Goal: Task Accomplishment & Management: Manage account settings

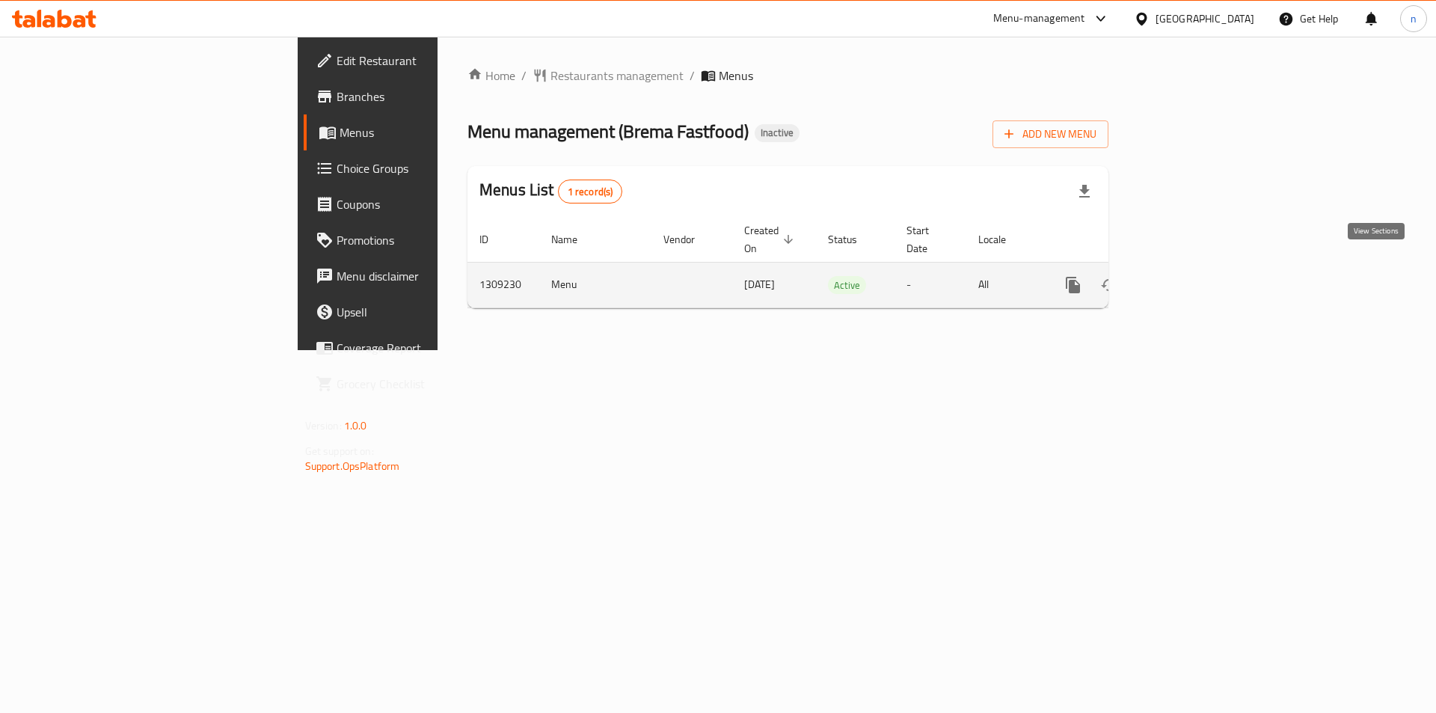
click at [1188, 278] on icon "enhanced table" at bounding box center [1180, 284] width 13 height 13
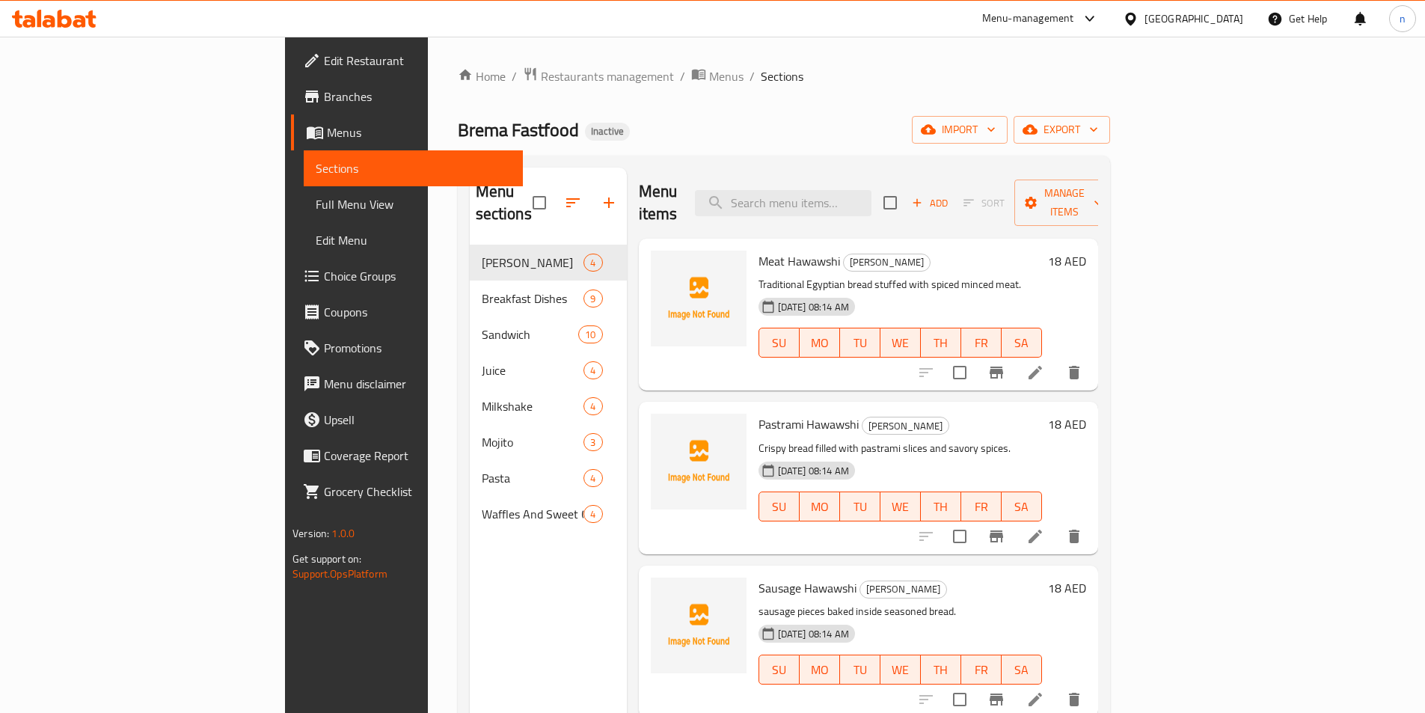
click at [789, 124] on div "Brema Fastfood Inactive import export" at bounding box center [784, 130] width 652 height 28
click at [999, 129] on icon "button" at bounding box center [991, 129] width 15 height 15
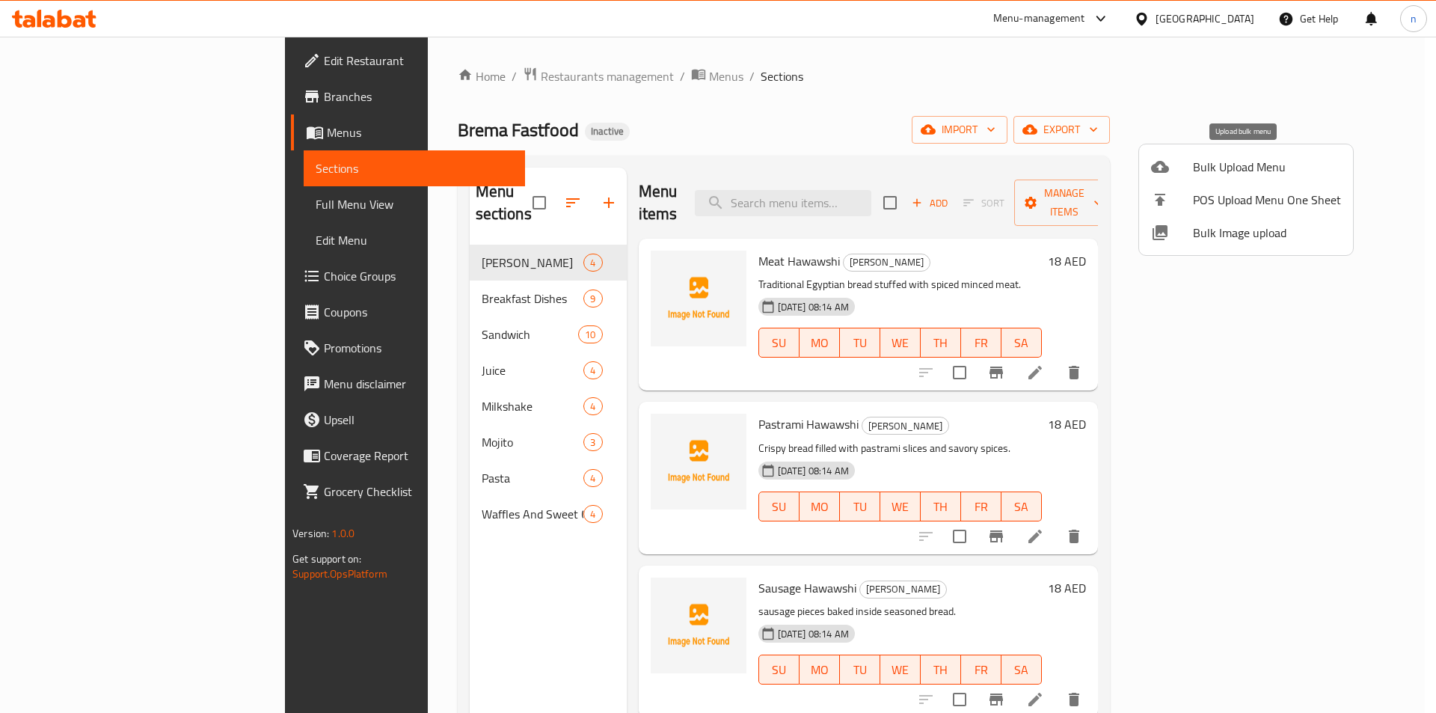
click at [1258, 159] on span "Bulk Upload Menu" at bounding box center [1267, 167] width 148 height 18
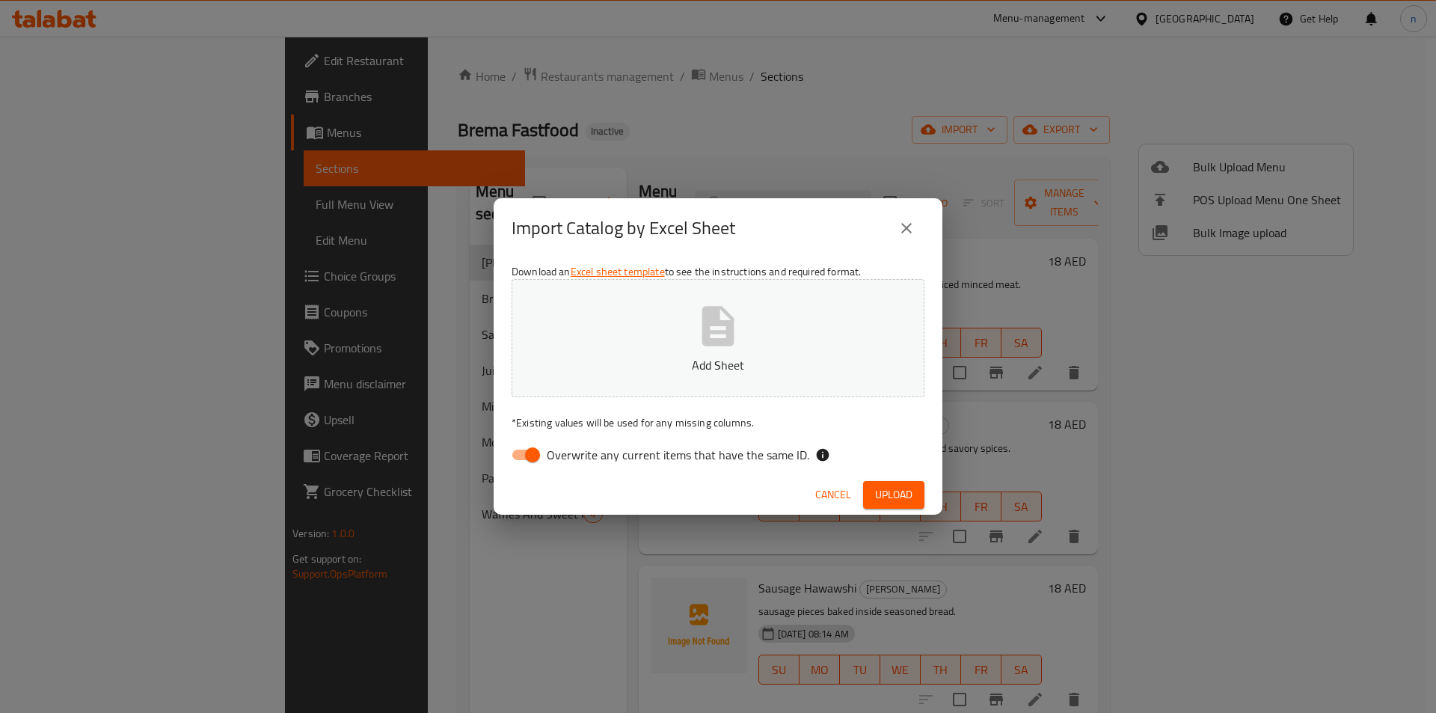
click at [530, 438] on div "Download an Excel sheet template to see the instructions and required format. A…" at bounding box center [718, 366] width 449 height 217
click at [521, 453] on input "Overwrite any current items that have the same ID." at bounding box center [532, 455] width 85 height 28
checkbox input "false"
click at [644, 349] on button "Add Sheet" at bounding box center [718, 338] width 413 height 118
drag, startPoint x: 893, startPoint y: 494, endPoint x: 889, endPoint y: 503, distance: 10.0
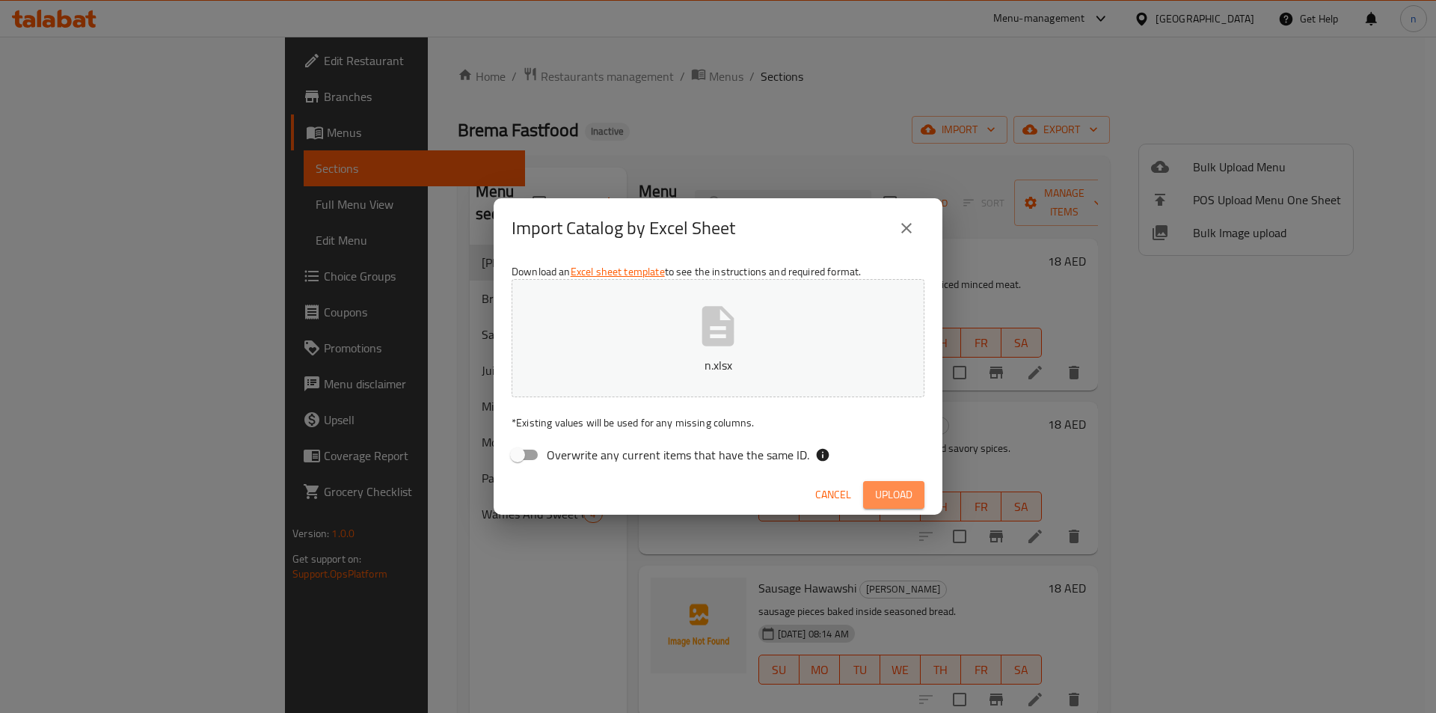
click at [894, 495] on span "Upload" at bounding box center [893, 494] width 37 height 19
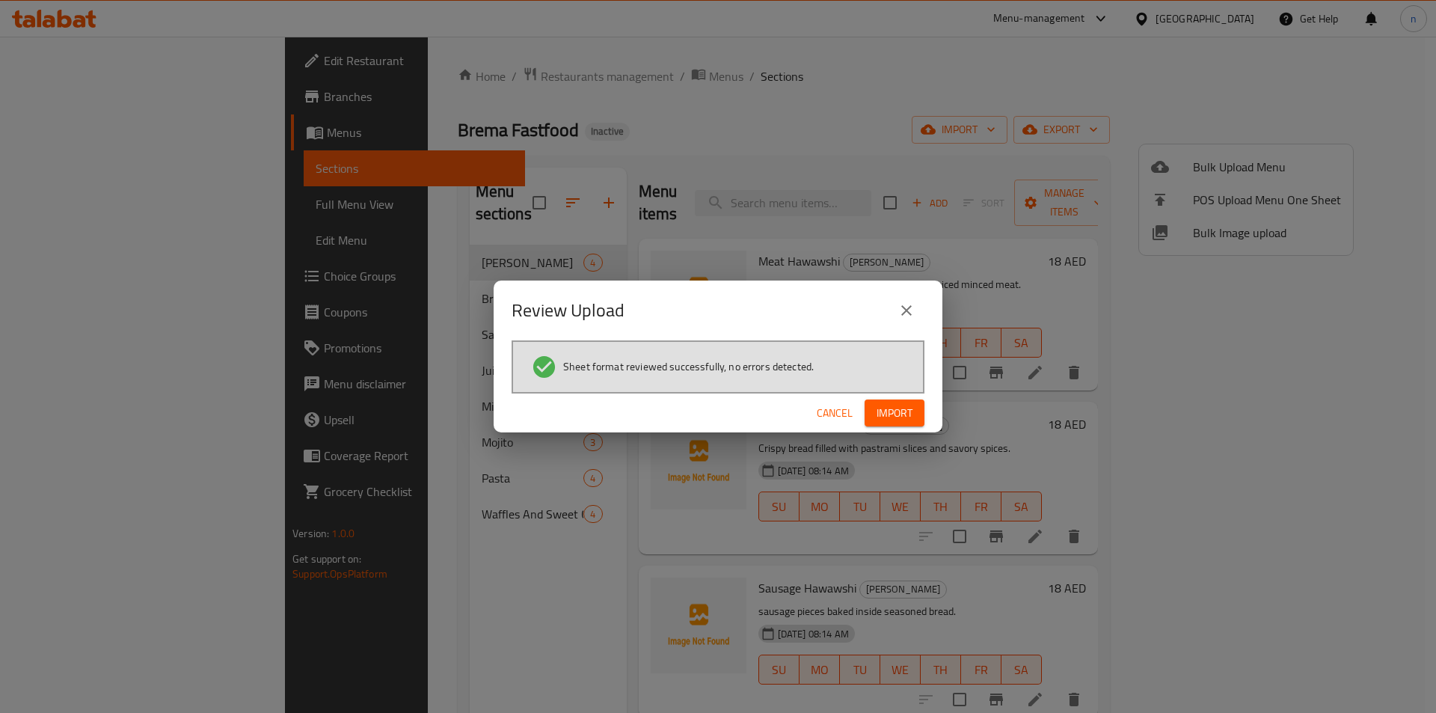
click at [913, 307] on icon "close" at bounding box center [907, 310] width 18 height 18
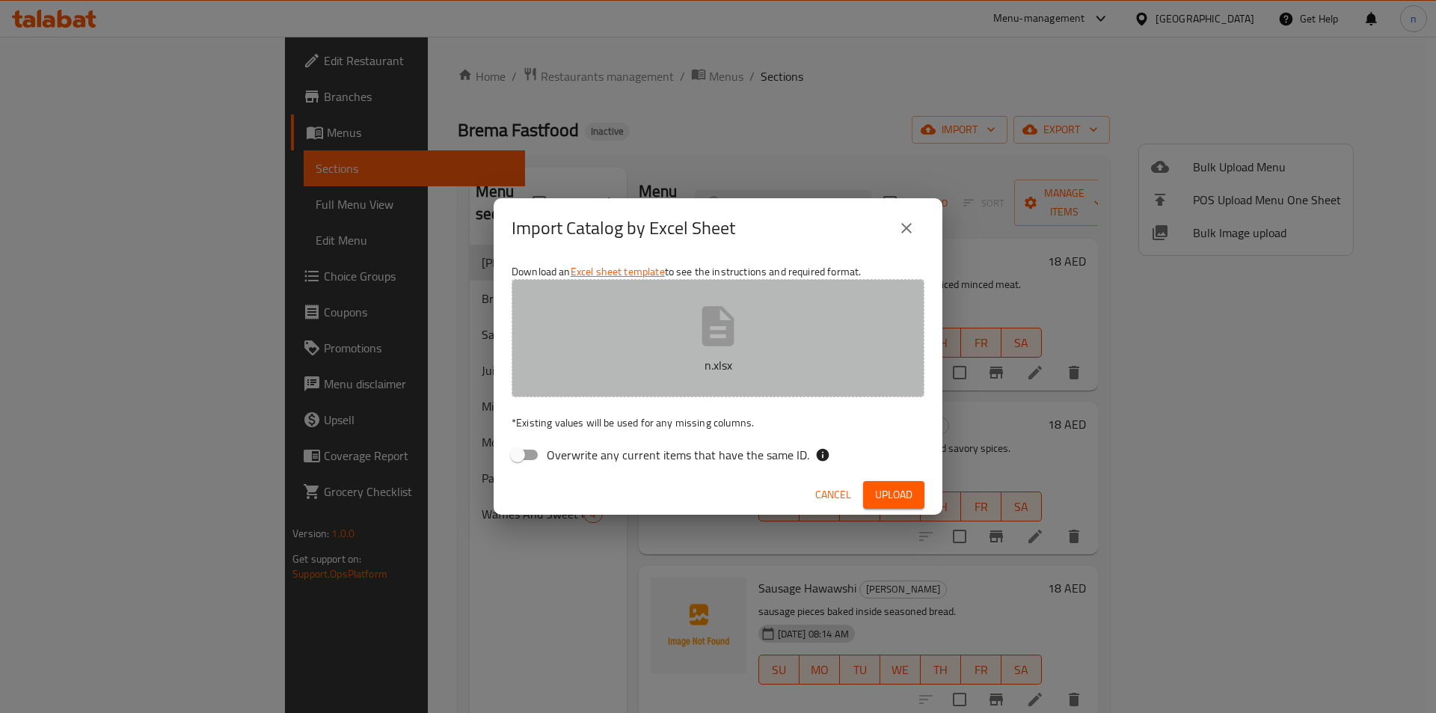
drag, startPoint x: 913, startPoint y: 307, endPoint x: 817, endPoint y: 400, distance: 134.4
click at [831, 400] on div "Download an Excel sheet template to see the instructions and required format. n…" at bounding box center [718, 366] width 449 height 217
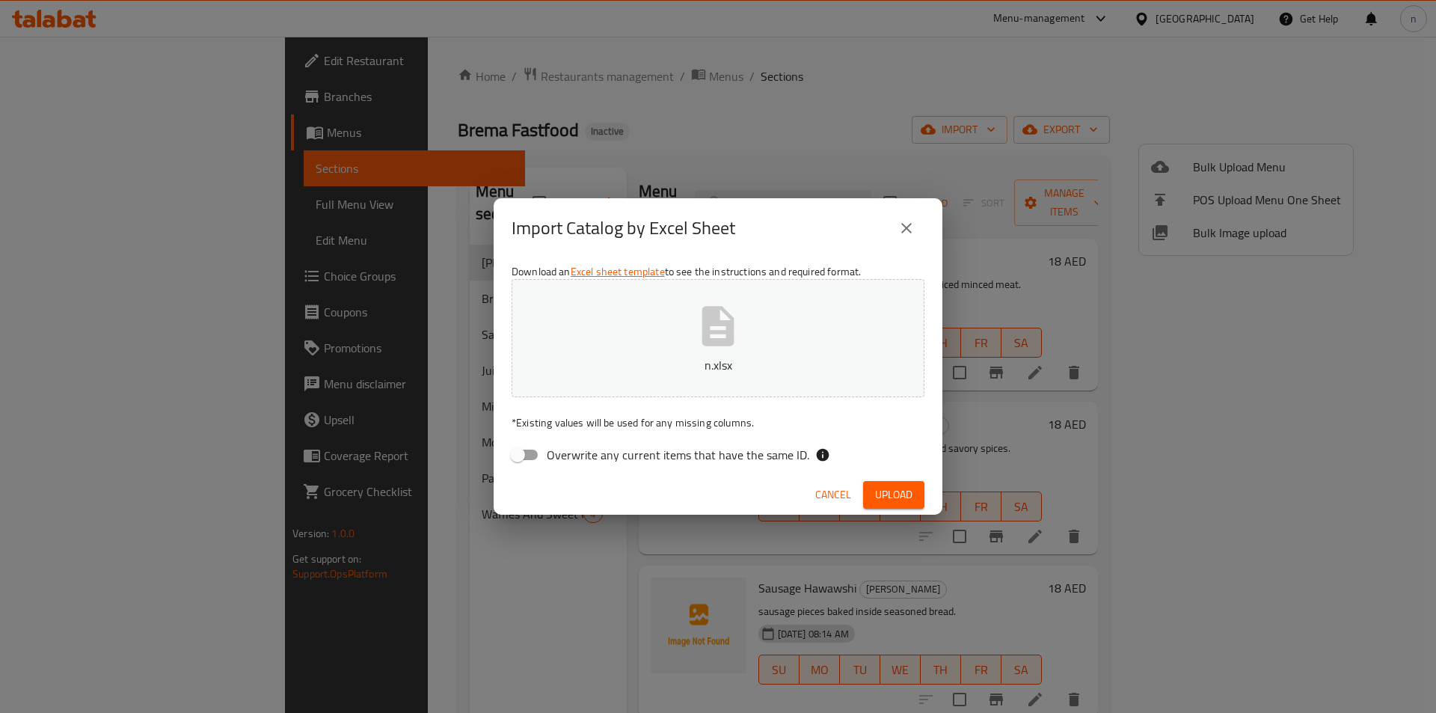
click at [905, 498] on span "Upload" at bounding box center [893, 494] width 37 height 19
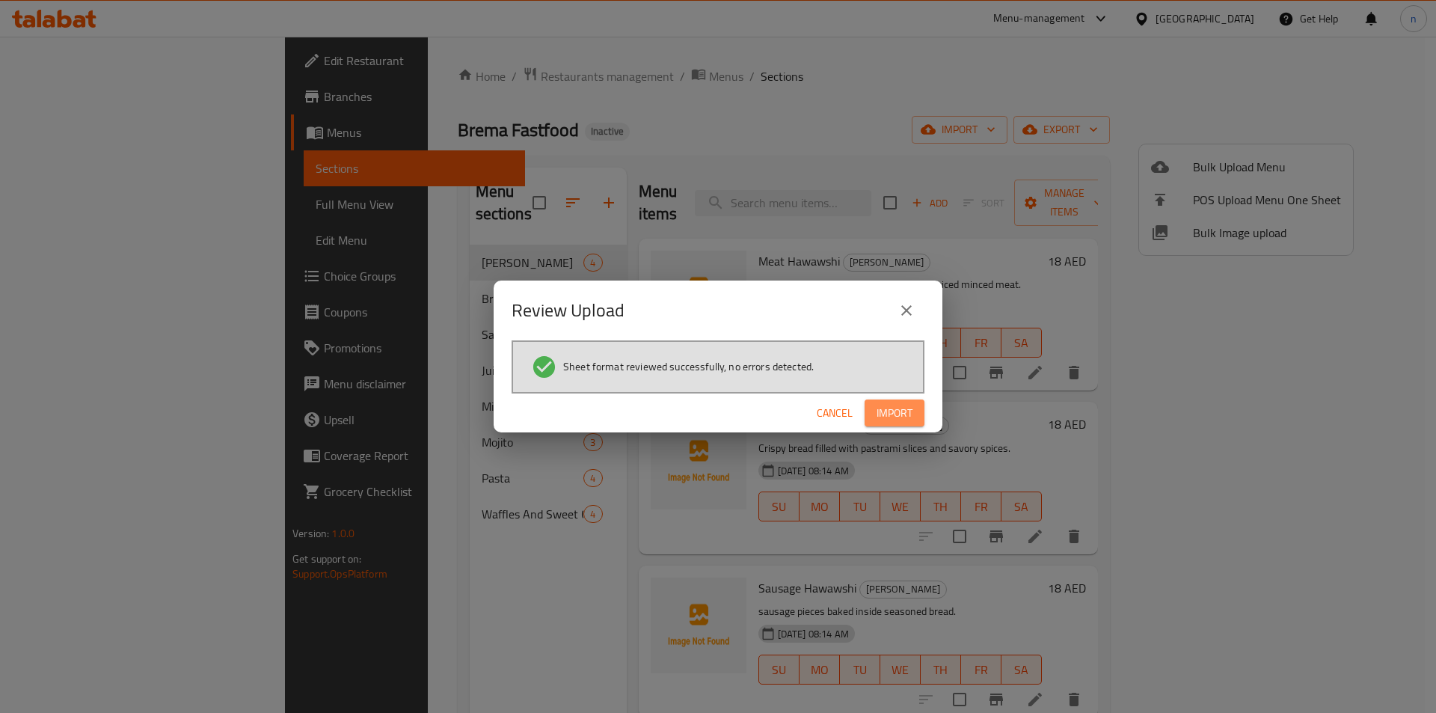
click at [898, 407] on span "Import" at bounding box center [895, 413] width 36 height 19
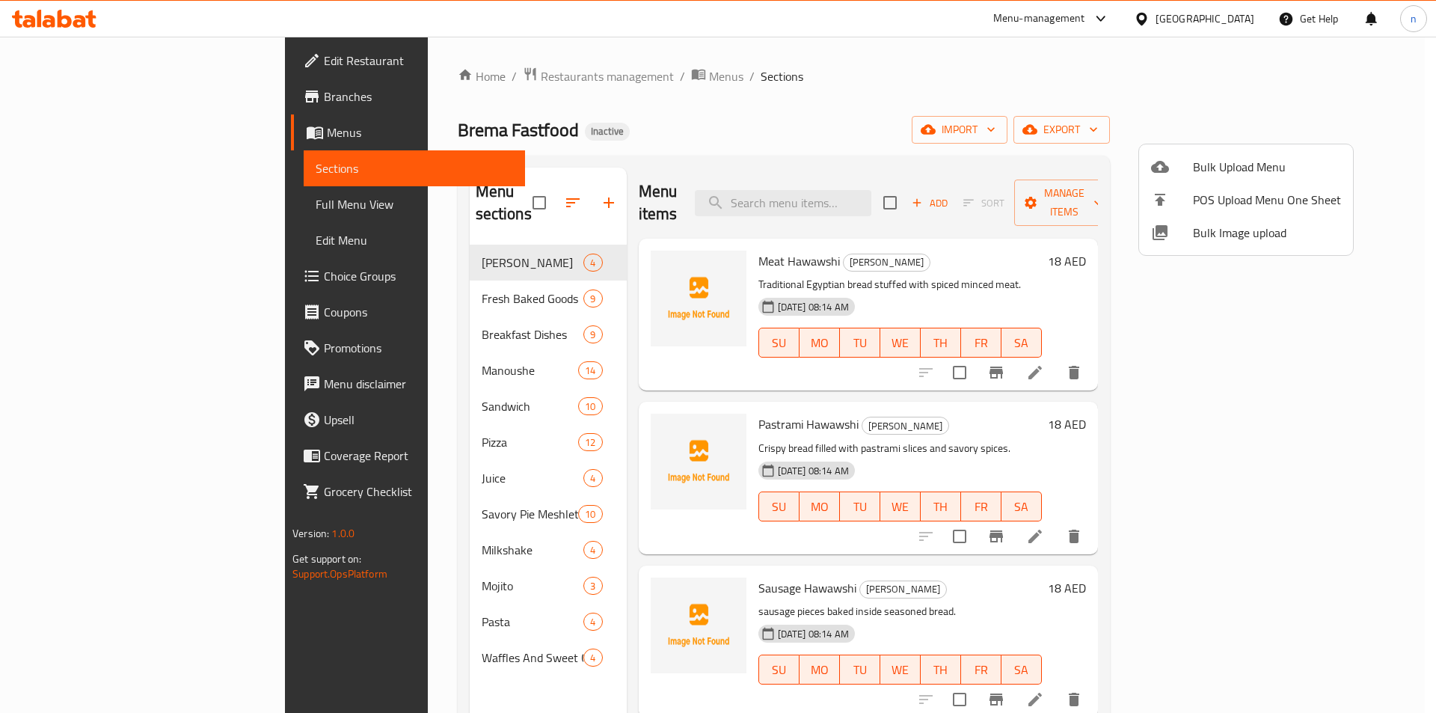
drag, startPoint x: 757, startPoint y: 115, endPoint x: 752, endPoint y: 108, distance: 9.1
click at [755, 108] on div at bounding box center [718, 356] width 1436 height 713
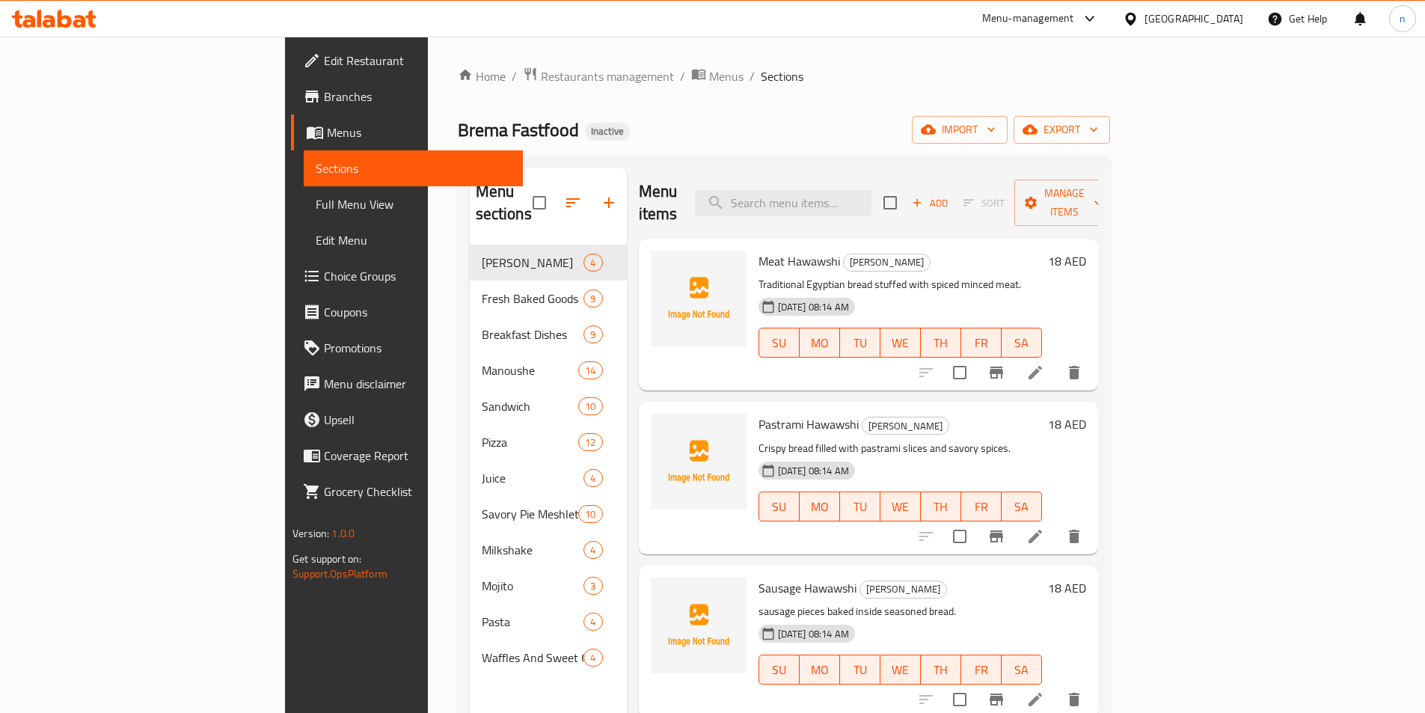
click at [316, 207] on span "Full Menu View" at bounding box center [413, 204] width 195 height 18
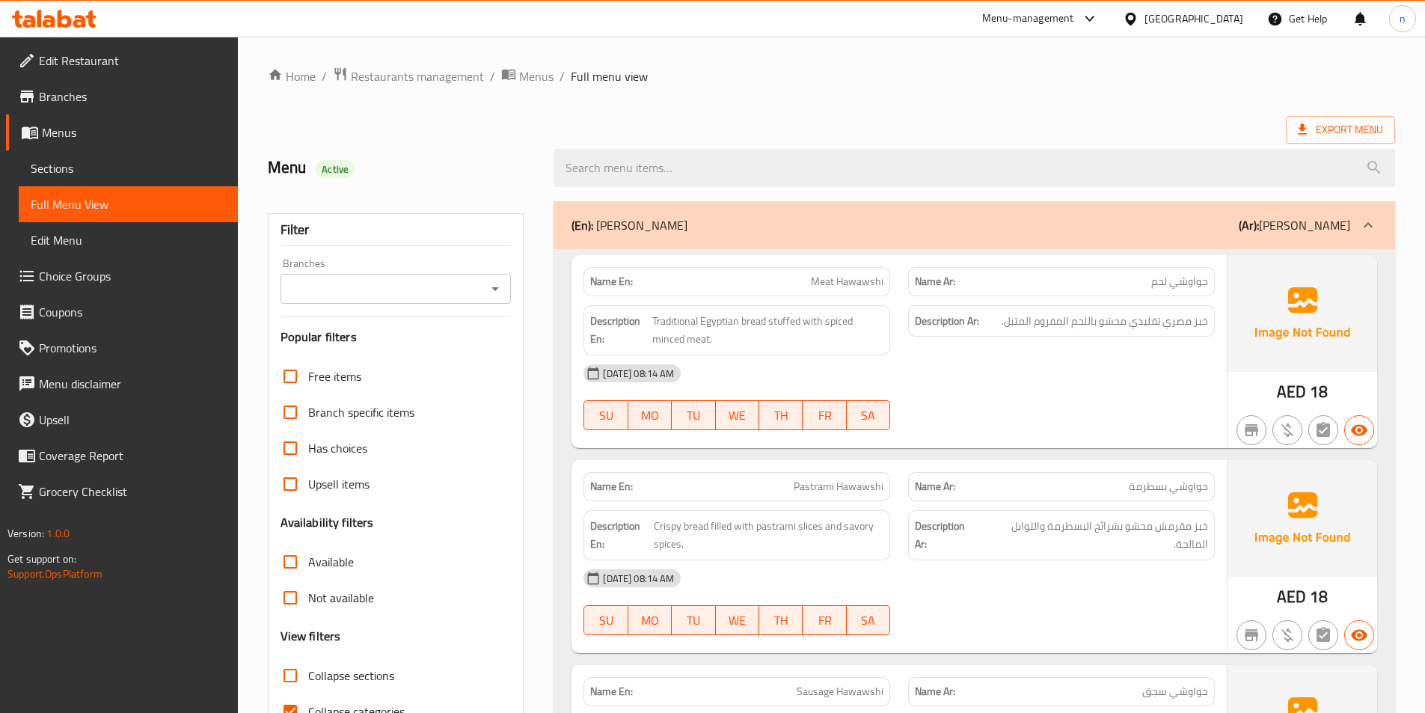
click at [102, 169] on span "Sections" at bounding box center [128, 168] width 195 height 18
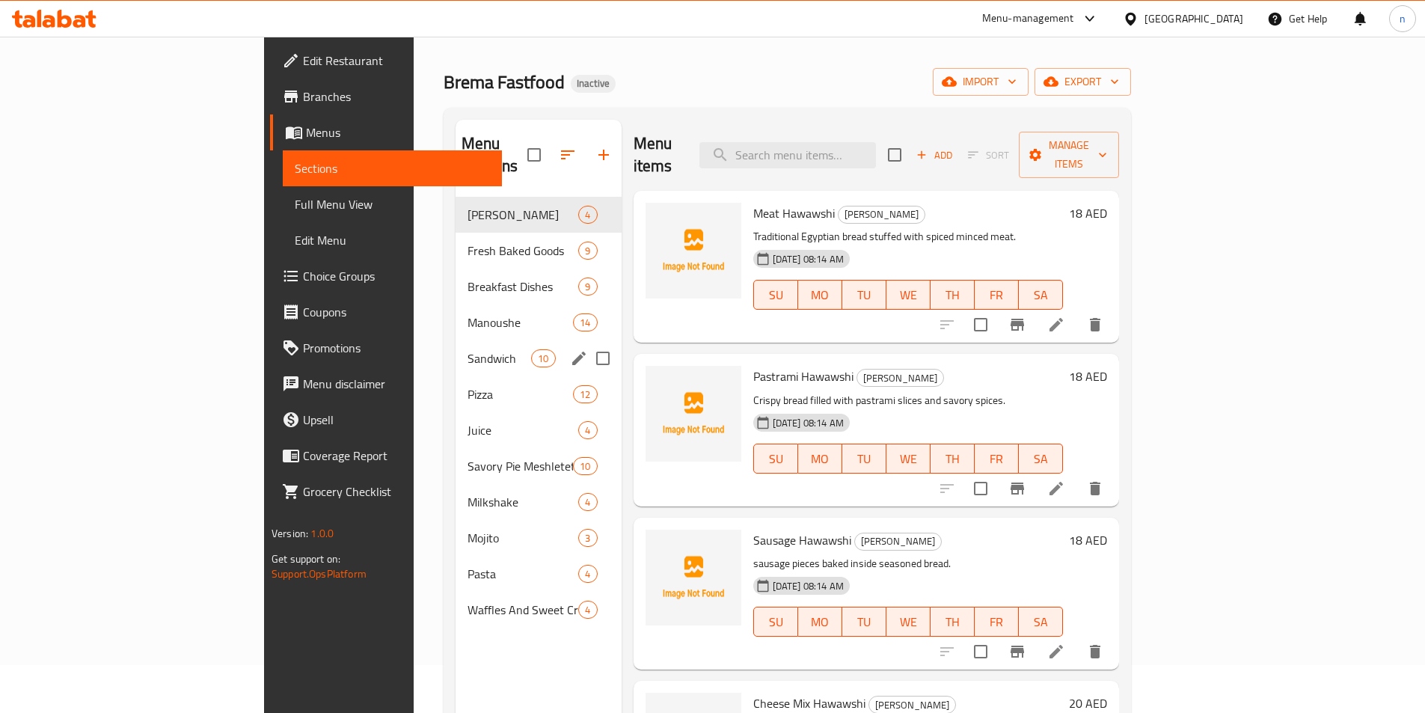
scroll to position [75, 0]
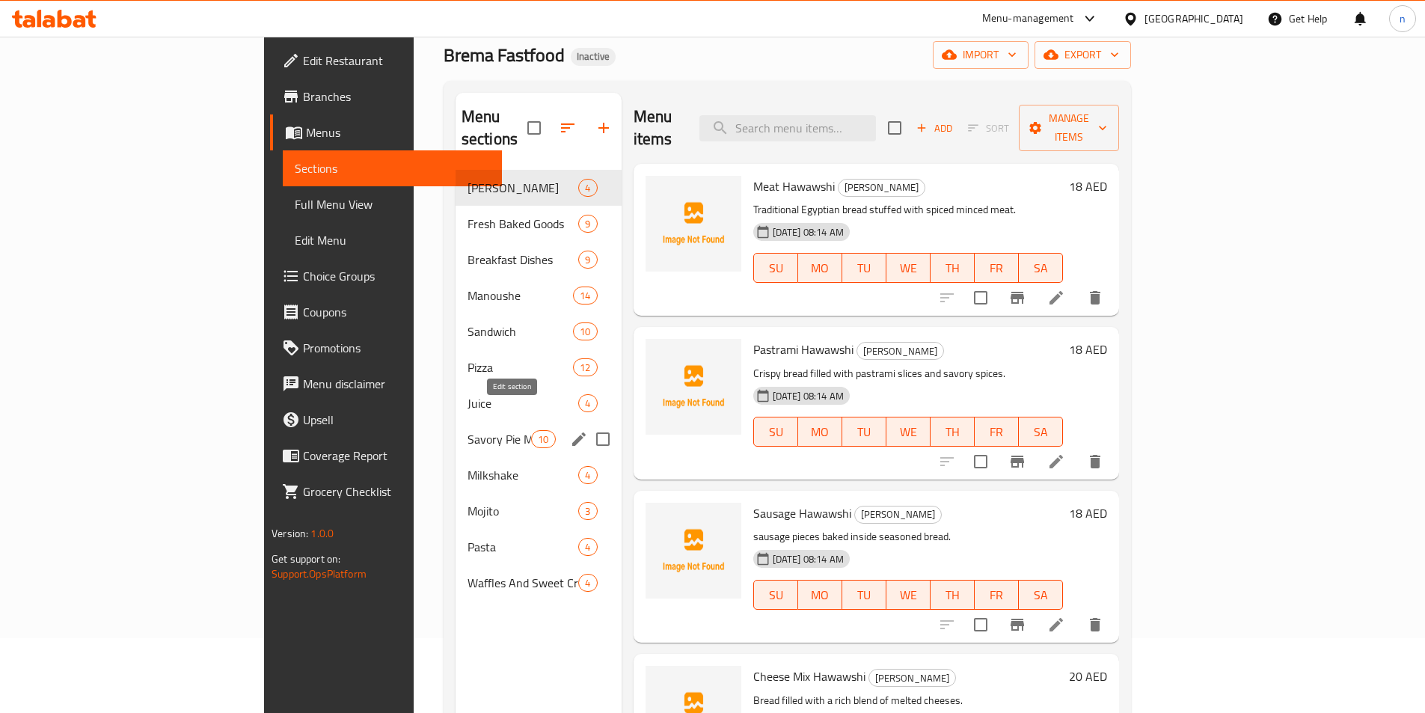
click at [572, 432] on icon "edit" at bounding box center [578, 438] width 13 height 13
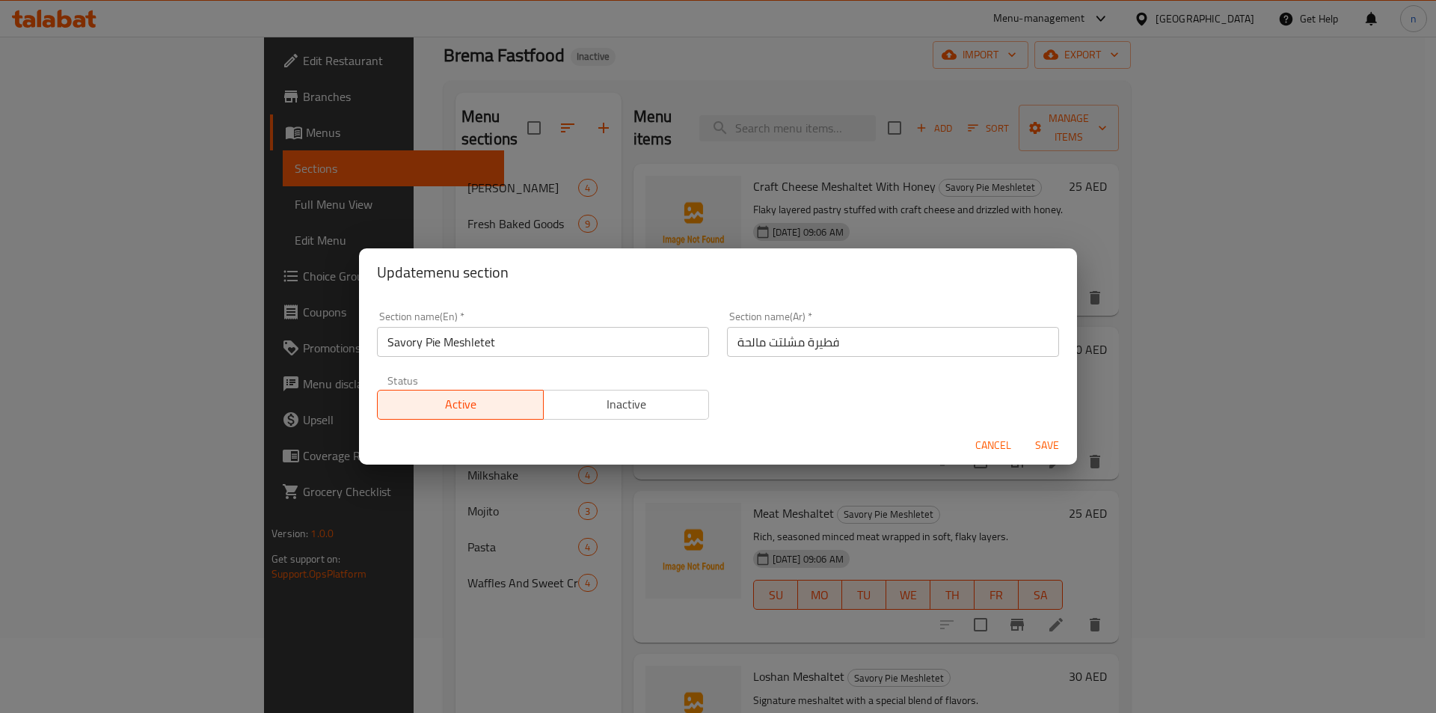
click at [728, 346] on input "فطيرة مشلتت مالحة" at bounding box center [893, 342] width 332 height 30
click at [736, 344] on input "فطيرة مشلتت مالحة" at bounding box center [893, 342] width 332 height 30
click at [735, 345] on input "فطيرة مشلتت مالحة" at bounding box center [893, 342] width 332 height 30
click at [729, 347] on input "فطيرة مشلتت مالحة" at bounding box center [893, 342] width 332 height 30
click at [732, 347] on input "فطيرة مشلتت مالحة" at bounding box center [893, 342] width 332 height 30
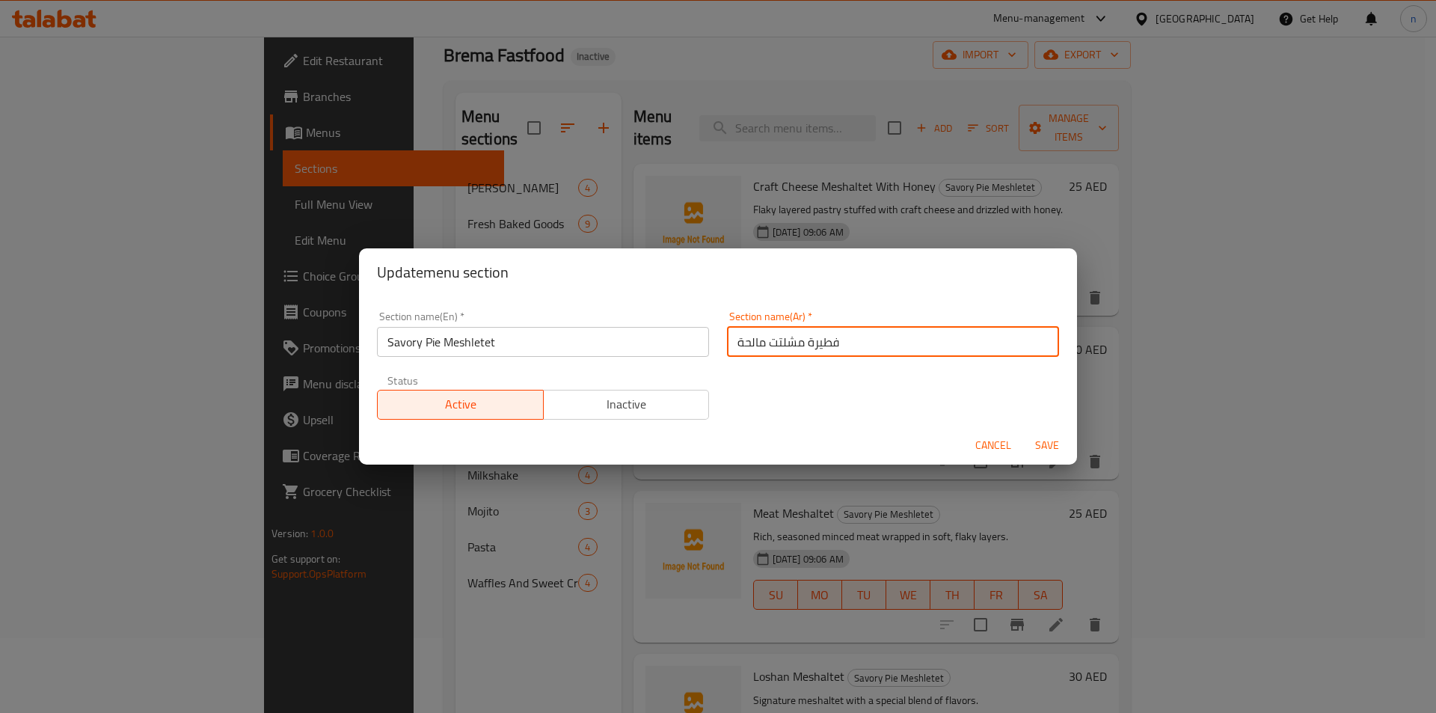
drag, startPoint x: 738, startPoint y: 346, endPoint x: 729, endPoint y: 346, distance: 9.0
click at [729, 346] on input "فطيرة مشلتت مالحة" at bounding box center [893, 342] width 332 height 30
type input "فطيرة مشلتت مالح"
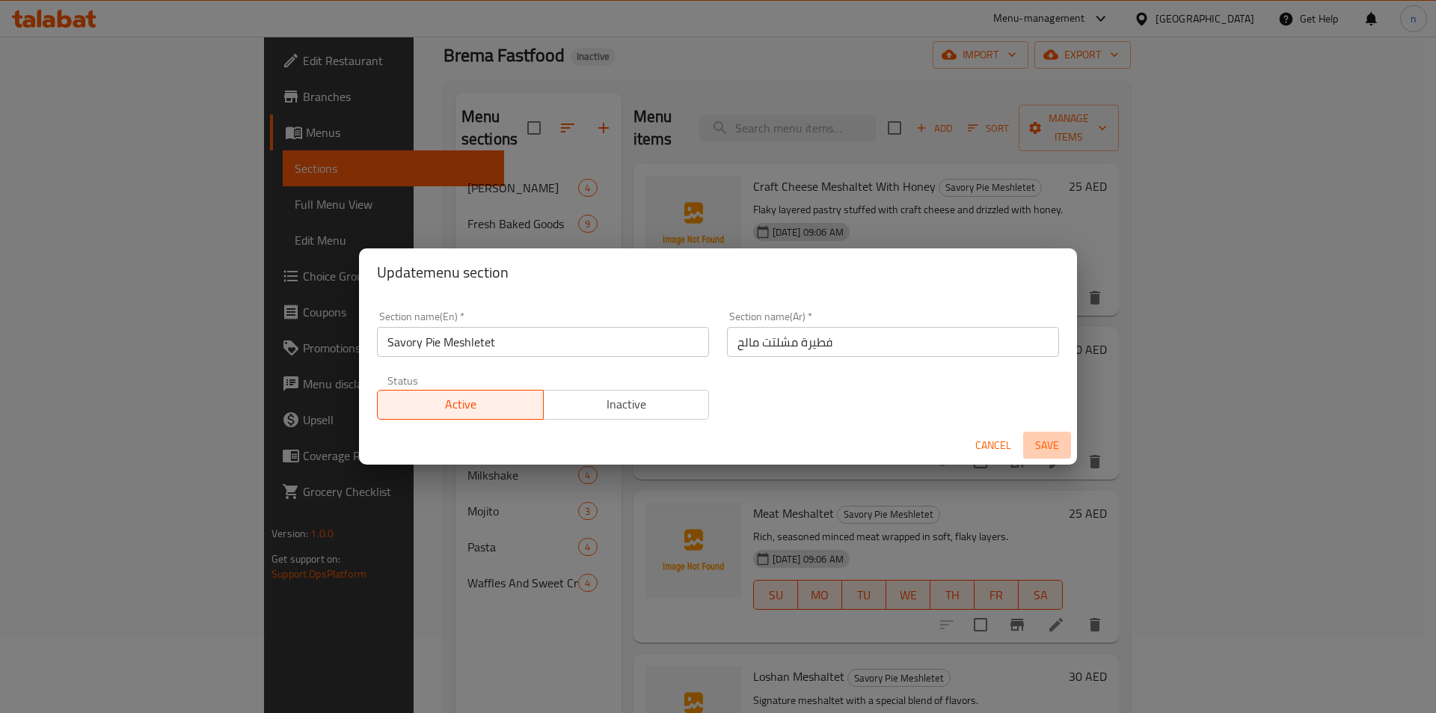
click at [1037, 448] on span "Save" at bounding box center [1047, 445] width 36 height 19
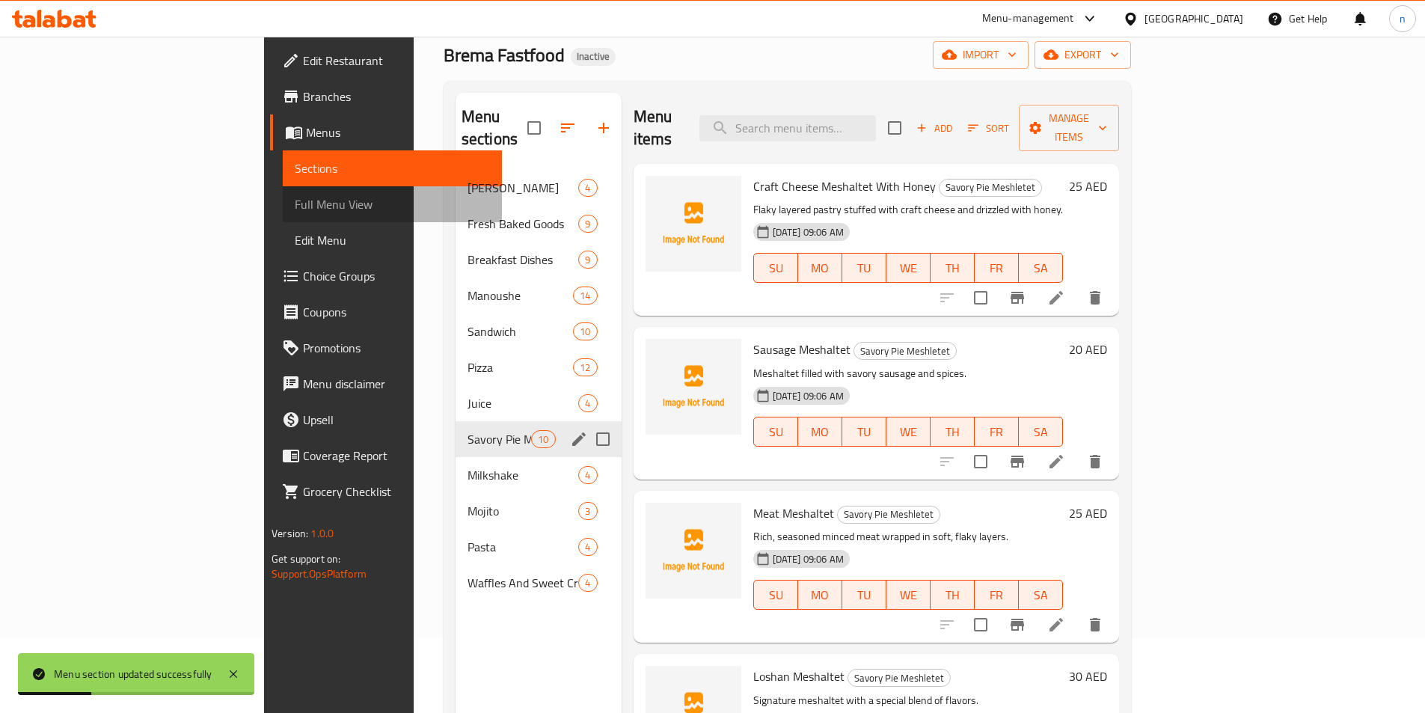
click at [295, 203] on span "Full Menu View" at bounding box center [392, 204] width 195 height 18
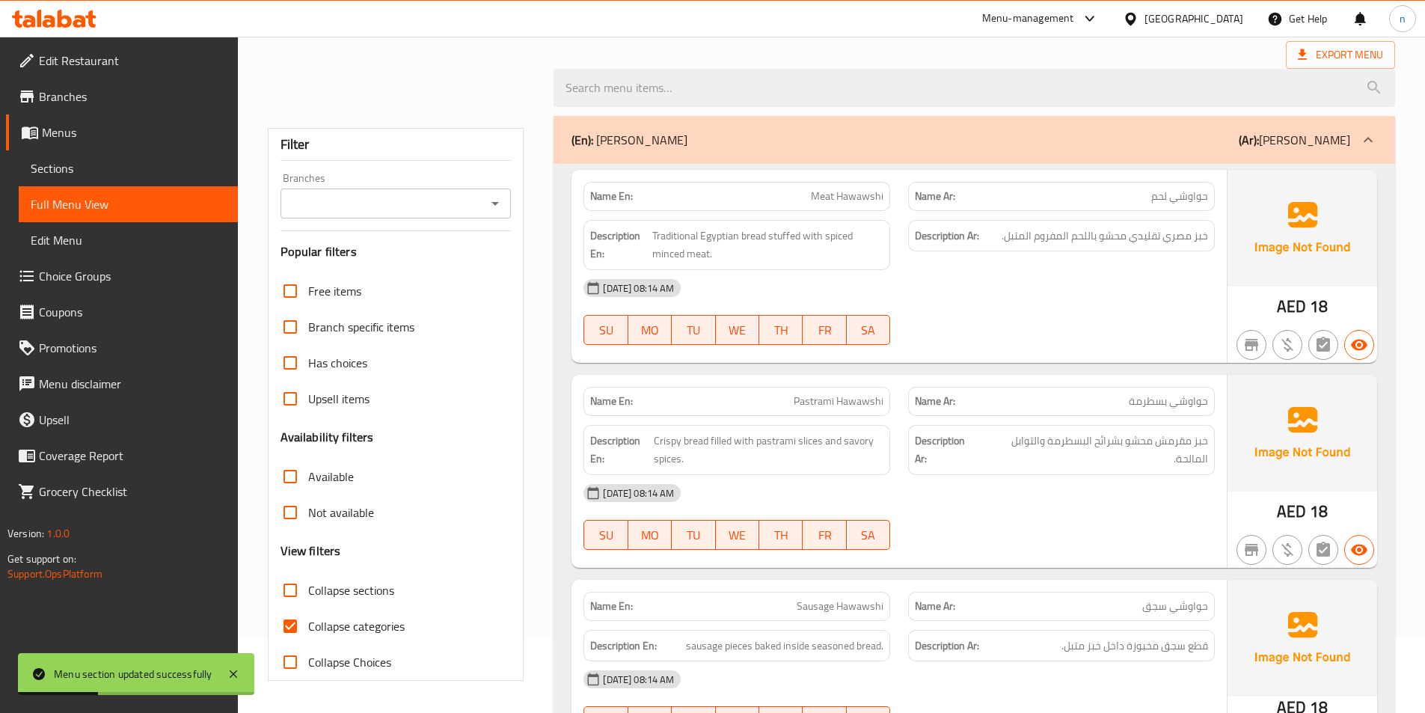
click at [131, 203] on span "Full Menu View" at bounding box center [128, 204] width 195 height 18
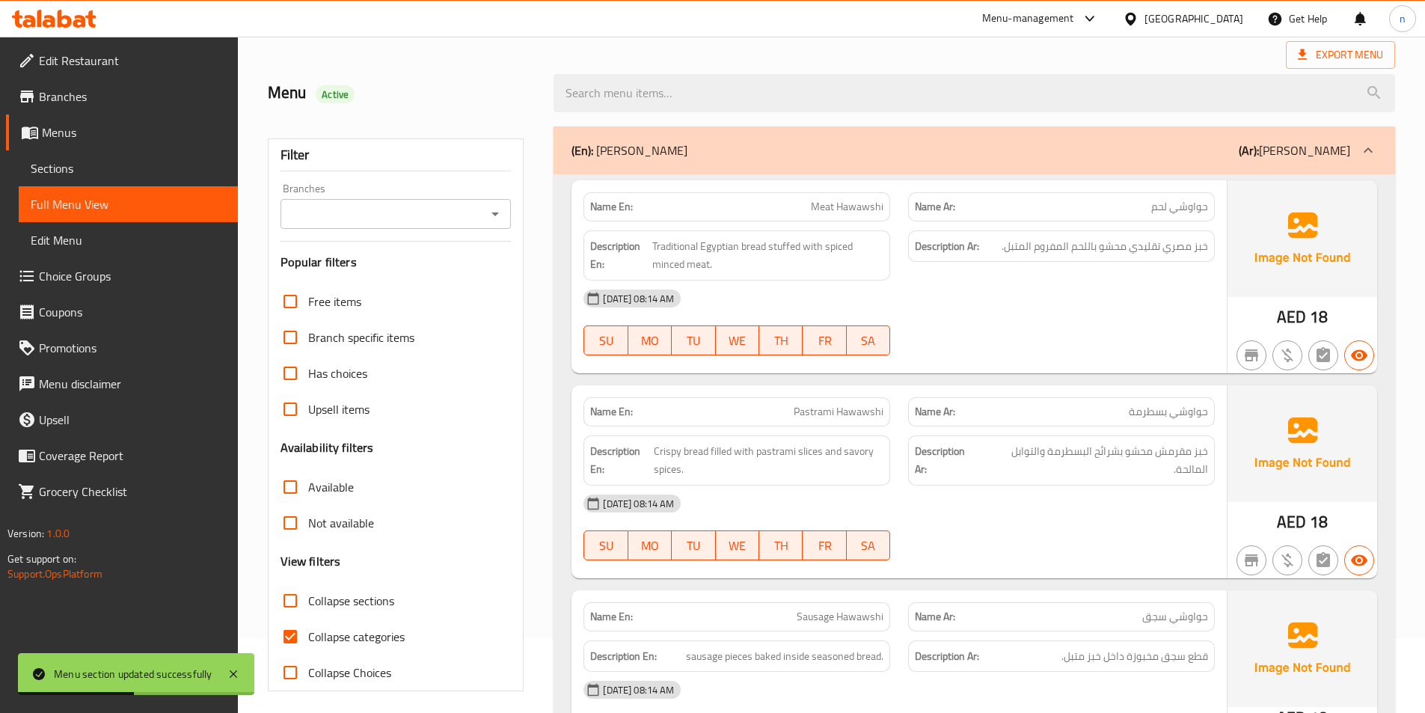
click at [291, 629] on input "Collapse categories" at bounding box center [290, 637] width 36 height 36
checkbox input "false"
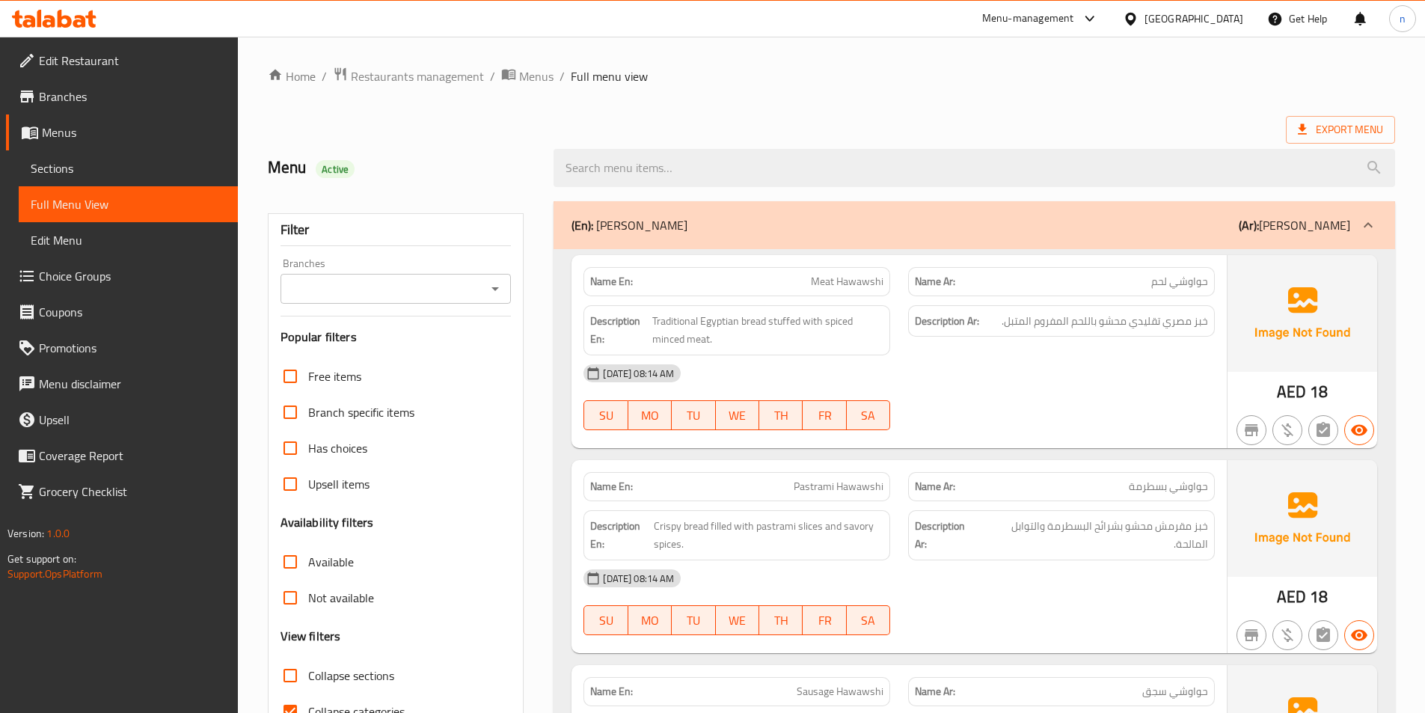
scroll to position [299, 0]
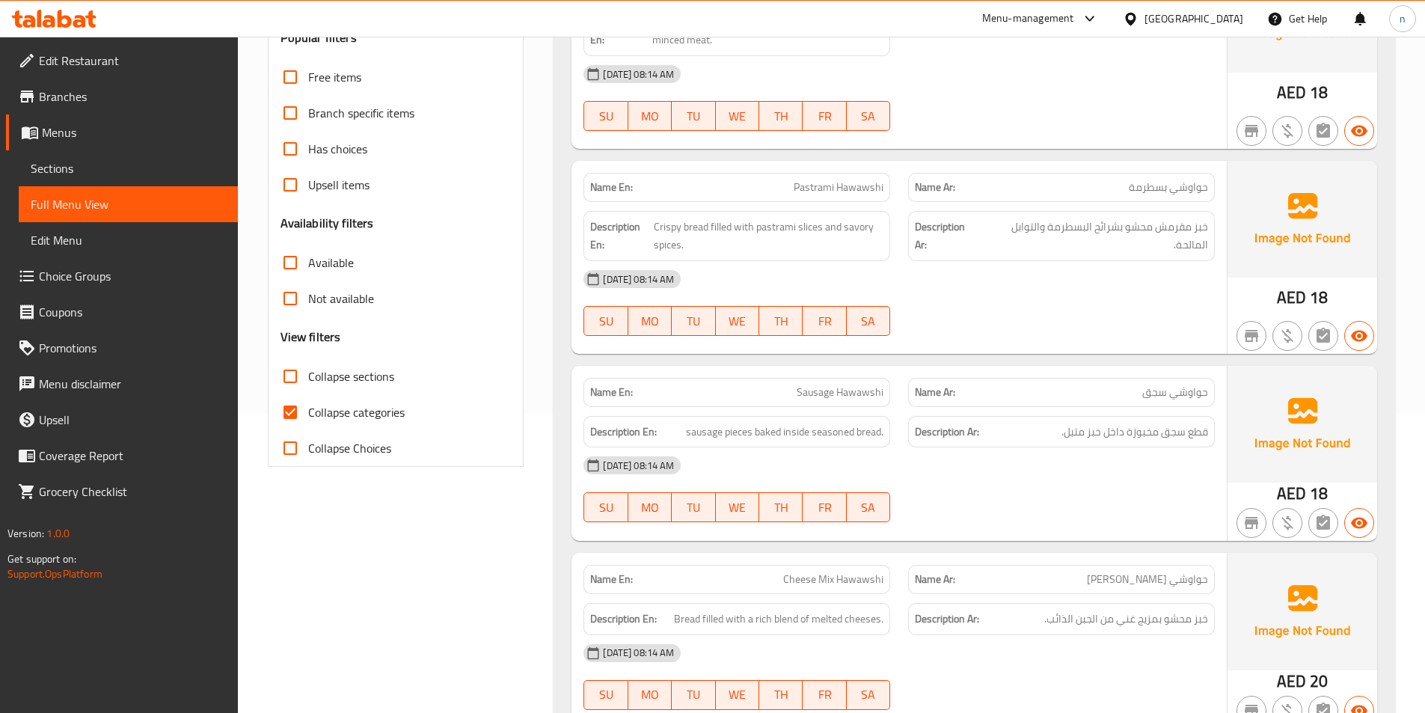
click at [310, 420] on span "Collapse categories" at bounding box center [356, 412] width 96 height 18
click at [308, 420] on input "Collapse categories" at bounding box center [290, 412] width 36 height 36
checkbox input "false"
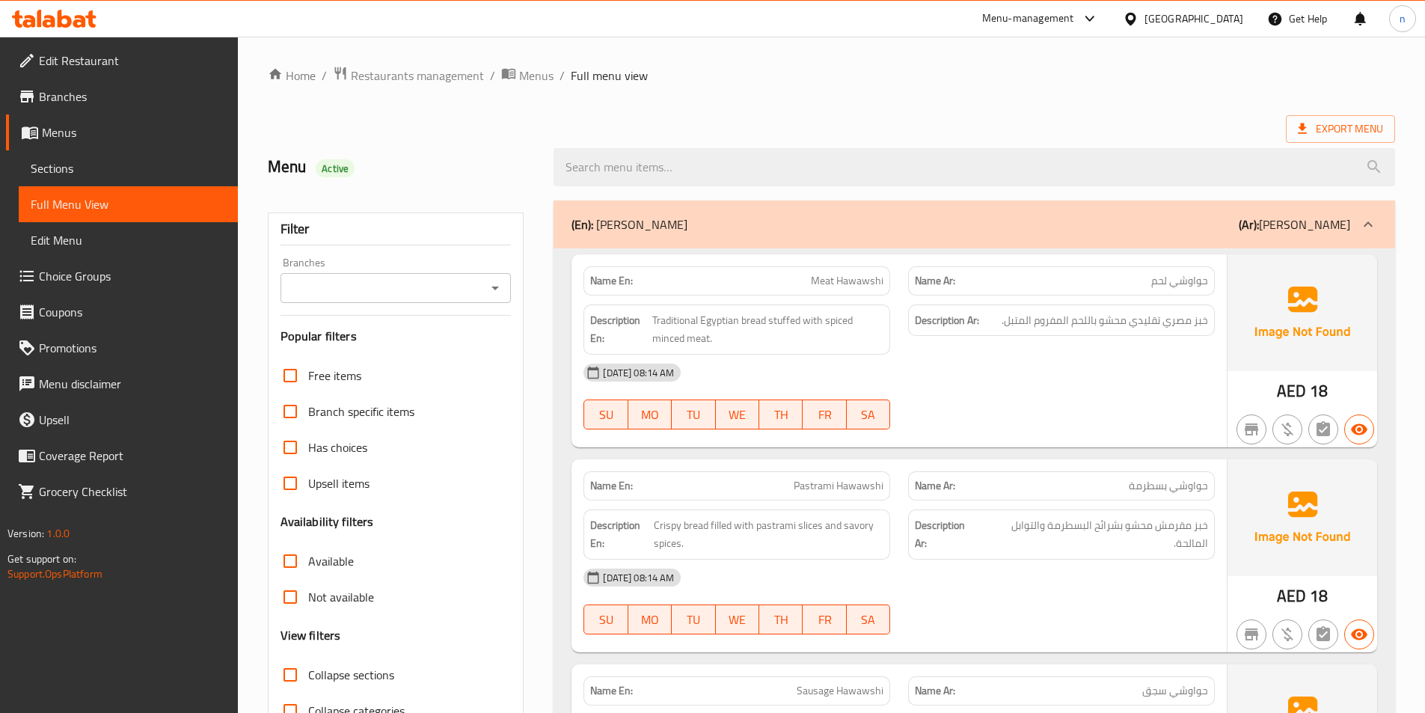
scroll to position [0, 0]
click at [1106, 227] on div "(En): [PERSON_NAME] (Ar): [PERSON_NAME]" at bounding box center [960, 225] width 779 height 18
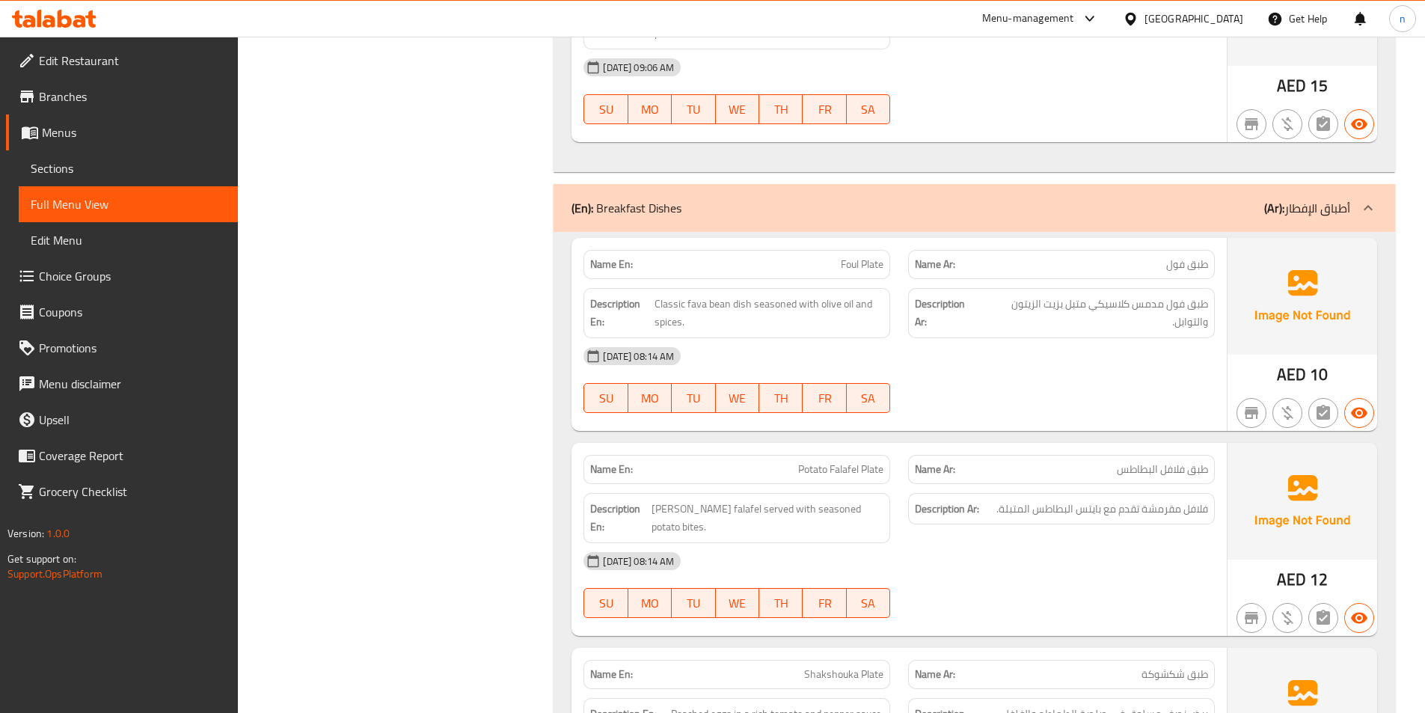
scroll to position [1945, 0]
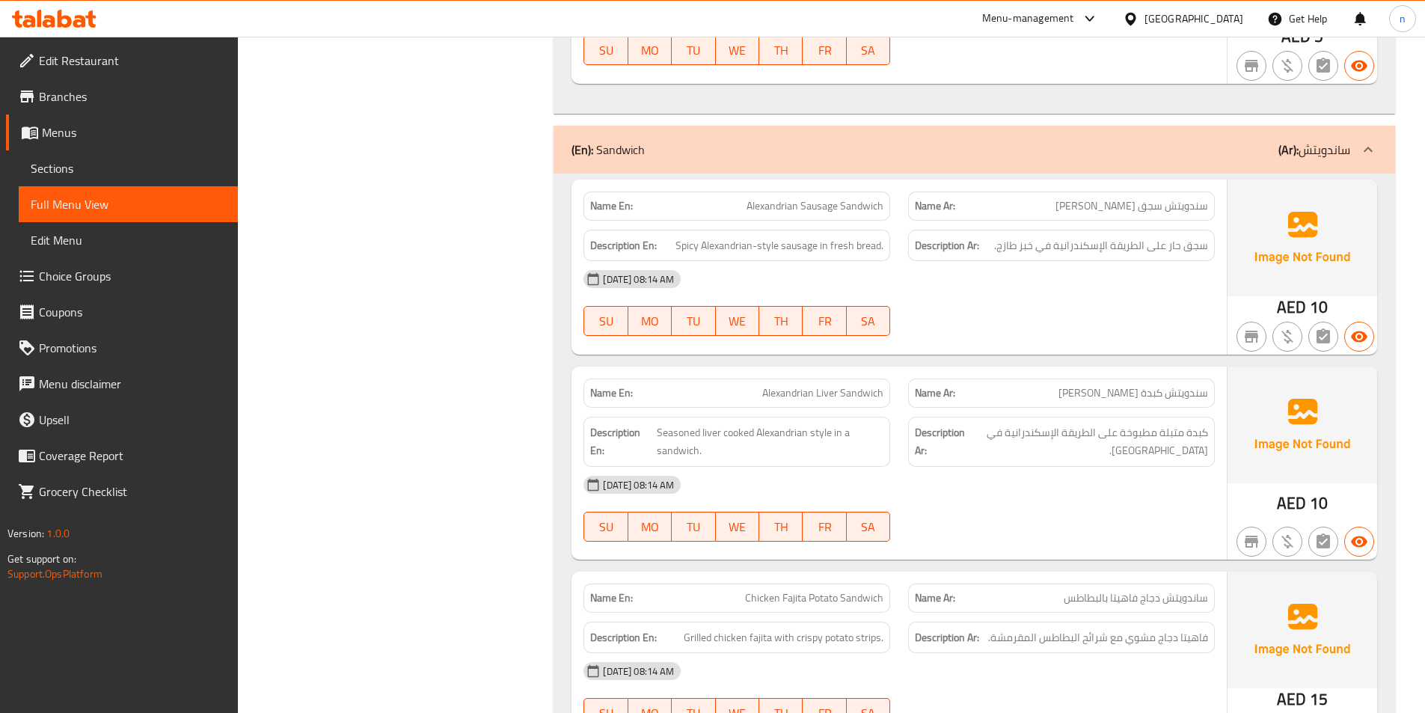
scroll to position [4638, 0]
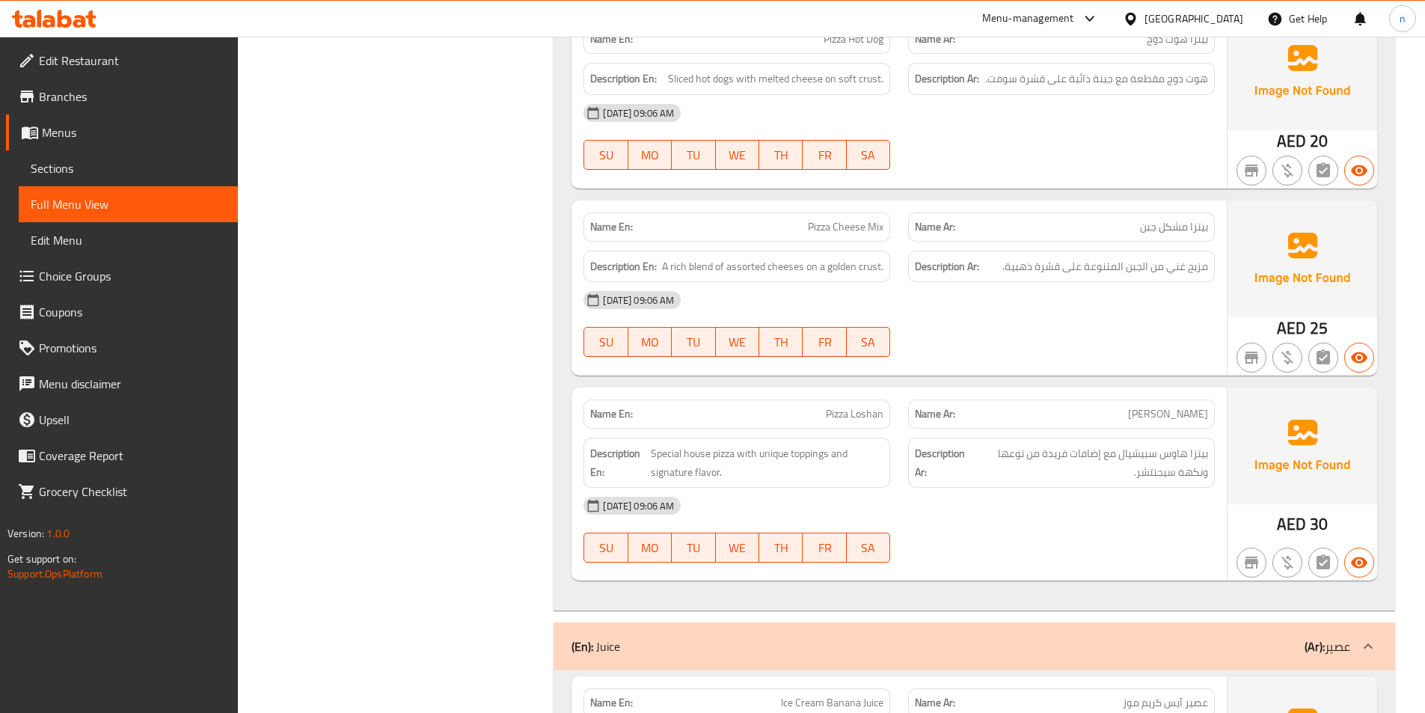
scroll to position [7106, 0]
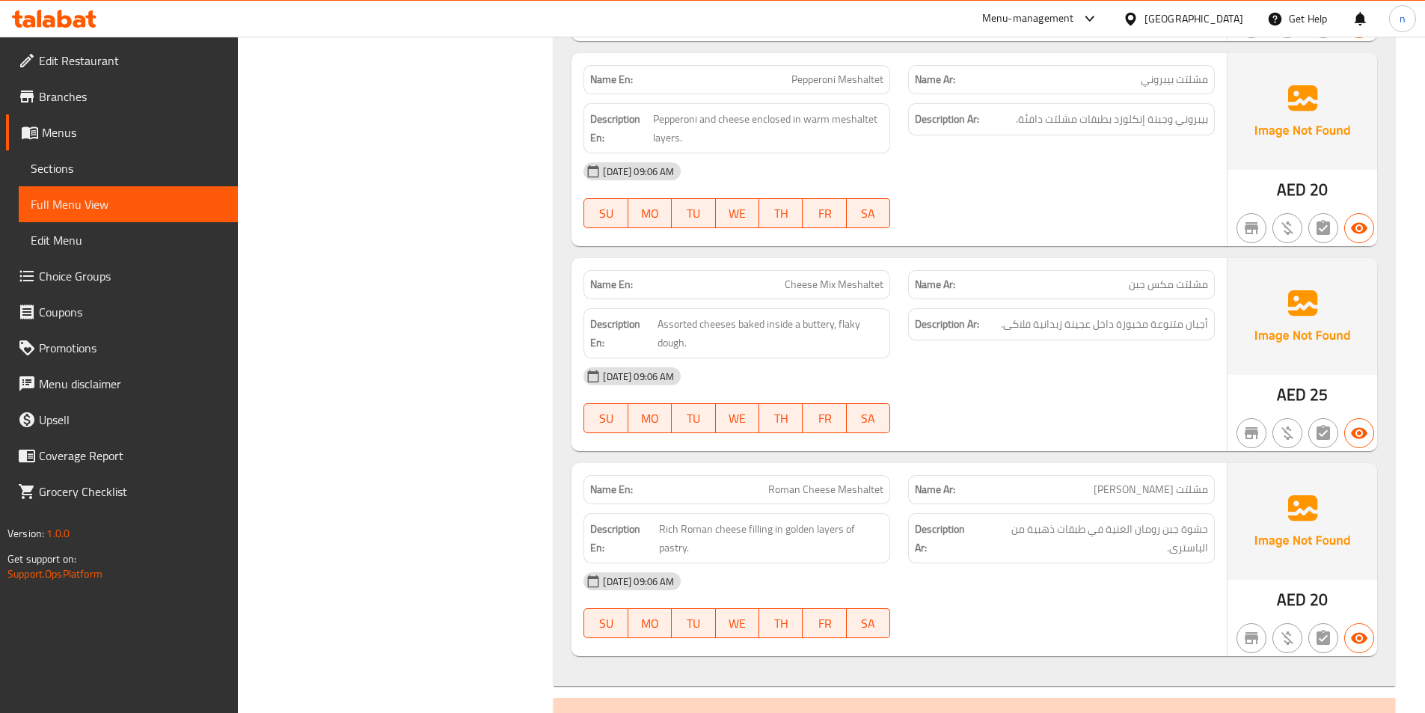
scroll to position [9126, 0]
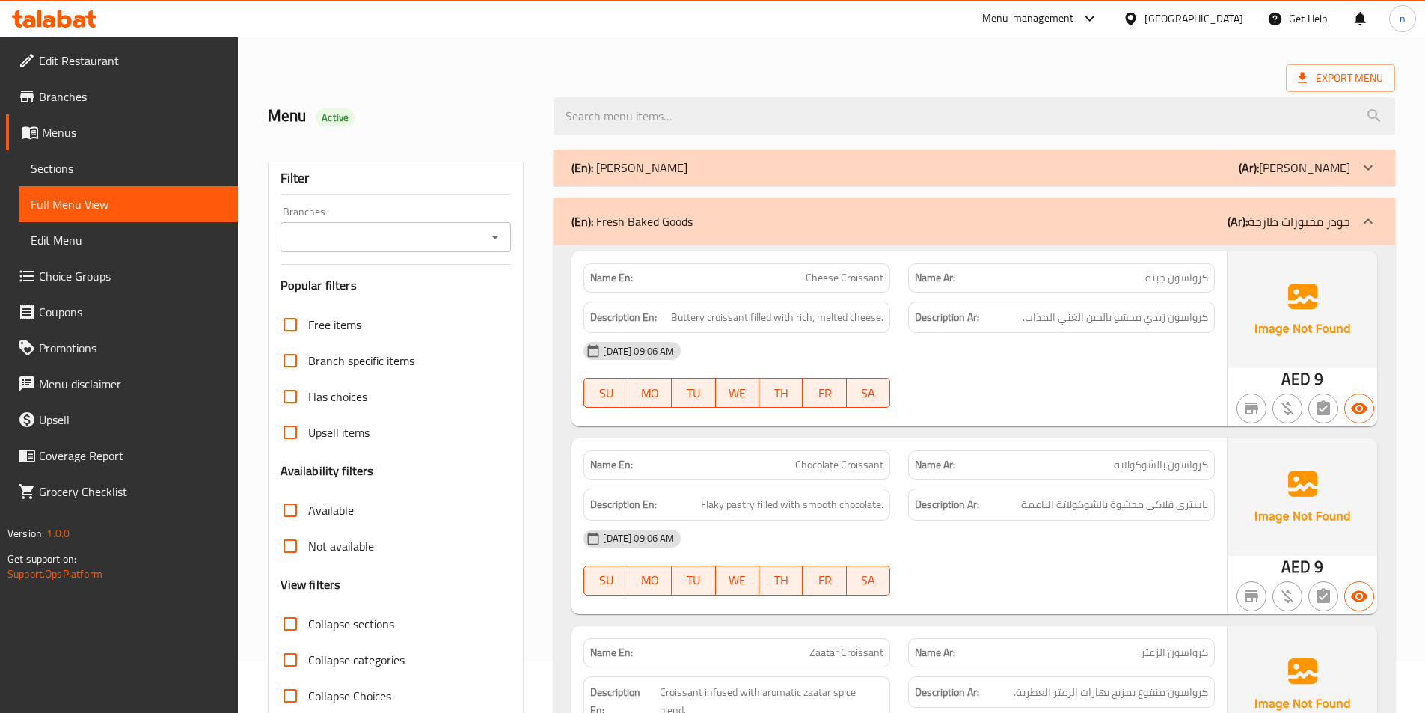
scroll to position [150, 0]
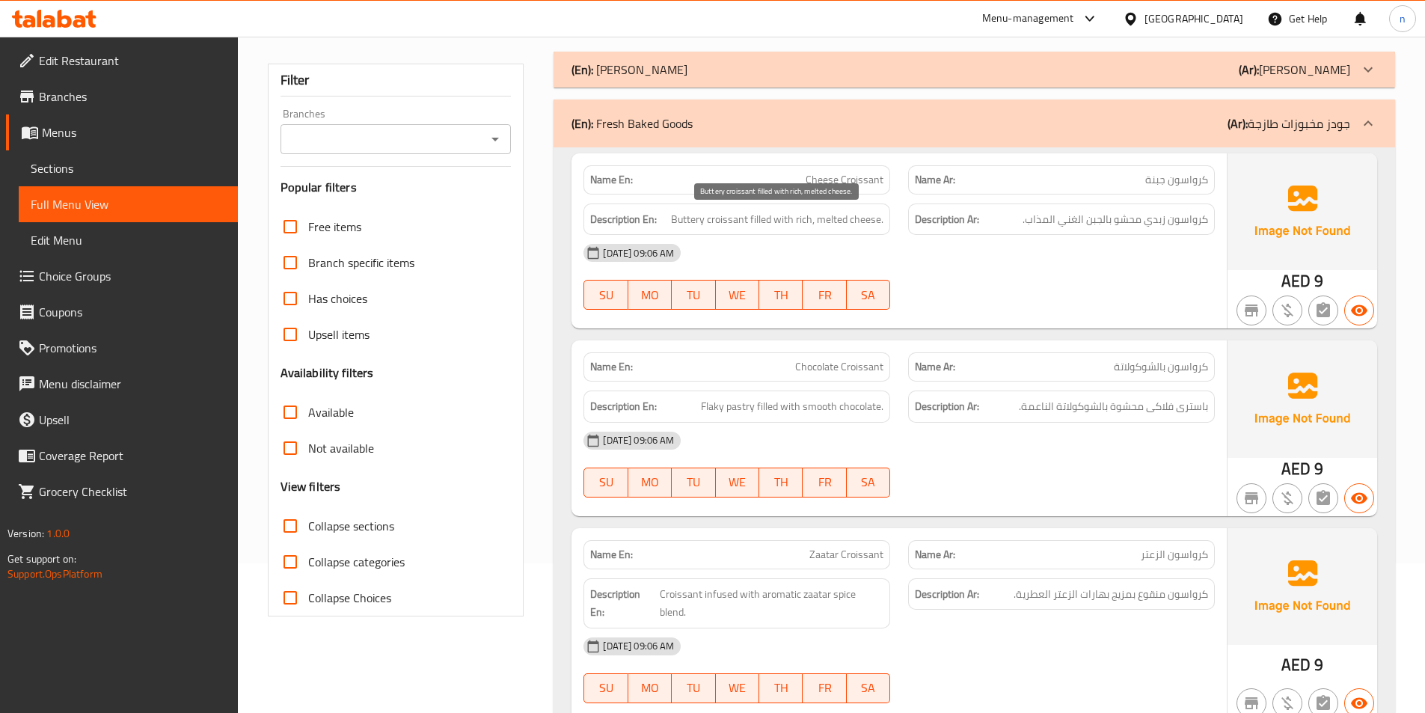
click at [672, 215] on span "Buttery croissant filled with rich, melted cheese." at bounding box center [777, 219] width 212 height 19
click at [685, 217] on span "Buttery croissant filled with rich, melted cheese." at bounding box center [777, 219] width 212 height 19
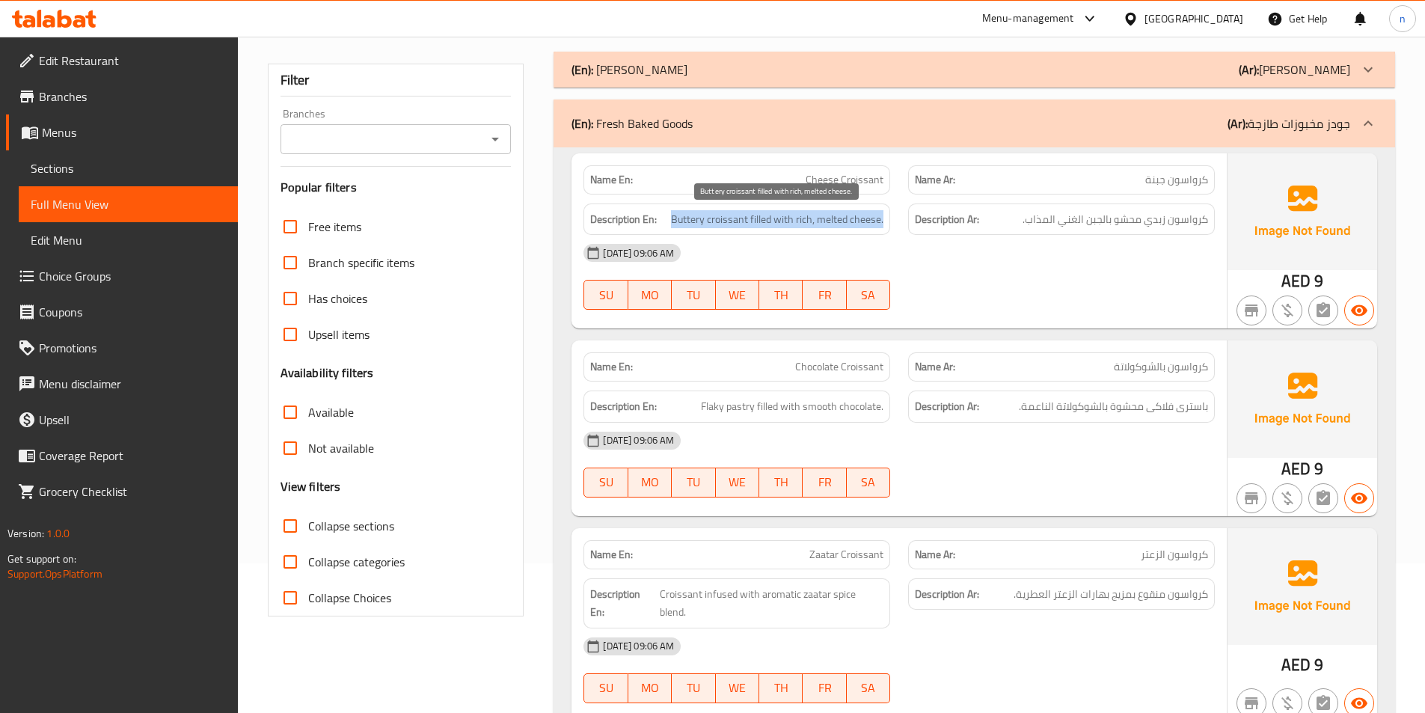
click at [685, 217] on span "Buttery croissant filled with rich, melted cheese." at bounding box center [777, 219] width 212 height 19
click at [687, 221] on span "Buttery croissant filled with rich, melted cheese." at bounding box center [777, 219] width 212 height 19
click at [695, 221] on span "Buttery croissant filled with rich, melted cheese." at bounding box center [777, 219] width 212 height 19
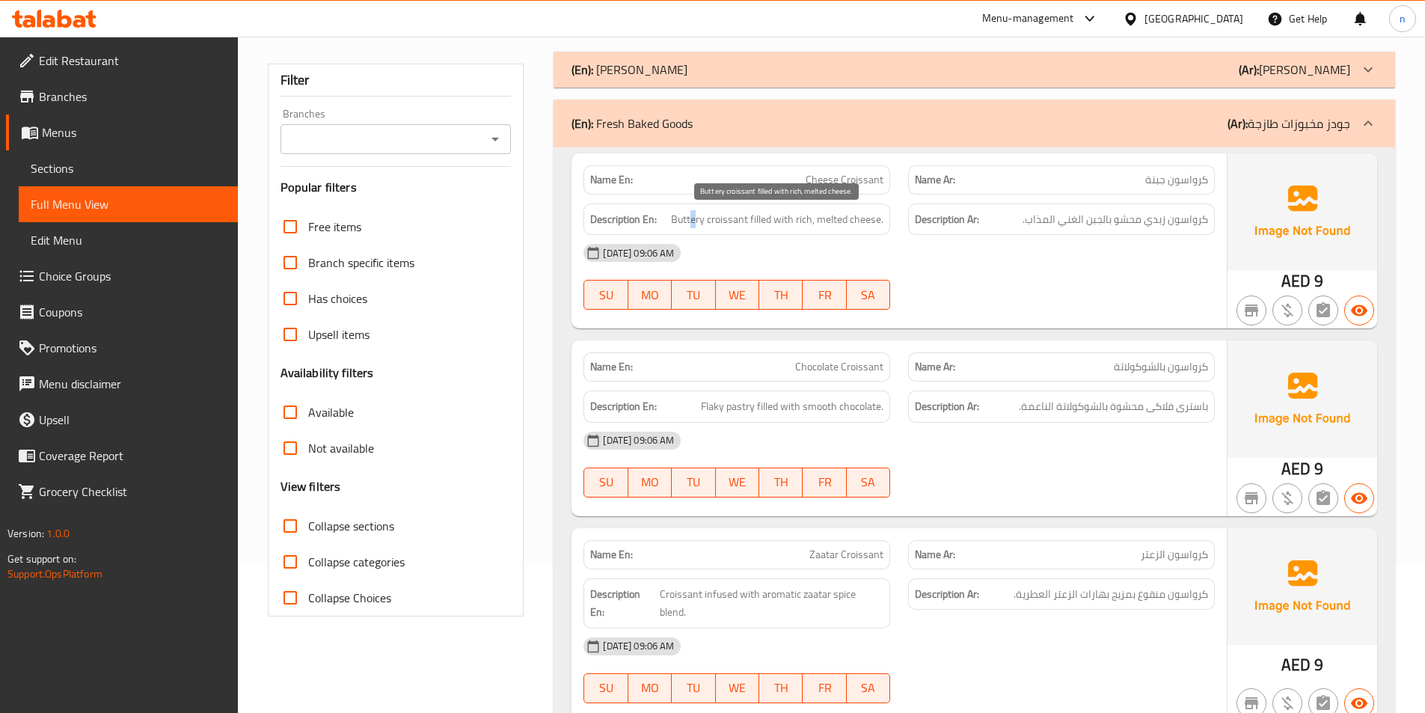
click at [689, 221] on span "Buttery croissant filled with rich, melted cheese." at bounding box center [777, 219] width 212 height 19
click at [705, 223] on span "Buttery croissant filled with rich, melted cheese." at bounding box center [777, 219] width 212 height 19
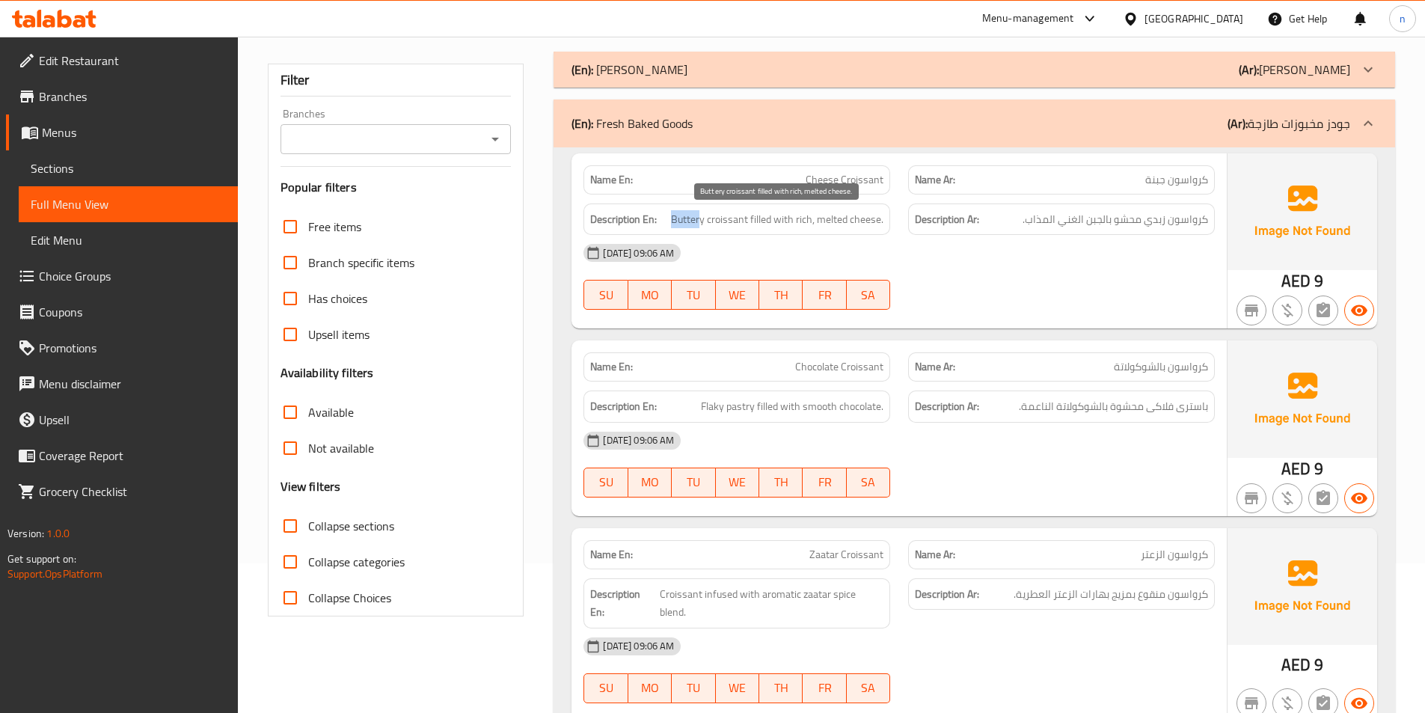
drag, startPoint x: 704, startPoint y: 221, endPoint x: 675, endPoint y: 218, distance: 28.6
click at [675, 218] on span "Buttery croissant filled with rich, melted cheese." at bounding box center [777, 219] width 212 height 19
click at [695, 221] on span "Buttery croissant filled with rich, melted cheese." at bounding box center [777, 219] width 212 height 19
drag, startPoint x: 708, startPoint y: 223, endPoint x: 661, endPoint y: 226, distance: 46.5
click at [661, 226] on h6 "Description En: Buttery croissant filled with rich, melted cheese." at bounding box center [736, 219] width 293 height 19
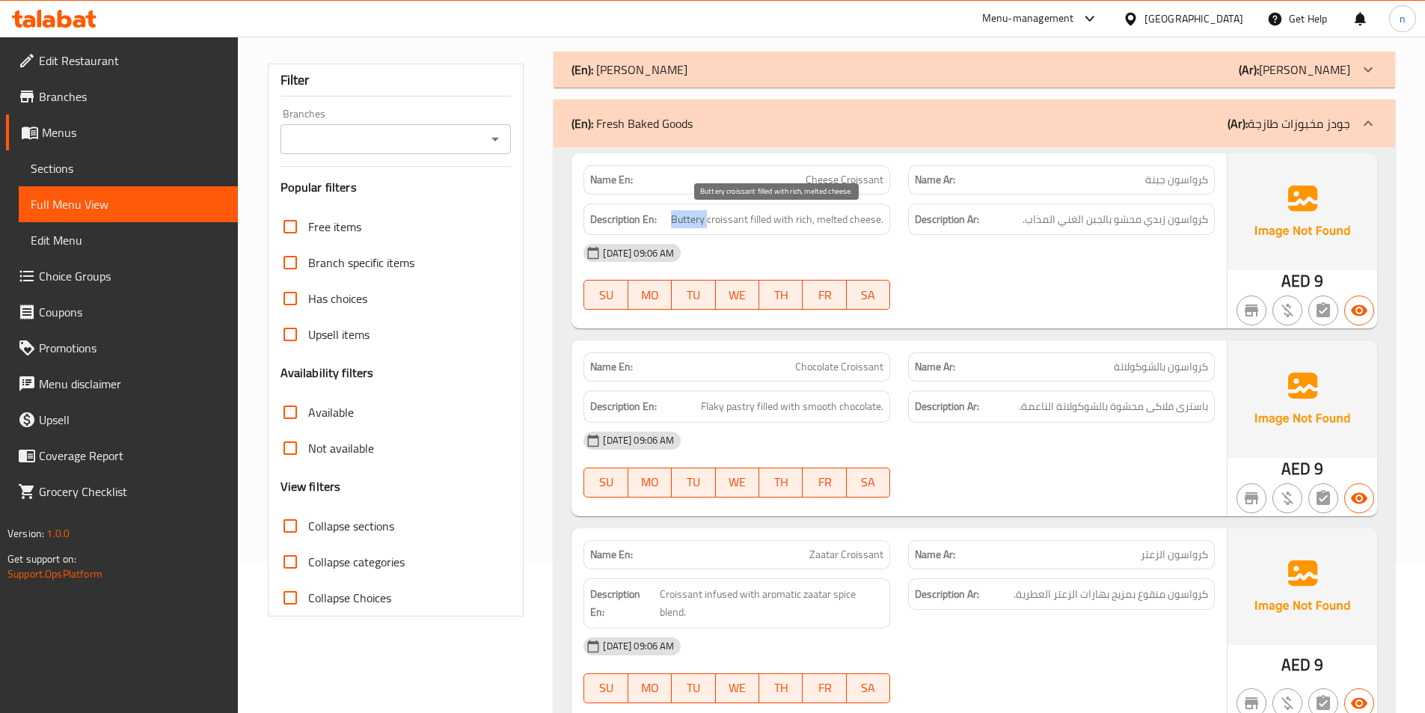
click at [756, 350] on div "Name En: Chocolate Croissant" at bounding box center [736, 366] width 325 height 47
click at [693, 224] on span "Buttery croissant filled with rich, melted cheese." at bounding box center [777, 219] width 212 height 19
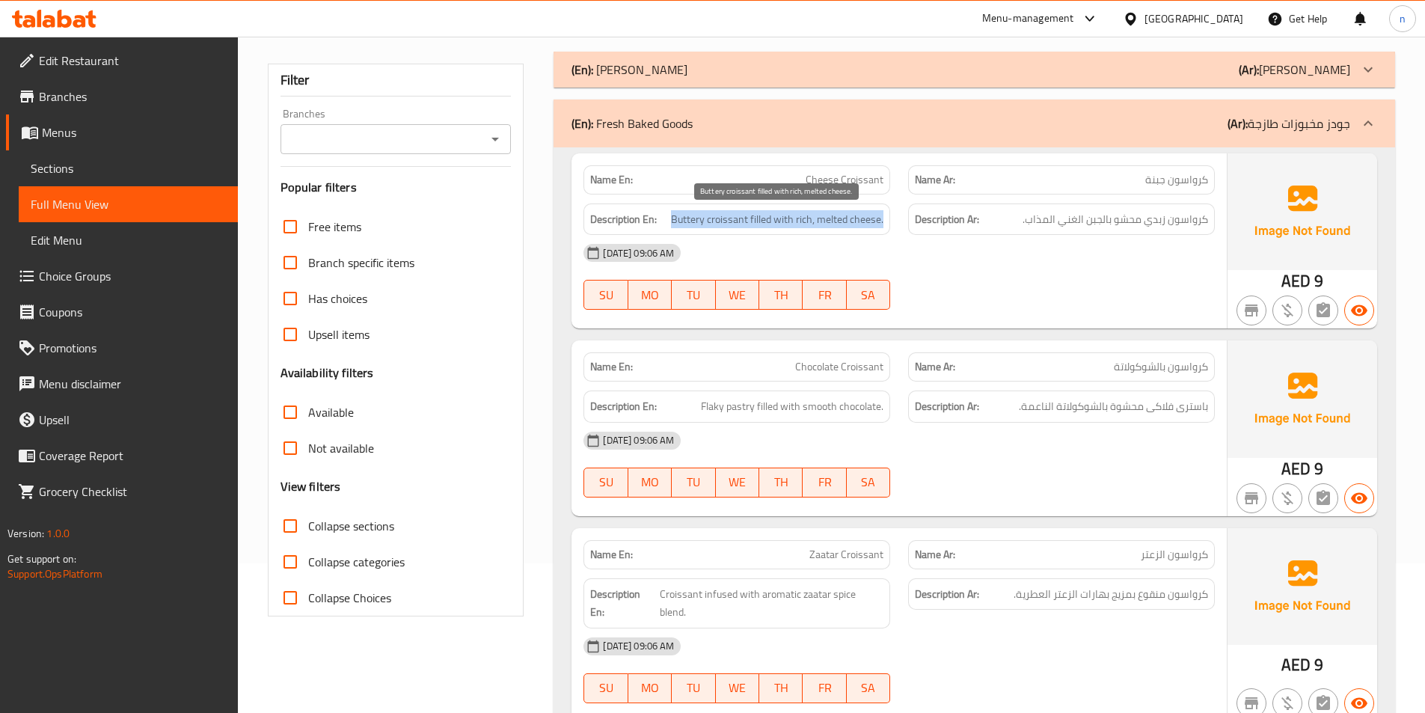
click at [693, 224] on span "Buttery croissant filled with rich, melted cheese." at bounding box center [777, 219] width 212 height 19
click at [696, 219] on span "Buttery croissant filled with rich, melted cheese." at bounding box center [777, 219] width 212 height 19
click at [691, 219] on span "Buttery croissant filled with rich, melted cheese." at bounding box center [777, 219] width 212 height 19
click at [724, 213] on span "Buttery croissant filled with rich, melted cheese." at bounding box center [777, 219] width 212 height 19
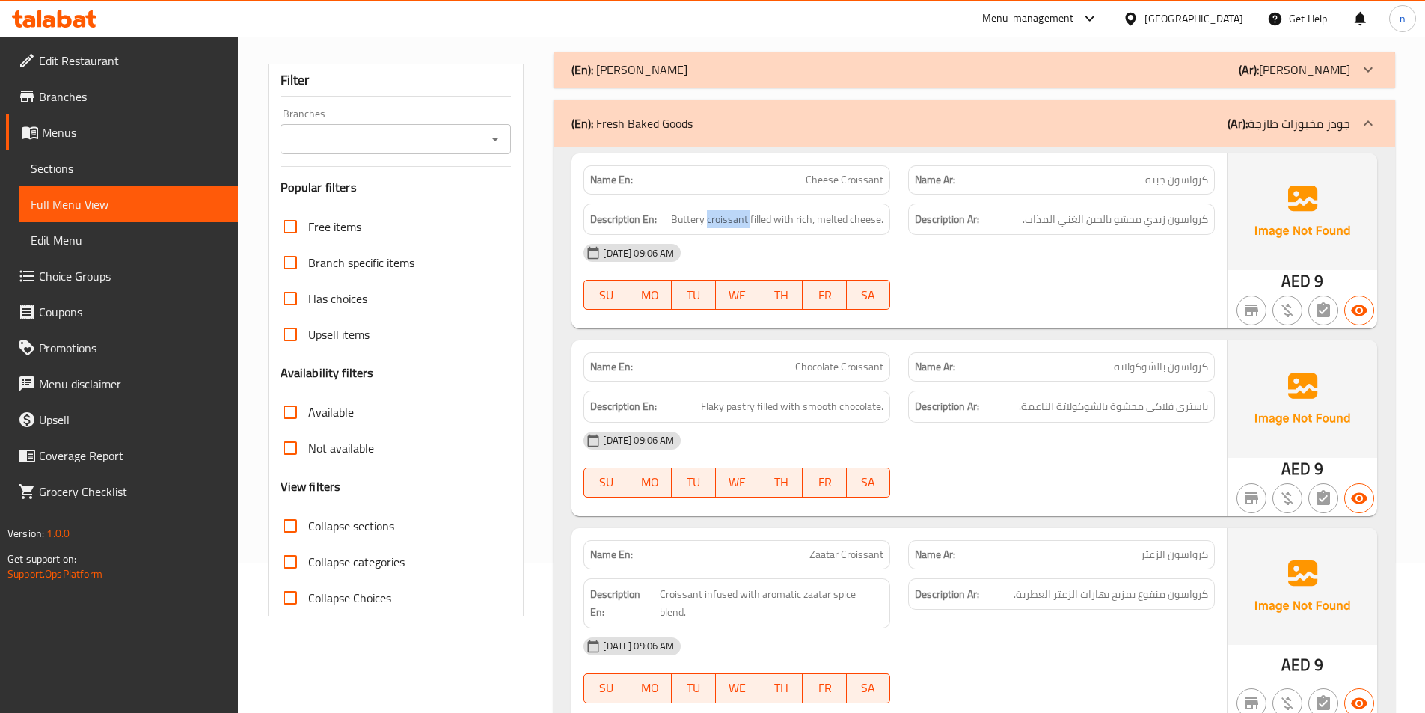
click at [724, 213] on span "Buttery croissant filled with rich, melted cheese." at bounding box center [777, 219] width 212 height 19
click at [748, 218] on span "Buttery croissant filled with rich, melted cheese." at bounding box center [777, 219] width 212 height 19
drag, startPoint x: 748, startPoint y: 221, endPoint x: 666, endPoint y: 209, distance: 83.3
click at [666, 209] on div "Description En: Buttery croissant filled with rich, melted cheese." at bounding box center [736, 219] width 307 height 32
click at [690, 218] on span "Buttery croissant filled with rich, melted cheese." at bounding box center [777, 219] width 212 height 19
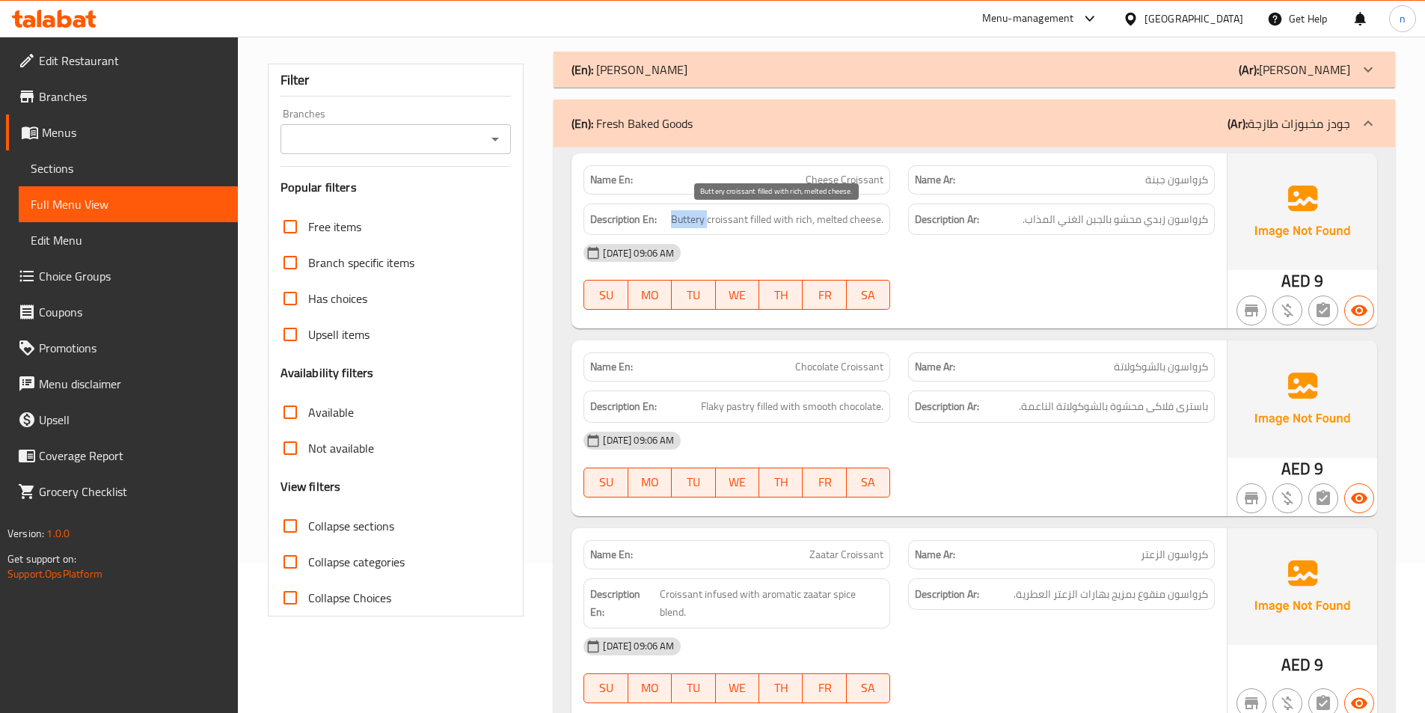
click at [690, 218] on span "Buttery croissant filled with rich, melted cheese." at bounding box center [777, 219] width 212 height 19
click at [730, 226] on span "Buttery croissant filled with rich, melted cheese." at bounding box center [777, 219] width 212 height 19
drag, startPoint x: 748, startPoint y: 219, endPoint x: 638, endPoint y: 219, distance: 110.0
click at [638, 219] on h6 "Description En: Buttery croissant filled with rich, melted cheese." at bounding box center [736, 219] width 293 height 19
click at [664, 219] on h6 "Description En: Buttery croissant filled with rich, melted cheese." at bounding box center [736, 219] width 293 height 19
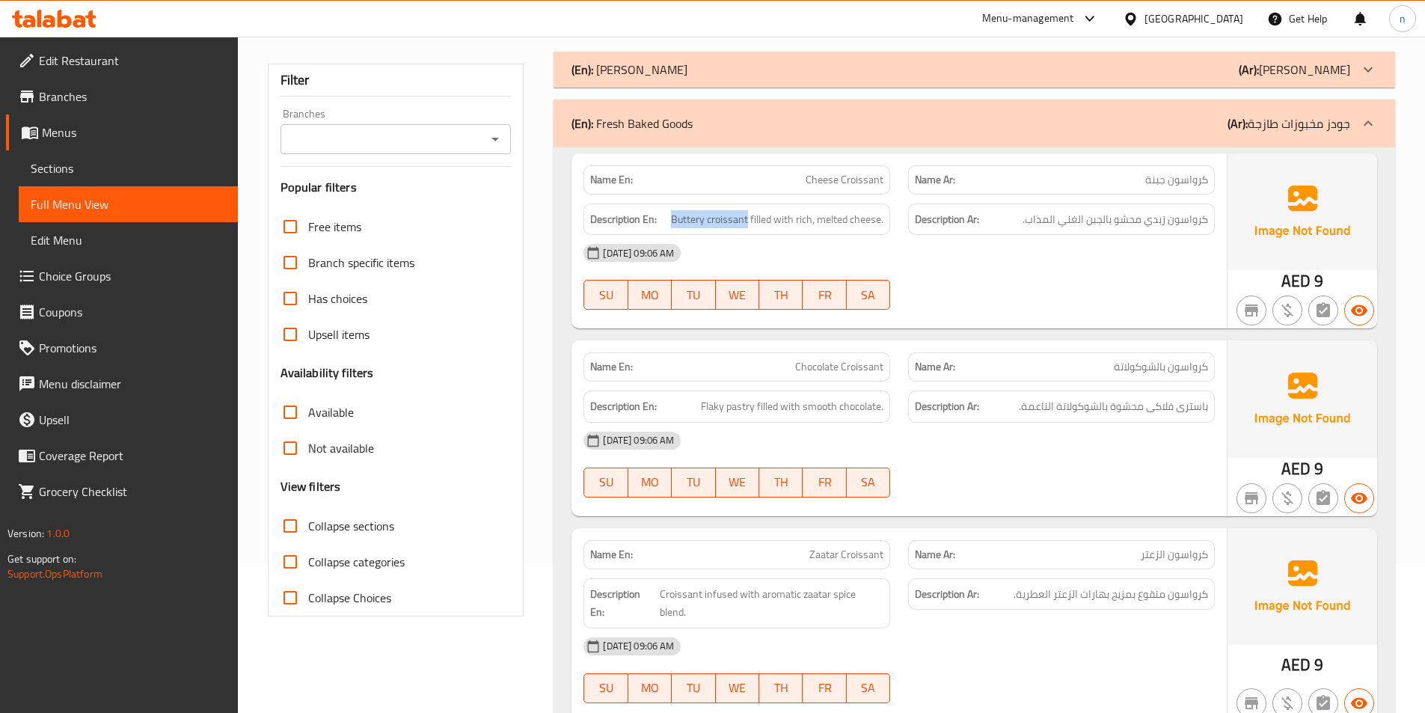
drag, startPoint x: 747, startPoint y: 222, endPoint x: 659, endPoint y: 222, distance: 88.3
click at [659, 222] on h6 "Description En: Buttery croissant filled with rich, melted cheese." at bounding box center [736, 219] width 293 height 19
copy h6 "Buttery croissant"
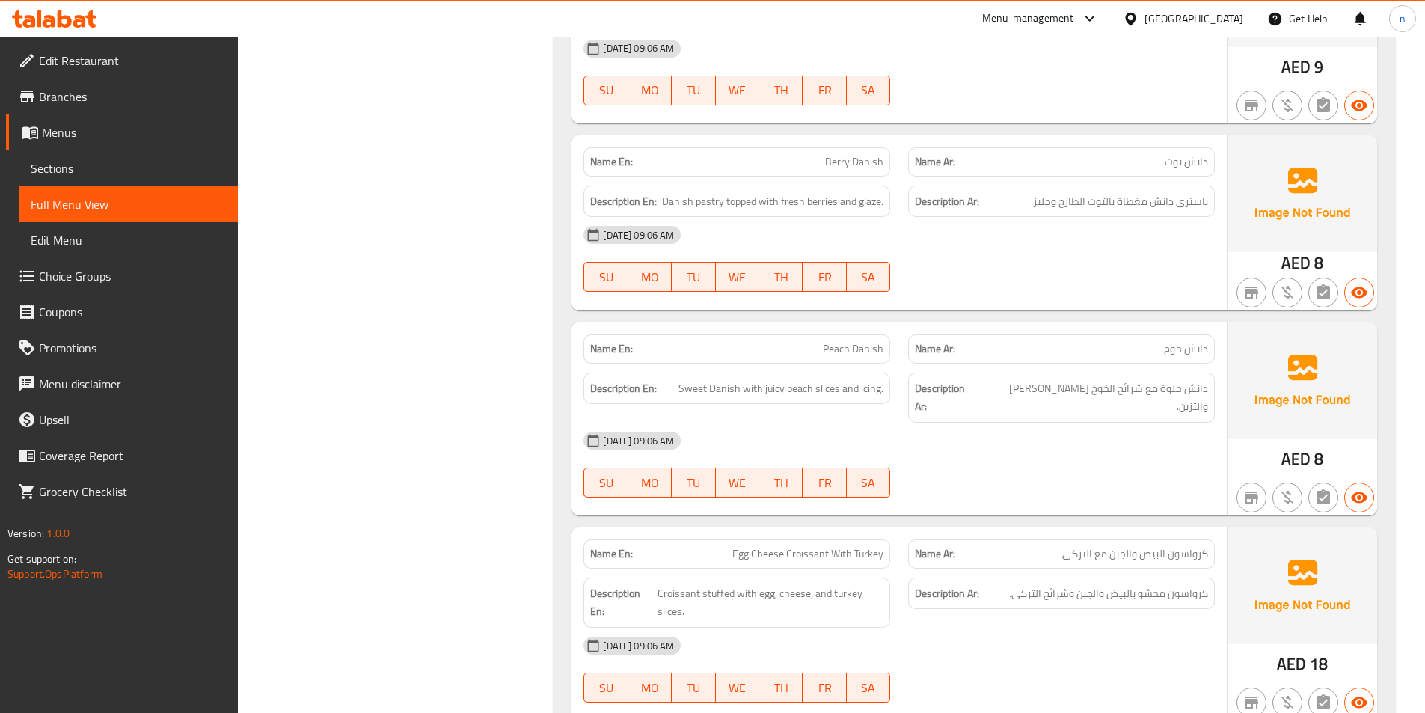
scroll to position [748, 0]
click at [824, 379] on span "Sweet Danish with juicy peach slices and icing." at bounding box center [780, 388] width 205 height 19
click at [826, 379] on span "Sweet Danish with juicy peach slices and icing." at bounding box center [780, 388] width 205 height 19
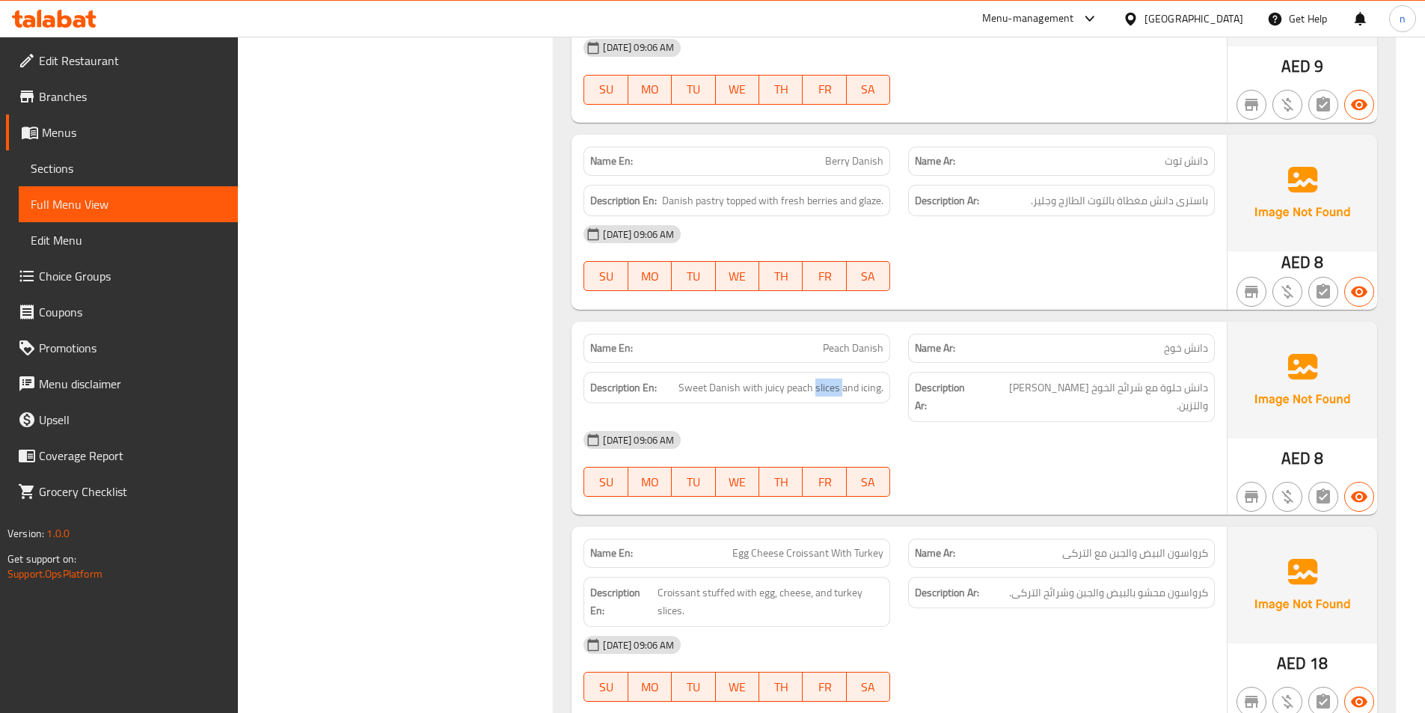
copy span "slices"
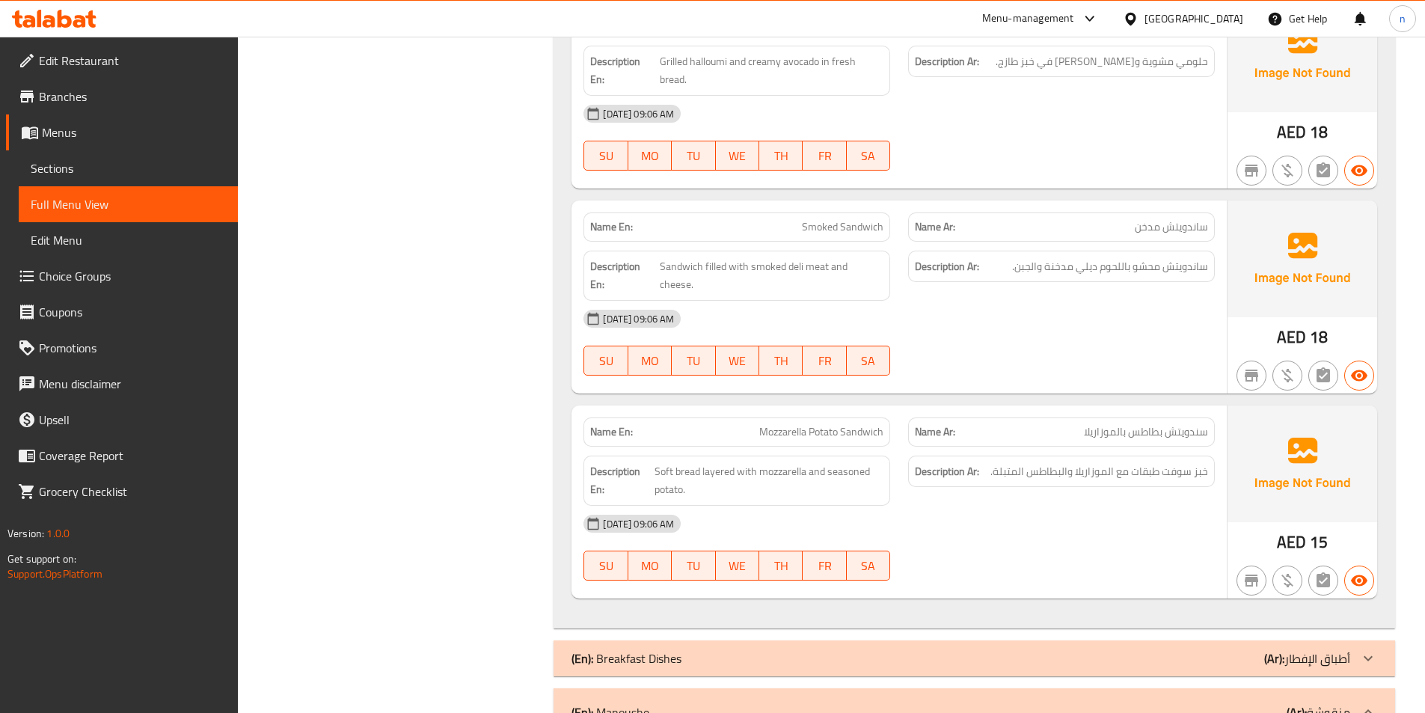
scroll to position [1496, 0]
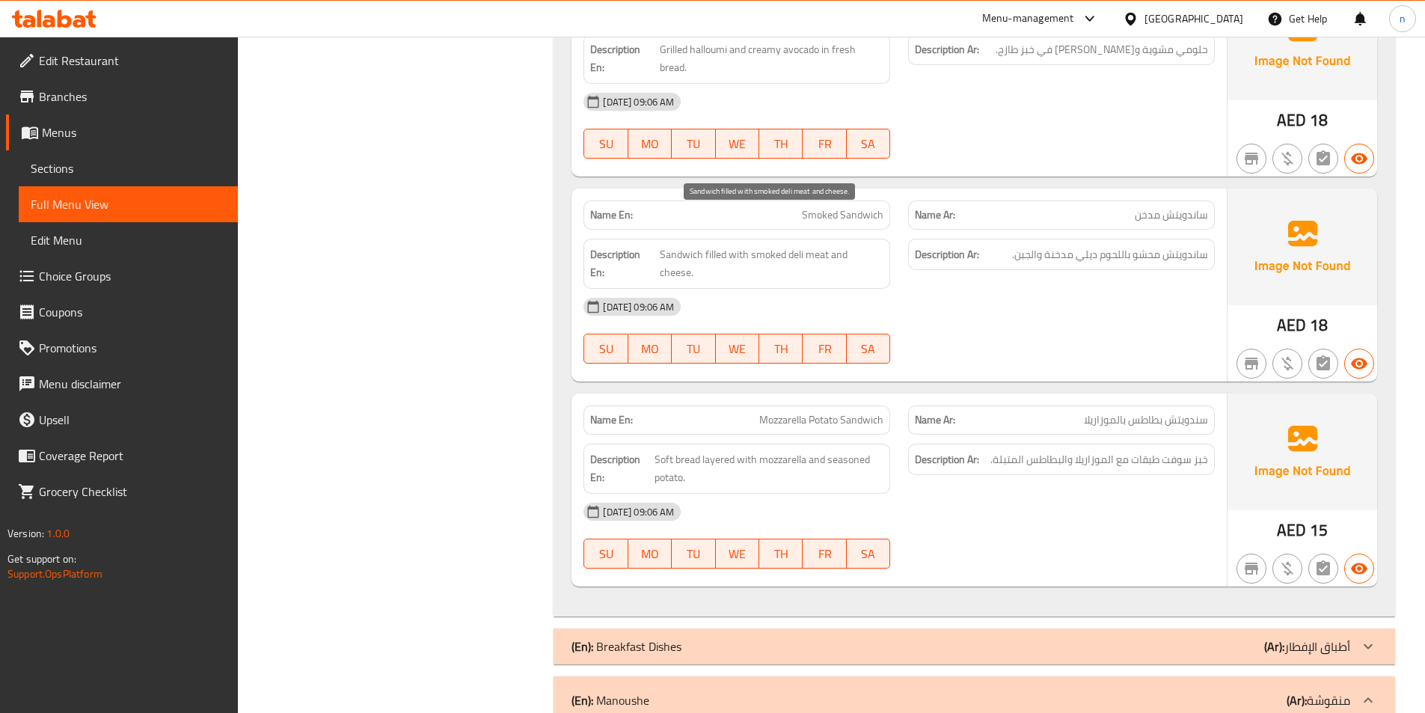
click at [791, 245] on span "Sandwich filled with smoked deli meat and cheese." at bounding box center [772, 263] width 224 height 37
click at [844, 396] on div "Name En: Mozzarella Potato Sandwich" at bounding box center [736, 419] width 325 height 47
click at [792, 245] on span "Sandwich filled with smoked deli meat and cheese." at bounding box center [772, 263] width 224 height 37
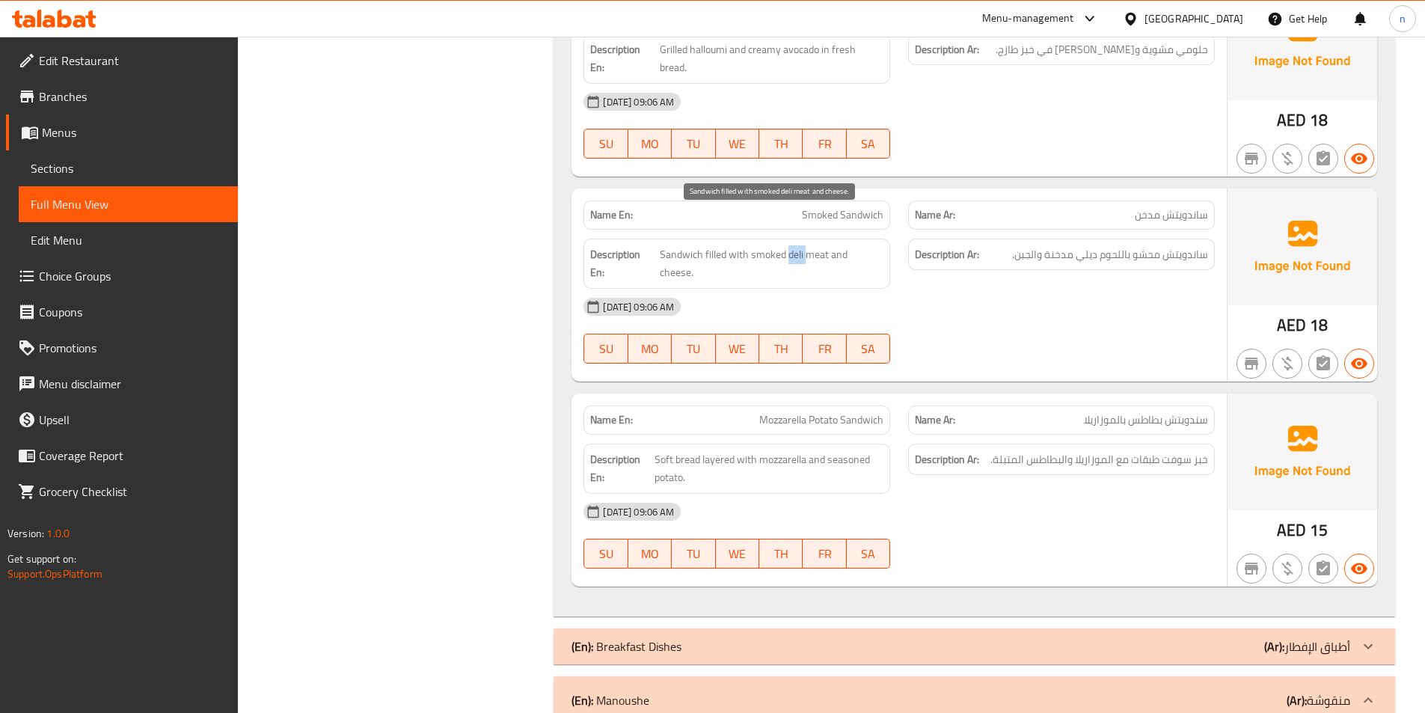
click at [791, 245] on span "Sandwich filled with smoked deli meat and cheese." at bounding box center [772, 263] width 224 height 37
click at [797, 245] on span "Sandwich filled with smoked deli meat and cheese." at bounding box center [772, 263] width 224 height 37
copy span "deli"
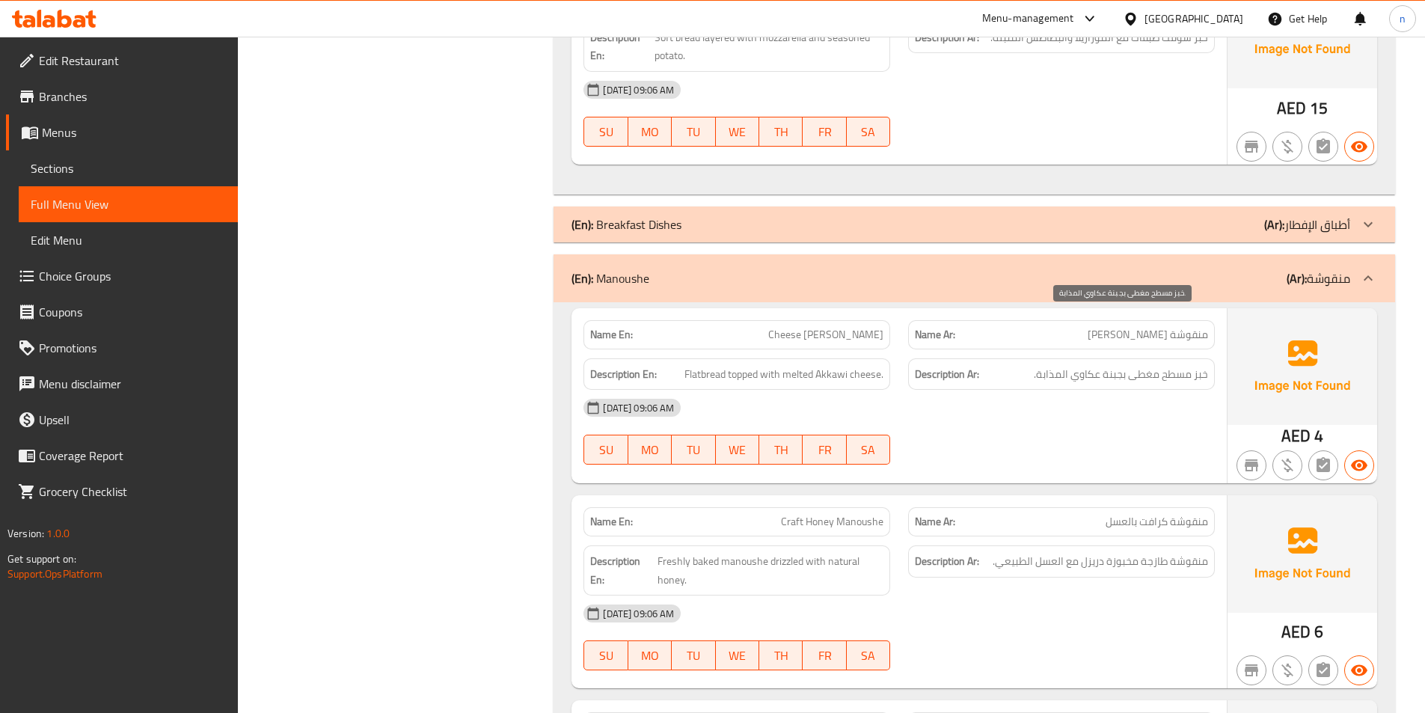
scroll to position [1945, 0]
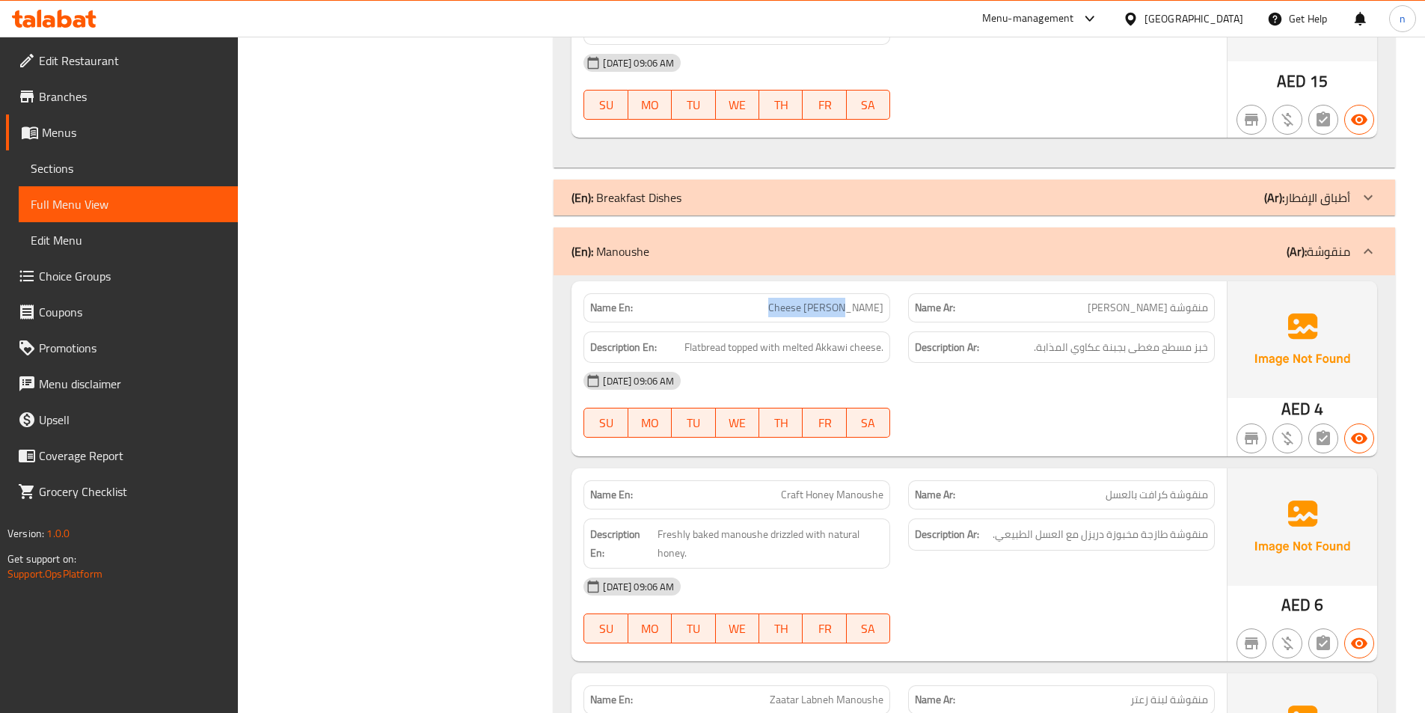
drag, startPoint x: 767, startPoint y: 256, endPoint x: 837, endPoint y: 257, distance: 69.6
copy span "Cheese Akkawi"
drag, startPoint x: 886, startPoint y: 253, endPoint x: 764, endPoint y: 254, distance: 121.2
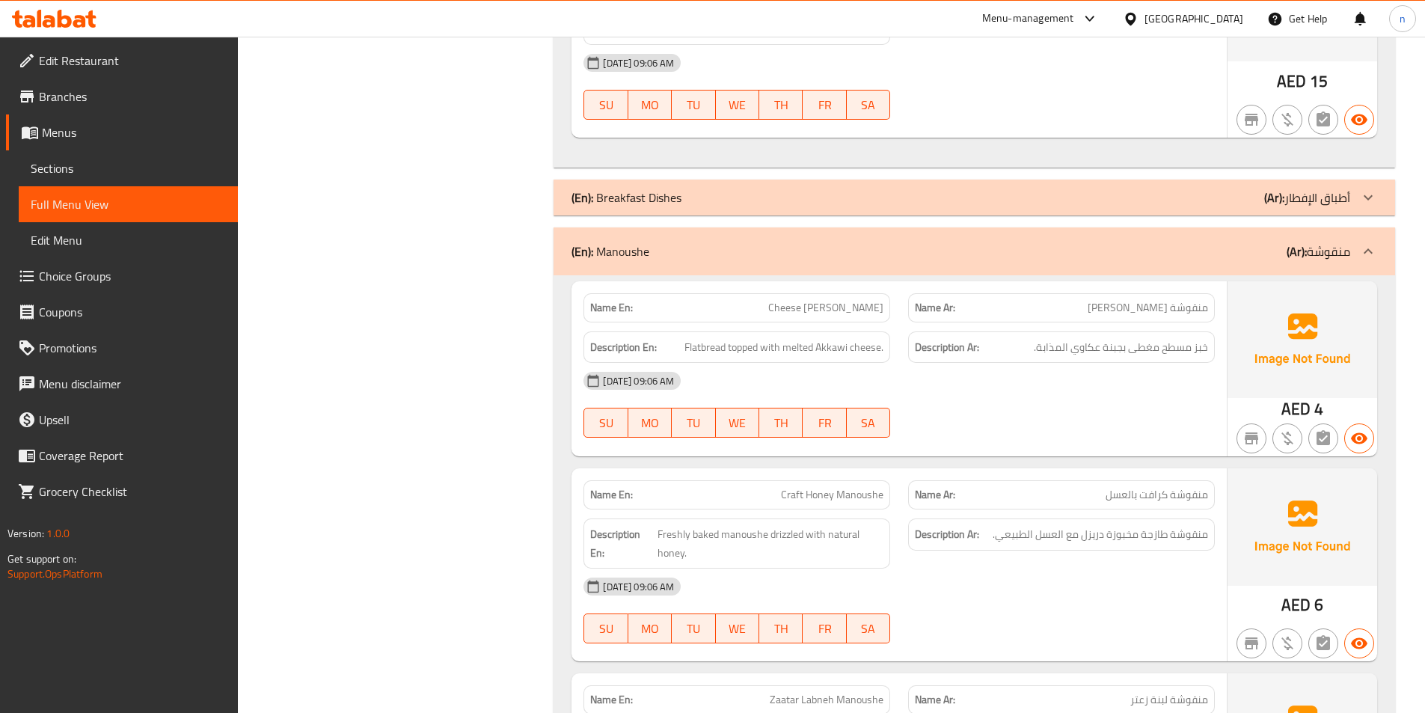
click at [710, 338] on span "Flatbread topped with melted Akkawi cheese." at bounding box center [783, 347] width 199 height 19
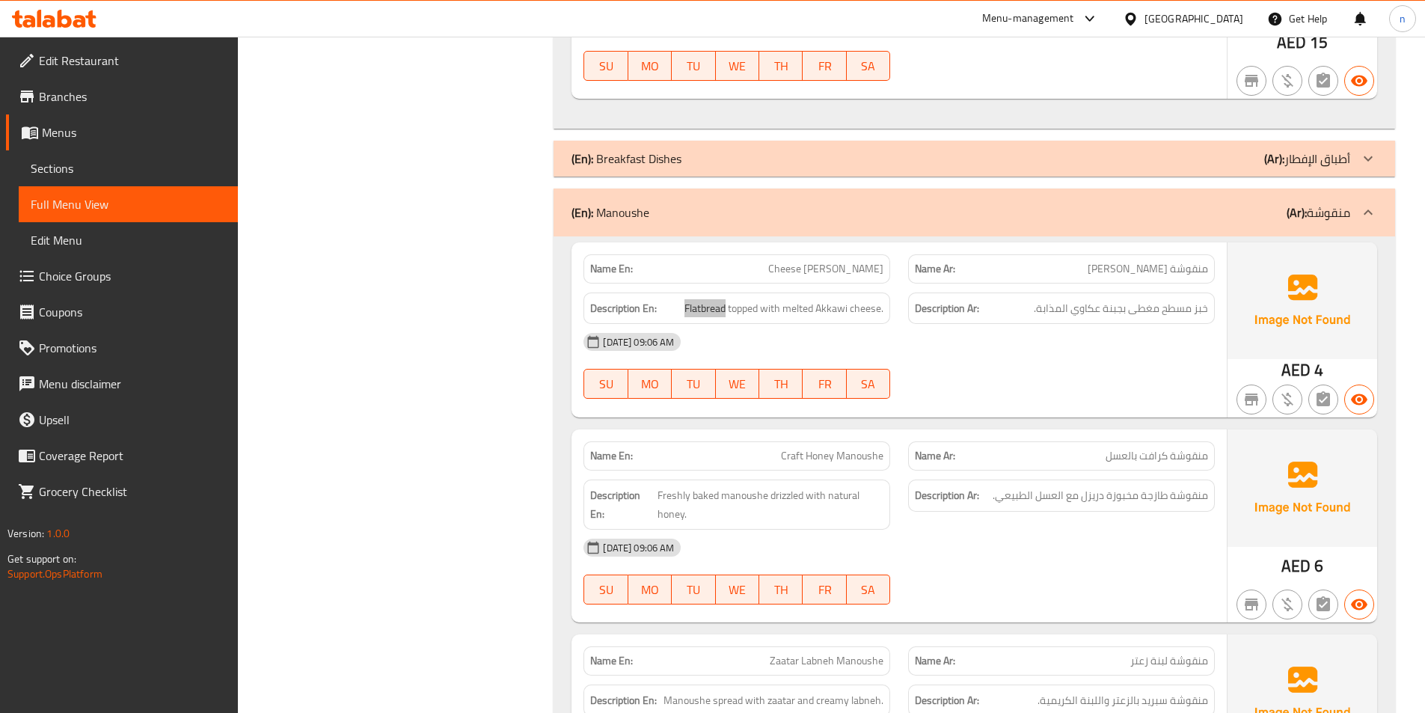
scroll to position [2020, 0]
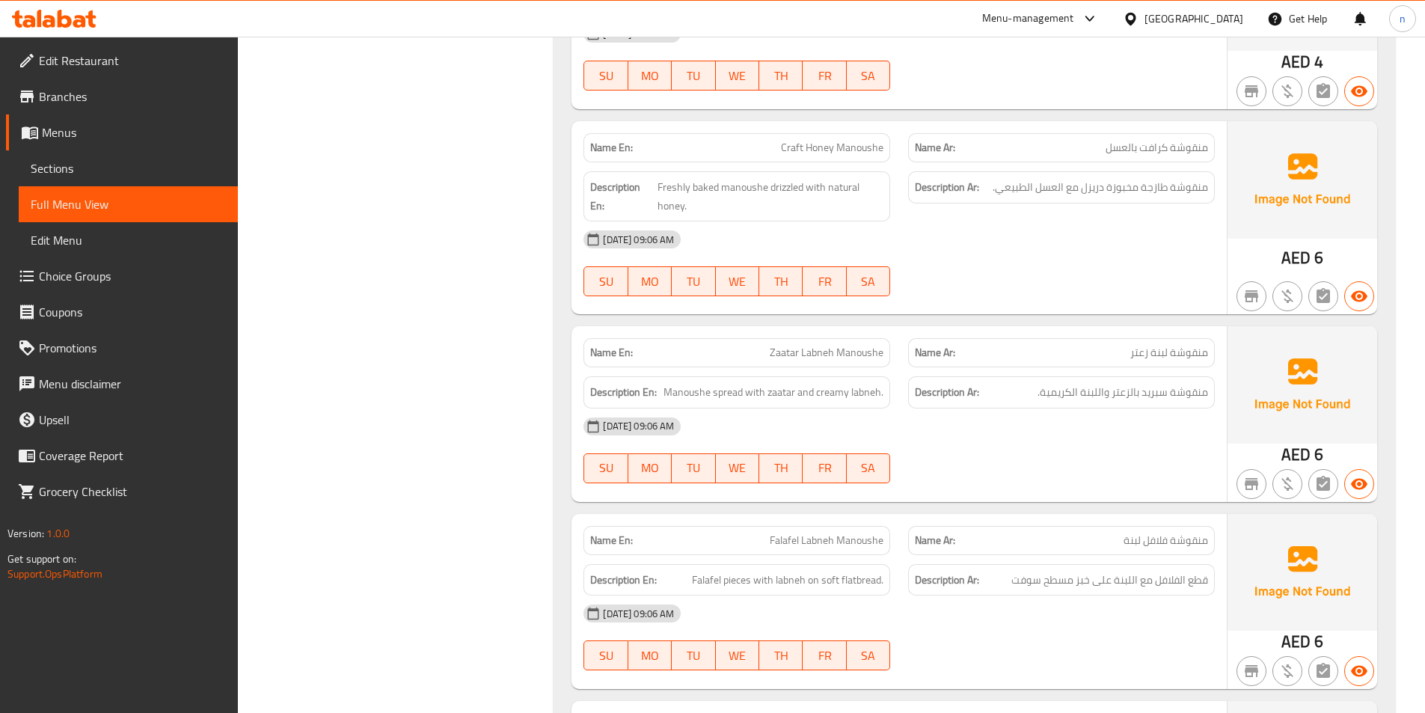
scroll to position [2319, 0]
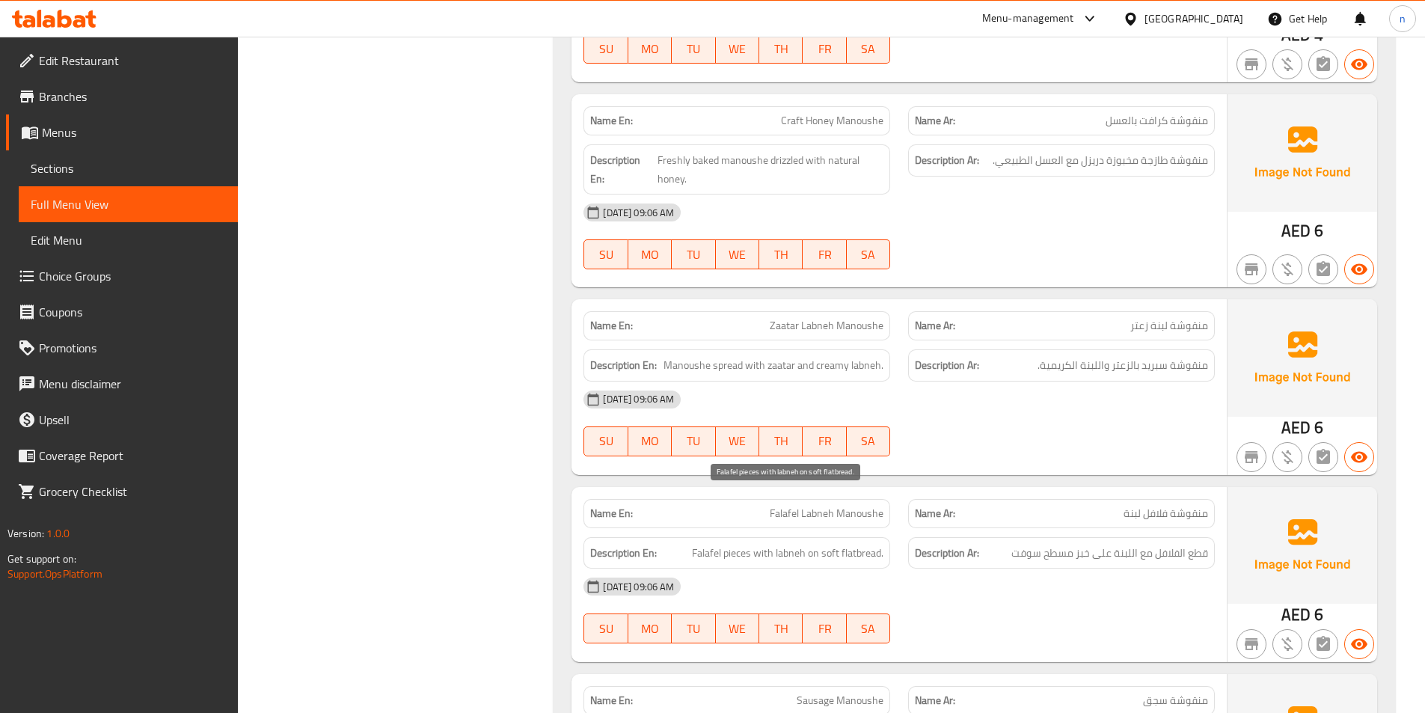
click at [815, 544] on span "Falafel pieces with labneh on soft flatbread." at bounding box center [787, 553] width 191 height 19
copy span "Falafel pieces with labneh on soft flatbread."
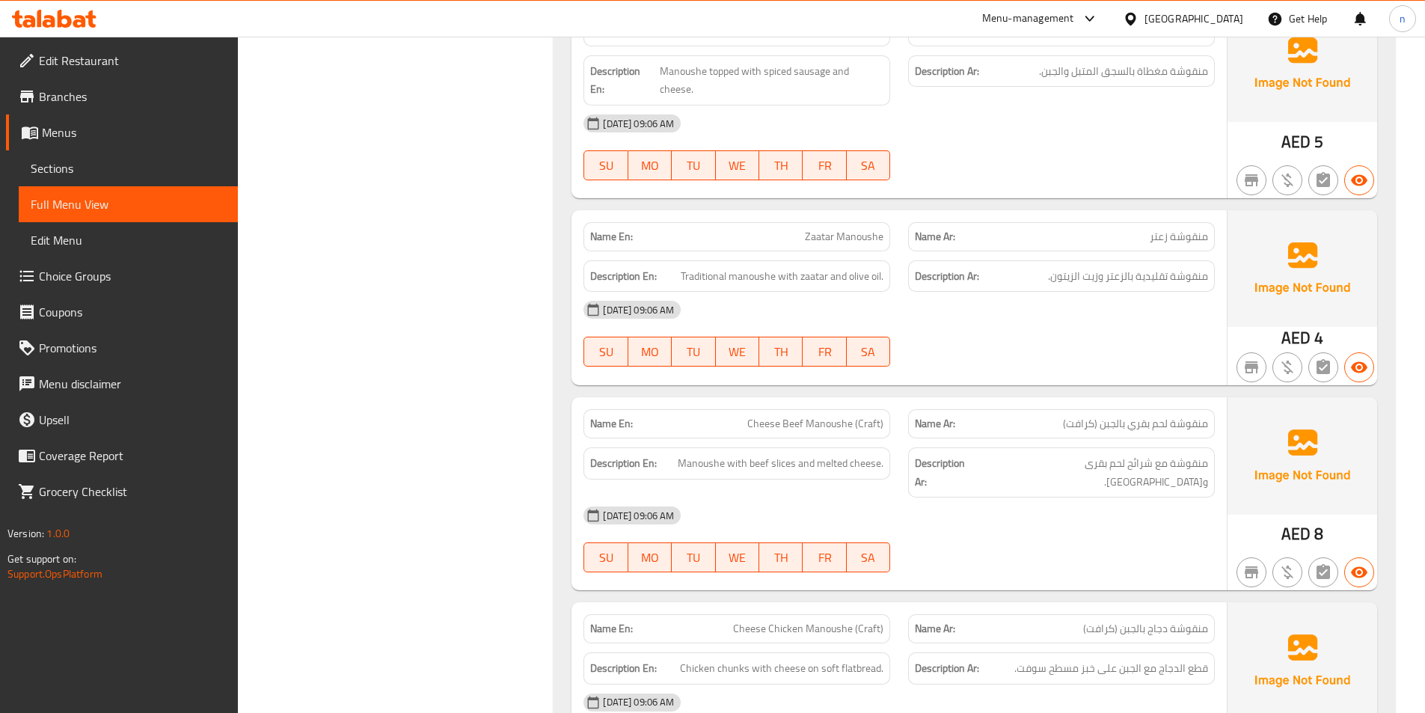
scroll to position [2992, 0]
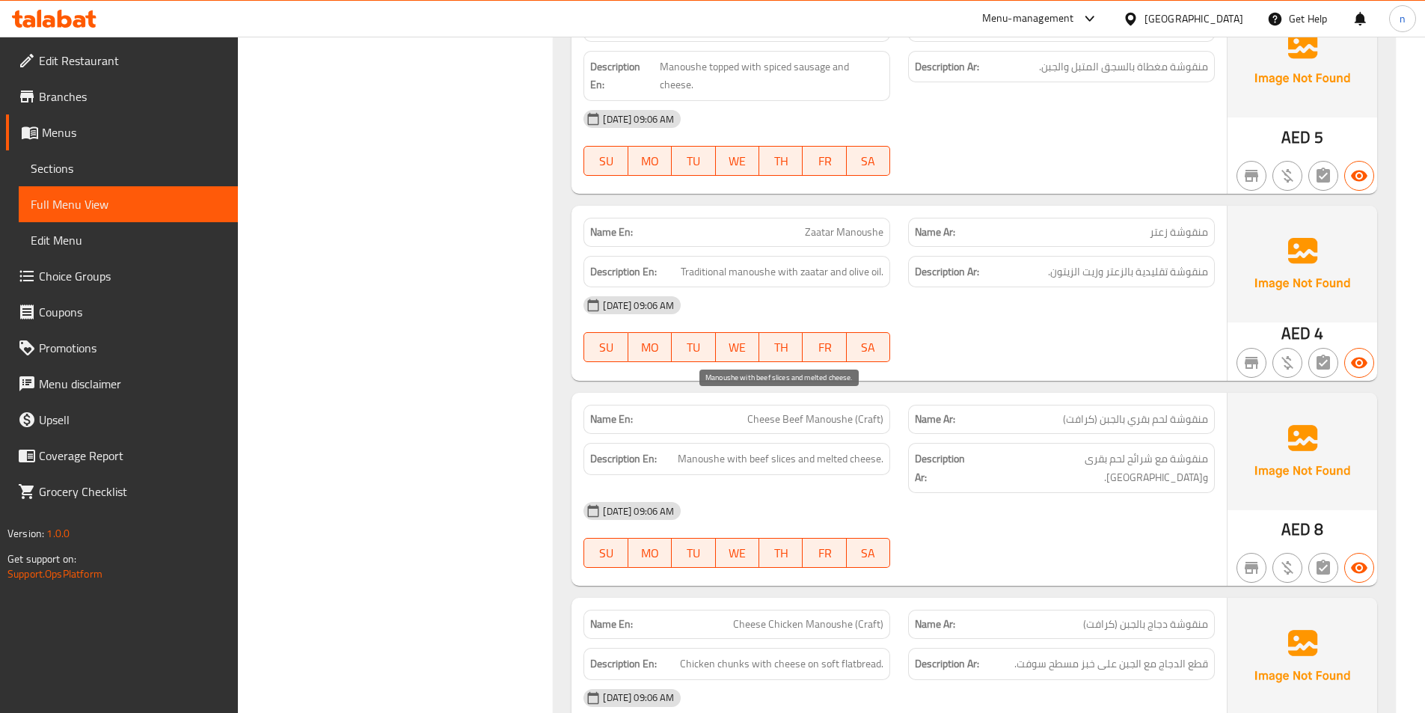
click at [789, 450] on span "Manoushe with beef slices and melted cheese." at bounding box center [781, 459] width 206 height 19
copy span "slices"
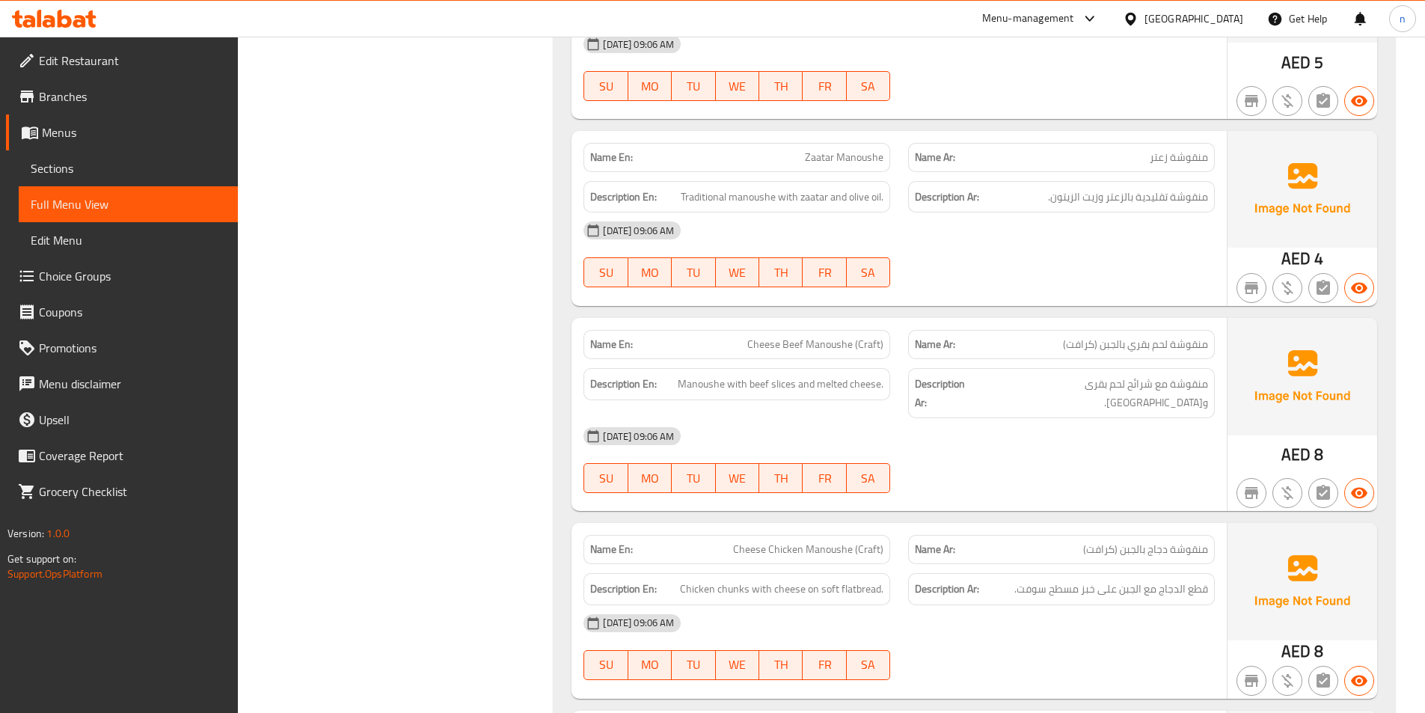
scroll to position [3142, 0]
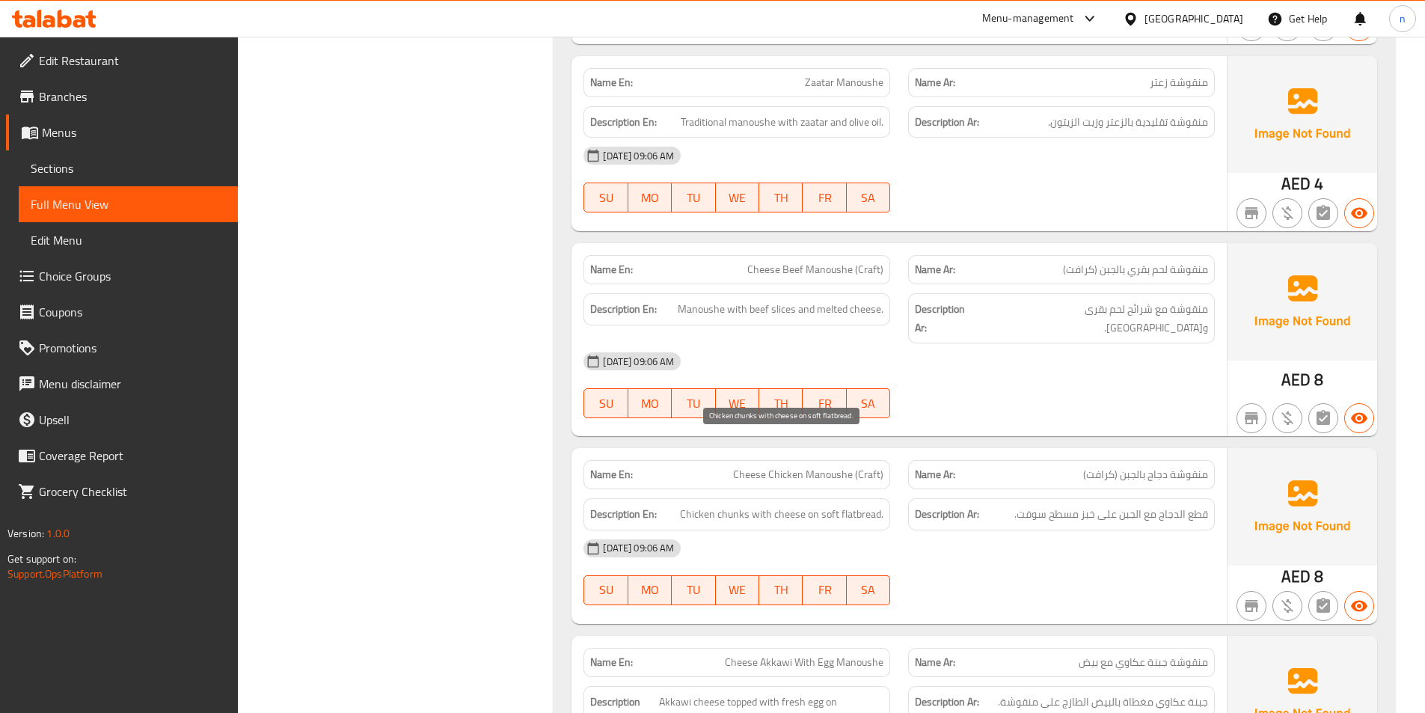
click at [727, 505] on span "Chicken chunks with cheese on soft flatbread." at bounding box center [781, 514] width 203 height 19
click at [738, 505] on span "Chicken chunks with cheese on soft flatbread." at bounding box center [781, 514] width 203 height 19
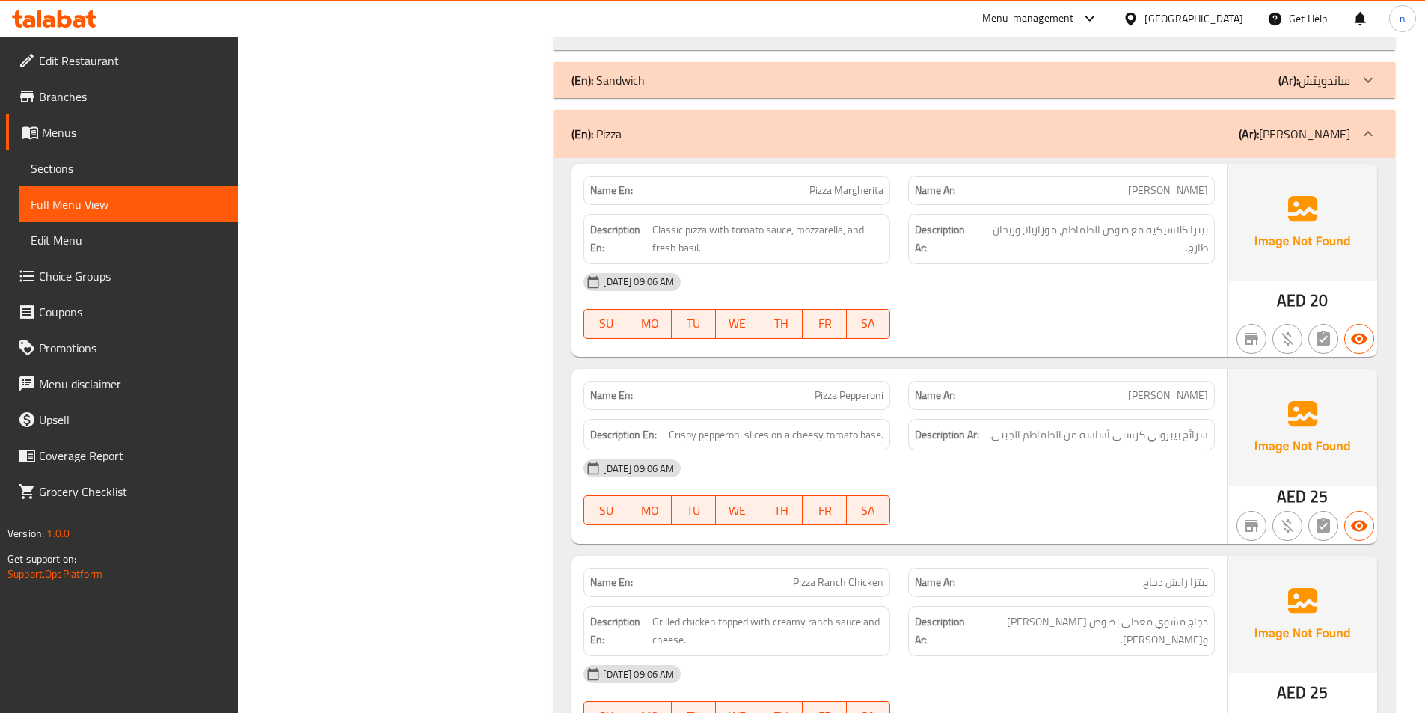
scroll to position [5012, 0]
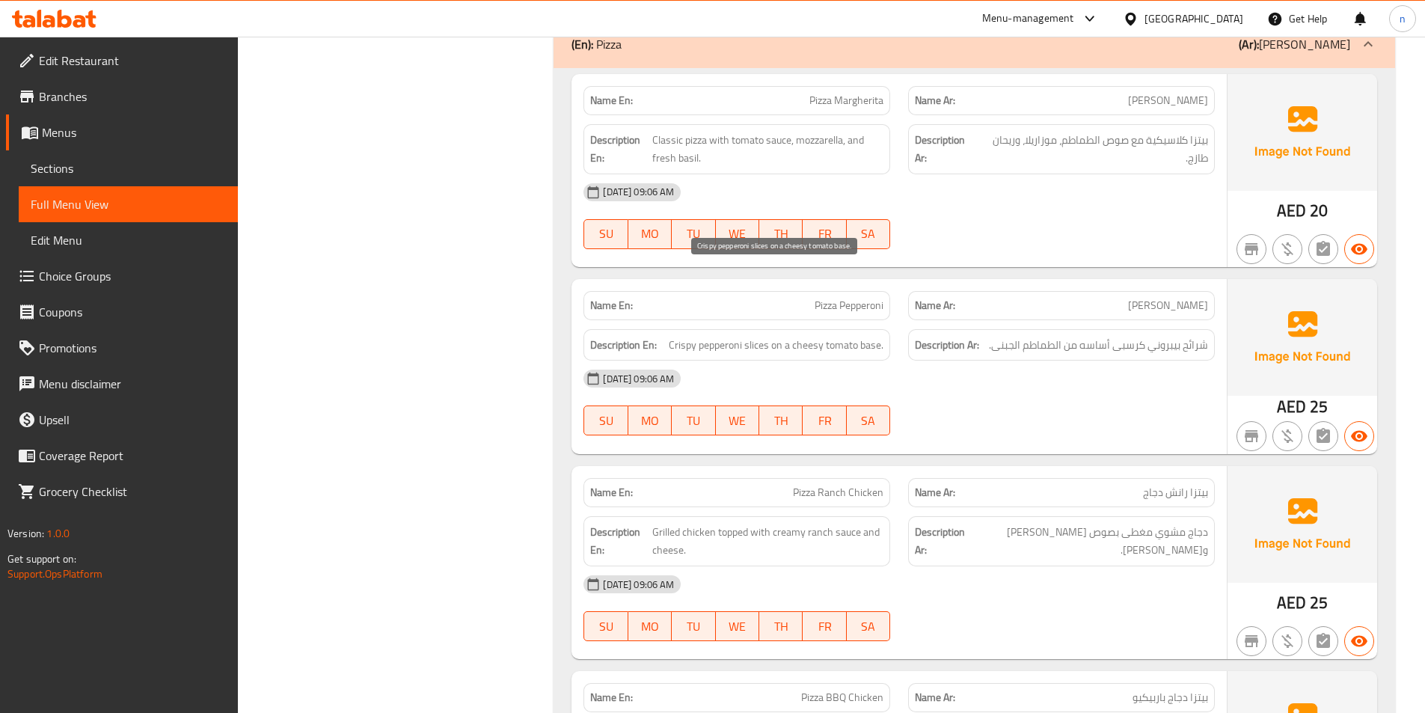
click at [752, 336] on span "Crispy pepperoni slices on a cheesy tomato base." at bounding box center [776, 345] width 215 height 19
click at [753, 336] on span "Crispy pepperoni slices on a cheesy tomato base." at bounding box center [776, 345] width 215 height 19
copy span "slices"
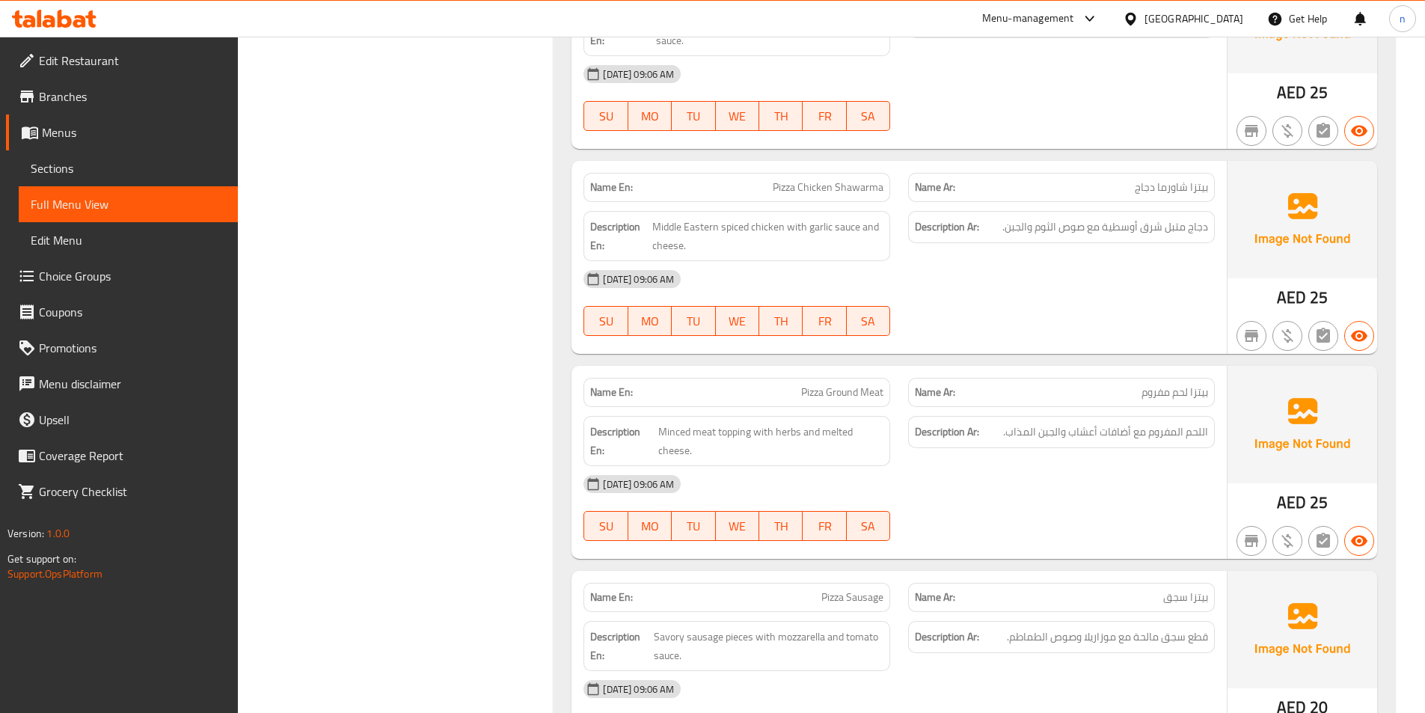
scroll to position [6209, 0]
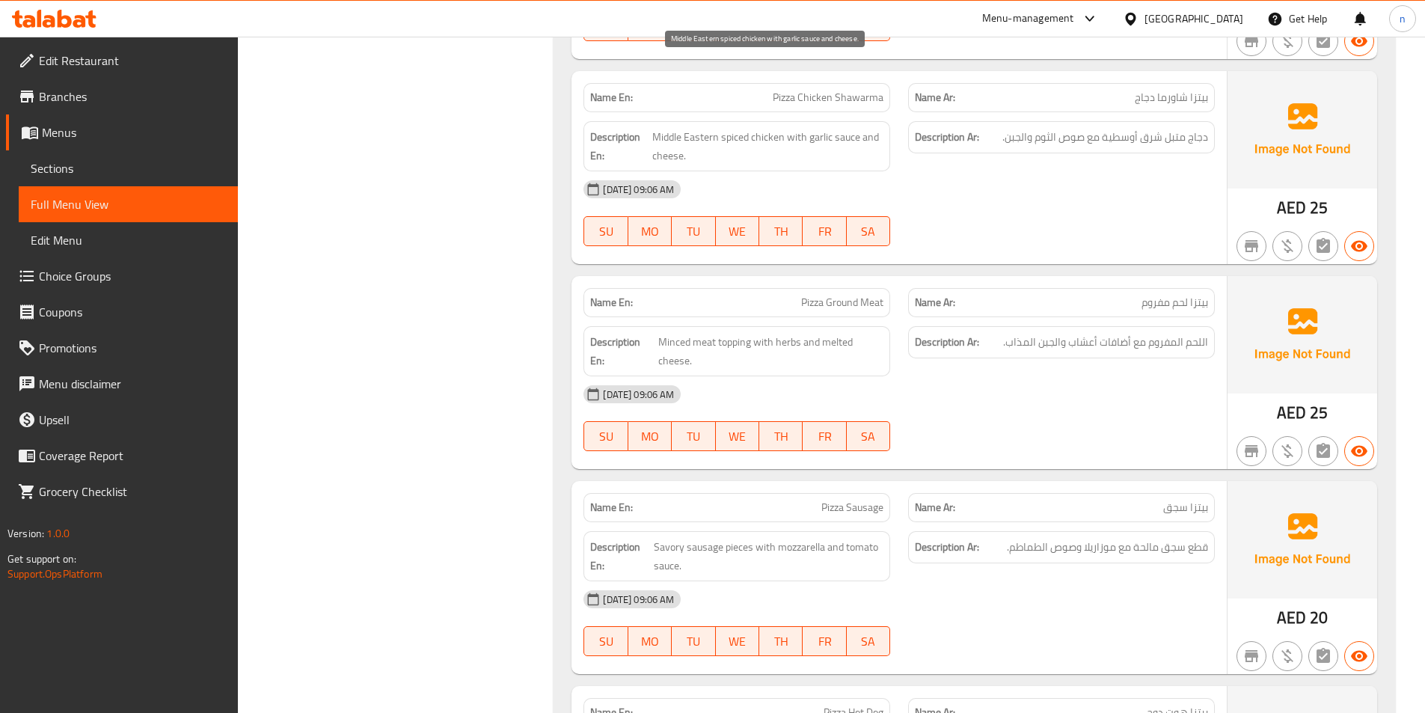
click at [669, 128] on span "Middle Eastern spiced chicken with garlic sauce and cheese." at bounding box center [767, 146] width 231 height 37
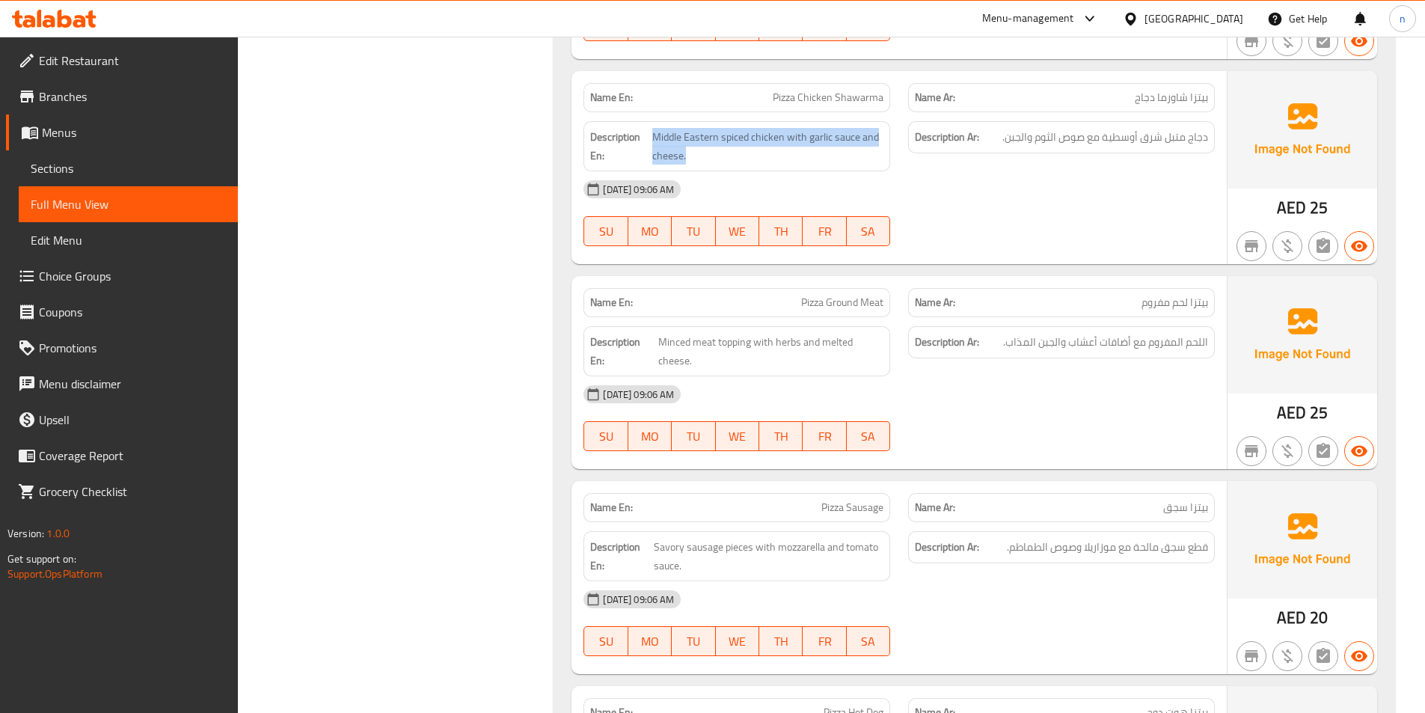
copy span "Middle Eastern spiced chicken with garlic sauce and cheese."
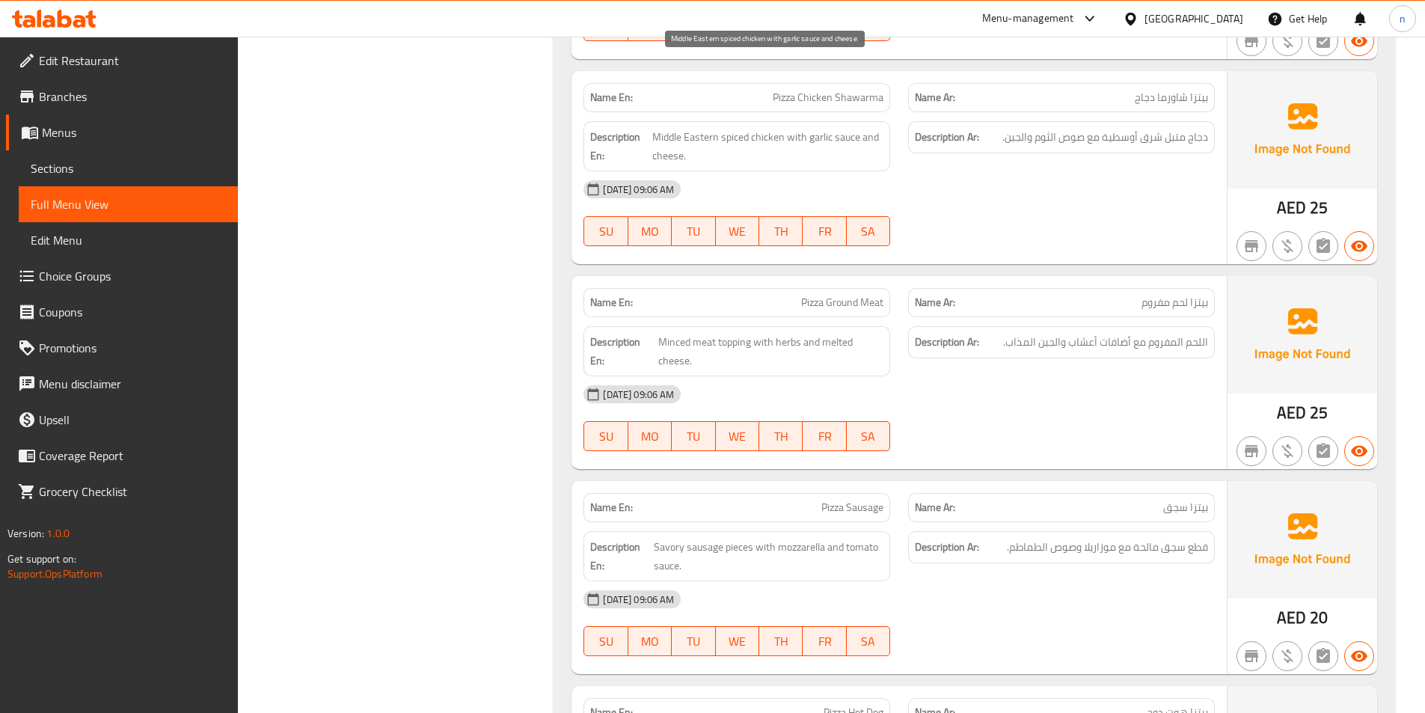
click at [750, 128] on span "Middle Eastern spiced chicken with garlic sauce and cheese." at bounding box center [767, 146] width 231 height 37
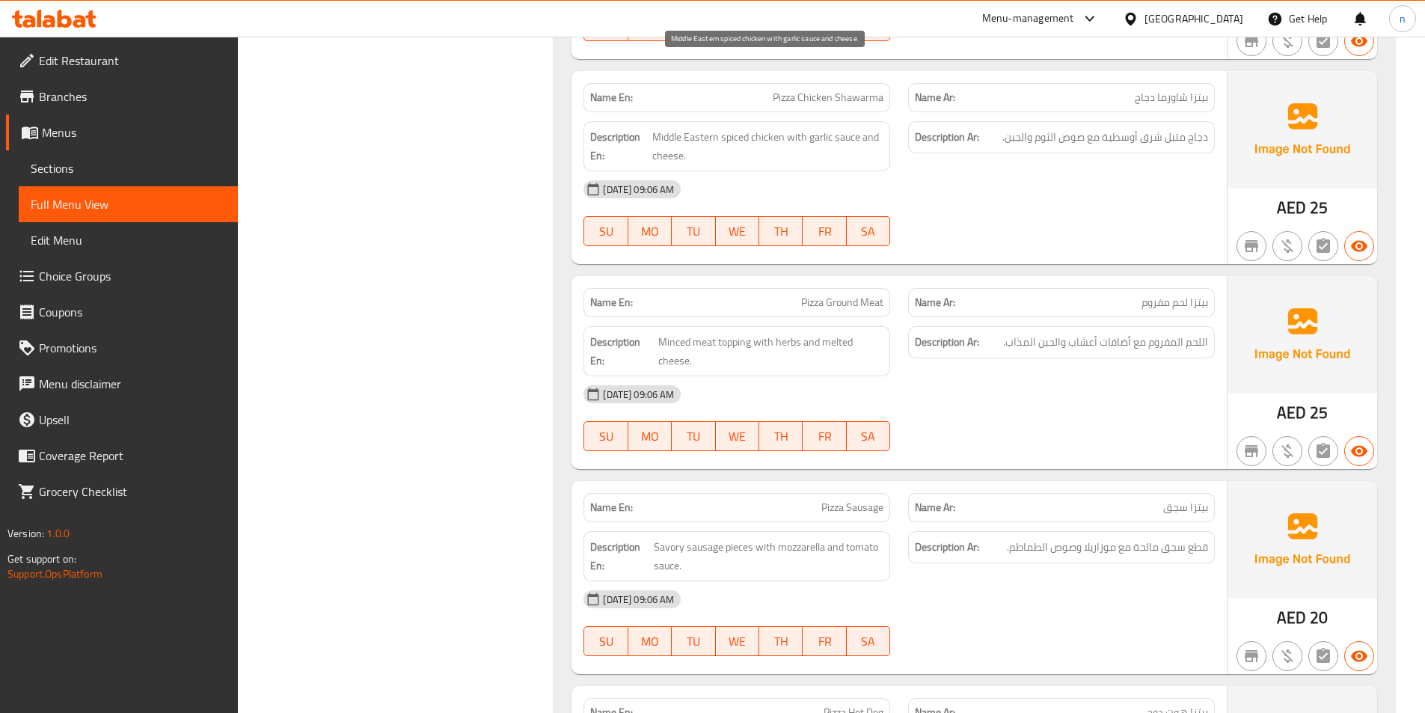
click at [731, 128] on span "Middle Eastern spiced chicken with garlic sauce and cheese." at bounding box center [767, 146] width 231 height 37
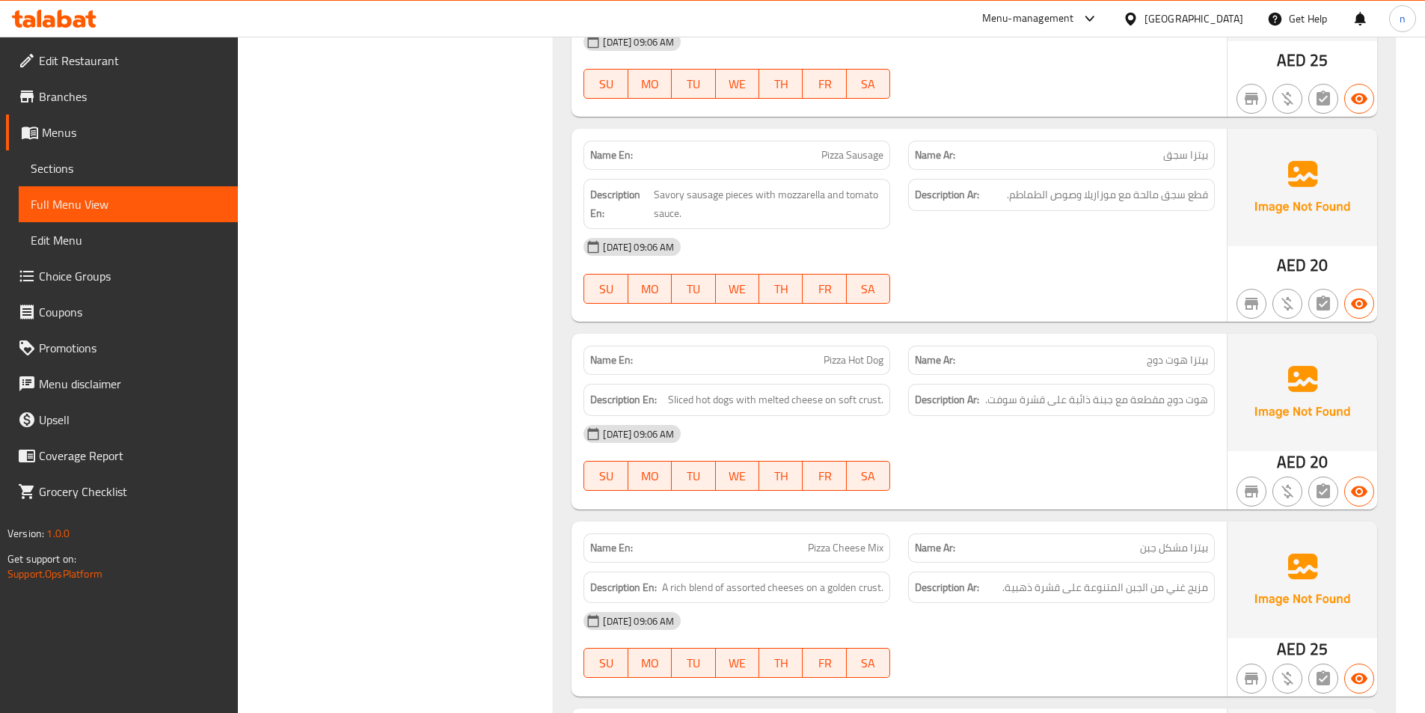
scroll to position [6583, 0]
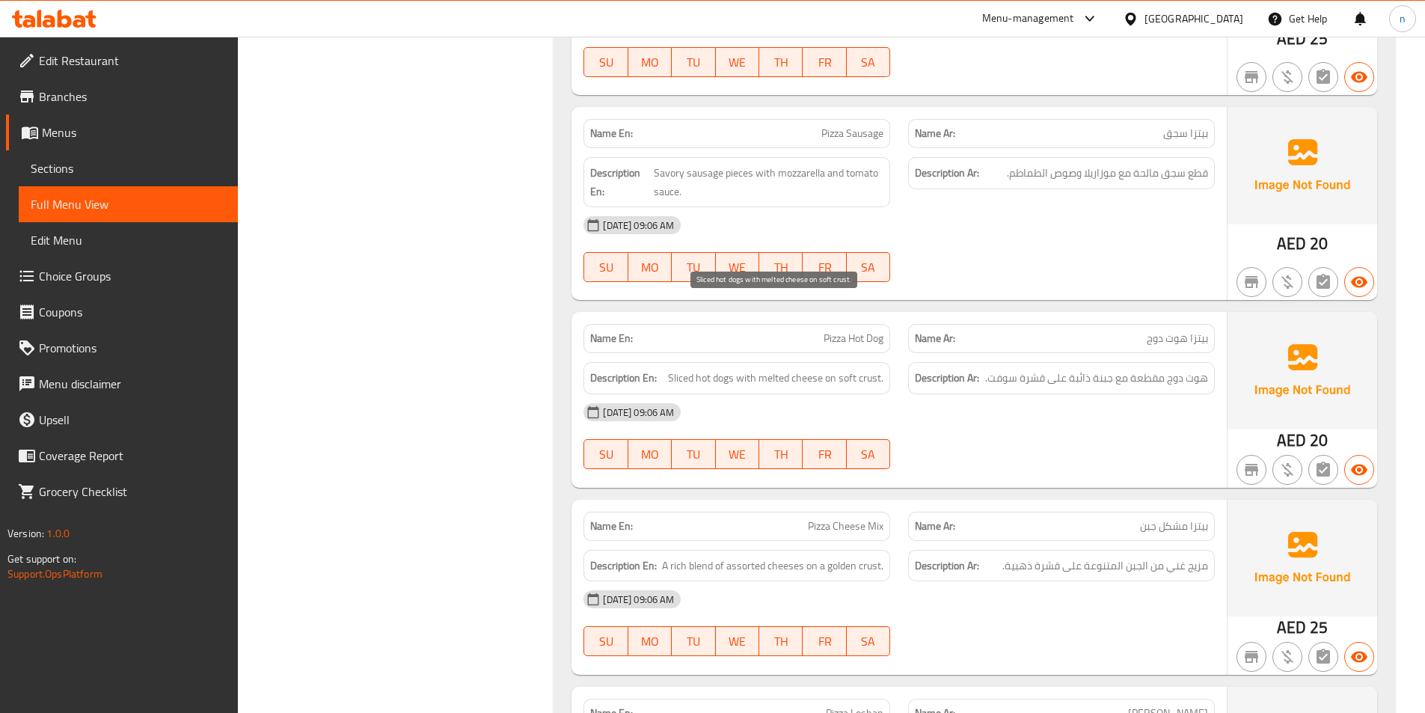
click at [674, 369] on span "Sliced hot dogs with melted cheese on soft crust." at bounding box center [775, 378] width 215 height 19
copy span "Sliced"
click at [877, 369] on span "Sliced hot dogs with melted cheese on soft crust." at bounding box center [775, 378] width 215 height 19
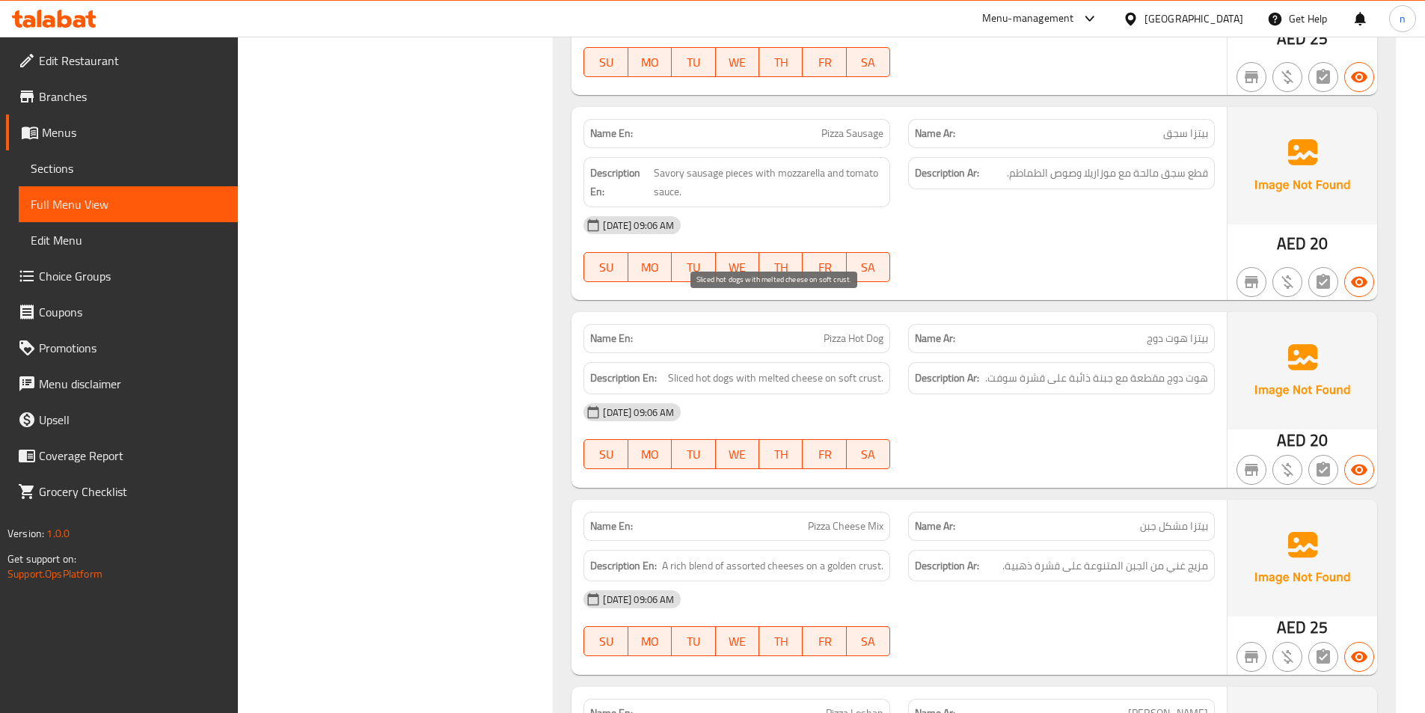
click at [877, 369] on span "Sliced hot dogs with melted cheese on soft crust." at bounding box center [775, 378] width 215 height 19
click at [874, 369] on span "Sliced hot dogs with melted cheese on soft crust." at bounding box center [775, 378] width 215 height 19
copy span "crust"
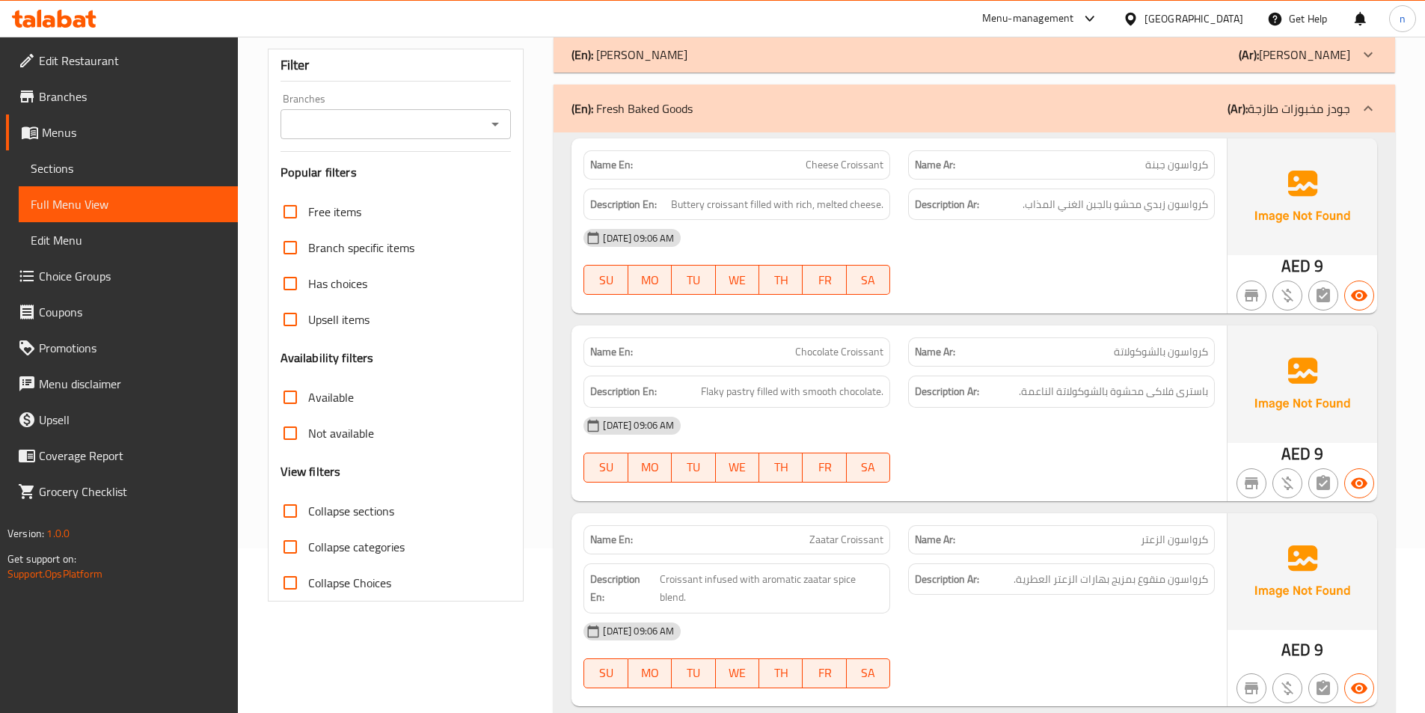
scroll to position [0, 0]
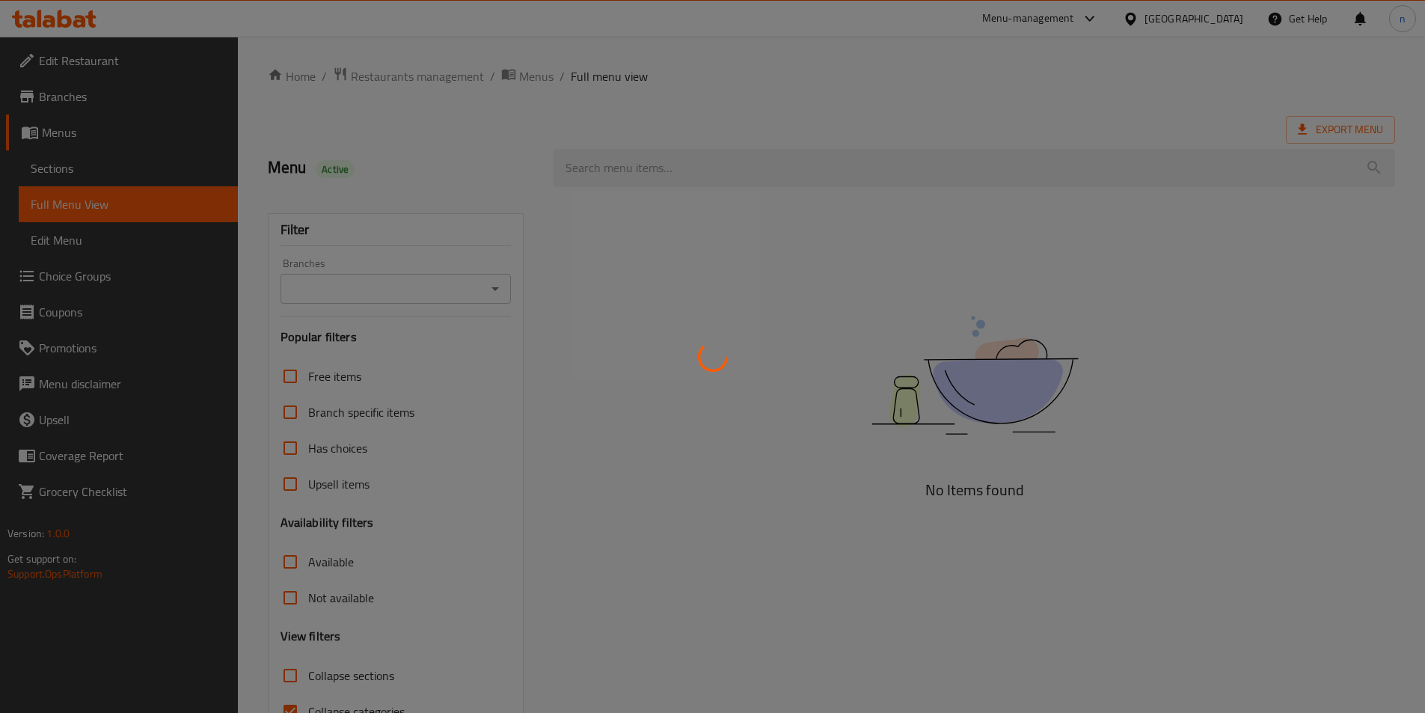
click at [102, 189] on div at bounding box center [712, 356] width 1425 height 713
click at [111, 111] on div at bounding box center [712, 356] width 1425 height 713
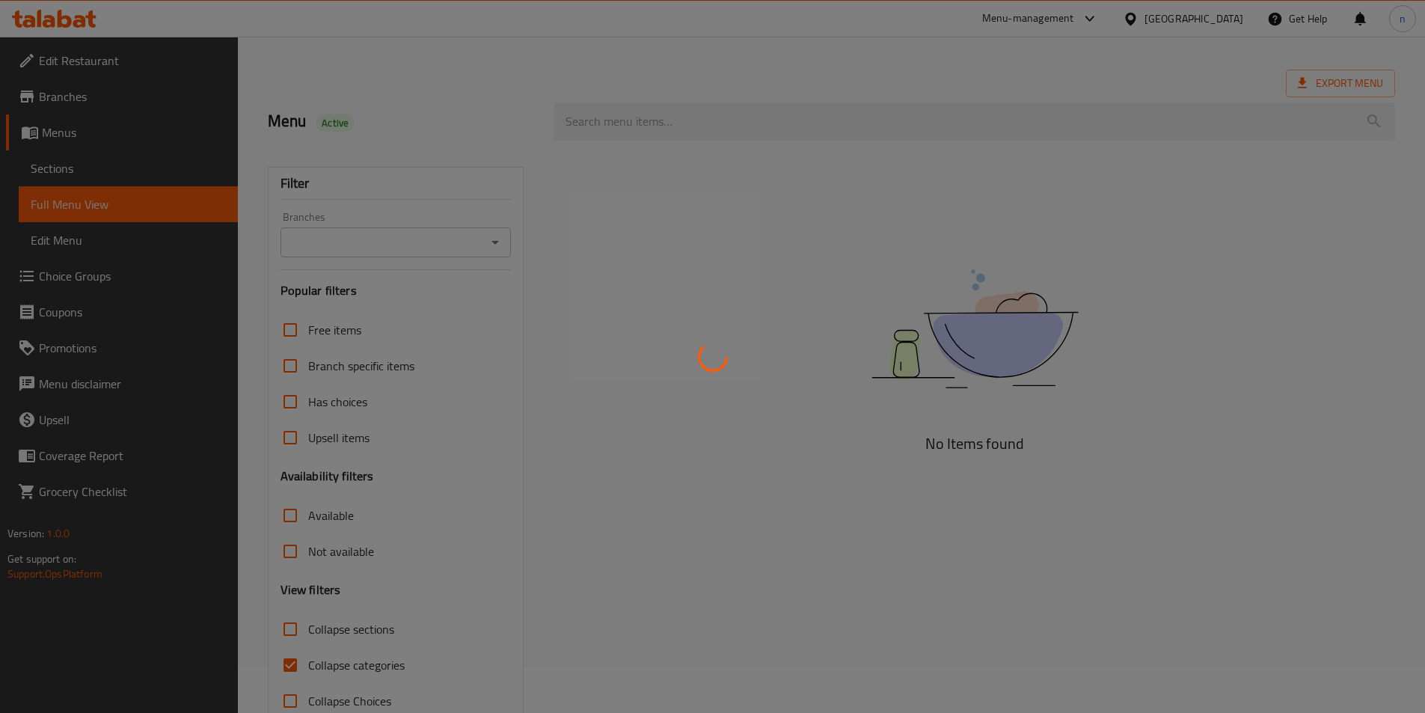
scroll to position [83, 0]
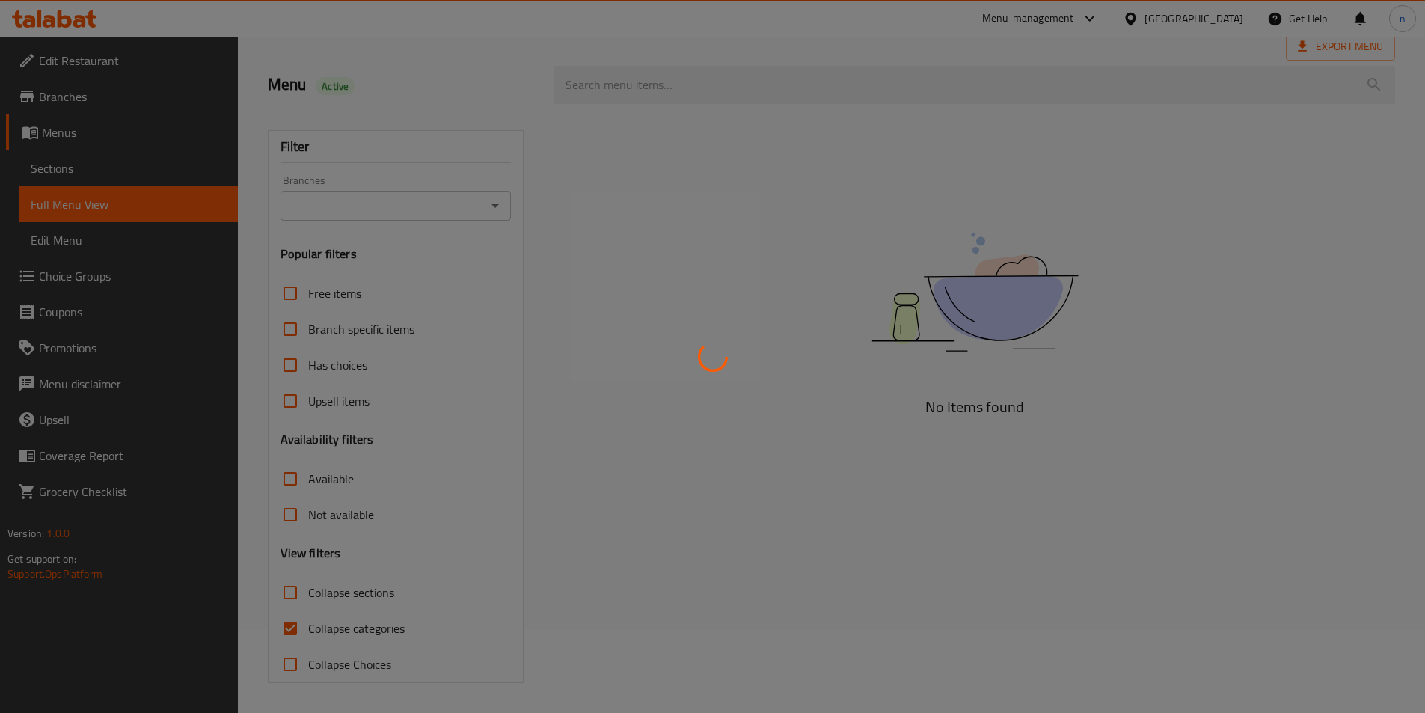
click at [283, 634] on div at bounding box center [712, 356] width 1425 height 713
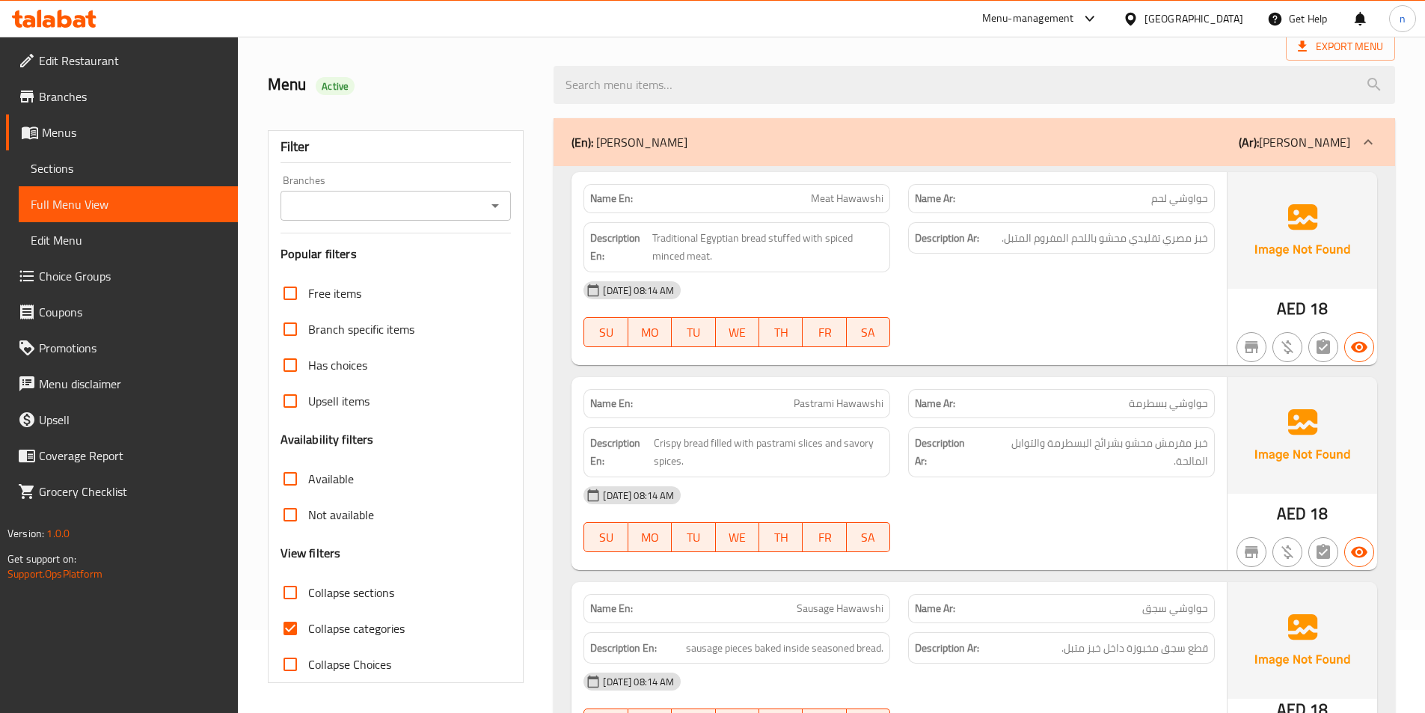
click at [295, 633] on input "Collapse categories" at bounding box center [290, 628] width 36 height 36
checkbox input "false"
click at [94, 174] on span "Sections" at bounding box center [128, 168] width 195 height 18
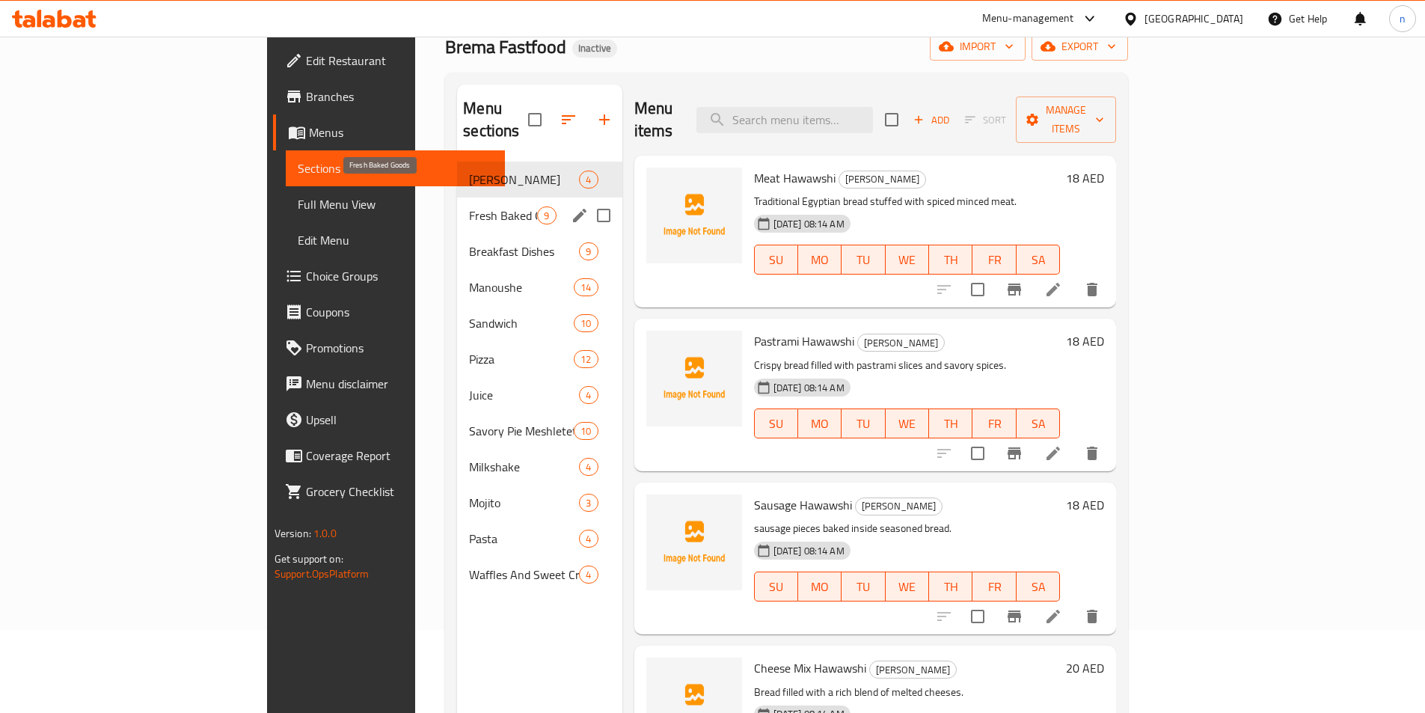
click at [469, 206] on span "Fresh Baked Goods" at bounding box center [503, 215] width 68 height 18
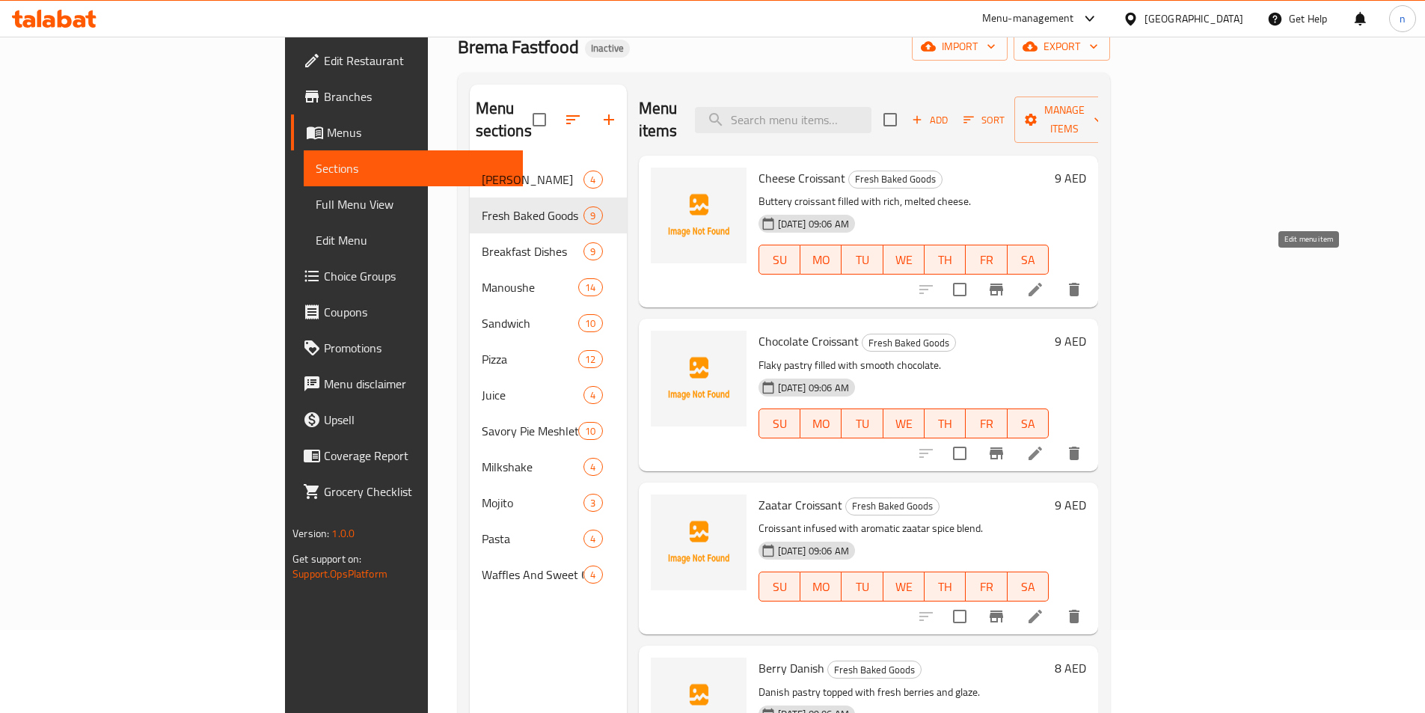
click at [1044, 281] on icon at bounding box center [1035, 290] width 18 height 18
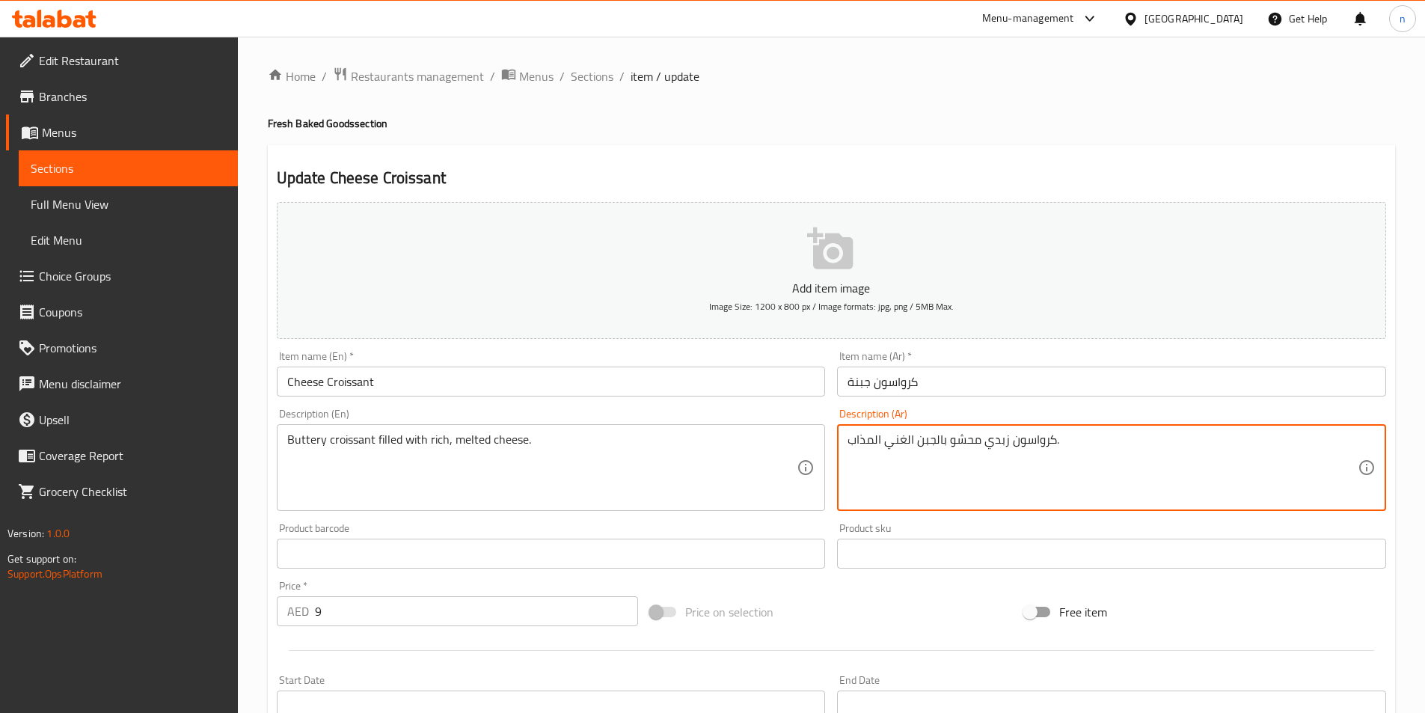
click at [995, 444] on textarea "كرواسون زبدي محشو بالجبن الغني المذاب." at bounding box center [1103, 467] width 510 height 71
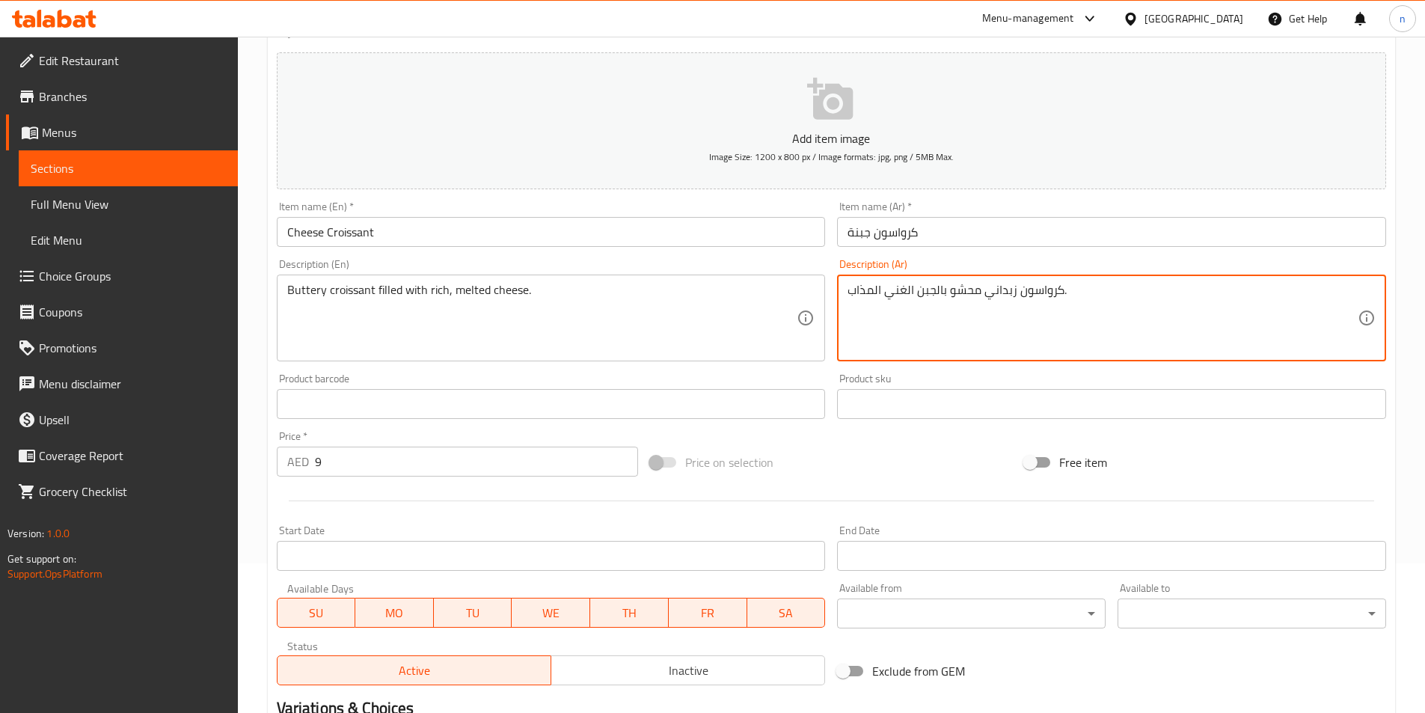
scroll to position [344, 0]
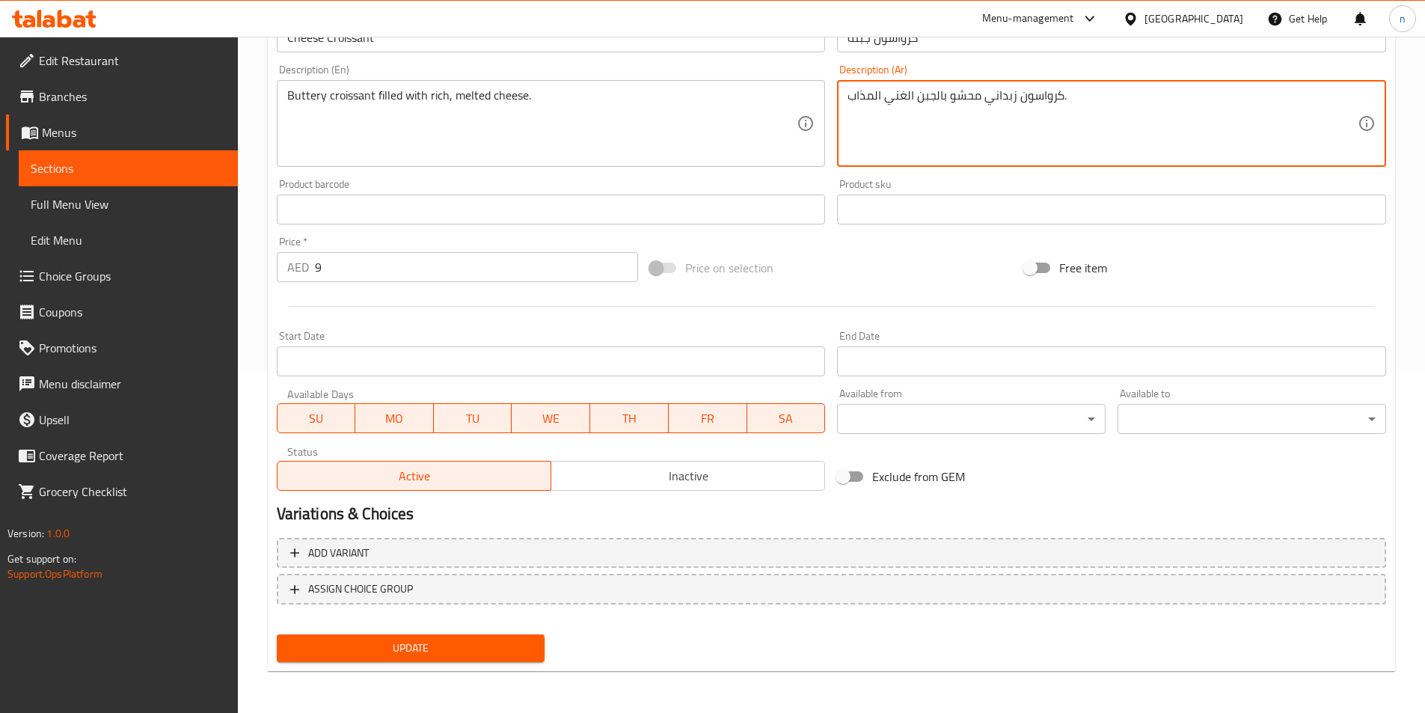
type textarea "كرواسون زبداني محشو بالجبن الغني المذاب."
click at [456, 646] on span "Update" at bounding box center [411, 648] width 245 height 19
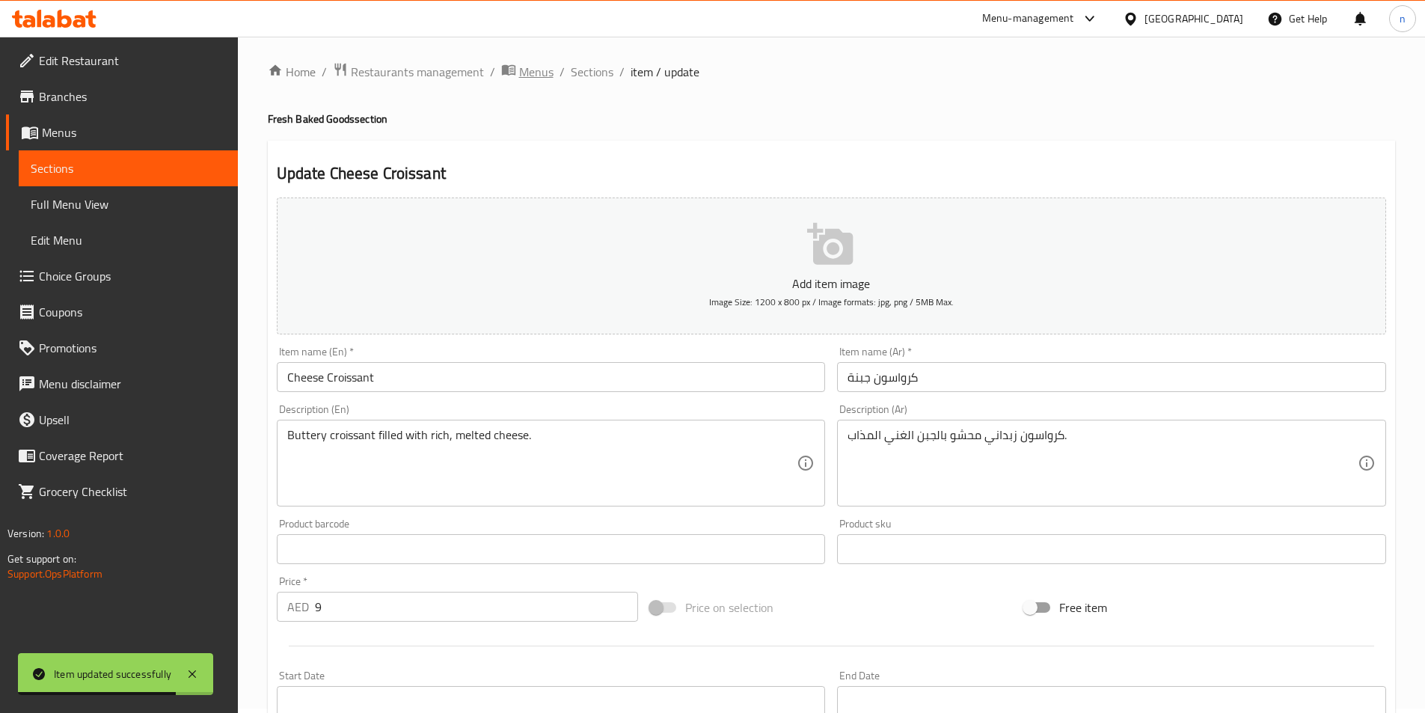
scroll to position [0, 0]
click at [596, 76] on span "Sections" at bounding box center [592, 76] width 43 height 18
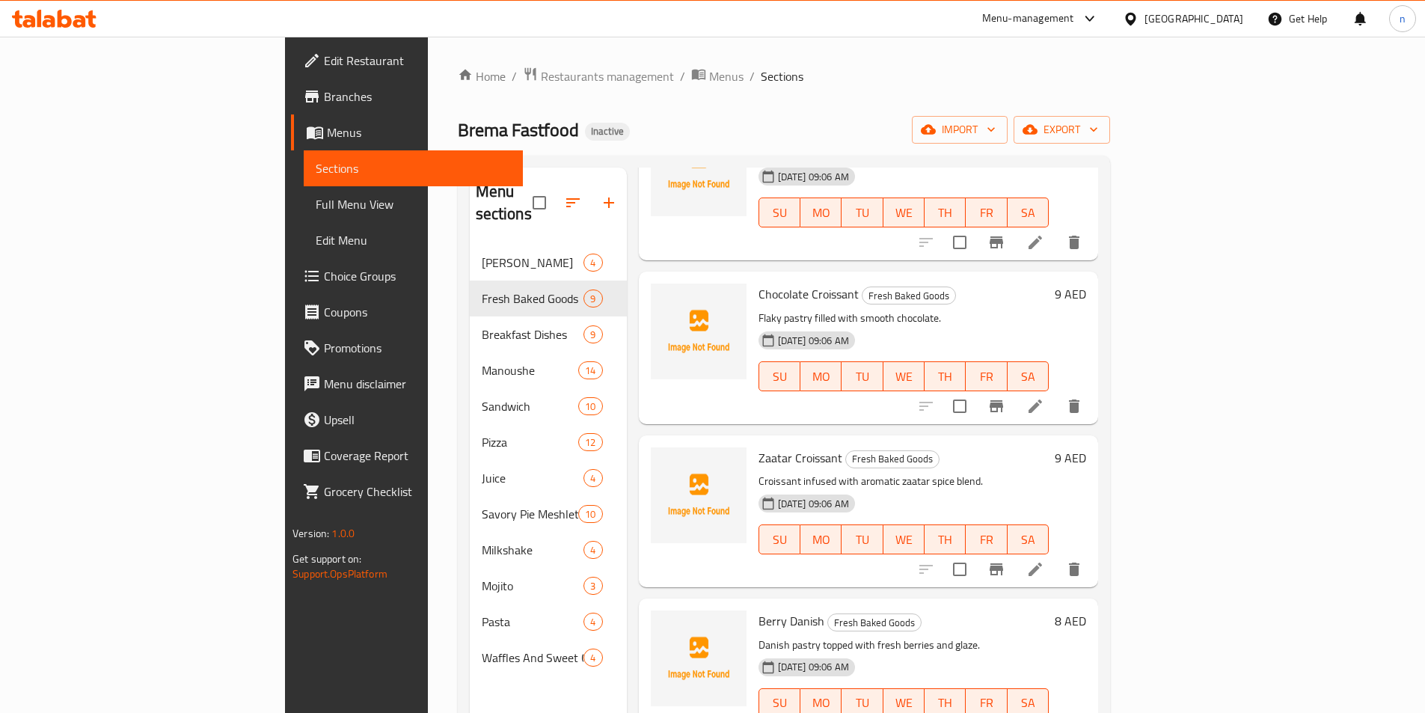
scroll to position [224, 0]
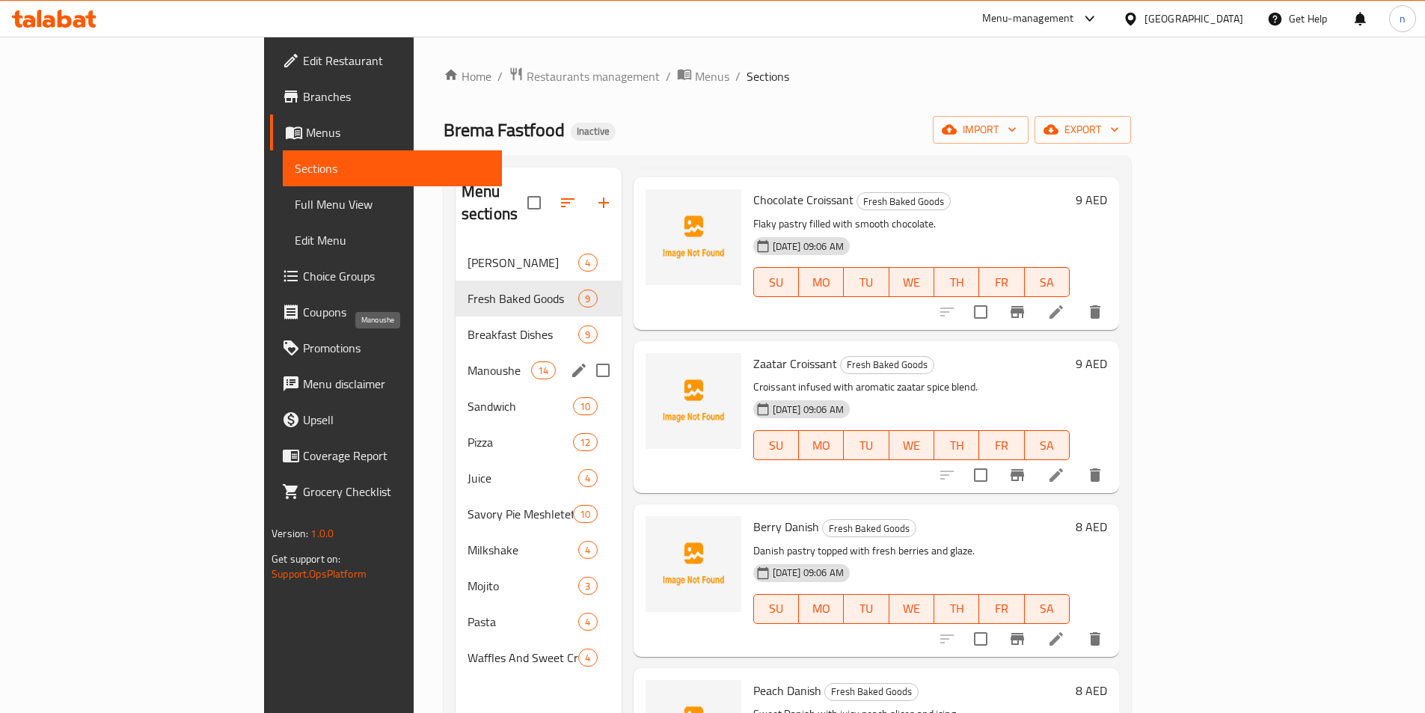
click at [468, 361] on span "Manoushe" at bounding box center [500, 370] width 64 height 18
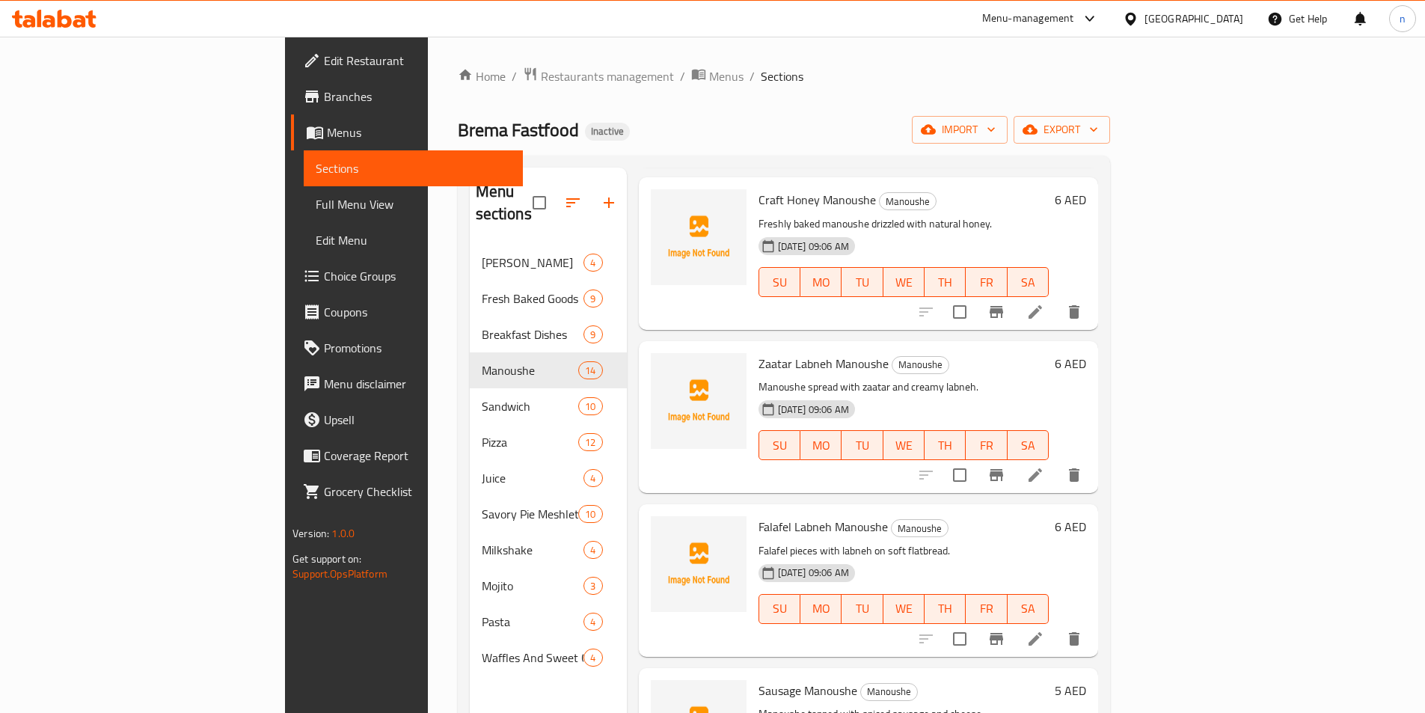
click at [1044, 466] on icon at bounding box center [1035, 475] width 18 height 18
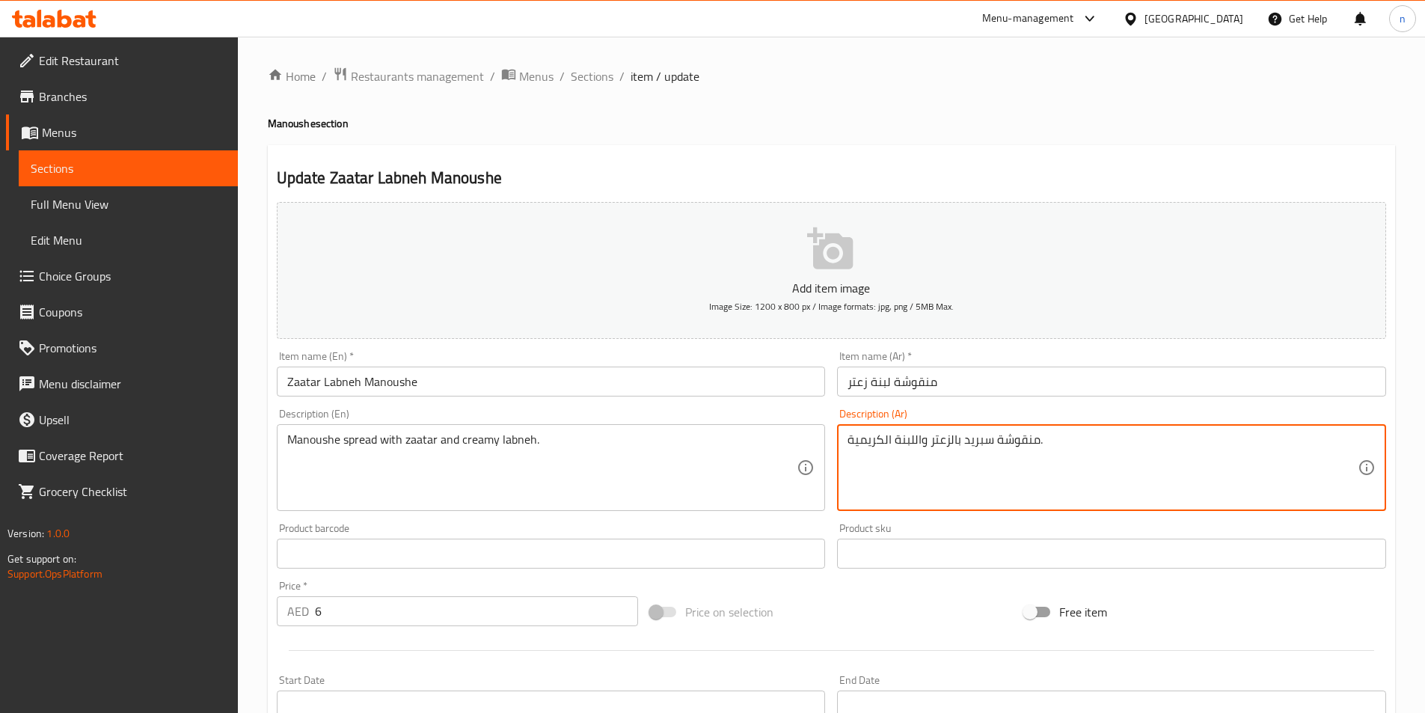
click at [1112, 399] on div "Item name (Ar)   * منقوشة لبنة زعتر Item name (Ar) *" at bounding box center [1111, 374] width 561 height 58
type textarea "منقوشة سبريد بالزعتر واللبنة الكريمى."
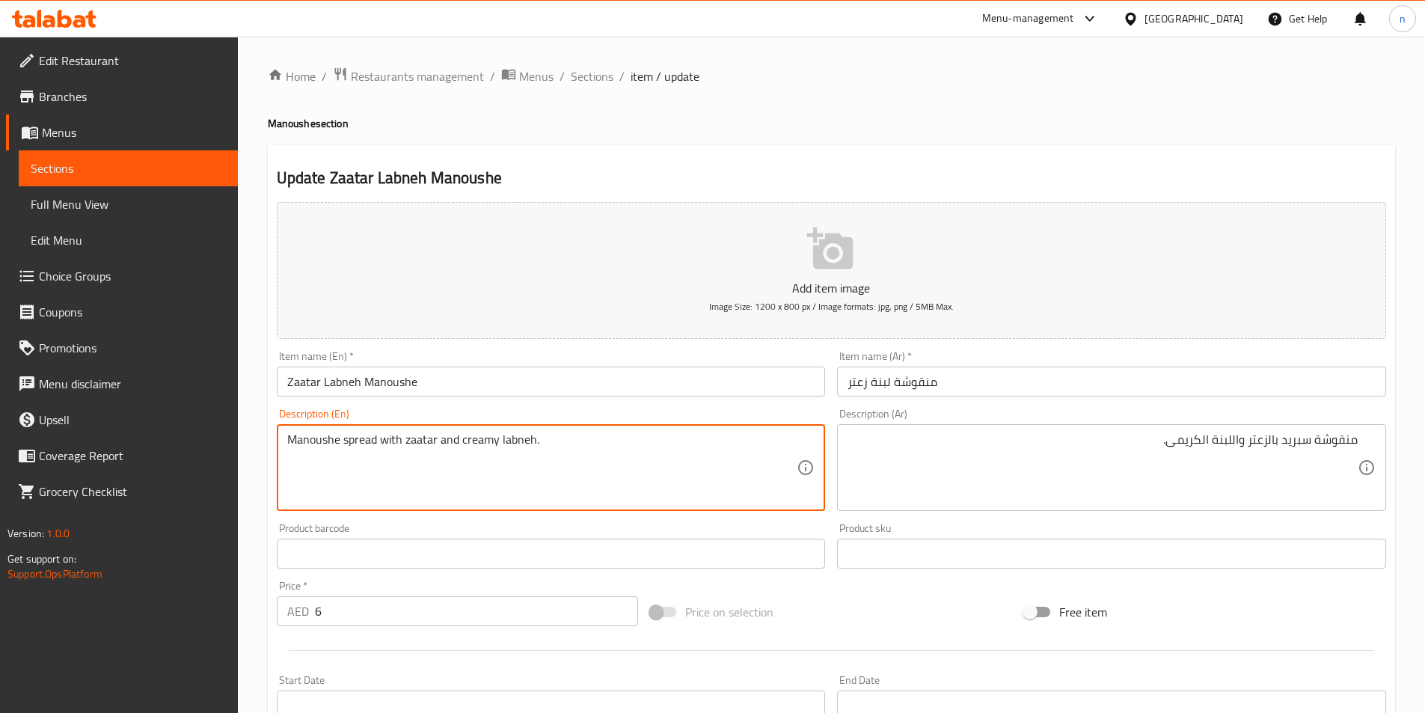
click at [476, 447] on textarea "Manoushe spread with zaatar and creamy labneh." at bounding box center [542, 467] width 510 height 71
click at [607, 312] on button "Add item image Image Size: 1200 x 800 px / Image formats: jpg, png / 5MB Max." at bounding box center [831, 270] width 1109 height 137
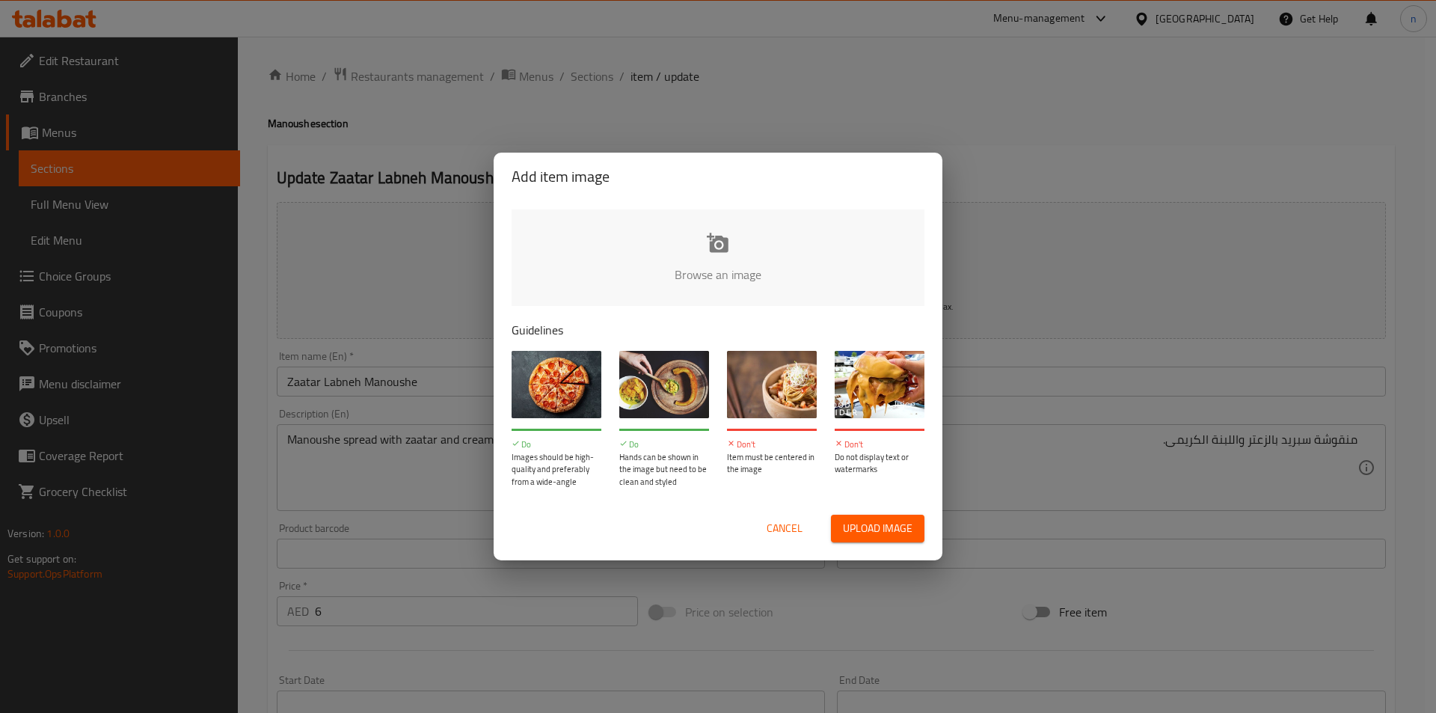
click at [779, 527] on span "Cancel" at bounding box center [785, 528] width 36 height 19
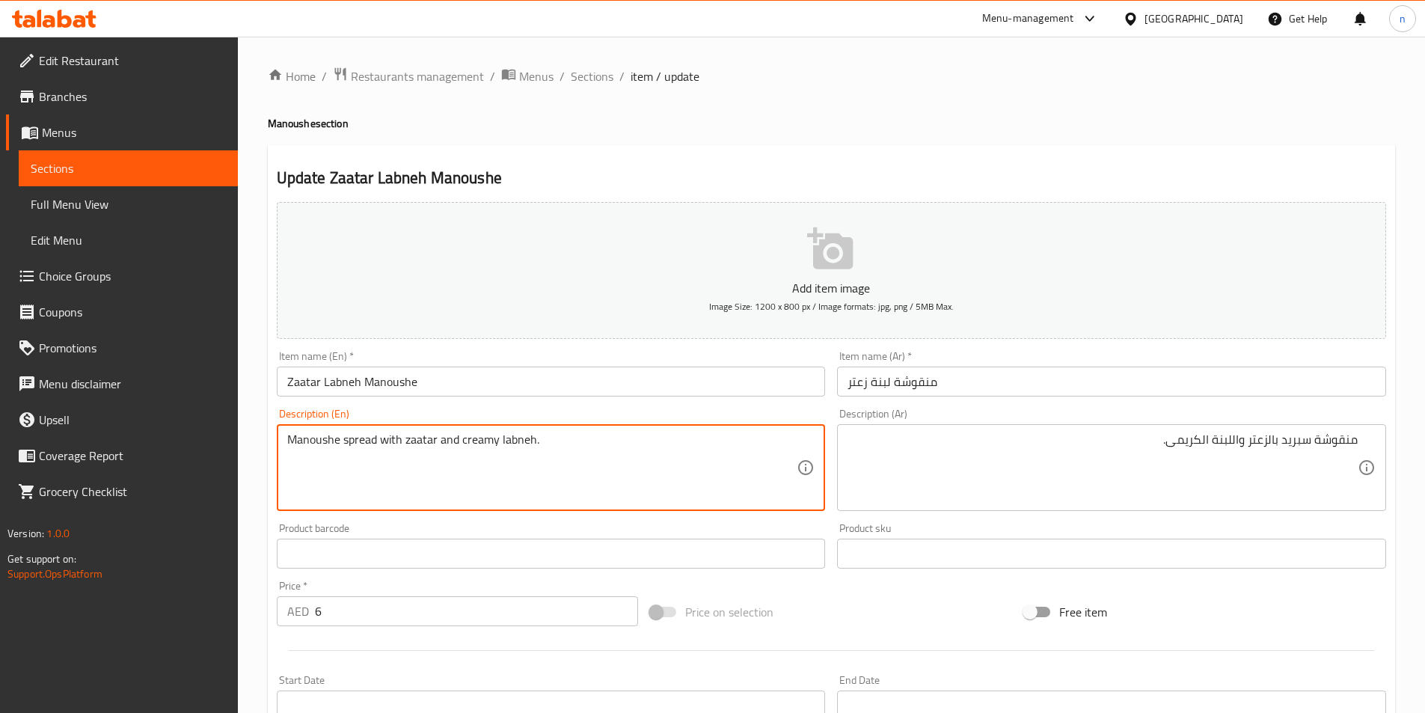
click at [604, 299] on button "Add item image Image Size: 1200 x 800 px / Image formats: jpg, png / 5MB Max." at bounding box center [831, 270] width 1109 height 137
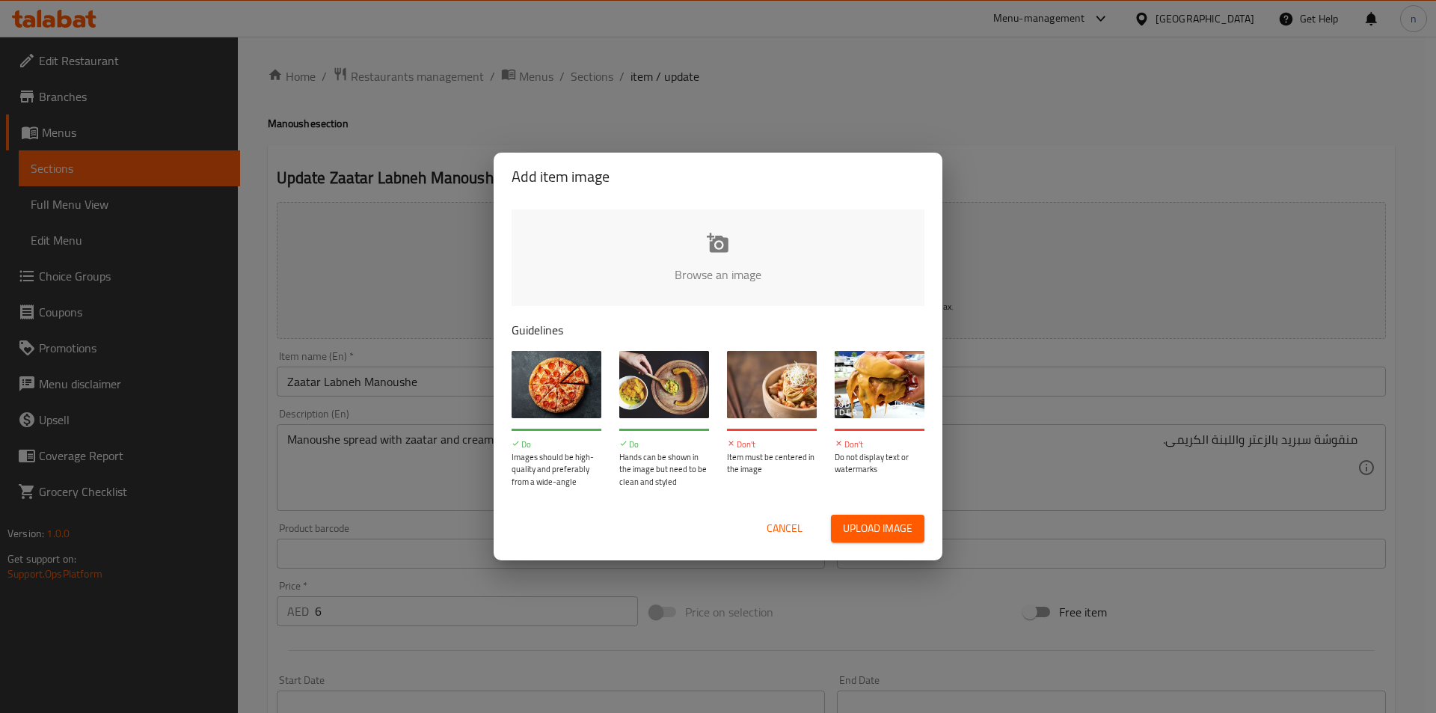
click at [792, 530] on span "Cancel" at bounding box center [785, 528] width 36 height 19
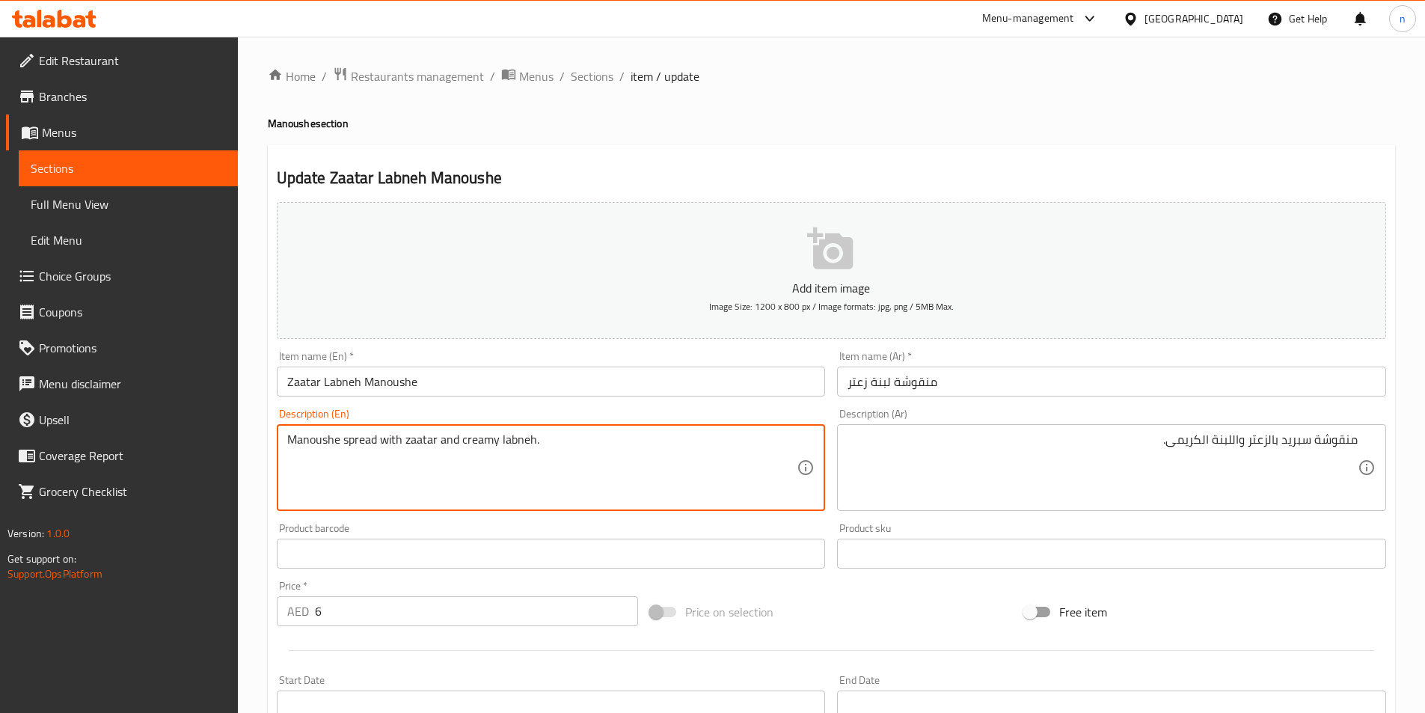
click at [463, 447] on textarea "Manoushe spread with zaatar and creamy labneh." at bounding box center [542, 467] width 510 height 71
click at [470, 443] on textarea "Manoushe spread with zaatar and creamy labneh." at bounding box center [542, 467] width 510 height 71
click at [471, 442] on textarea "Manoushe spread with zaatar and creamy labneh." at bounding box center [542, 467] width 510 height 71
click at [1415, 583] on div "Home / Restaurants management / Menus / Sections / item / update Manoushe secti…" at bounding box center [831, 547] width 1187 height 1020
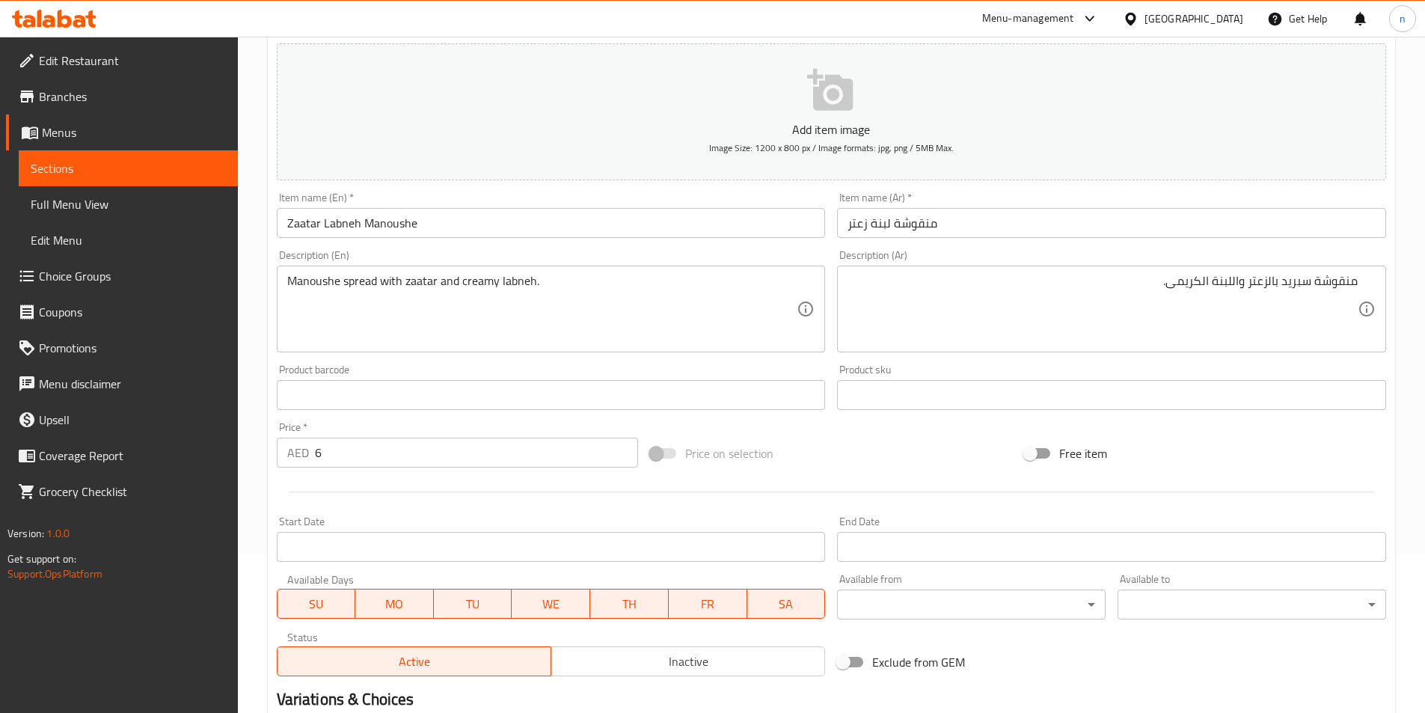
scroll to position [344, 0]
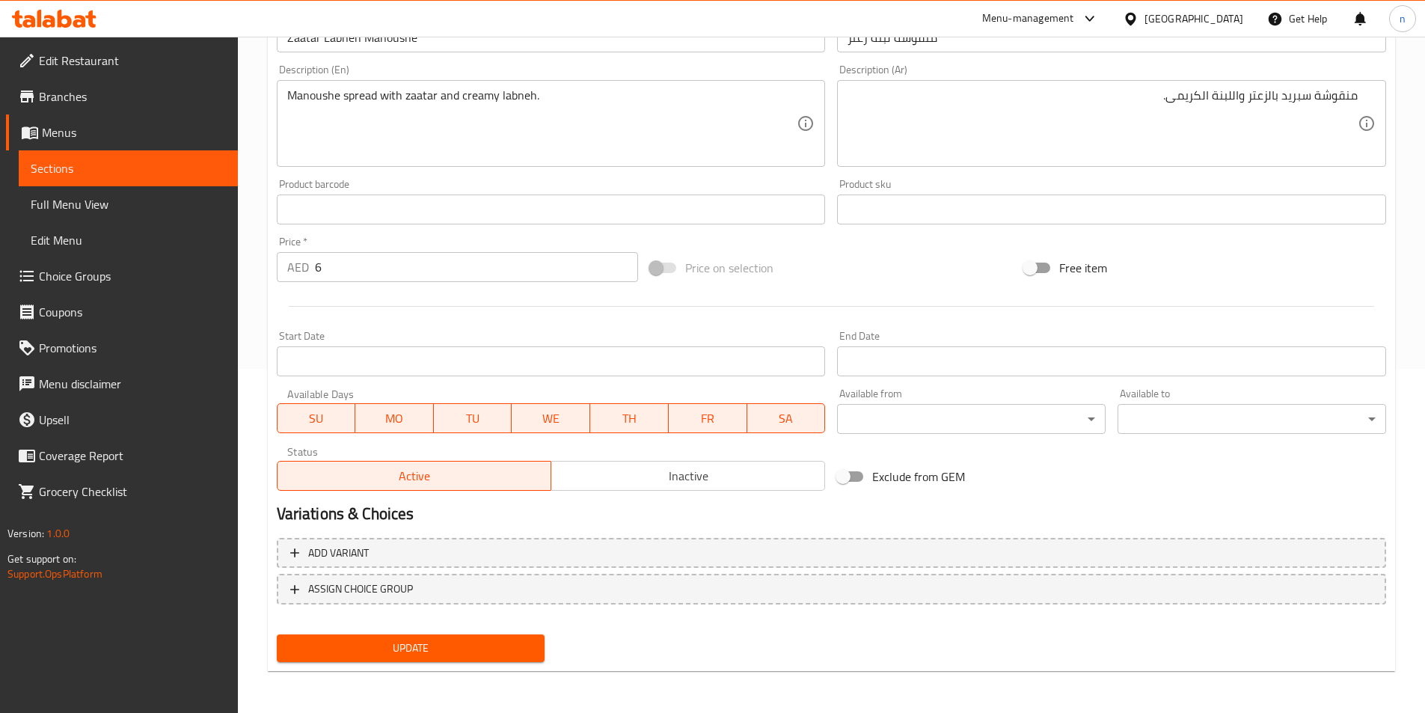
click at [441, 644] on span "Update" at bounding box center [411, 648] width 245 height 19
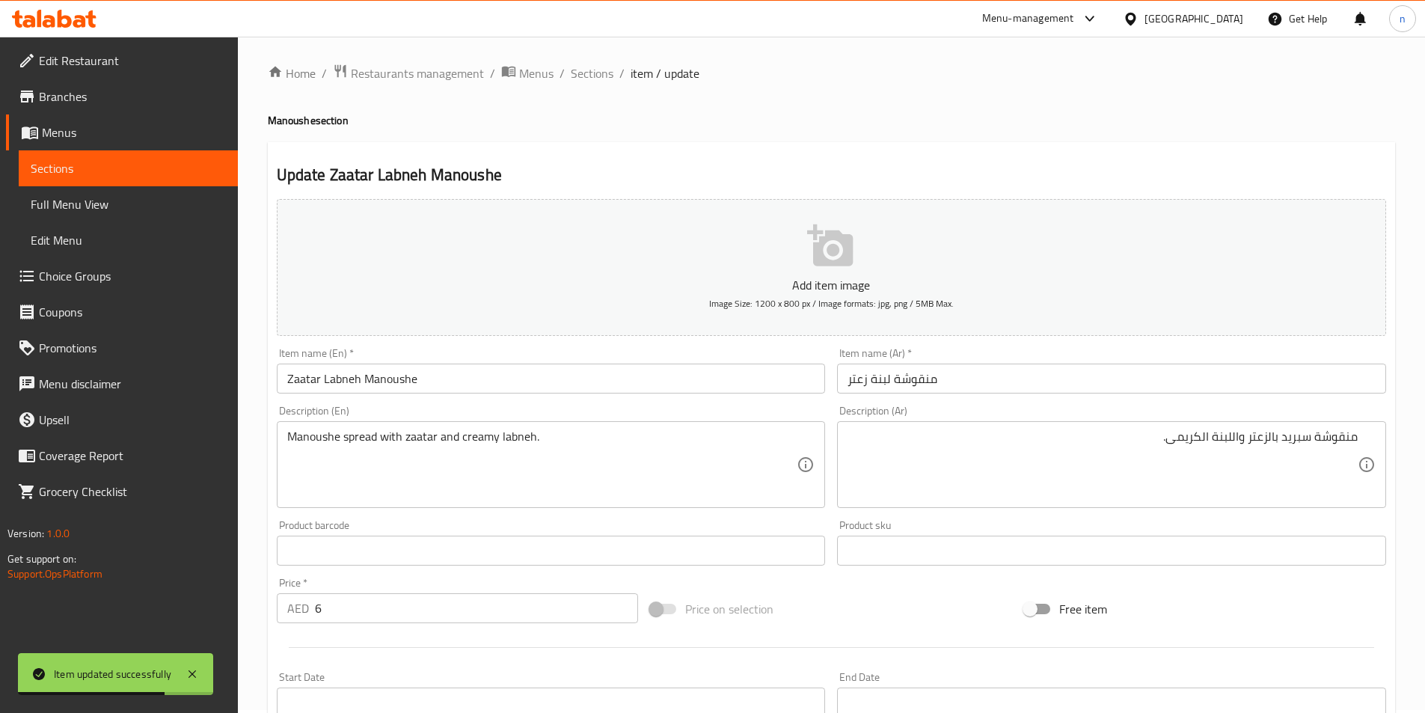
scroll to position [0, 0]
click at [592, 71] on span "Sections" at bounding box center [592, 76] width 43 height 18
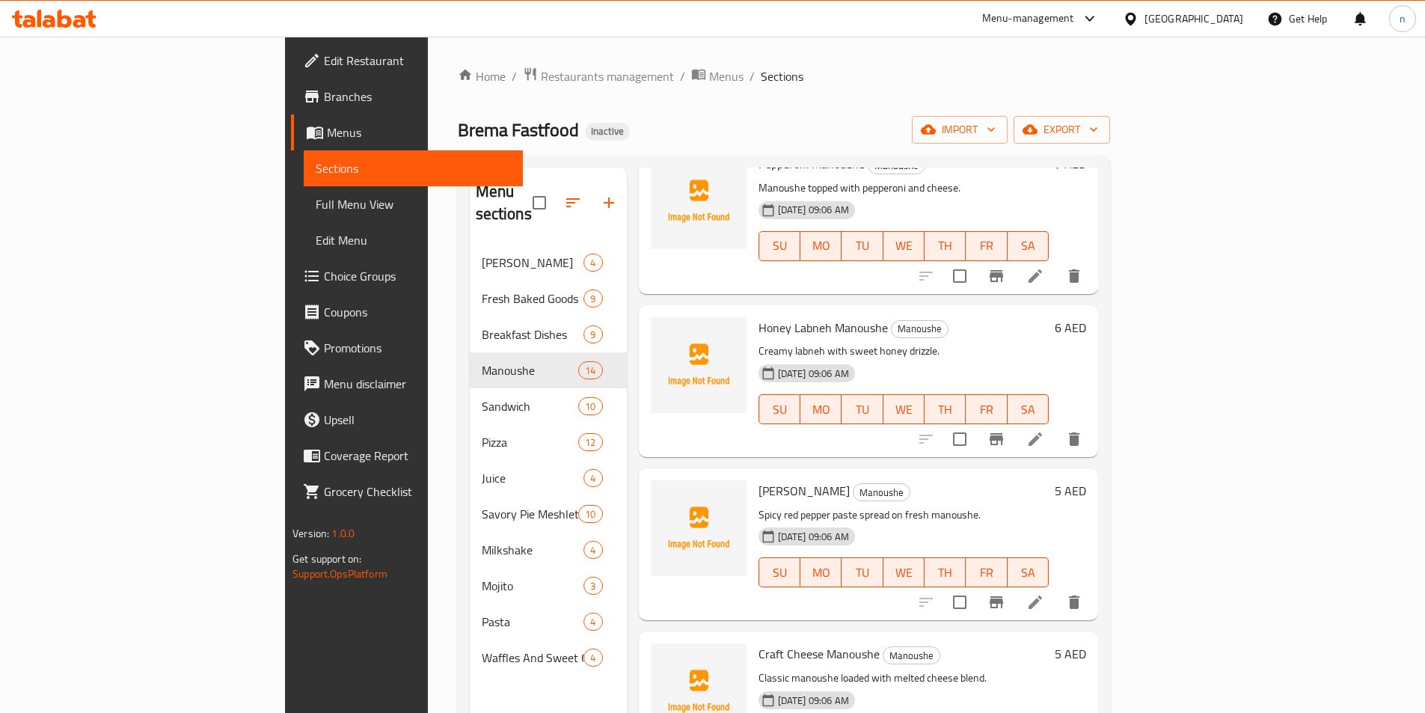
scroll to position [1571, 0]
click at [1056, 423] on li at bounding box center [1035, 436] width 42 height 27
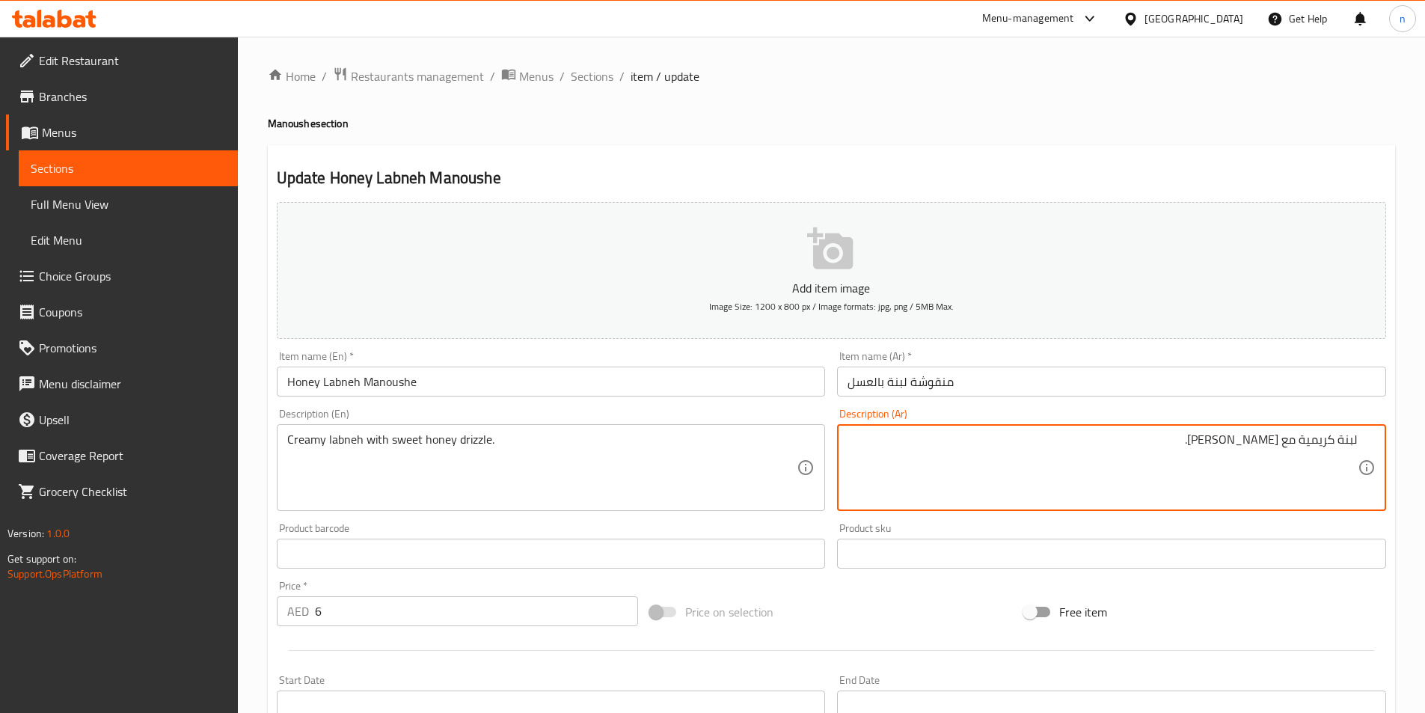
click at [1300, 444] on textarea "لبنة كريمية مع دريزل عسل حلو." at bounding box center [1103, 467] width 510 height 71
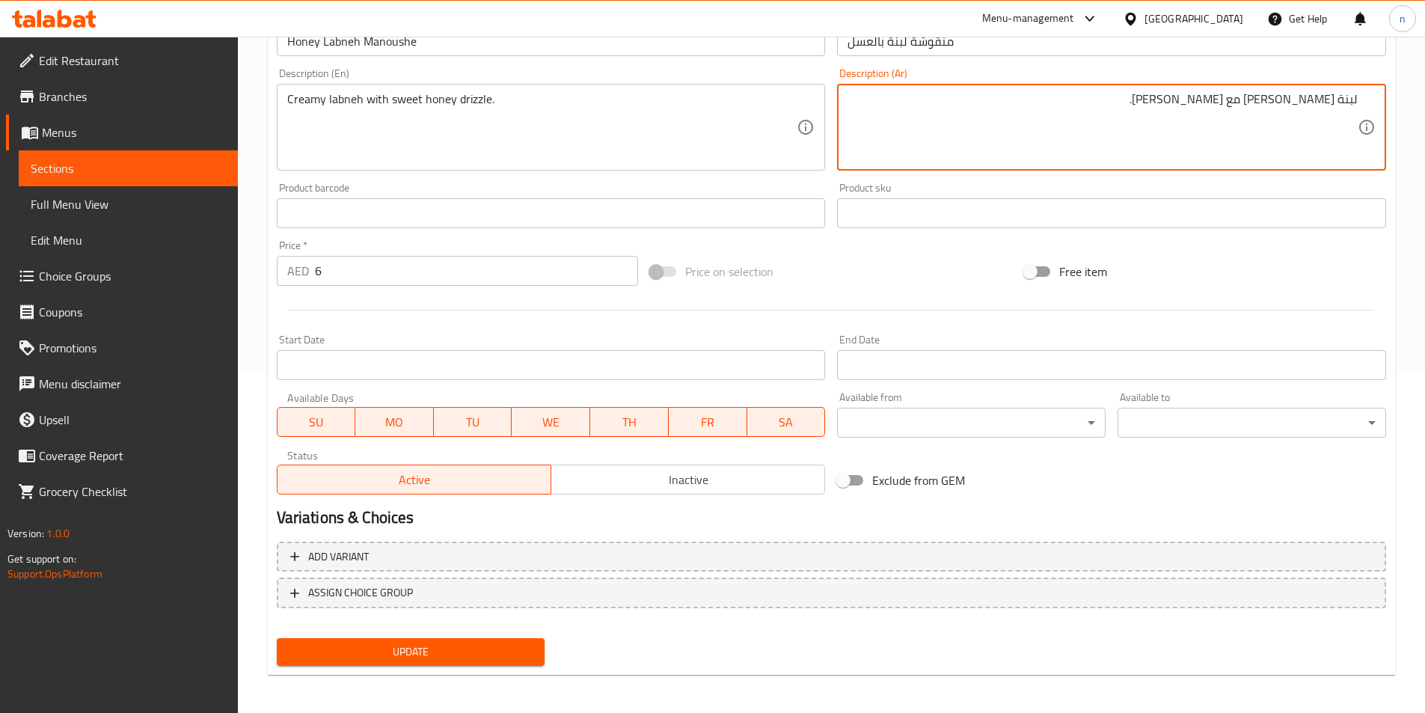
scroll to position [344, 0]
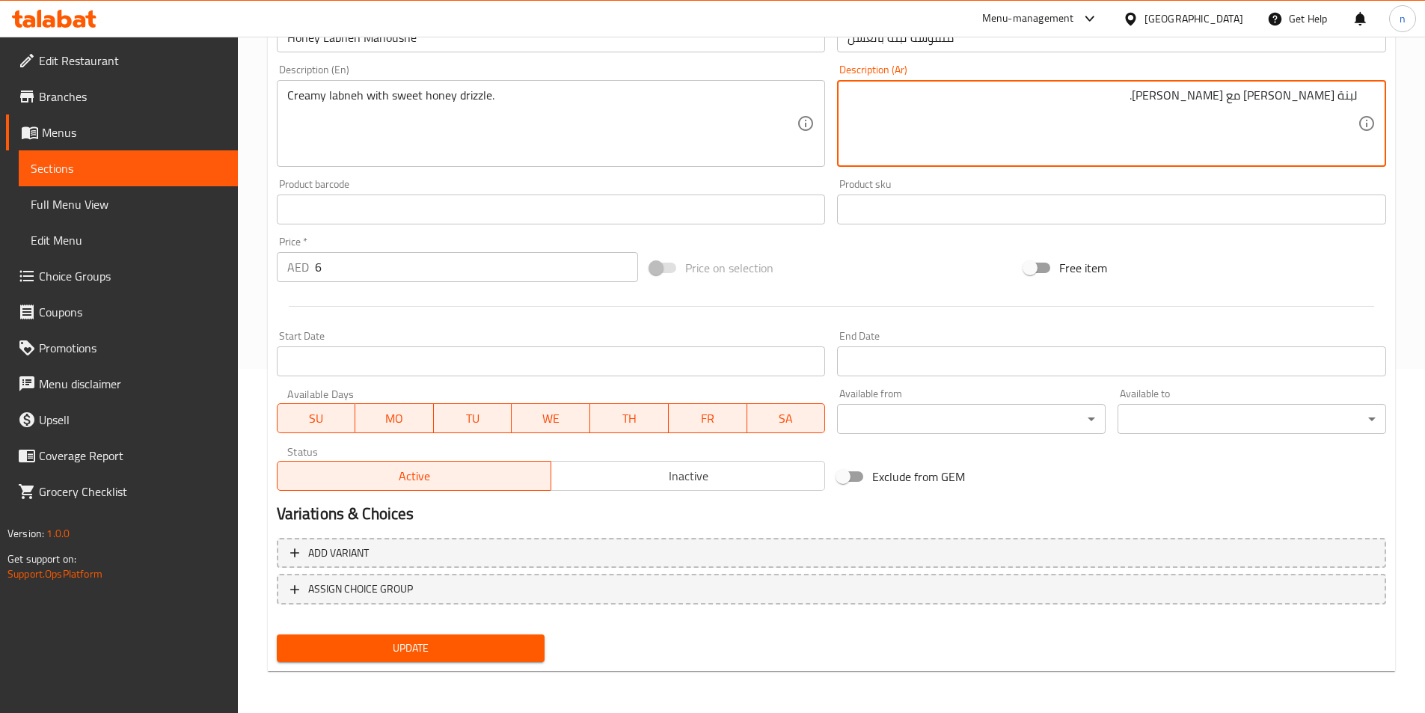
type textarea "لبنة [PERSON_NAME] مع [PERSON_NAME]."
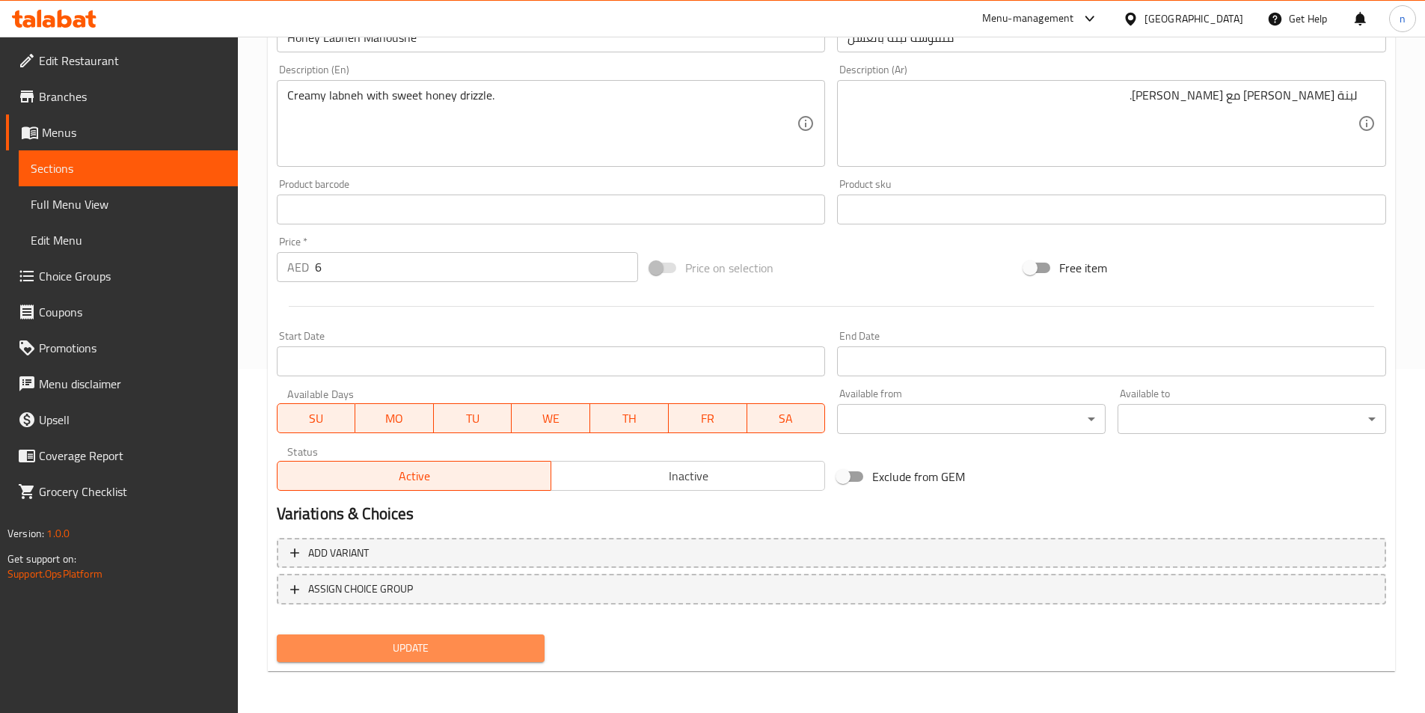
click at [407, 652] on span "Update" at bounding box center [411, 648] width 245 height 19
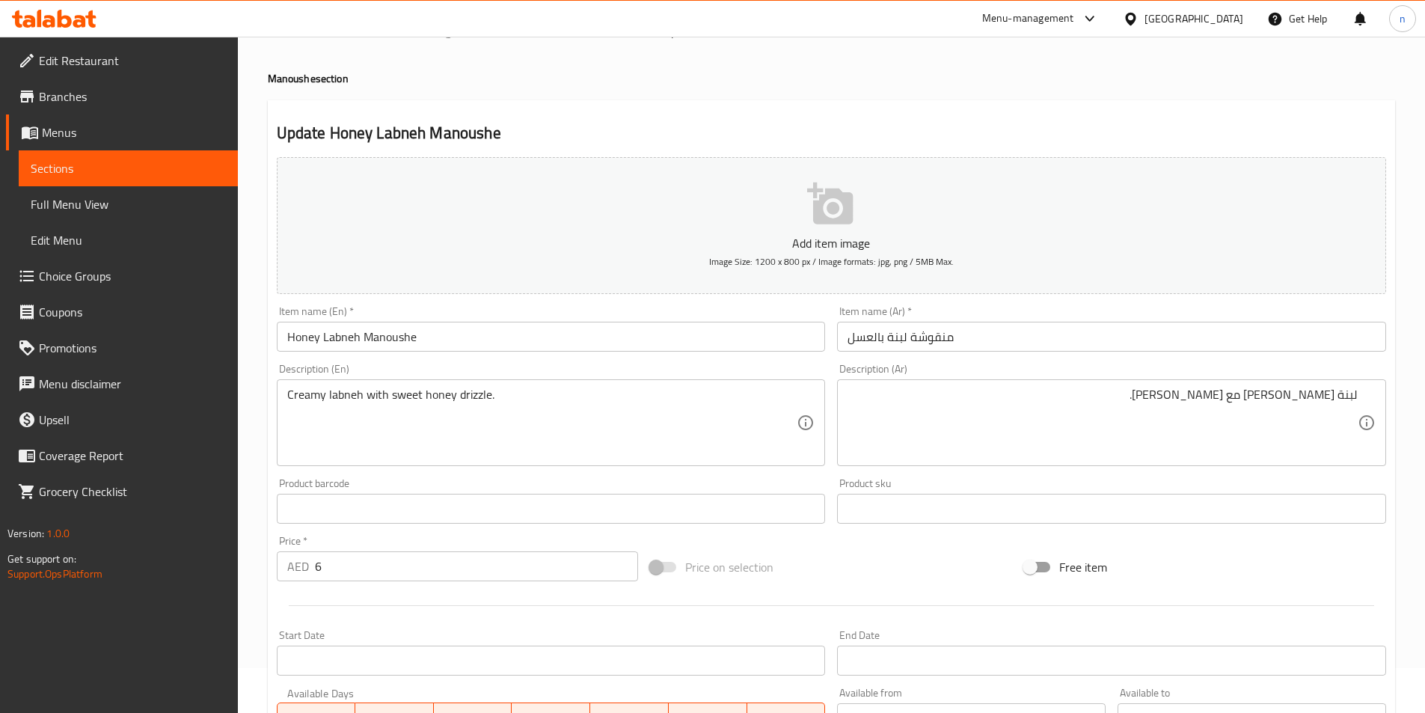
scroll to position [0, 0]
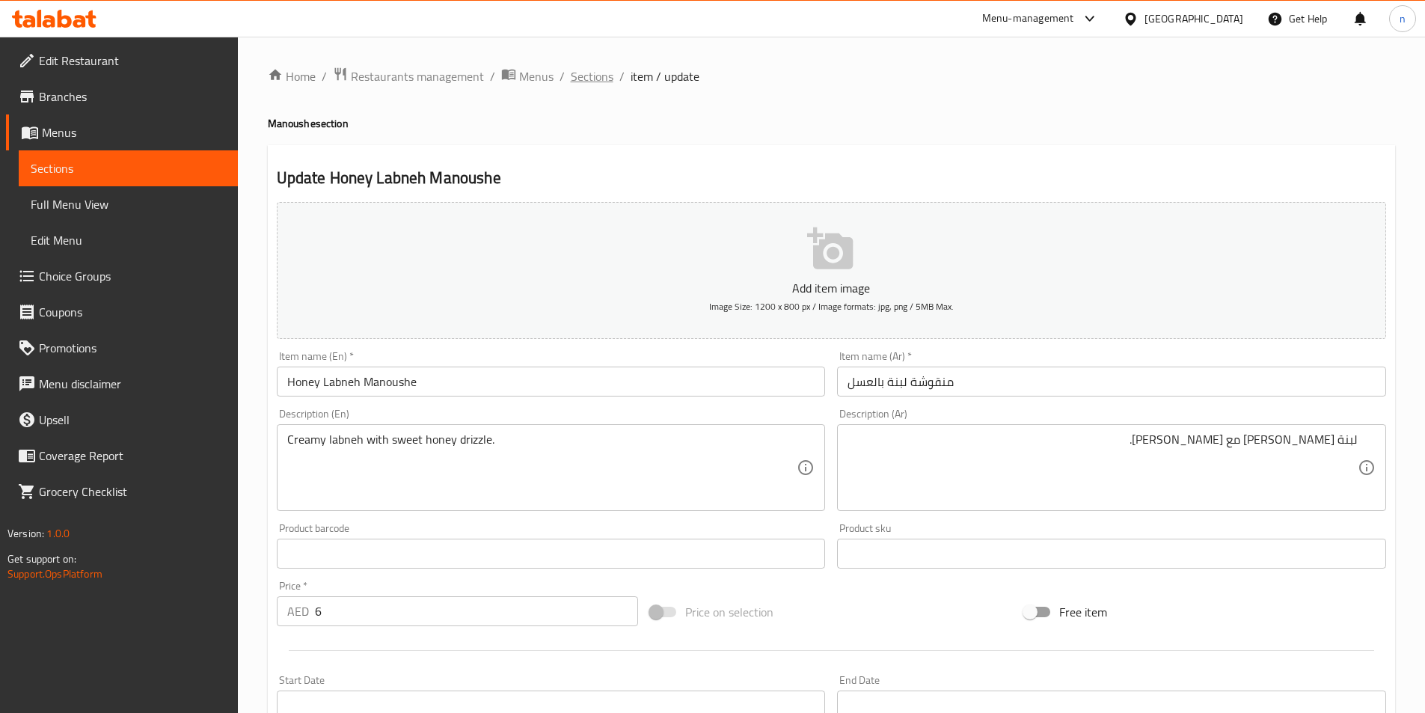
click at [589, 81] on span "Sections" at bounding box center [592, 76] width 43 height 18
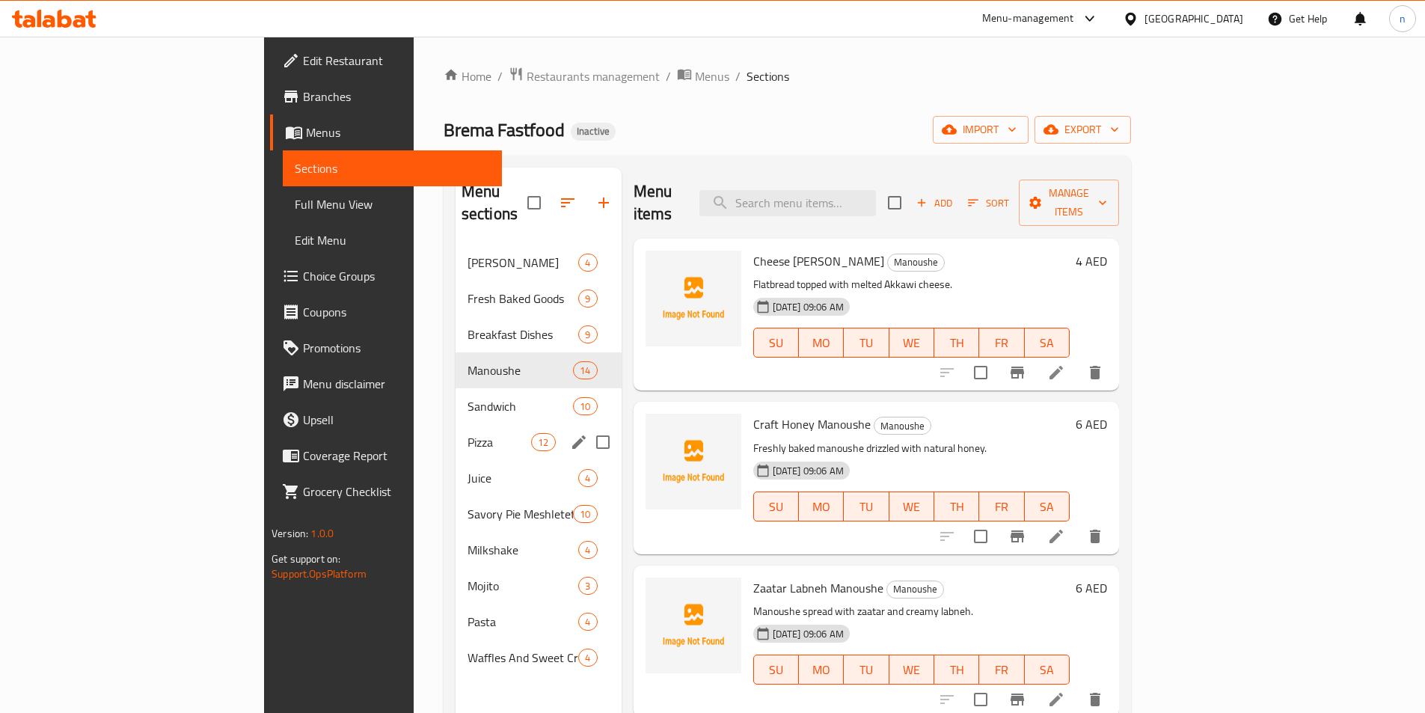
click at [456, 432] on div "Pizza 12" at bounding box center [539, 442] width 166 height 36
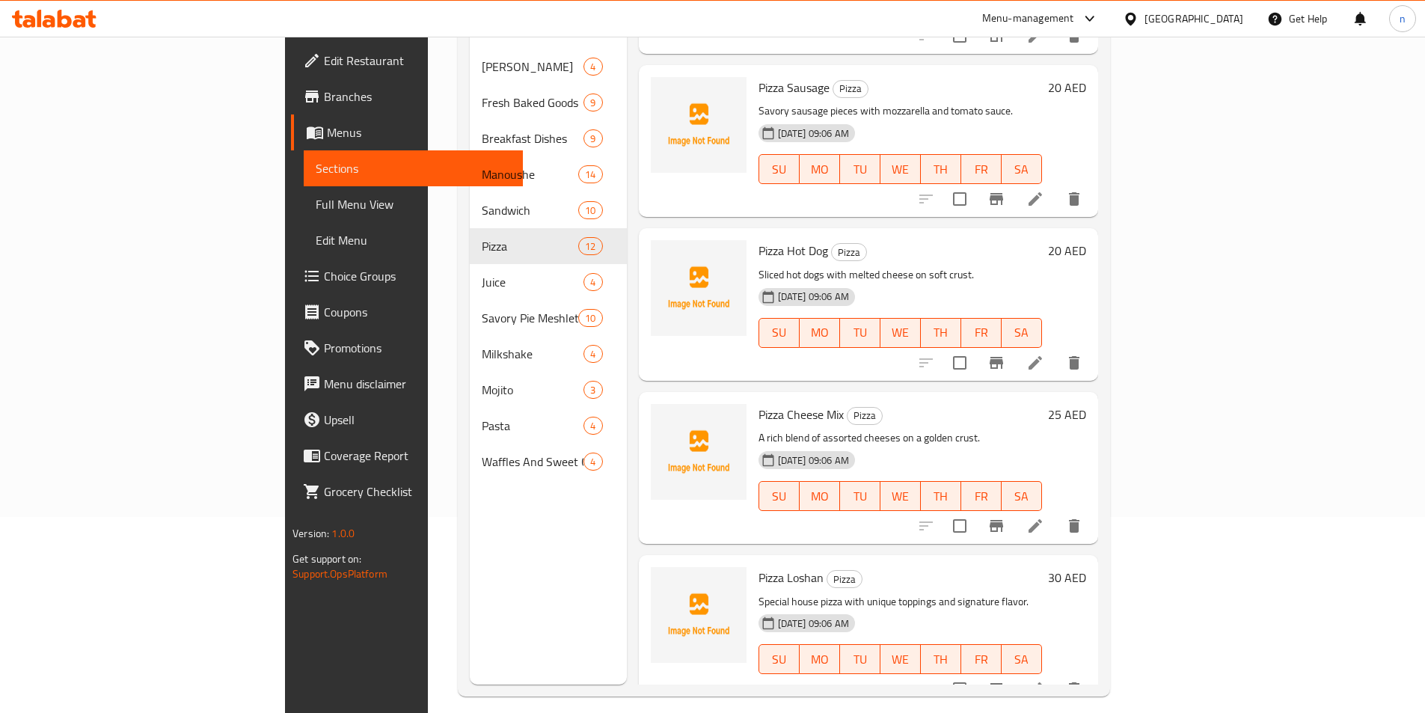
scroll to position [209, 0]
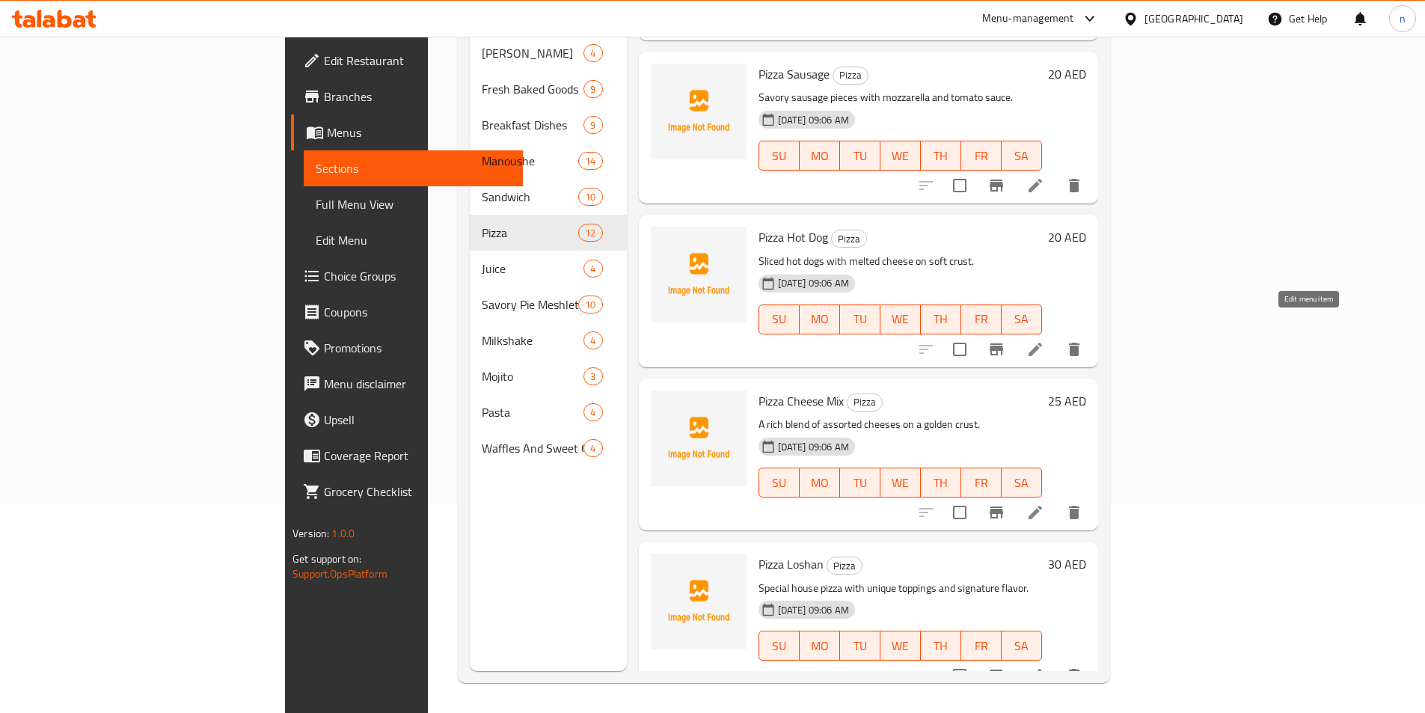
click at [1044, 340] on icon at bounding box center [1035, 349] width 18 height 18
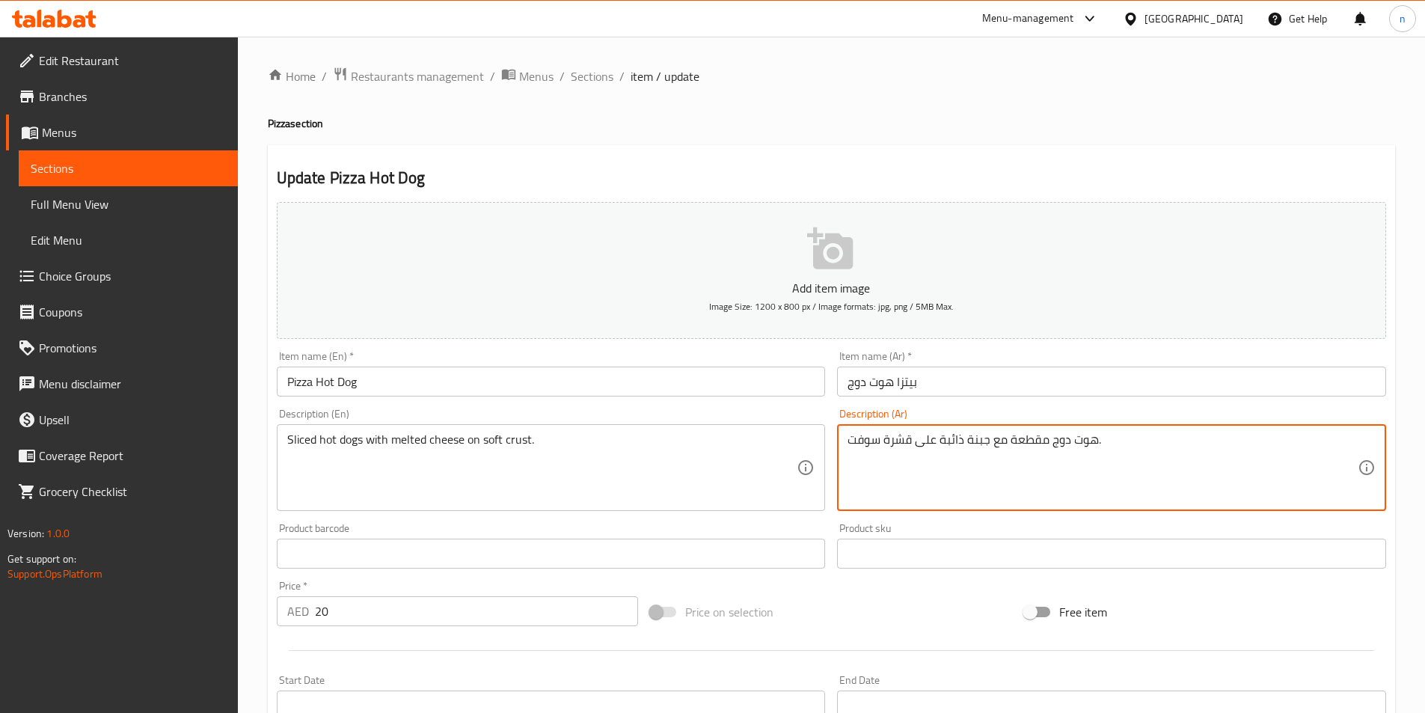
click at [903, 444] on textarea "هوت دوج مقطعة مع جبنة ذائبة على قشرة سوفت." at bounding box center [1103, 467] width 510 height 71
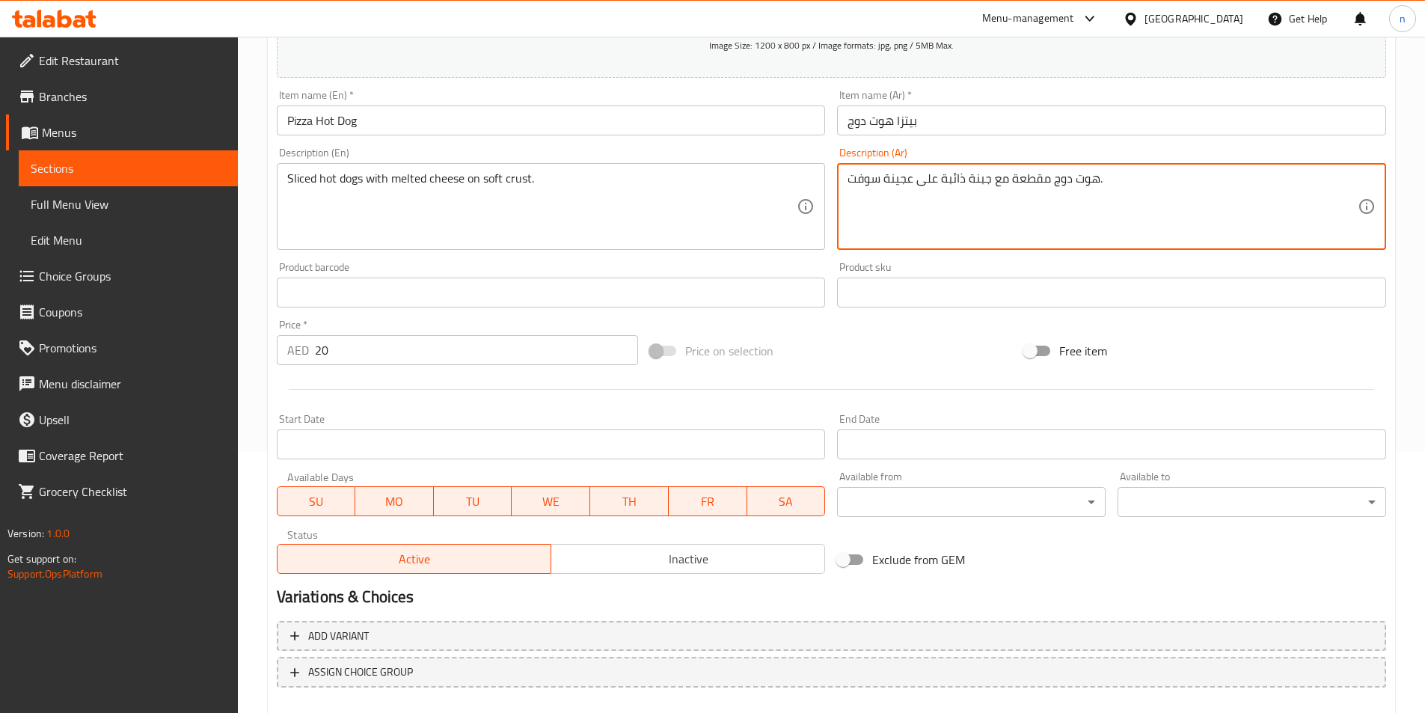
scroll to position [344, 0]
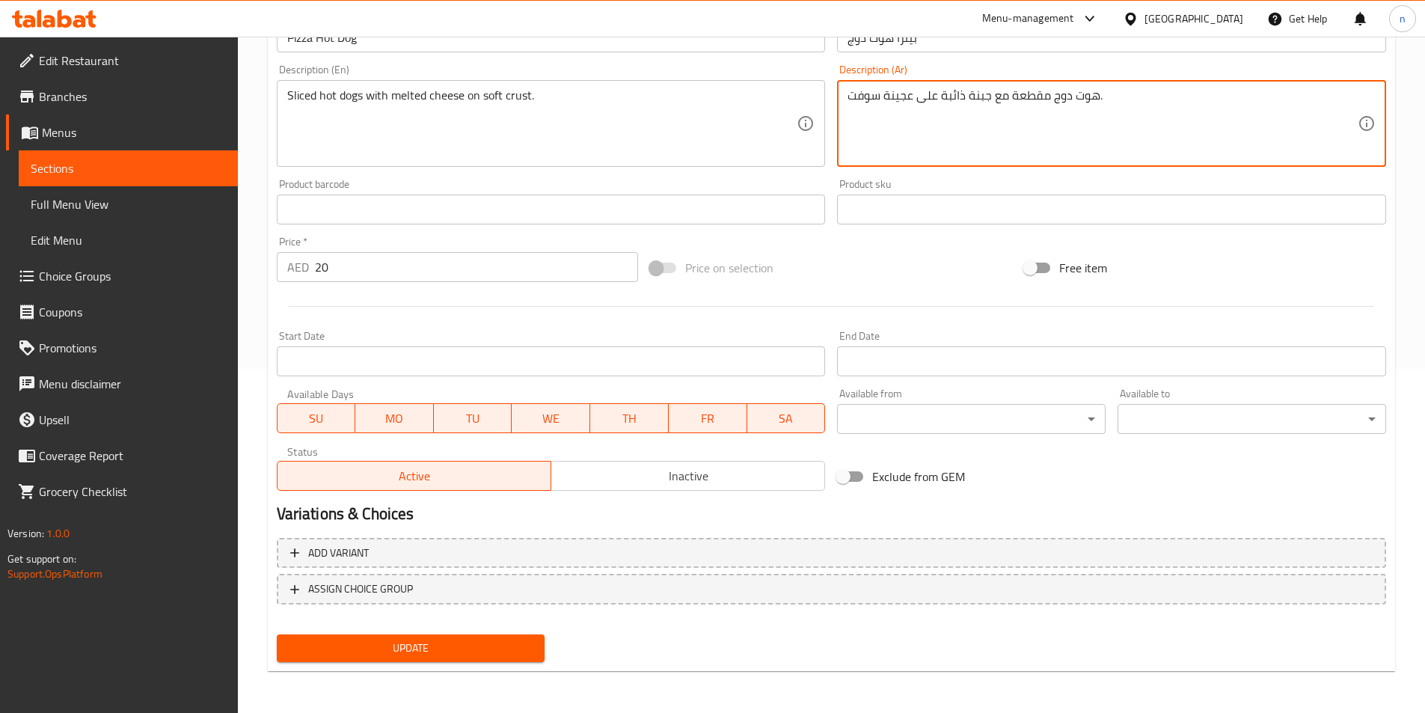
type textarea "هوت دوج مقطعة مع جبنة ذائبة على عجينة سوفت."
click at [452, 655] on span "Update" at bounding box center [411, 648] width 245 height 19
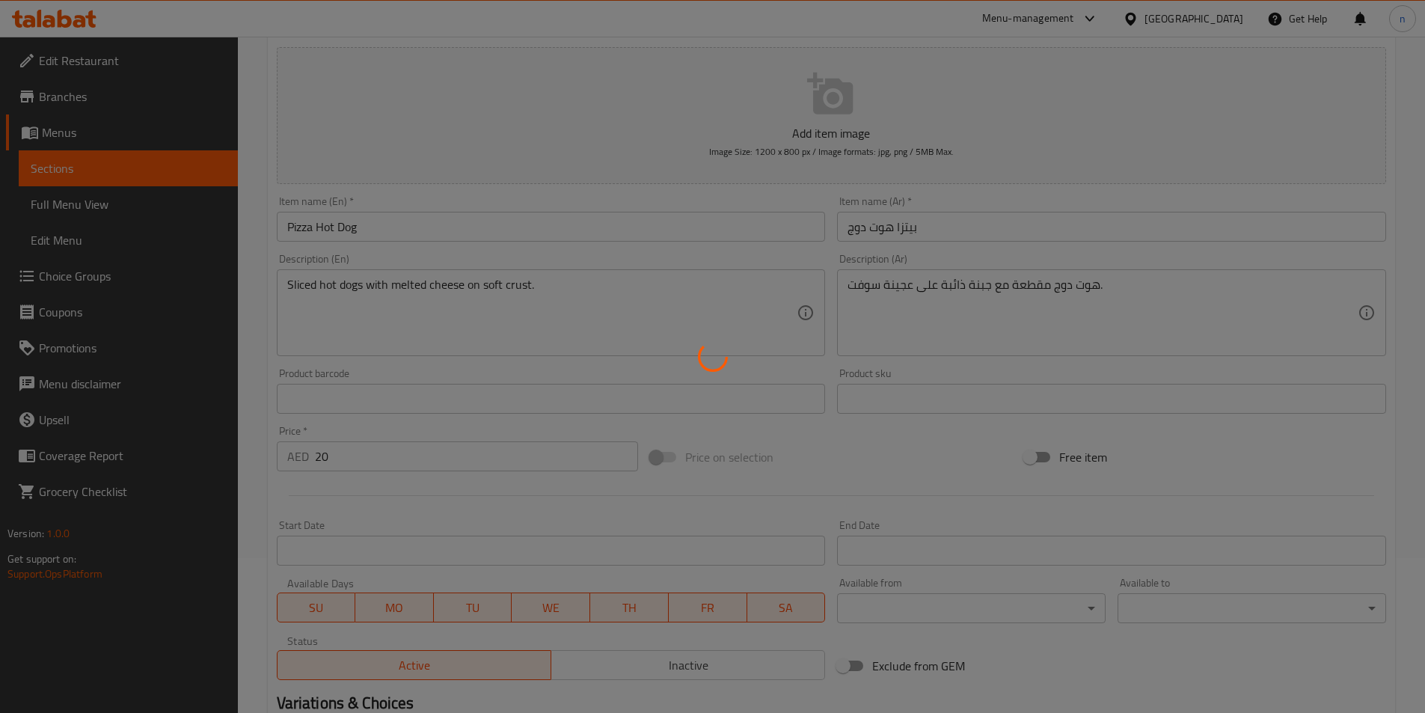
scroll to position [0, 0]
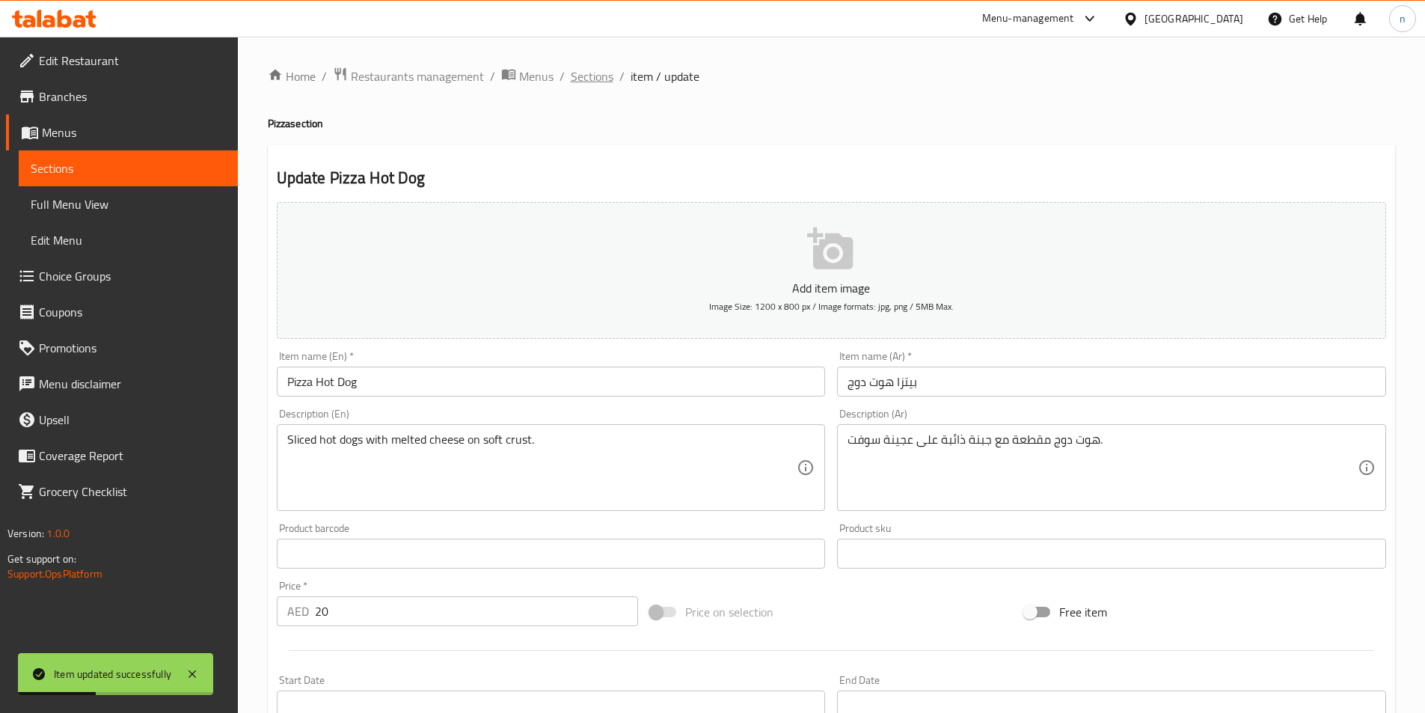
click at [582, 77] on span "Sections" at bounding box center [592, 76] width 43 height 18
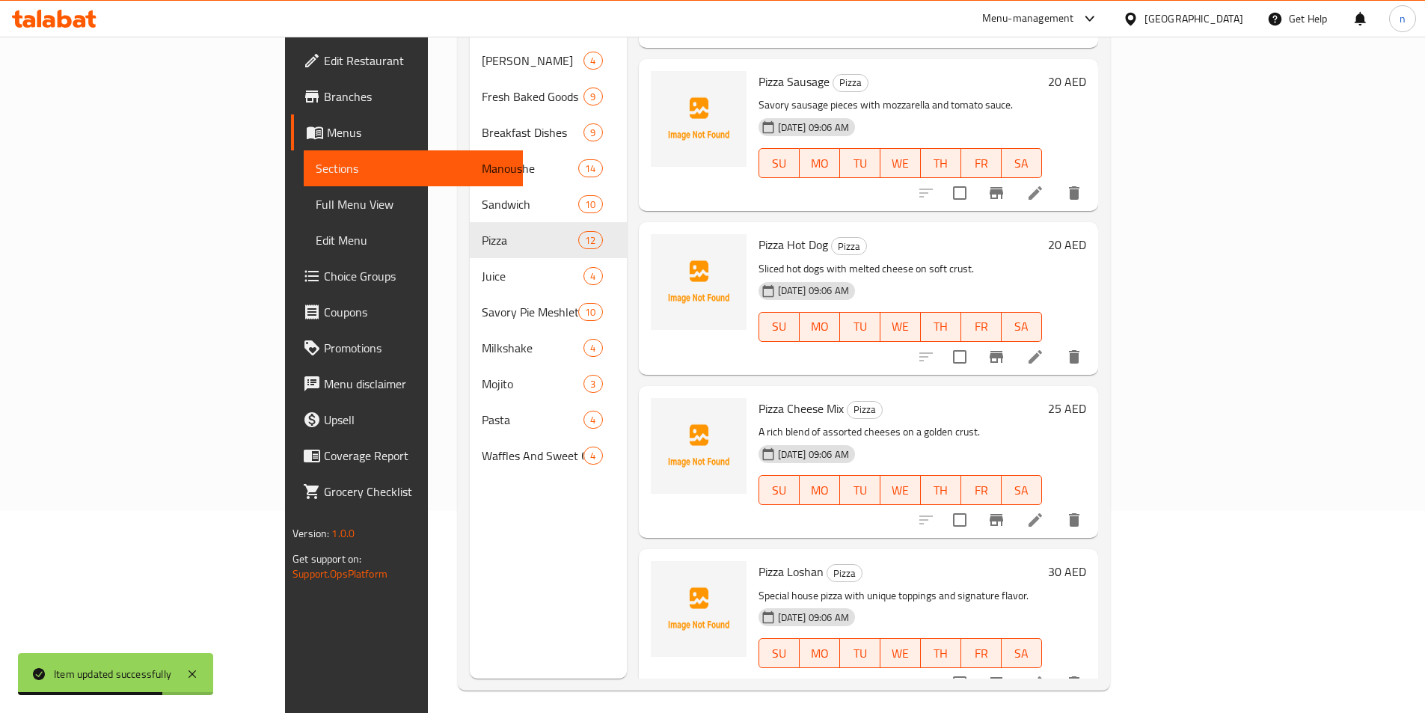
scroll to position [209, 0]
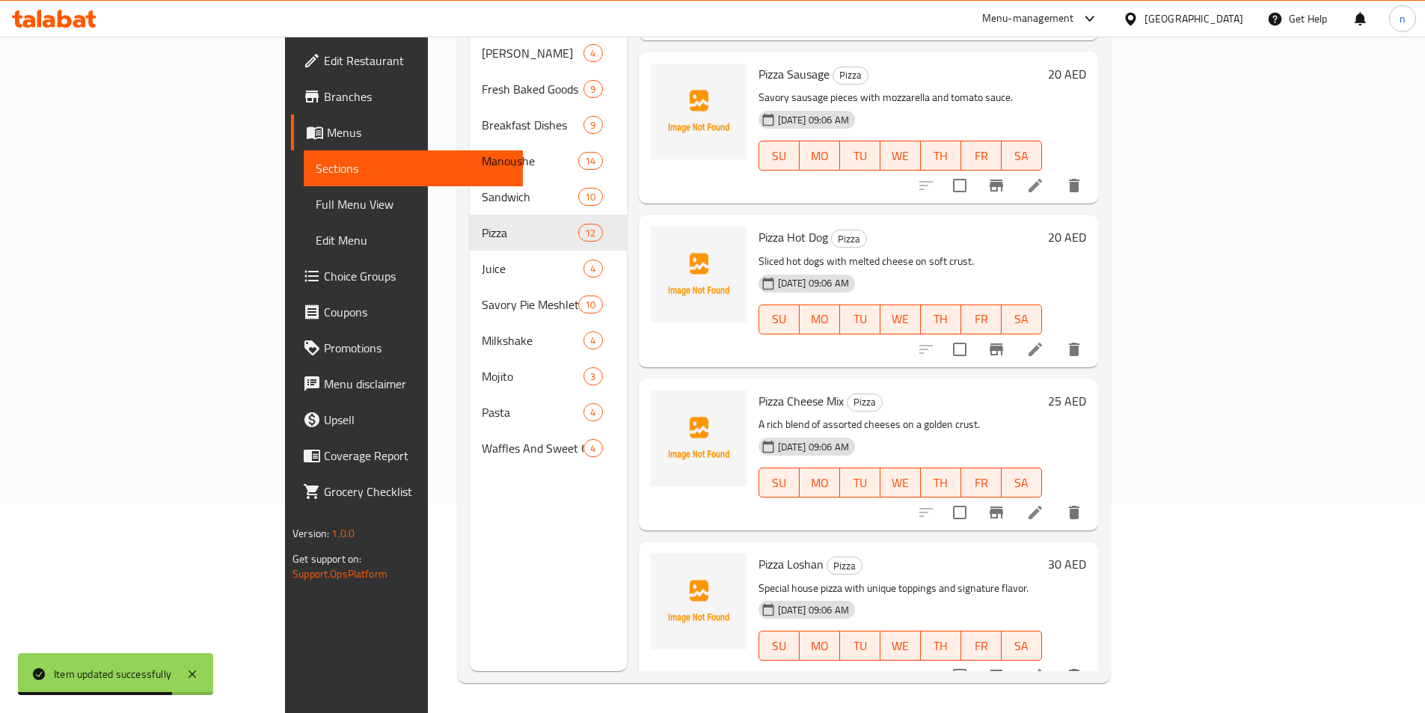
click at [1042, 506] on icon at bounding box center [1035, 512] width 13 height 13
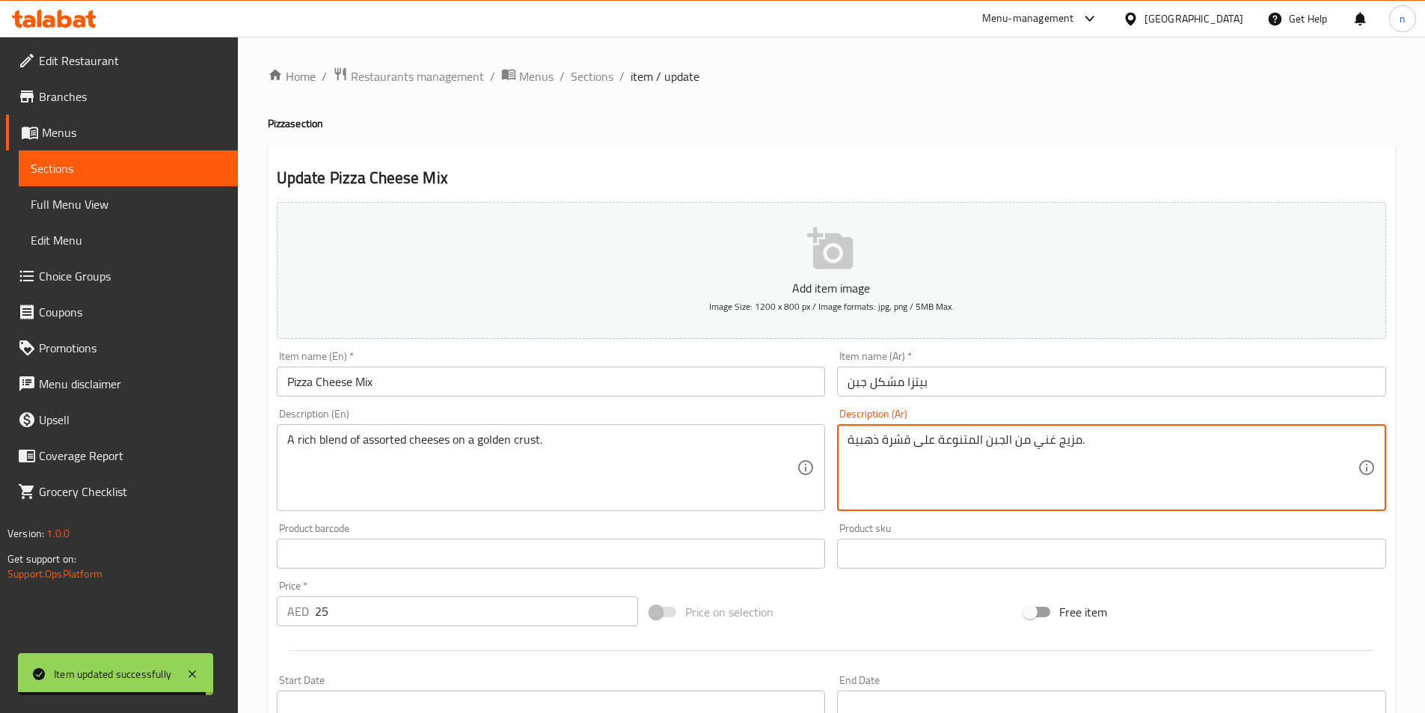
click at [898, 437] on textarea "مزيج غني من الجبن المتنوعة على قشرة ذهبية." at bounding box center [1103, 467] width 510 height 71
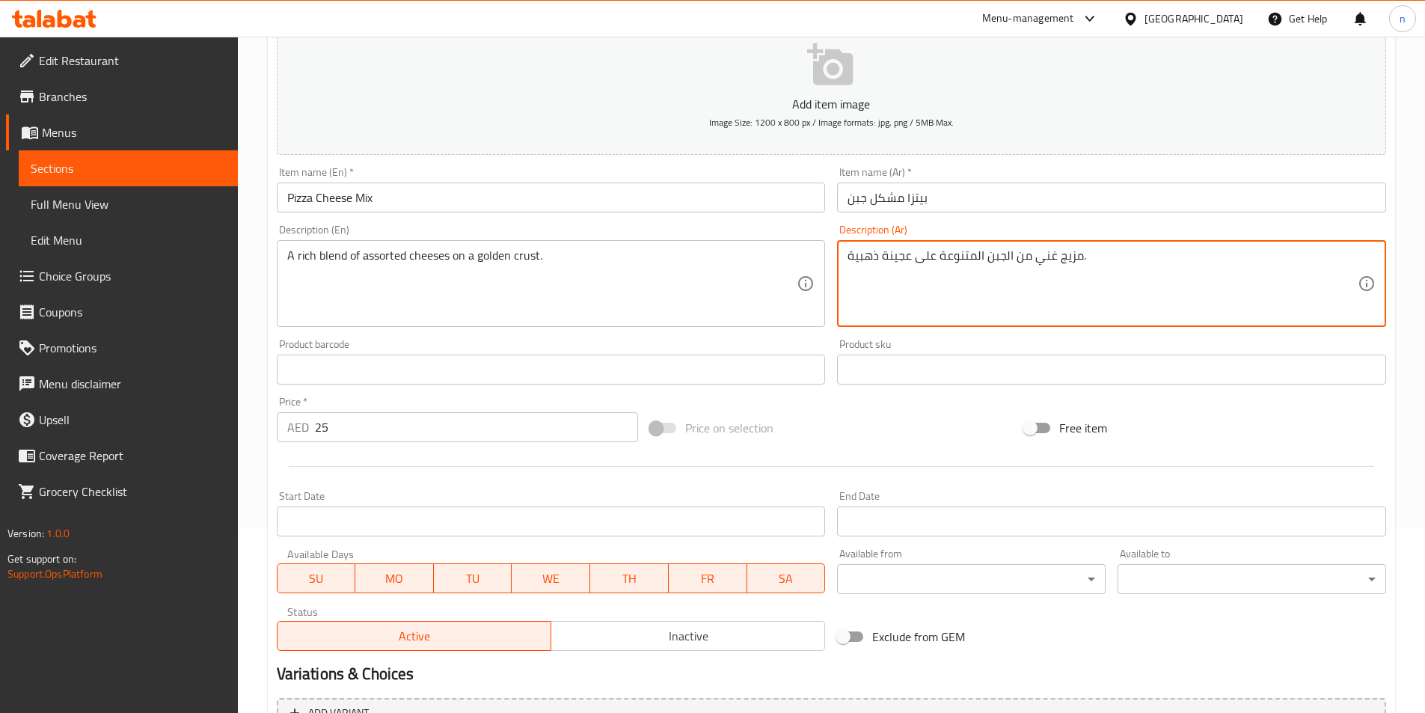
scroll to position [344, 0]
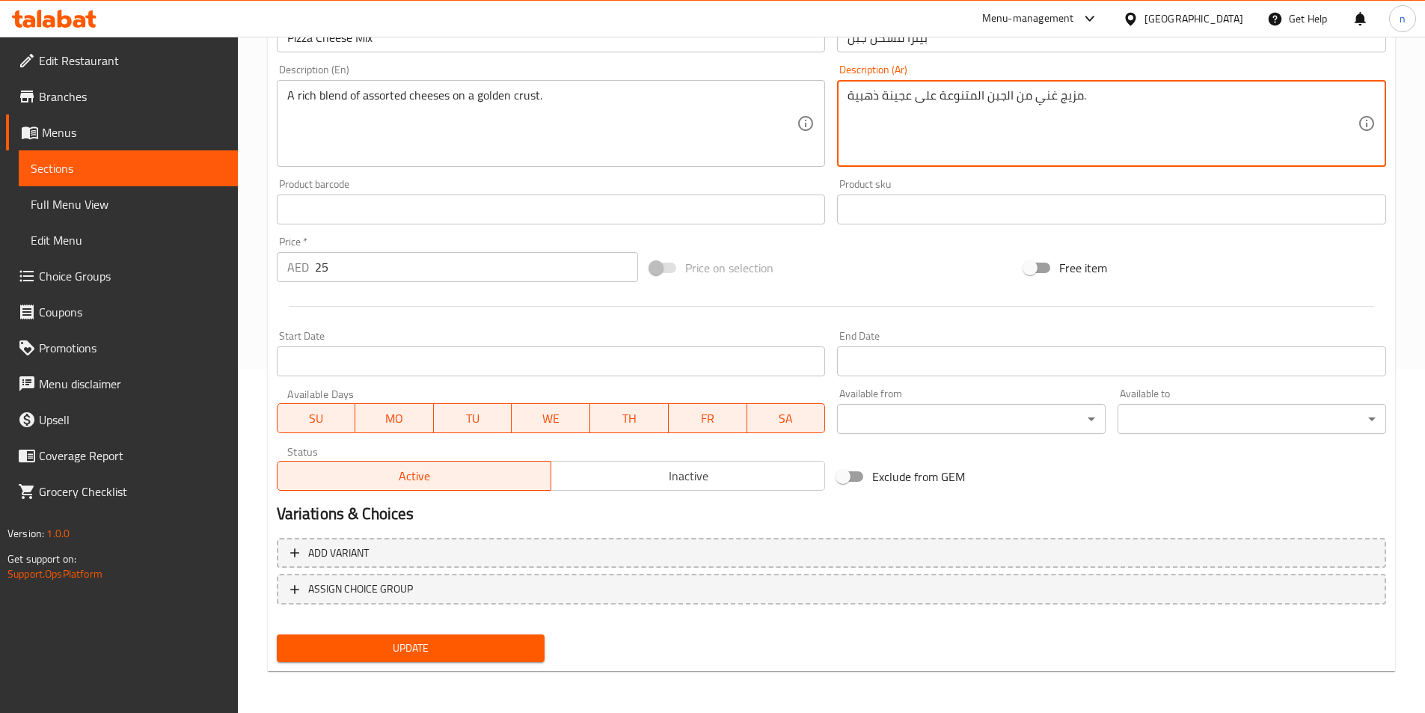
type textarea "مزيج غني من الجبن المتنوعة على عجينة ذهبية."
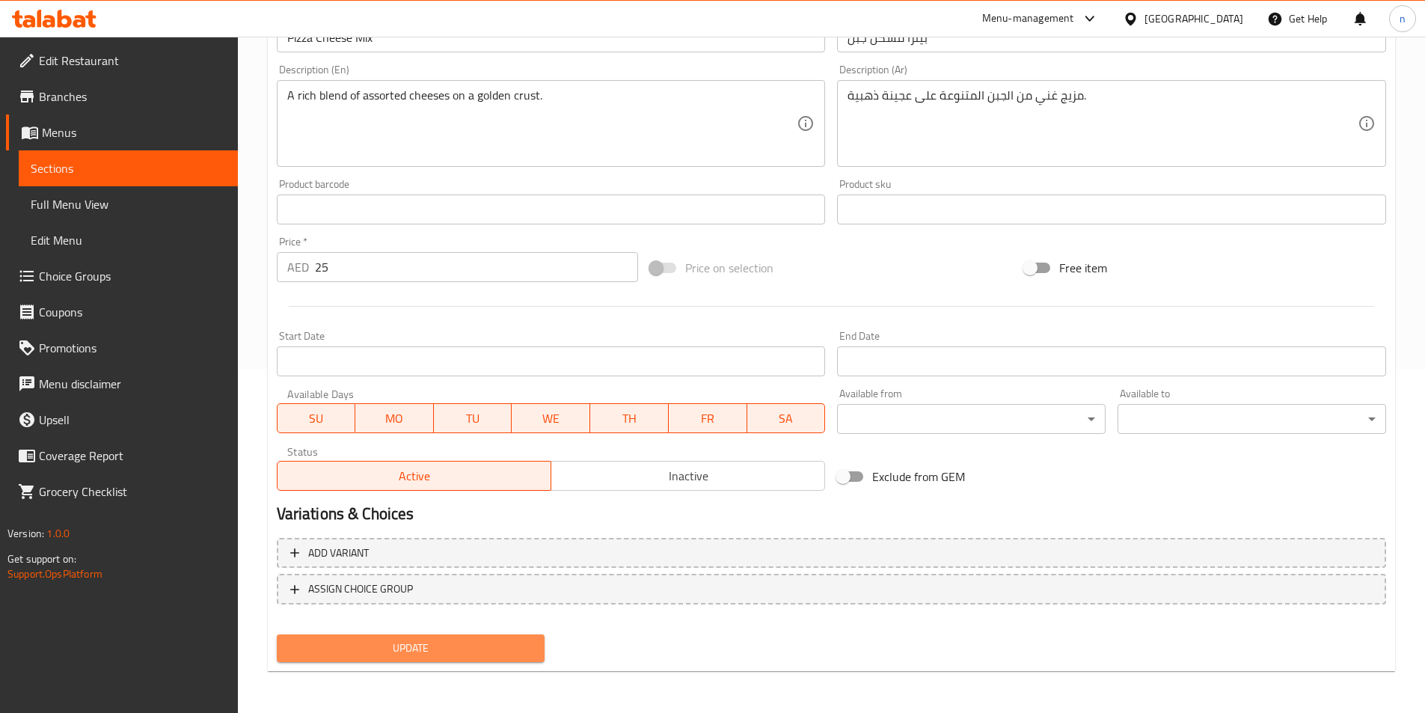
click at [490, 640] on span "Update" at bounding box center [411, 648] width 245 height 19
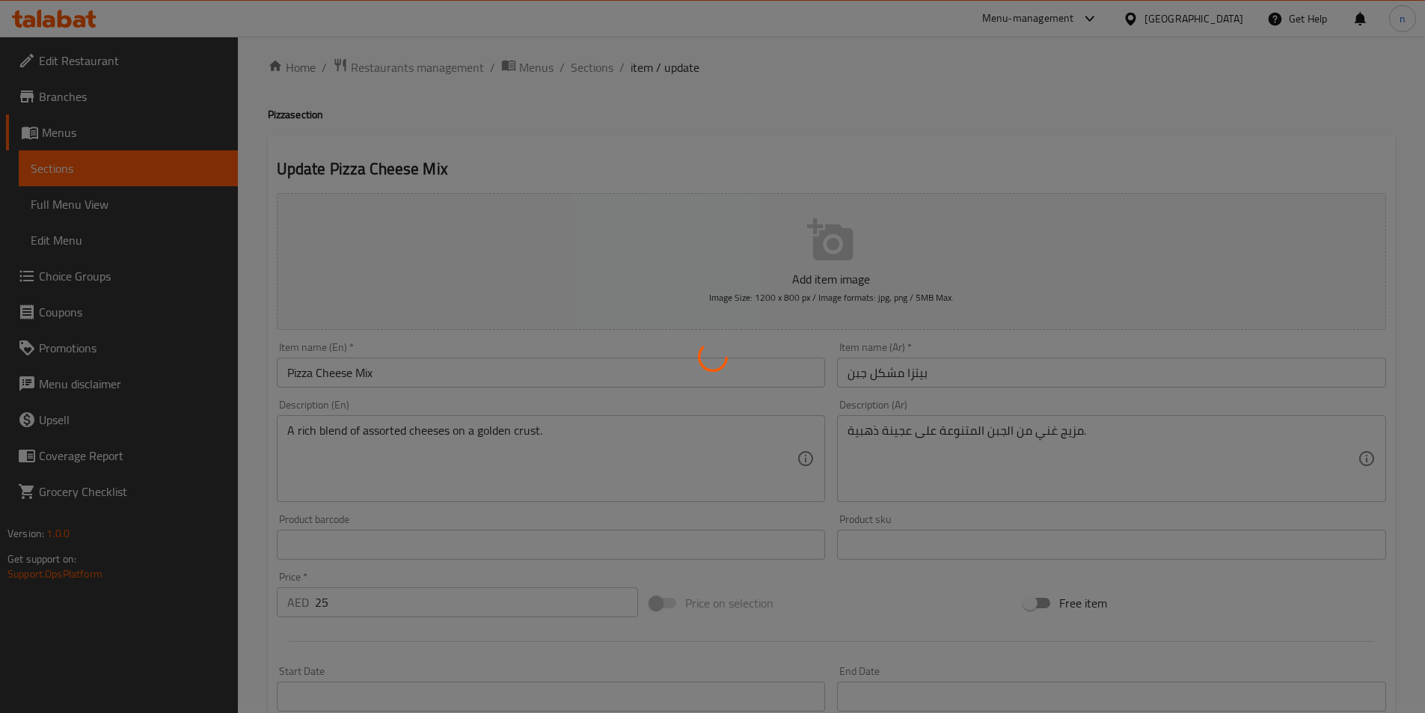
scroll to position [0, 0]
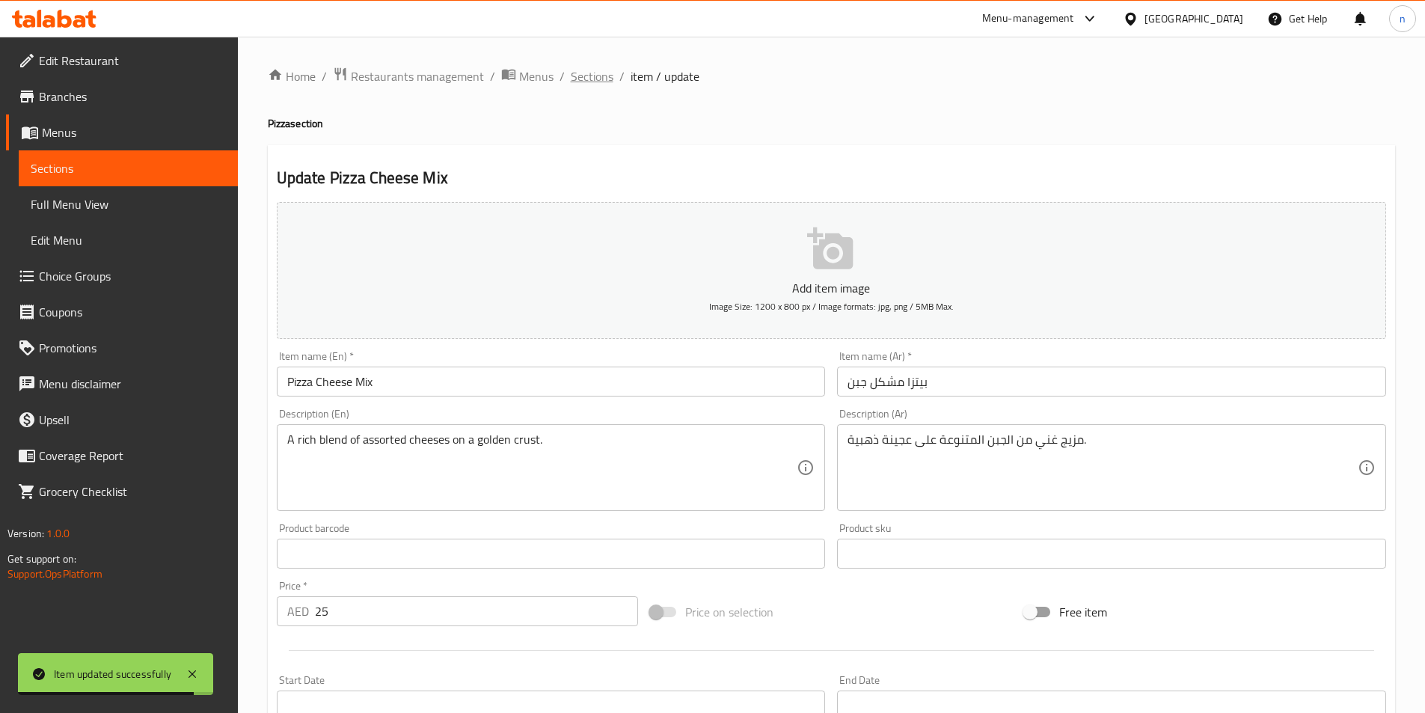
click at [603, 70] on span "Sections" at bounding box center [592, 76] width 43 height 18
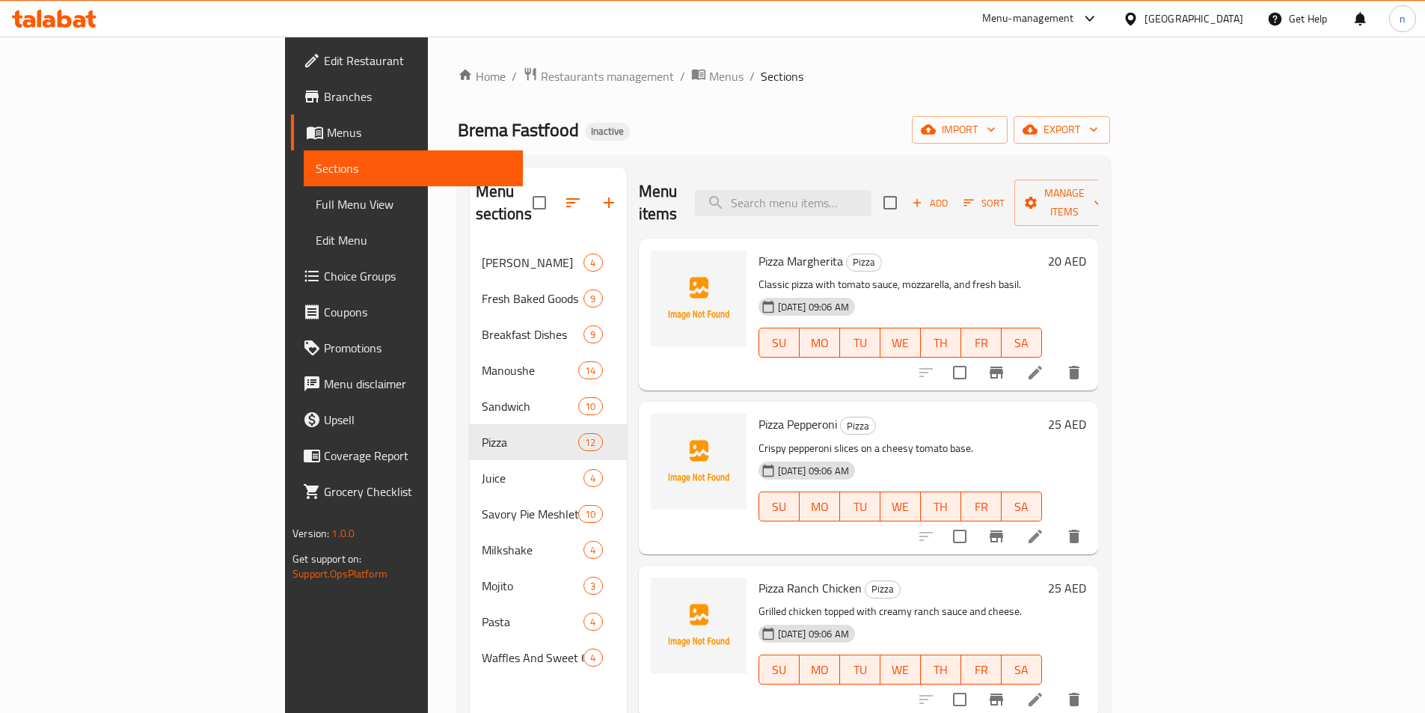
click at [316, 208] on span "Full Menu View" at bounding box center [413, 204] width 195 height 18
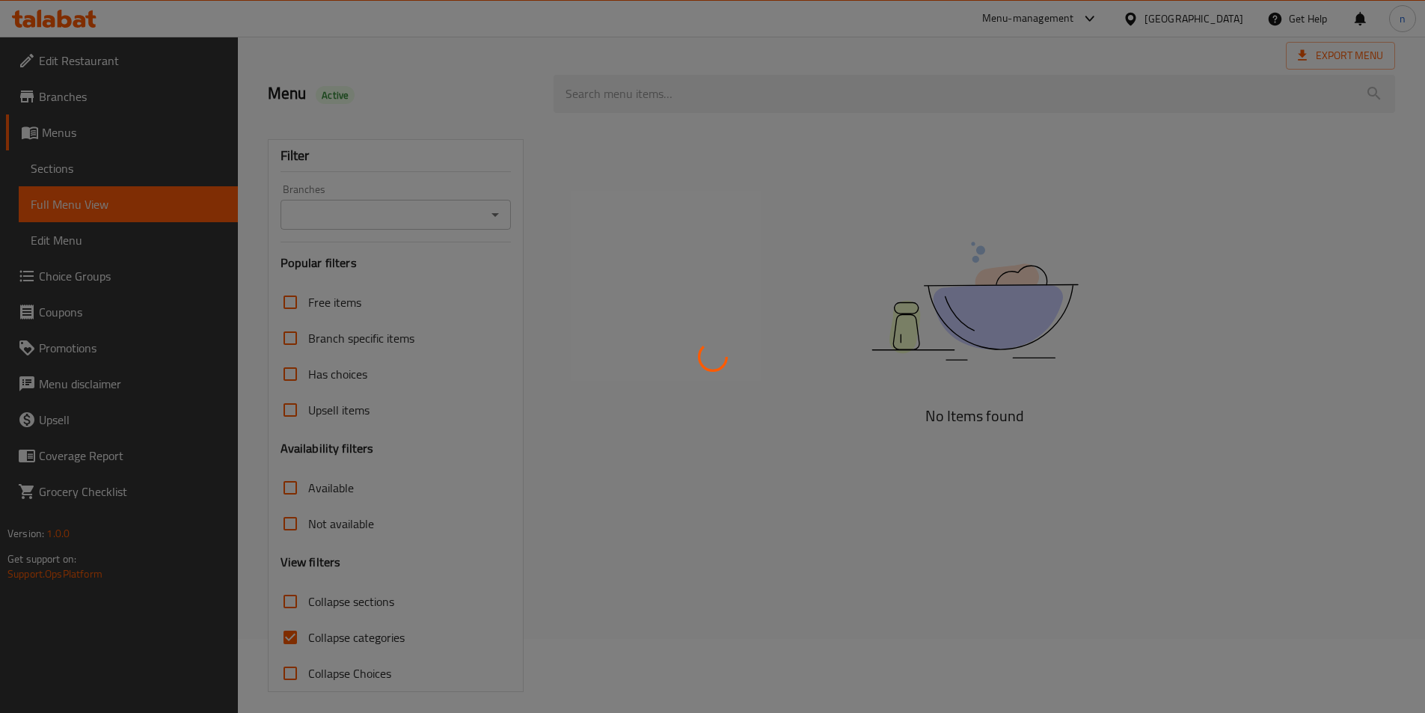
scroll to position [83, 0]
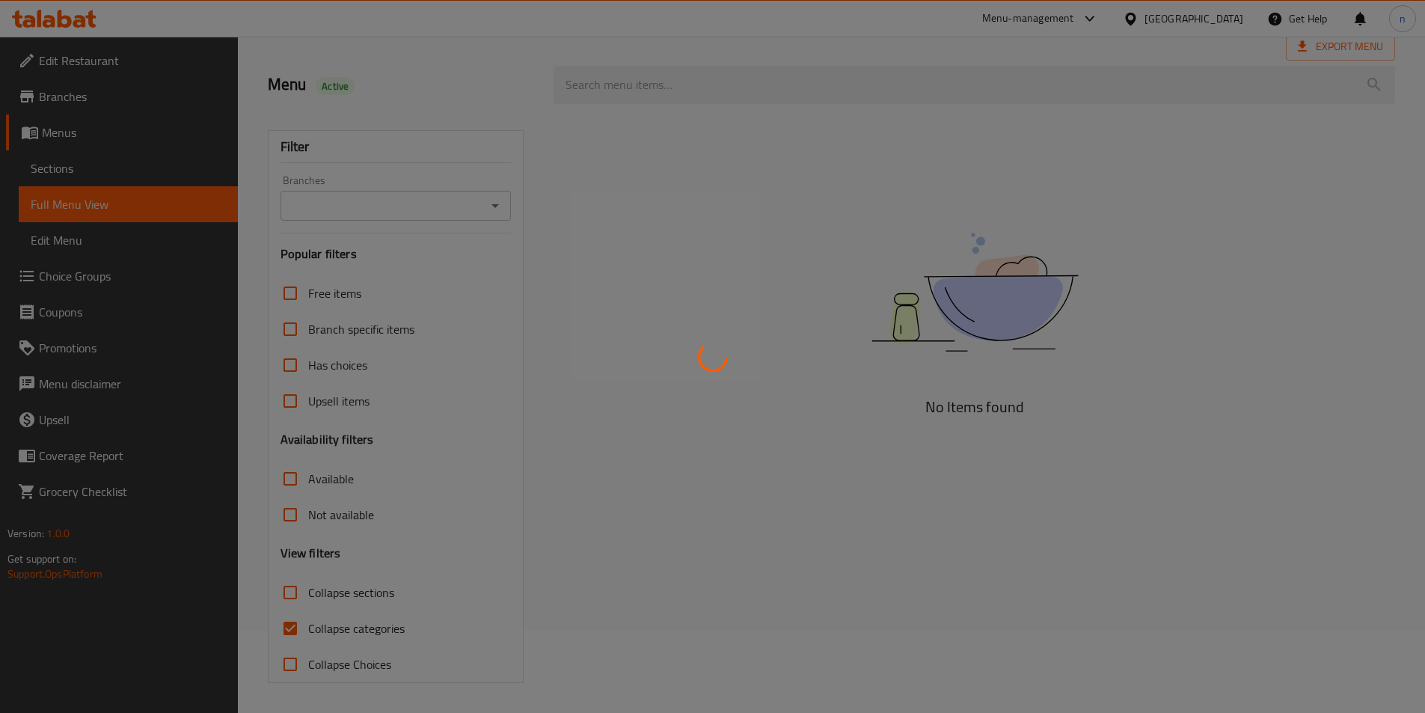
click at [383, 629] on div at bounding box center [712, 356] width 1425 height 713
click at [382, 628] on div at bounding box center [712, 356] width 1425 height 713
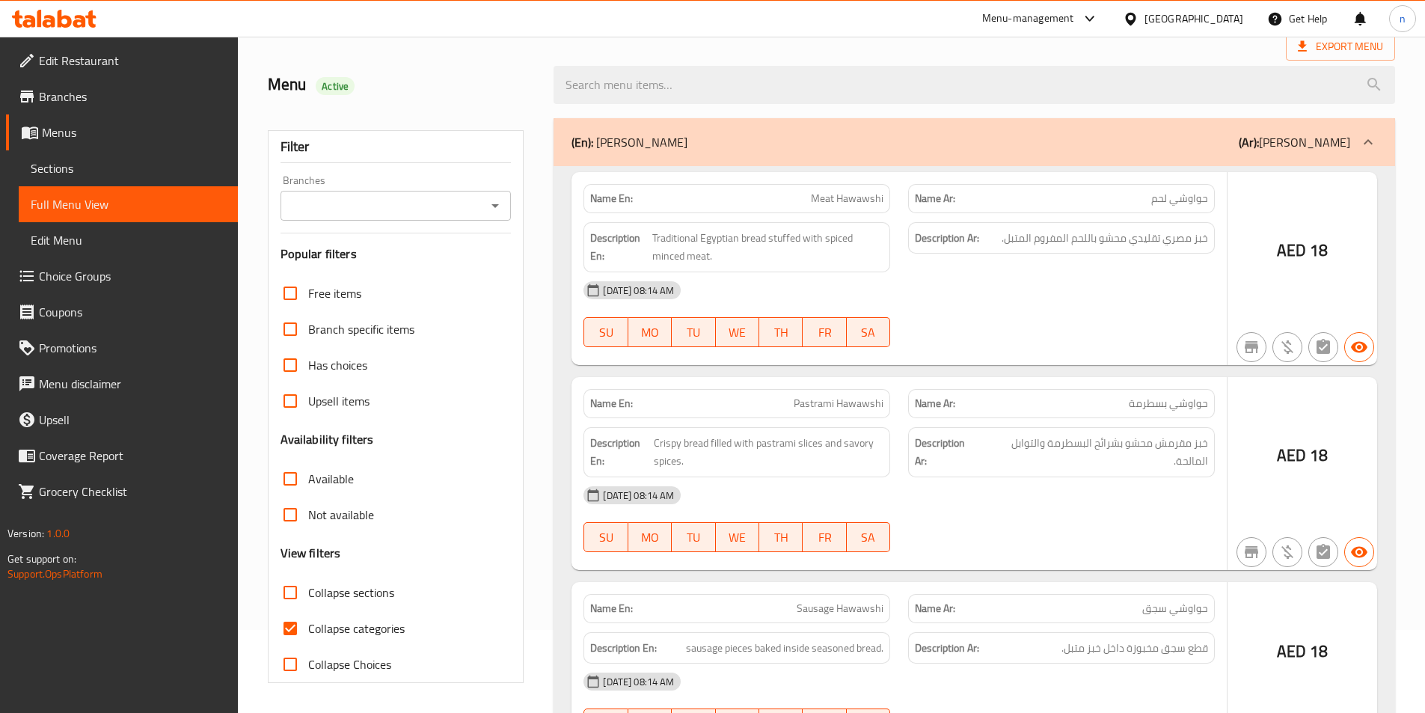
click at [382, 628] on div at bounding box center [712, 356] width 1425 height 713
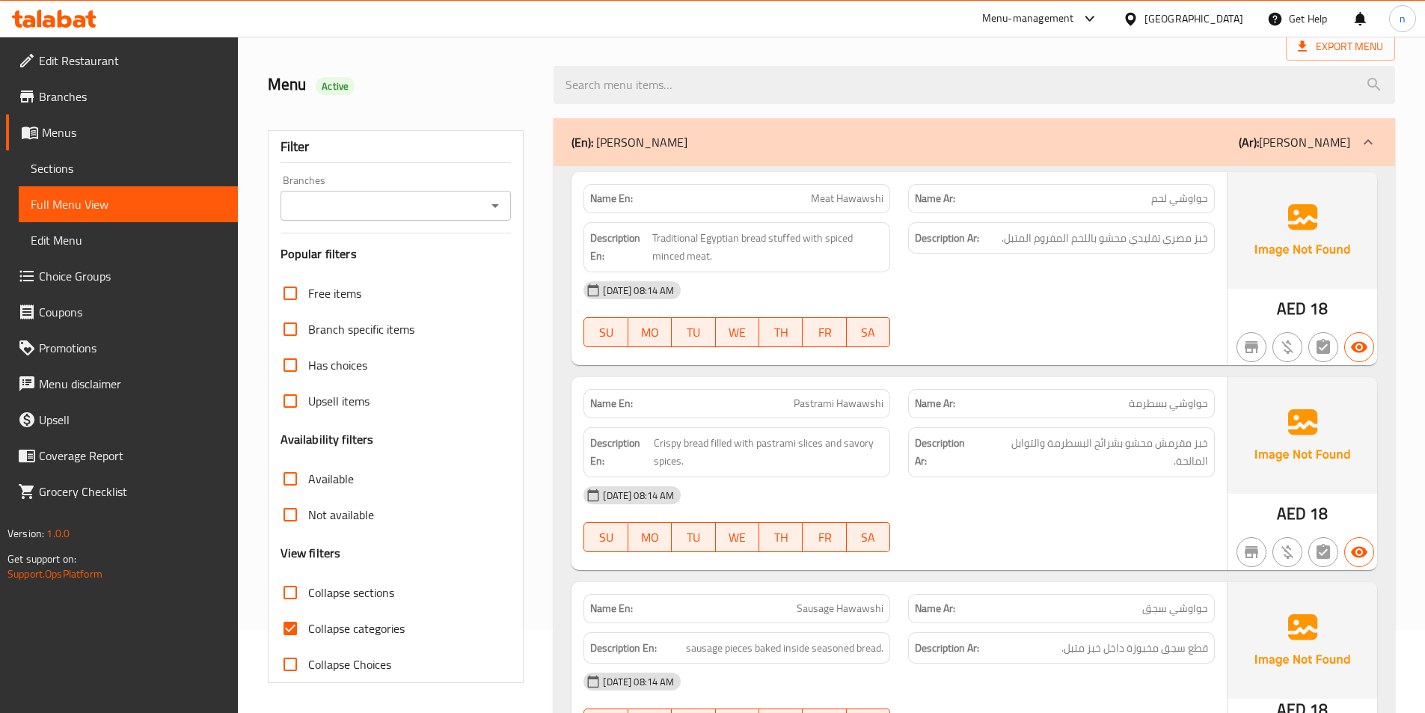
click at [304, 637] on input "Collapse categories" at bounding box center [290, 628] width 36 height 36
checkbox input "false"
click at [687, 148] on p "(En): Alexandrian Hawawshi" at bounding box center [629, 142] width 116 height 18
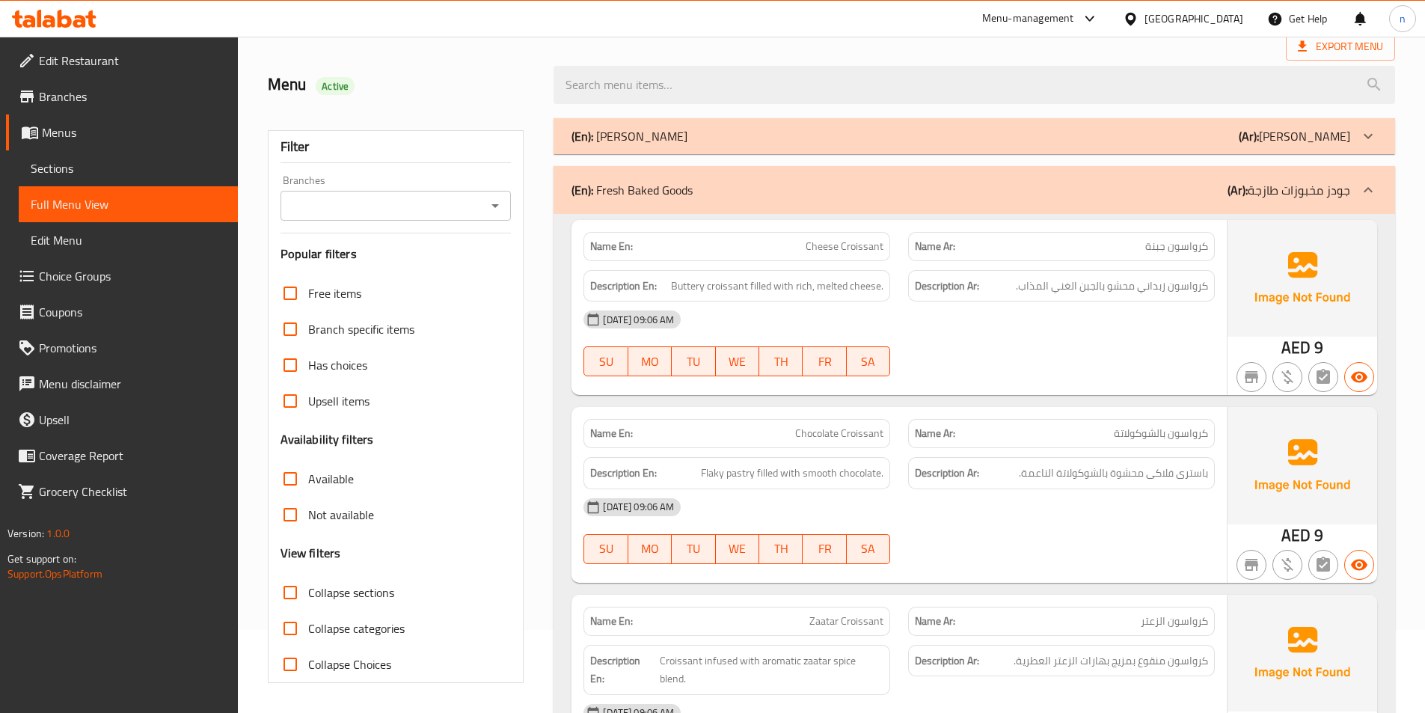
click at [705, 175] on div "(En): Fresh Baked Goods (Ar): جودز مخبوزات طازجة" at bounding box center [975, 190] width 842 height 48
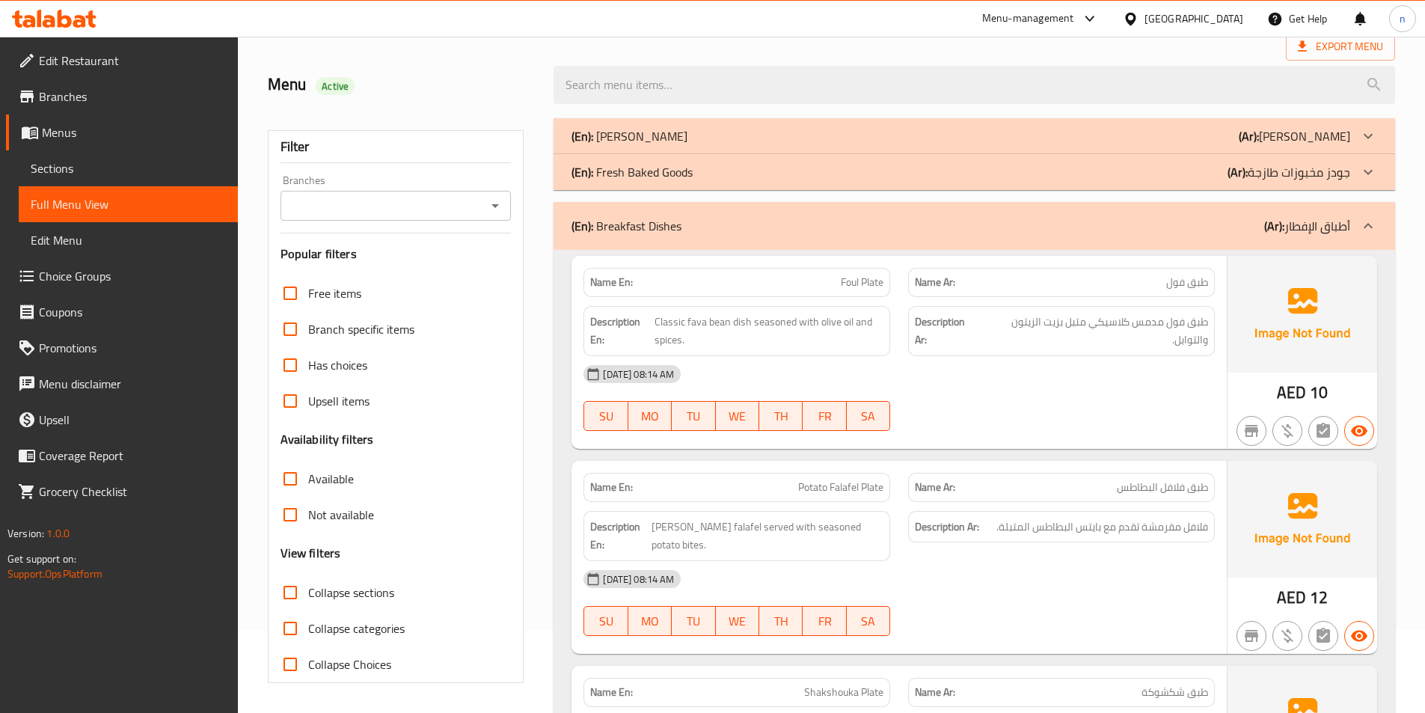
click at [705, 145] on div "(En): Fresh Baked Goods (Ar): جودز مخبوزات طازجة" at bounding box center [960, 136] width 779 height 18
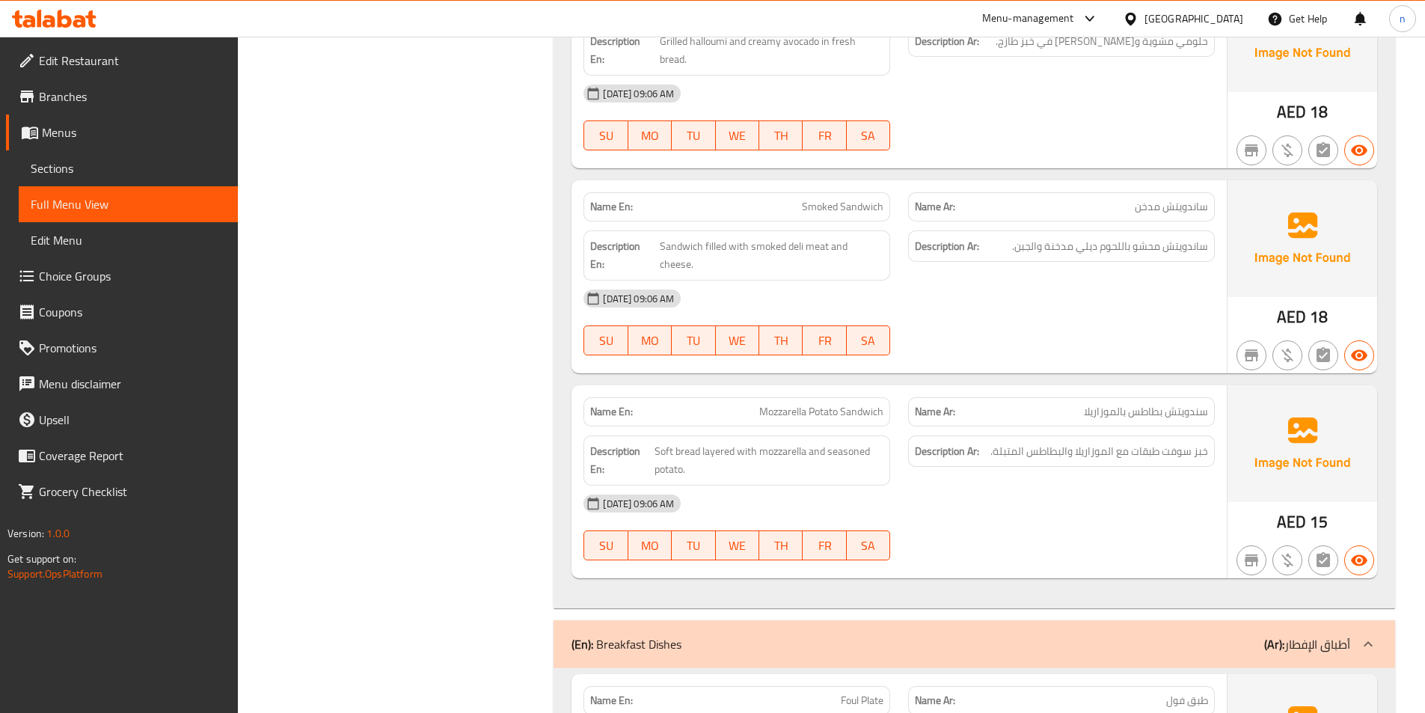
scroll to position [1729, 0]
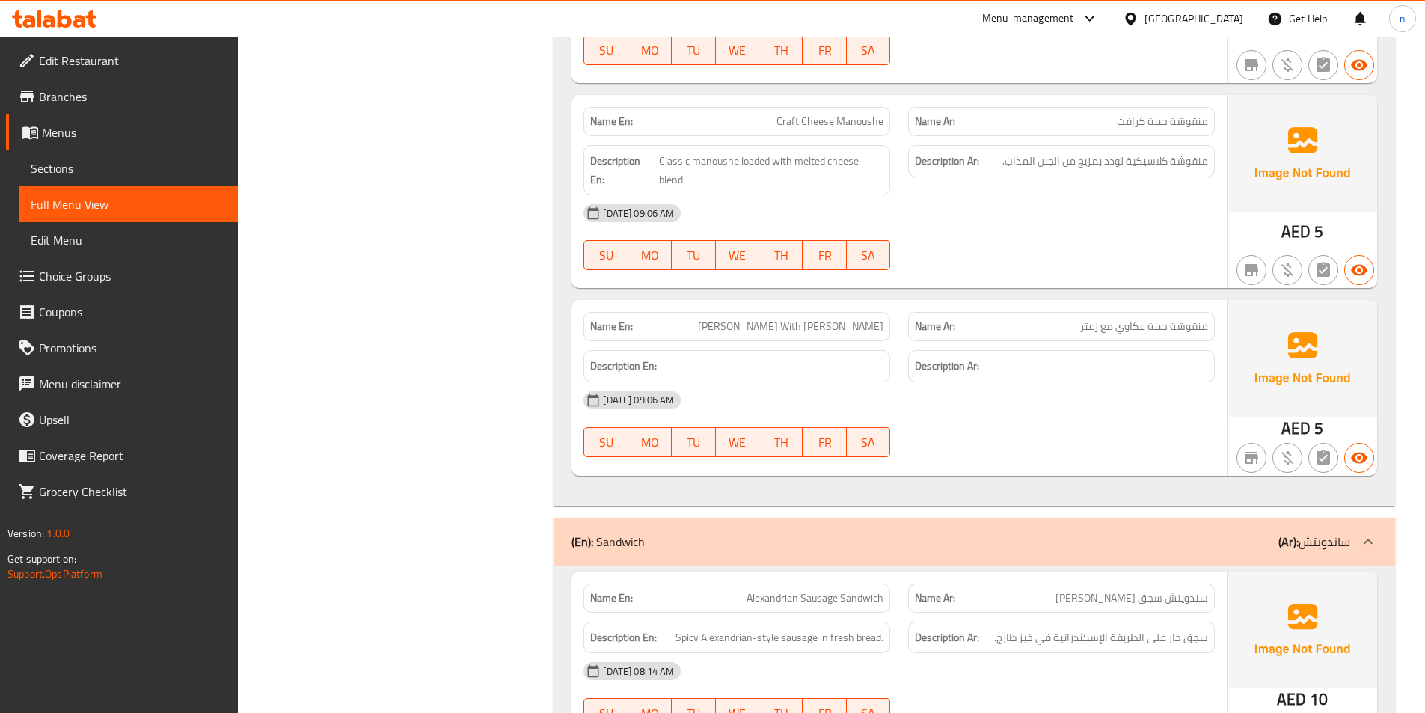
scroll to position [4571, 0]
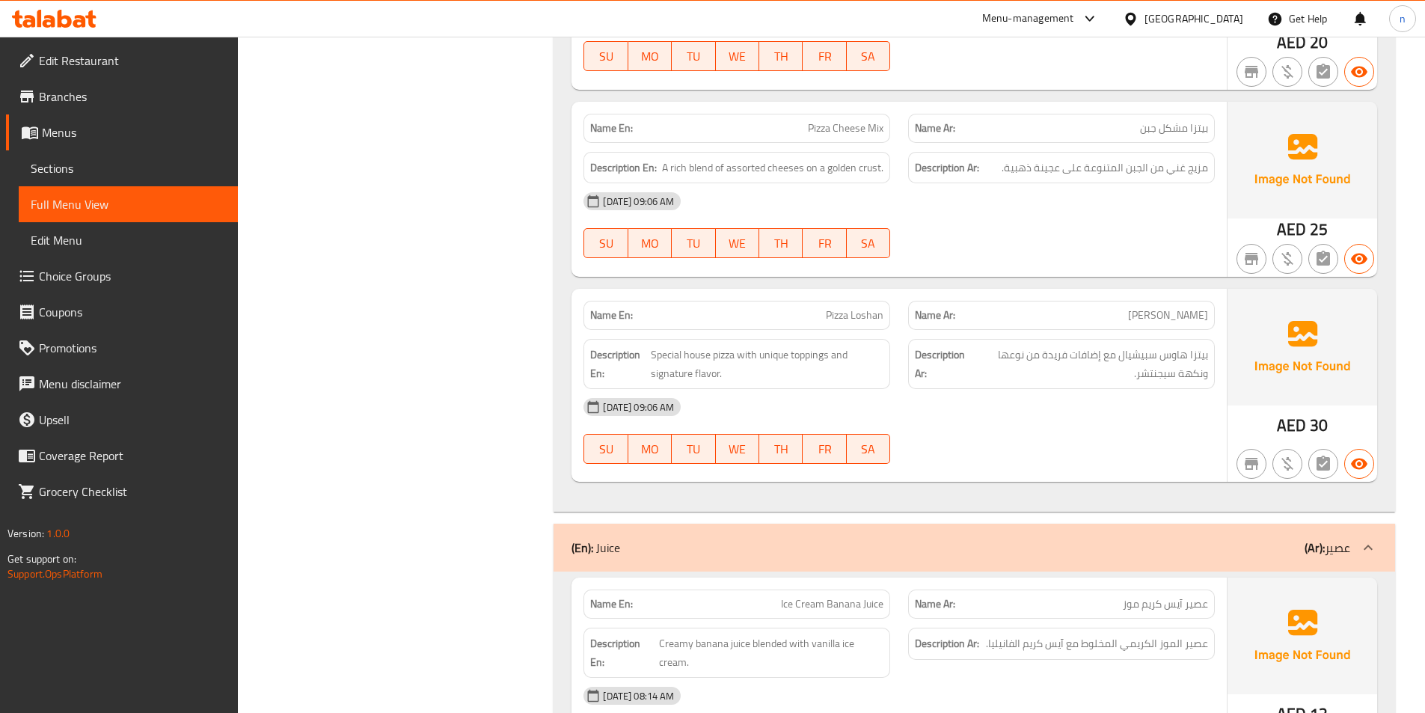
scroll to position [7115, 0]
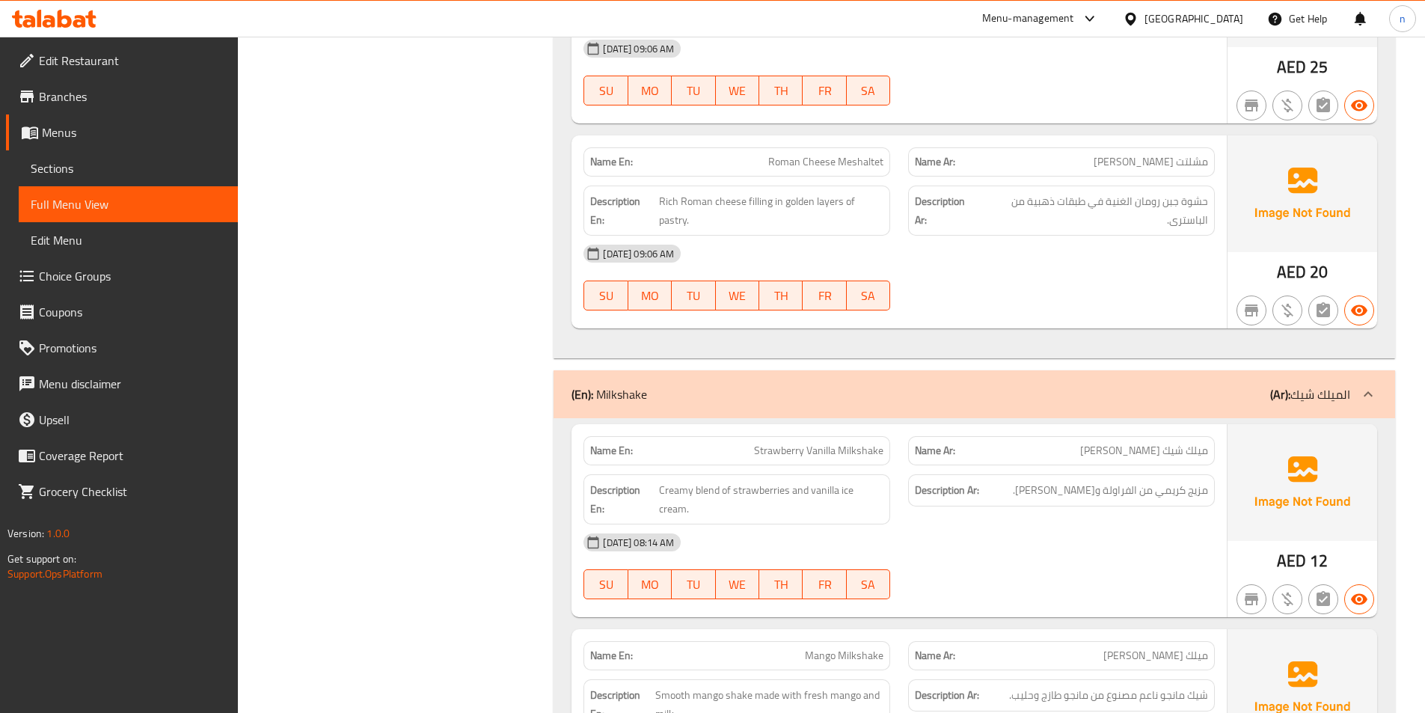
scroll to position [9284, 0]
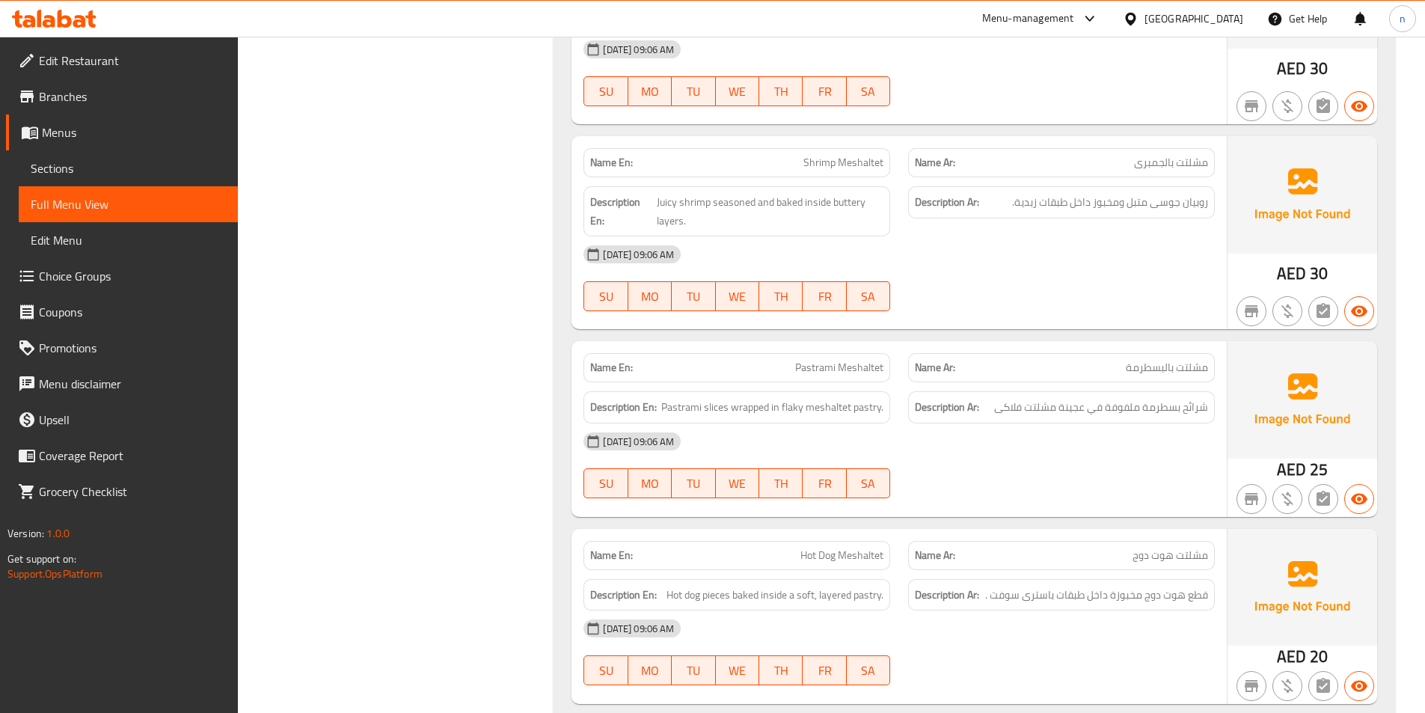
scroll to position [8257, 0]
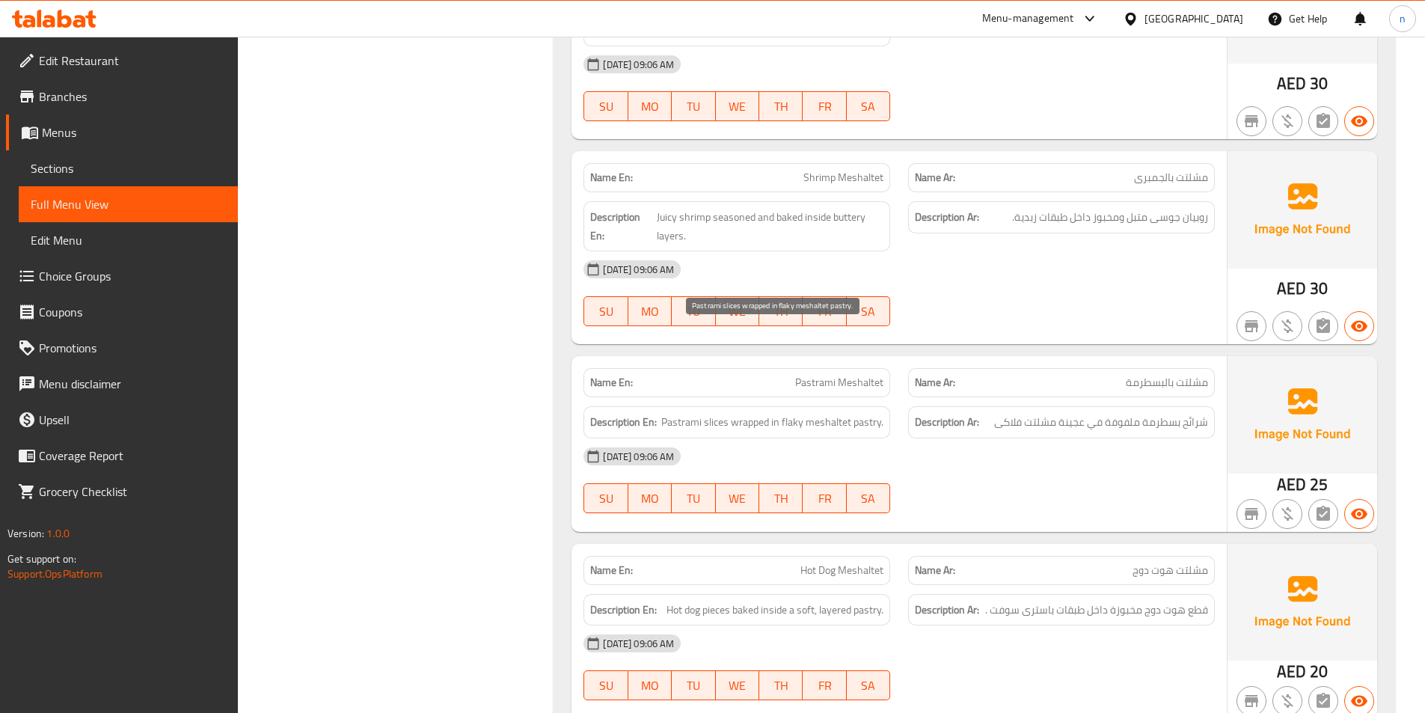
click at [744, 413] on span "Pastrami slices wrapped in flaky meshaltet pastry." at bounding box center [772, 422] width 222 height 19
click at [750, 413] on span "Pastrami slices wrapped in flaky meshaltet pastry." at bounding box center [772, 422] width 222 height 19
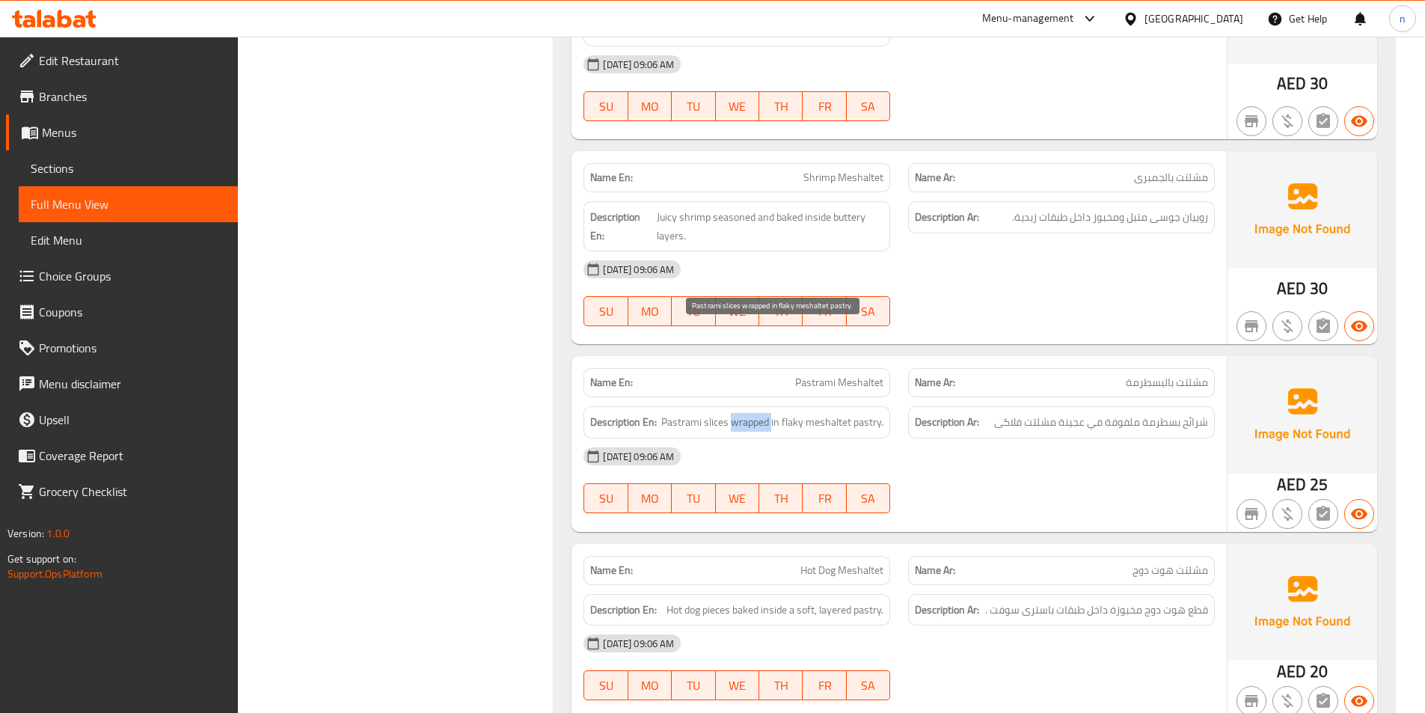
click at [750, 413] on span "Pastrami slices wrapped in flaky meshaltet pastry." at bounding box center [772, 422] width 222 height 19
click at [763, 413] on span "Pastrami slices wrapped in flaky meshaltet pastry." at bounding box center [772, 422] width 222 height 19
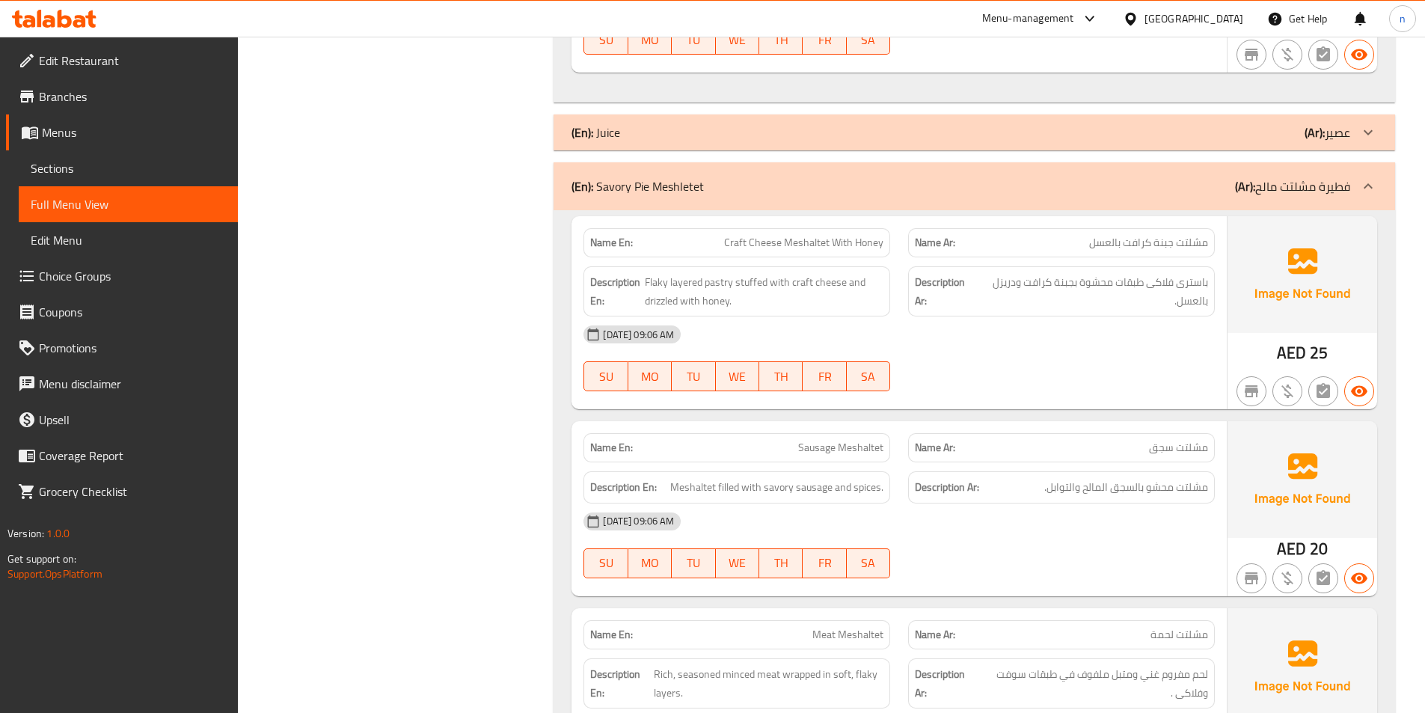
scroll to position [7359, 0]
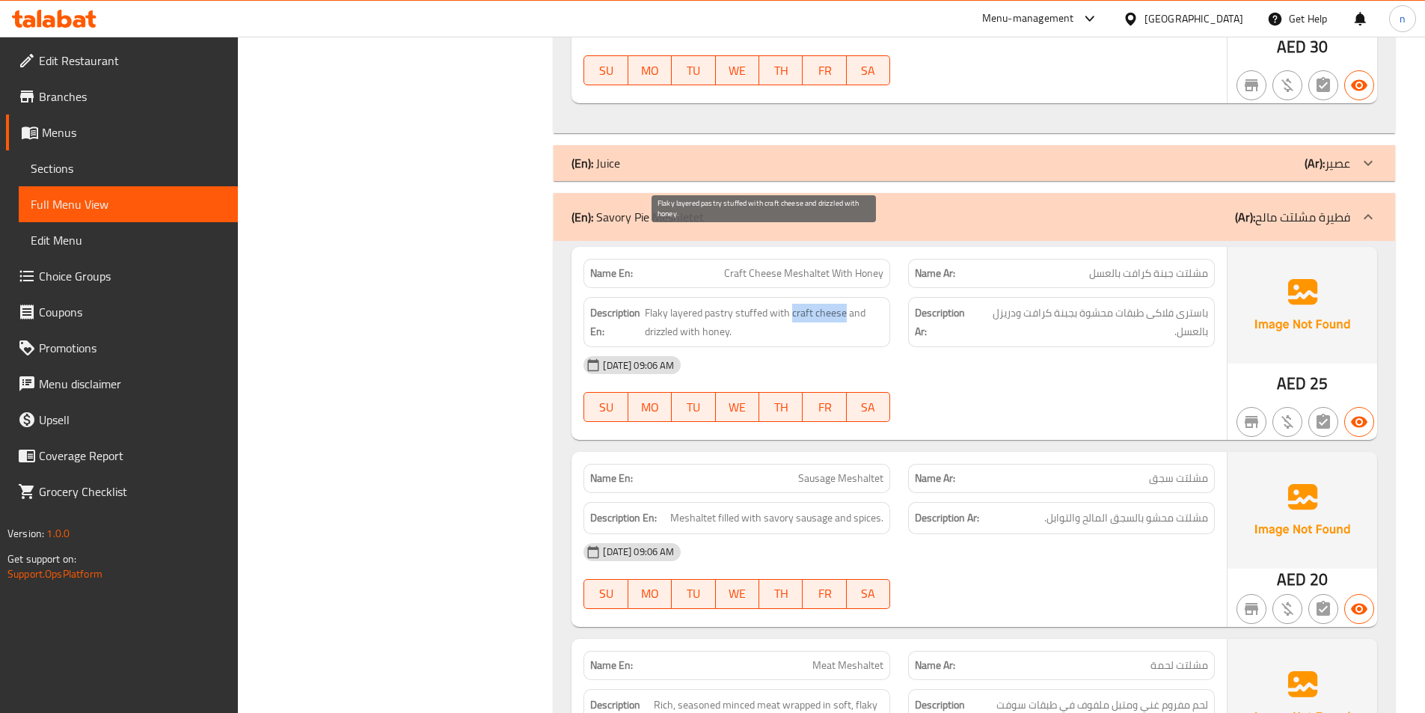
drag, startPoint x: 791, startPoint y: 242, endPoint x: 843, endPoint y: 244, distance: 52.4
click at [843, 304] on span "Flaky layered pastry stuffed with craft cheese and drizzled with honey." at bounding box center [764, 322] width 239 height 37
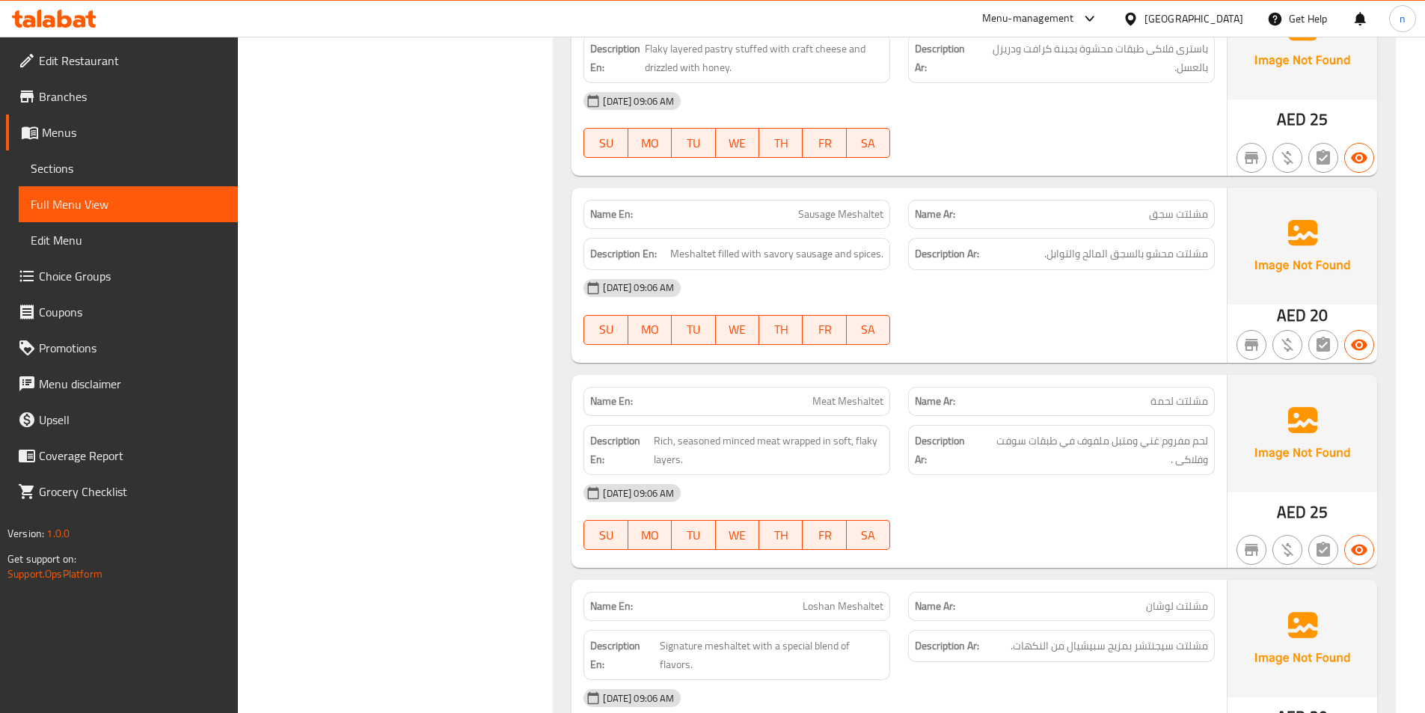
scroll to position [7658, 0]
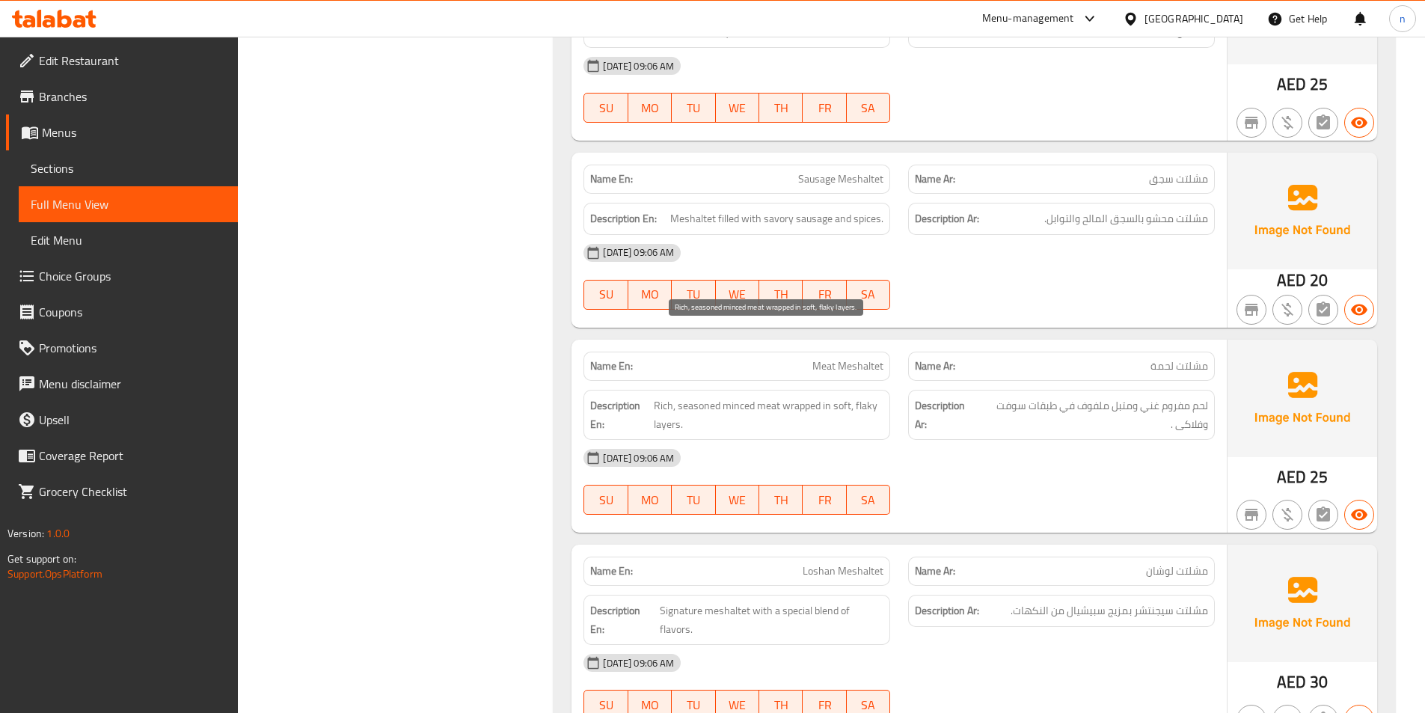
click at [697, 396] on span "Rich, seasoned minced meat wrapped in soft, flaky layers." at bounding box center [769, 414] width 230 height 37
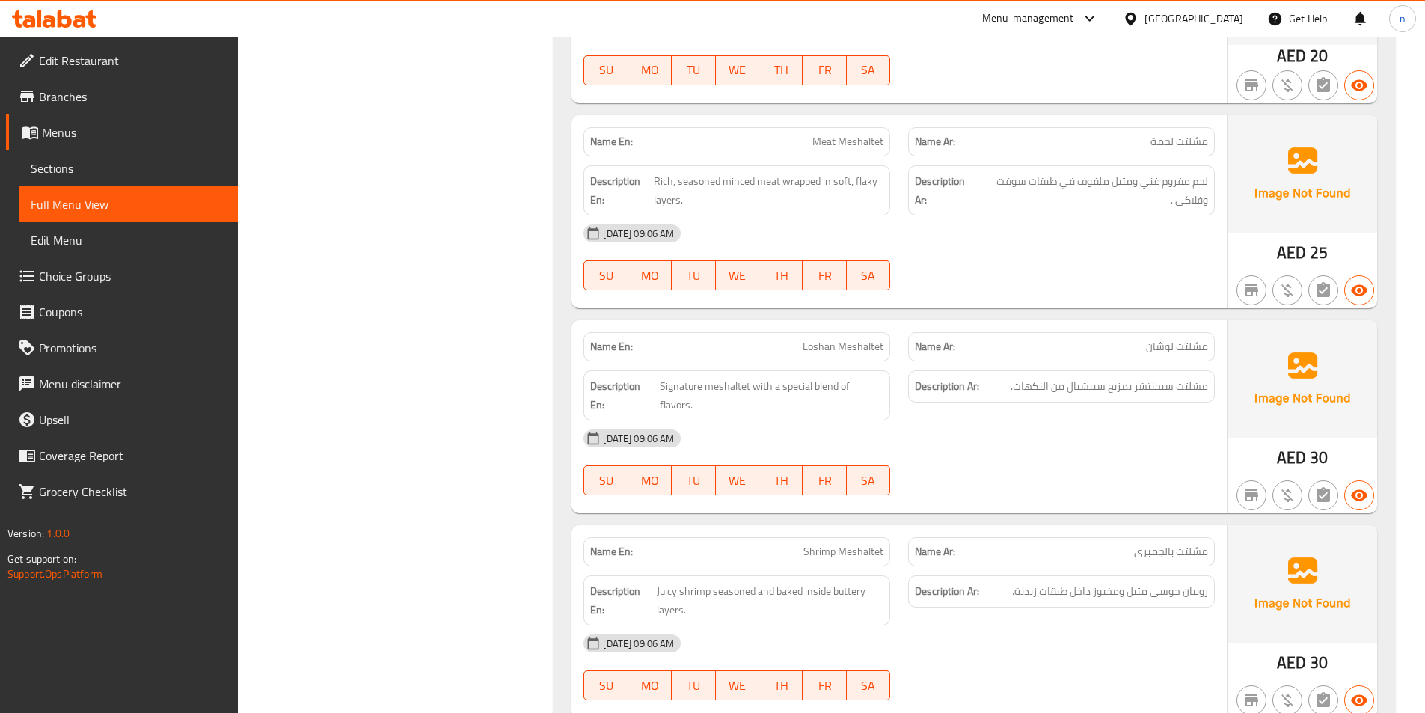
scroll to position [7958, 0]
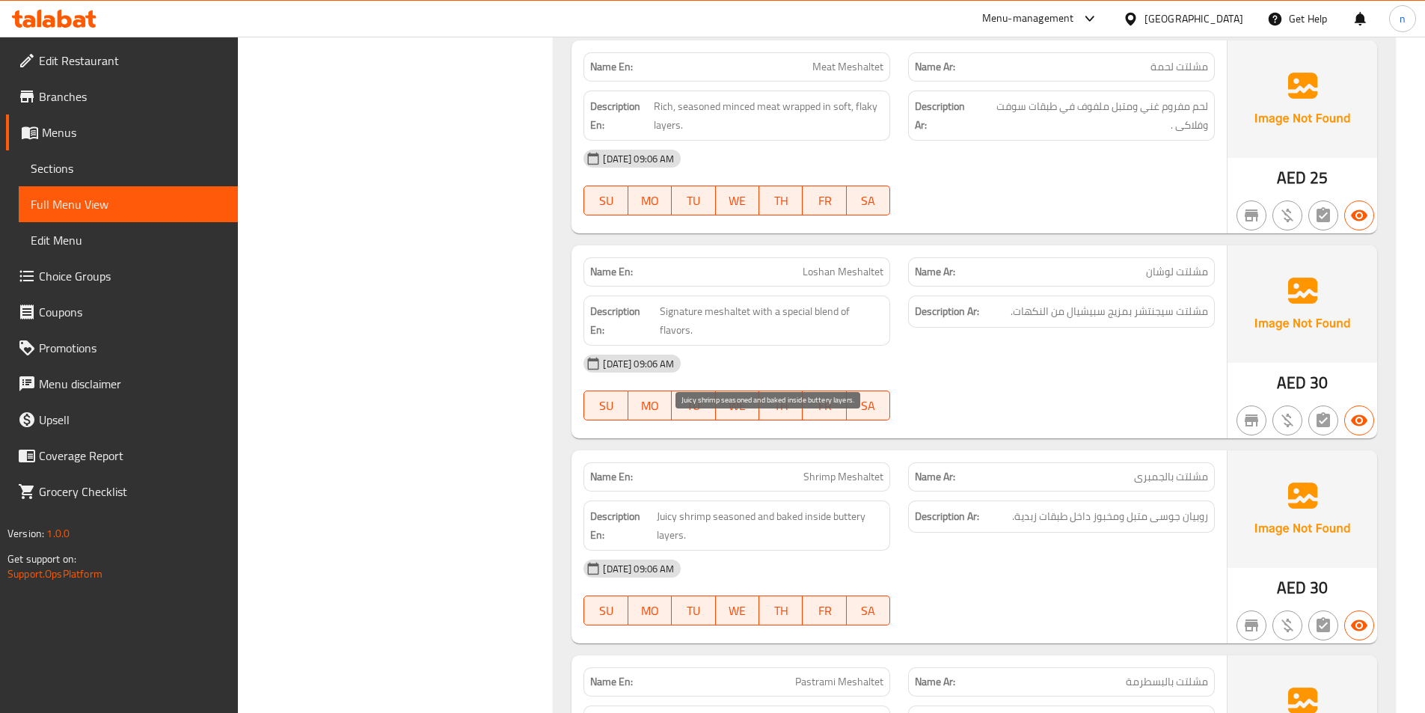
drag, startPoint x: 734, startPoint y: 432, endPoint x: 718, endPoint y: 432, distance: 15.7
click at [718, 507] on span "Juicy shrimp seasoned and baked inside buttery layers." at bounding box center [770, 525] width 227 height 37
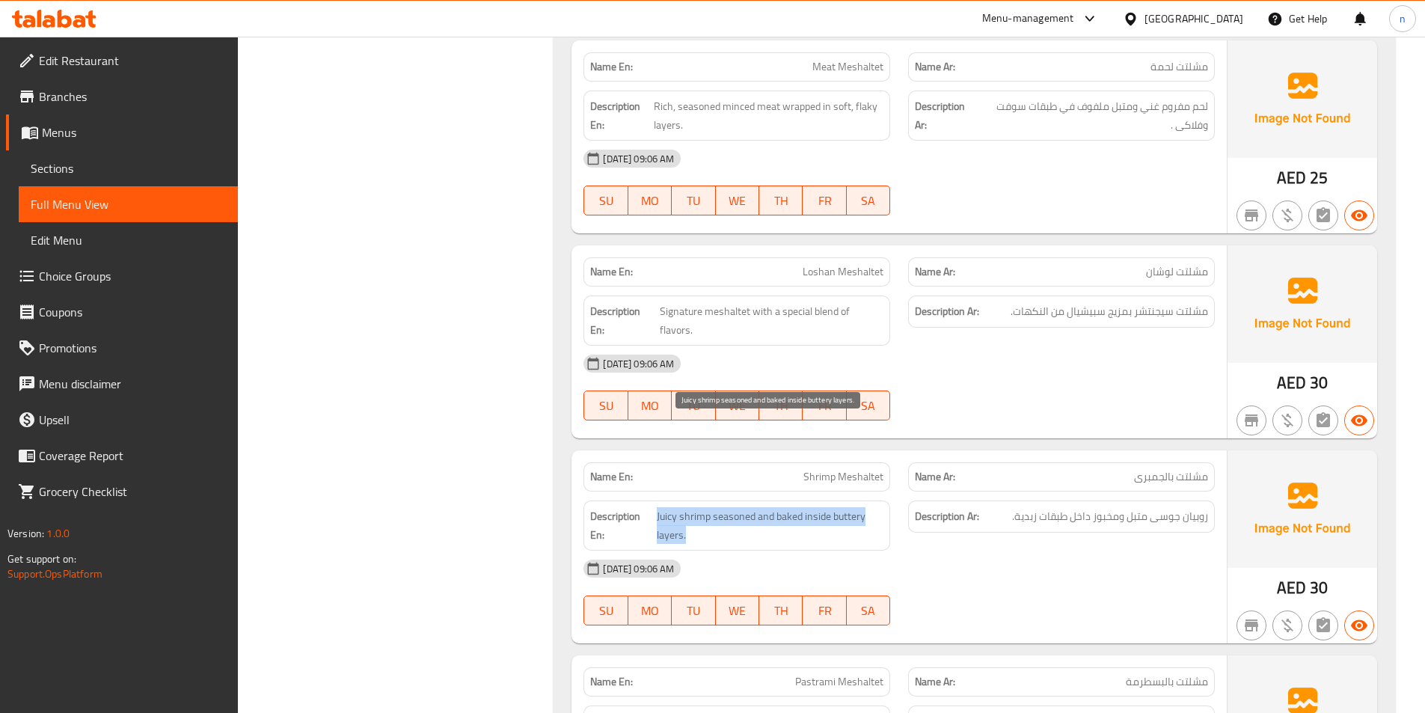
click at [720, 507] on span "Juicy shrimp seasoned and baked inside buttery layers." at bounding box center [770, 525] width 227 height 37
click at [721, 507] on span "Juicy shrimp seasoned and baked inside buttery layers." at bounding box center [770, 525] width 227 height 37
click at [854, 507] on span "Juicy shrimp seasoned and baked inside buttery layers." at bounding box center [770, 525] width 227 height 37
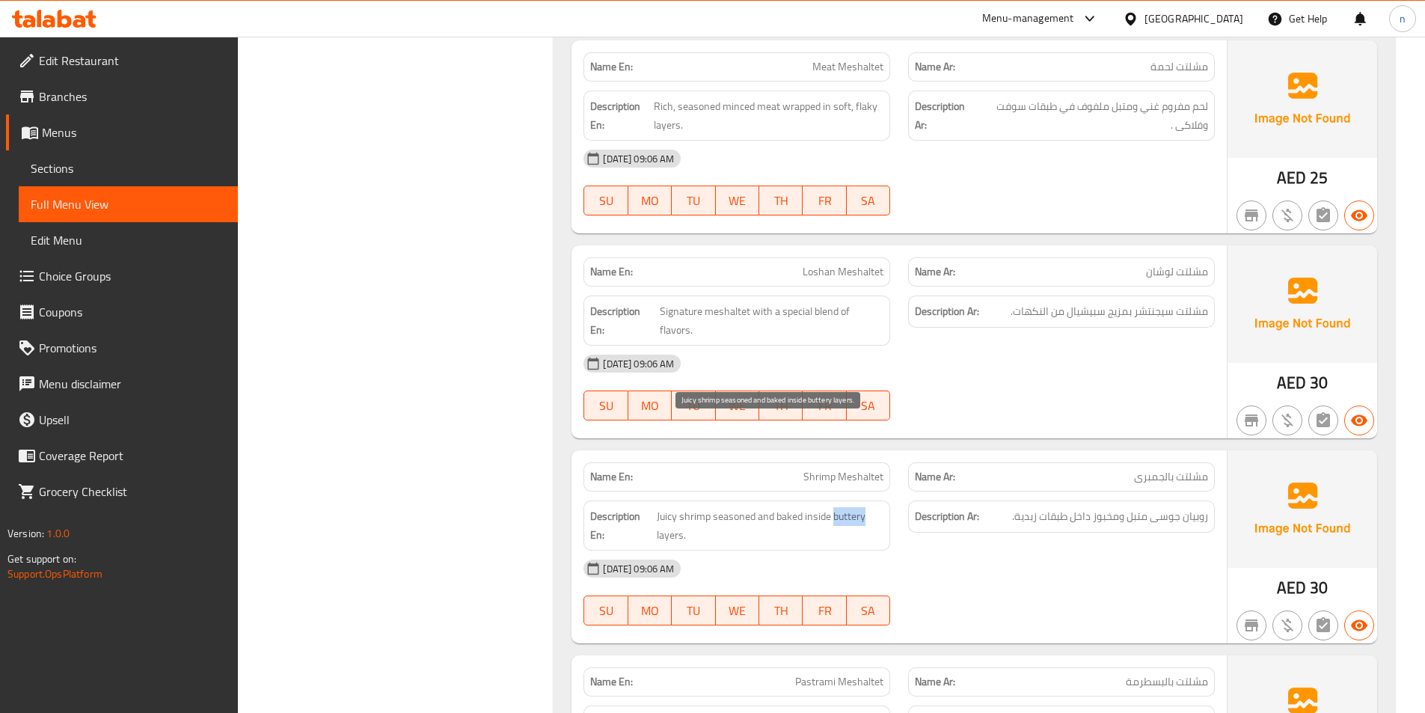
click at [854, 507] on span "Juicy shrimp seasoned and baked inside buttery layers." at bounding box center [770, 525] width 227 height 37
click at [867, 507] on span "Juicy shrimp seasoned and baked inside buttery layers." at bounding box center [770, 525] width 227 height 37
drag, startPoint x: 803, startPoint y: 426, endPoint x: 865, endPoint y: 447, distance: 66.0
click at [865, 507] on span "Juicy shrimp seasoned and baked inside buttery layers." at bounding box center [770, 525] width 227 height 37
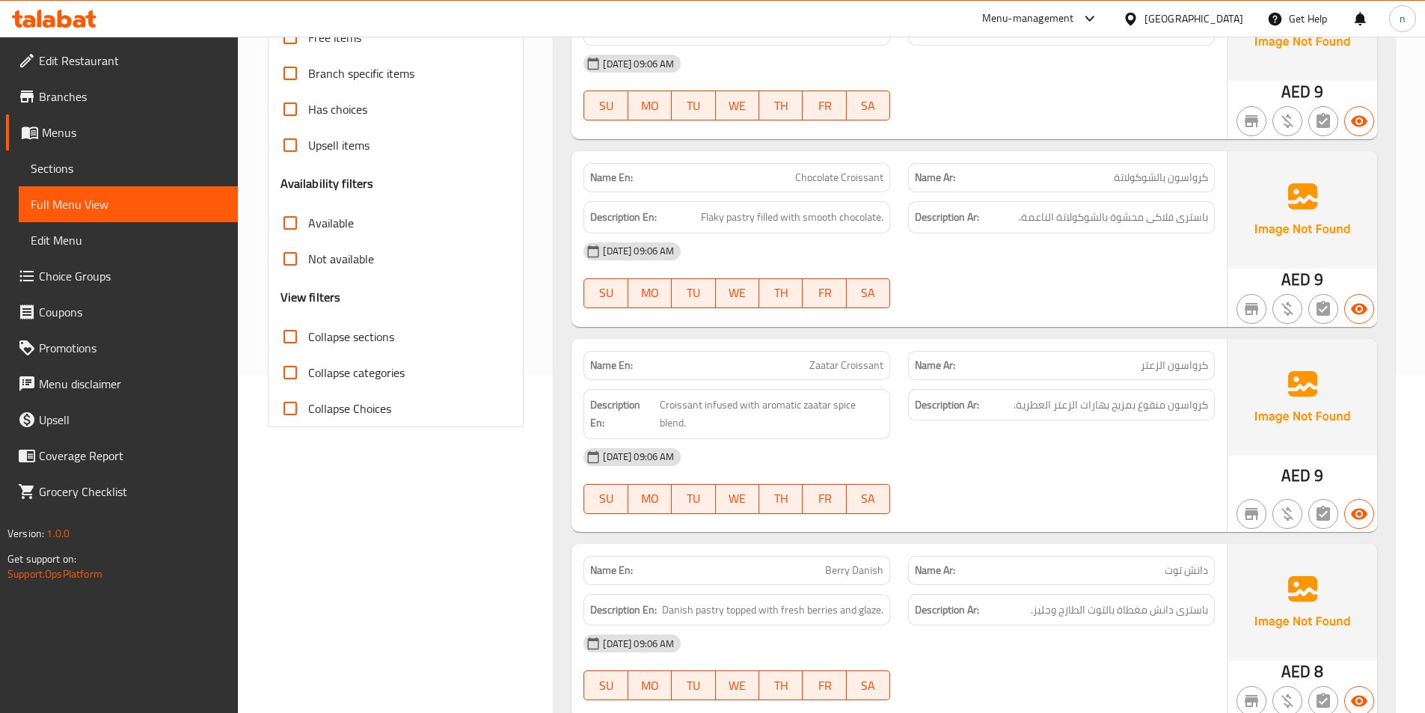
scroll to position [159, 0]
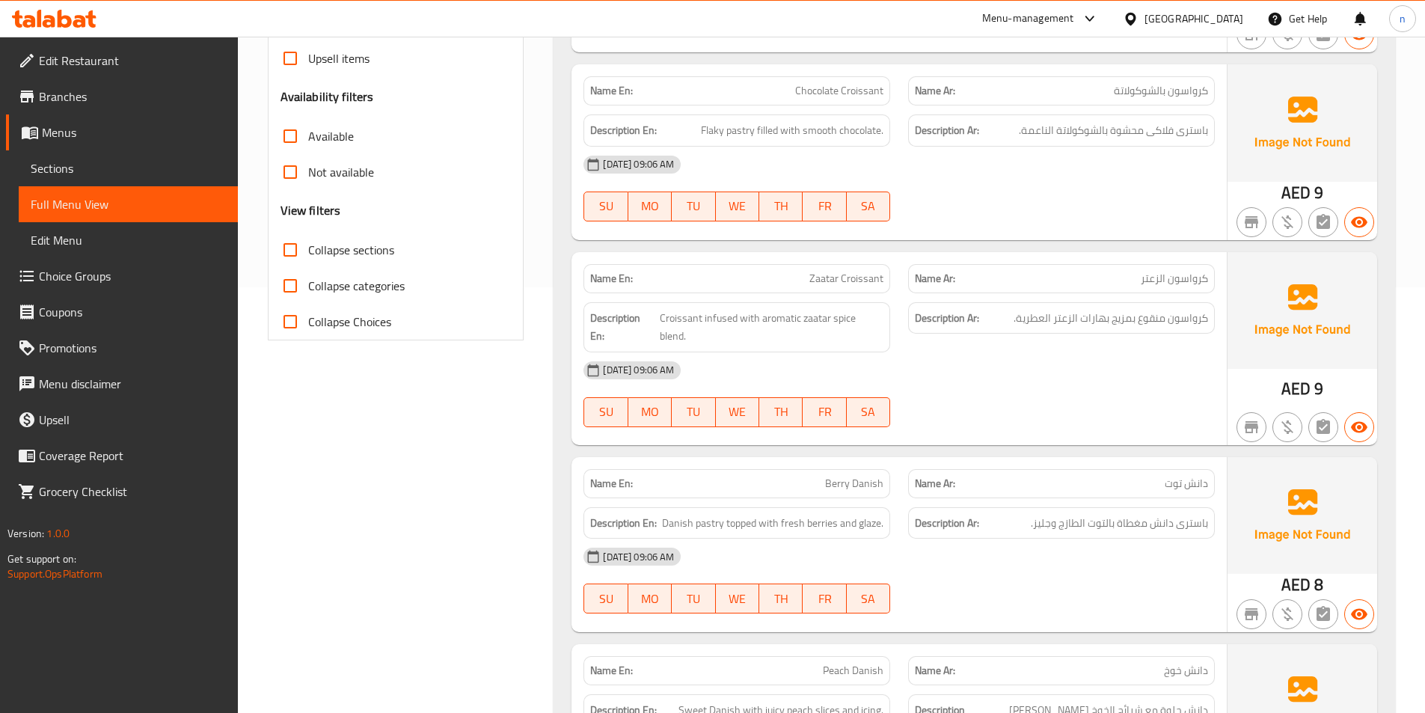
scroll to position [0, 0]
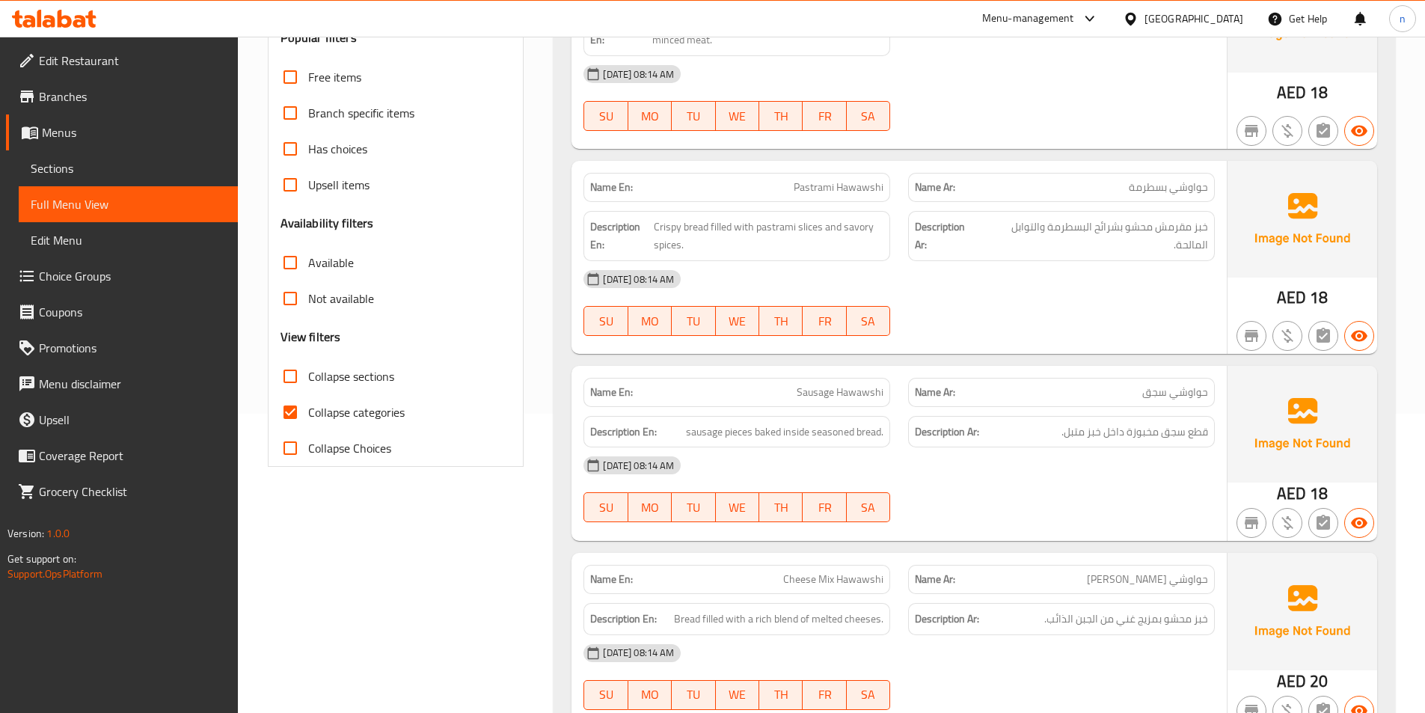
click at [383, 416] on span "Collapse categories" at bounding box center [356, 412] width 96 height 18
click at [308, 416] on input "Collapse categories" at bounding box center [290, 412] width 36 height 36
checkbox input "false"
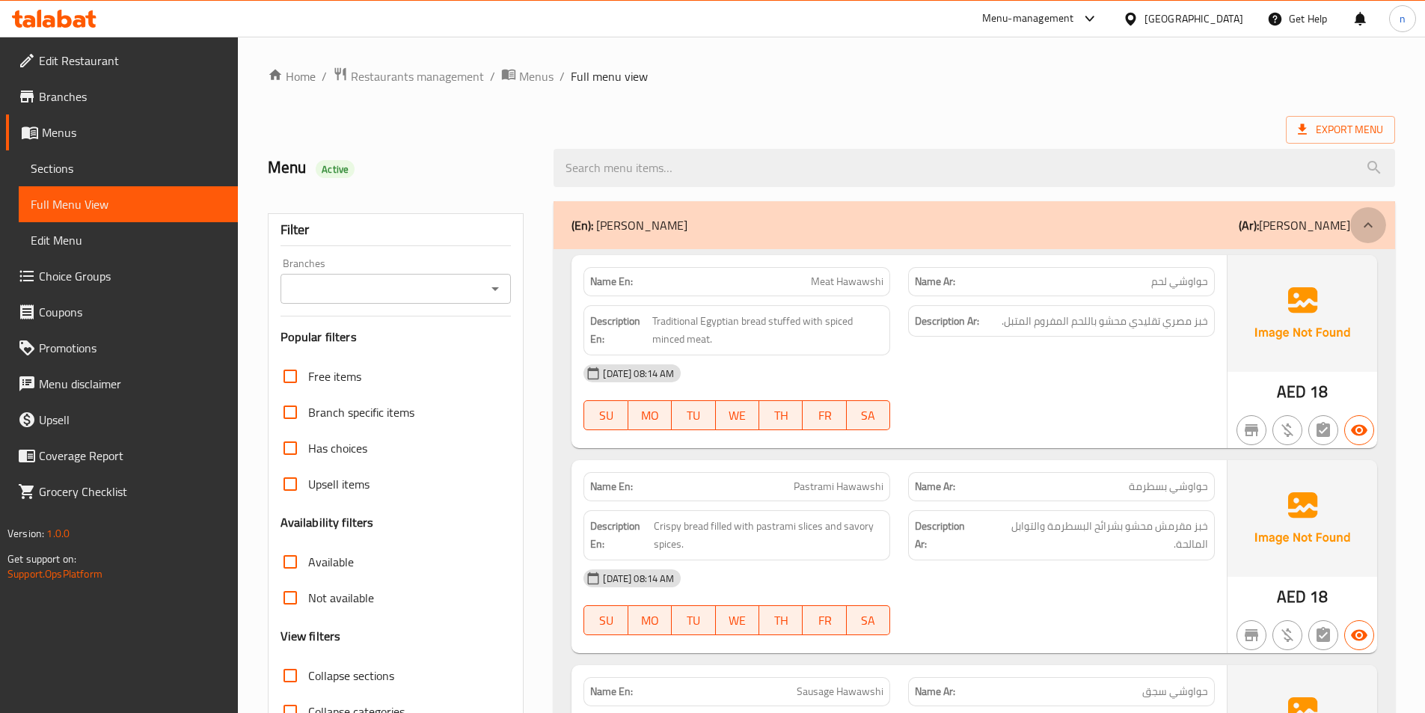
click at [1364, 226] on icon at bounding box center [1368, 224] width 9 height 5
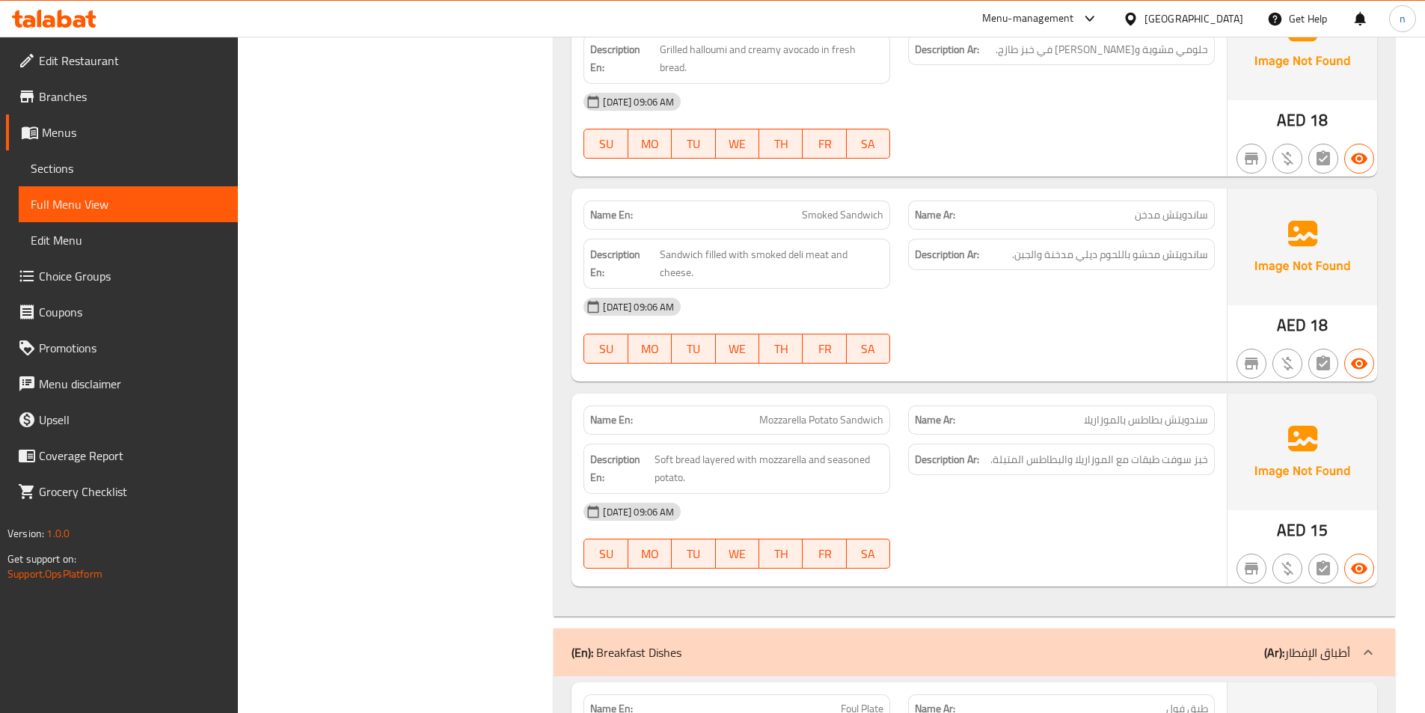
scroll to position [1795, 0]
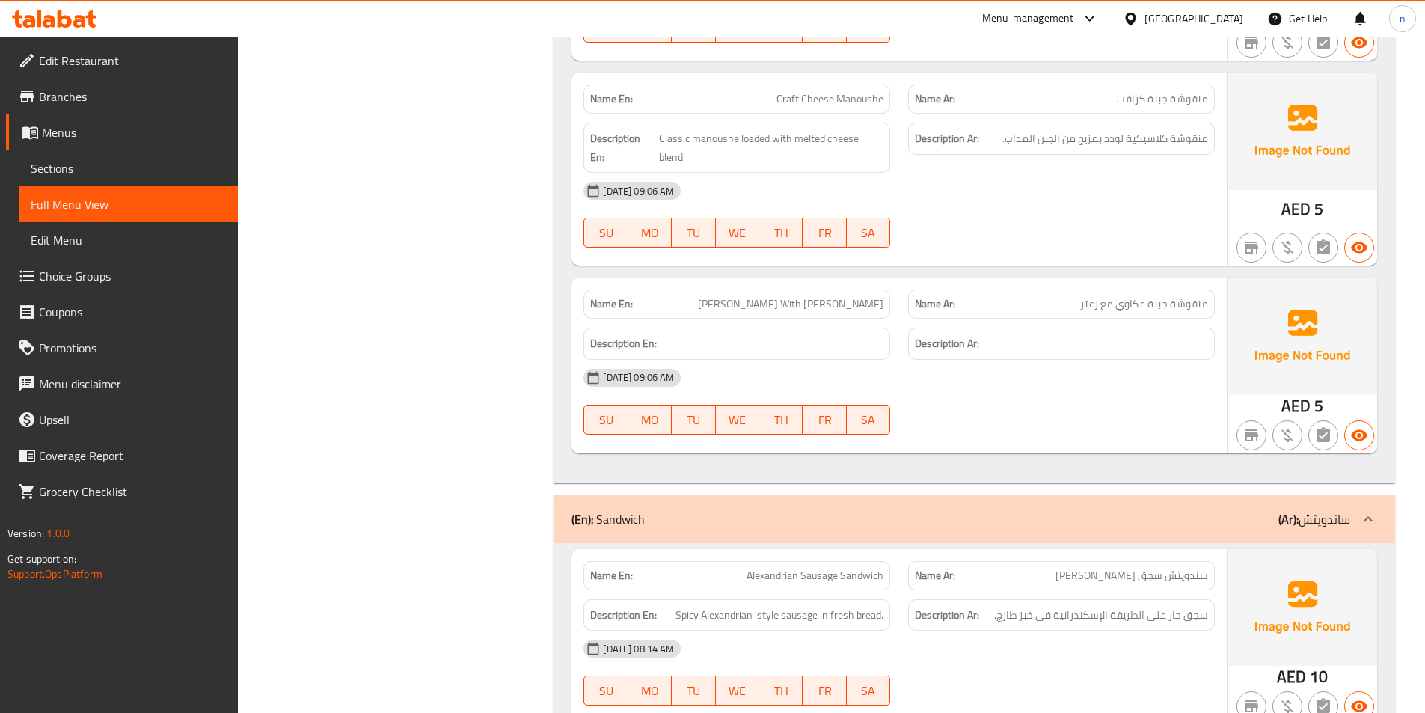
scroll to position [4638, 0]
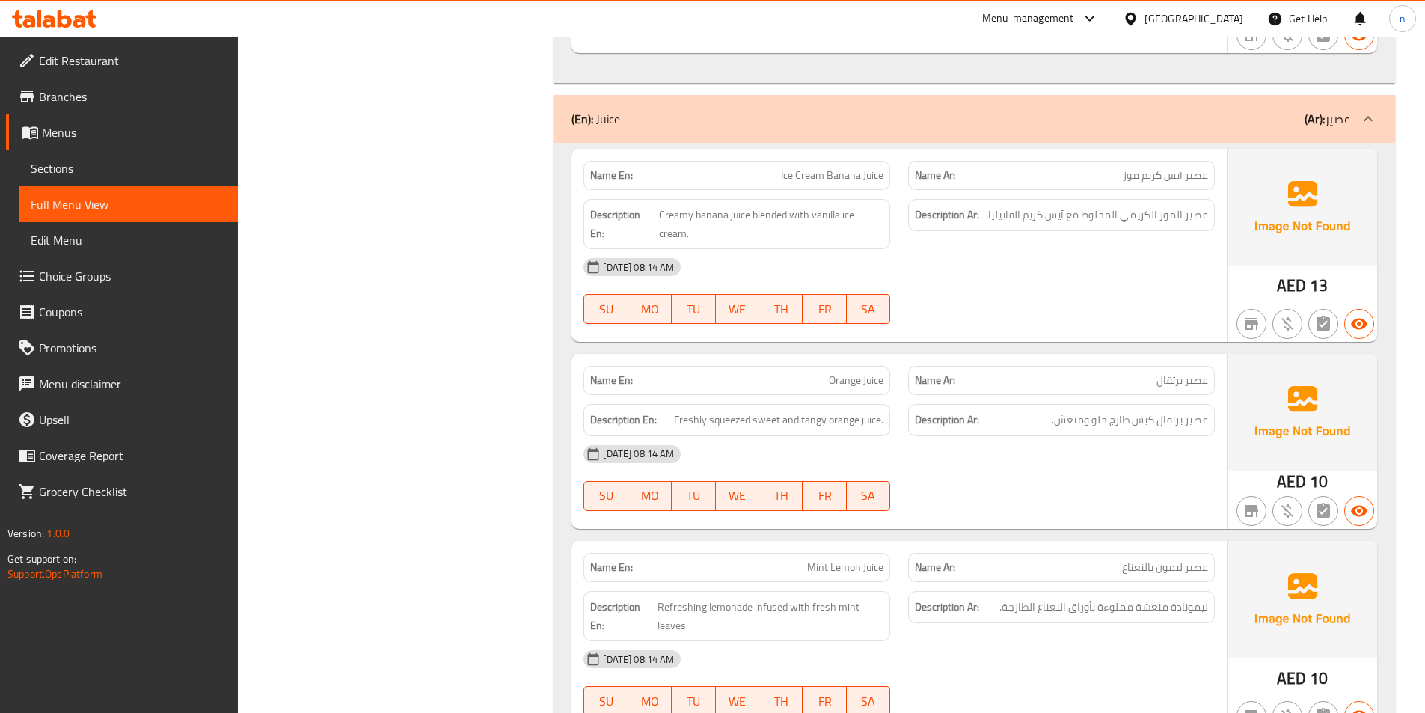
scroll to position [7318, 0]
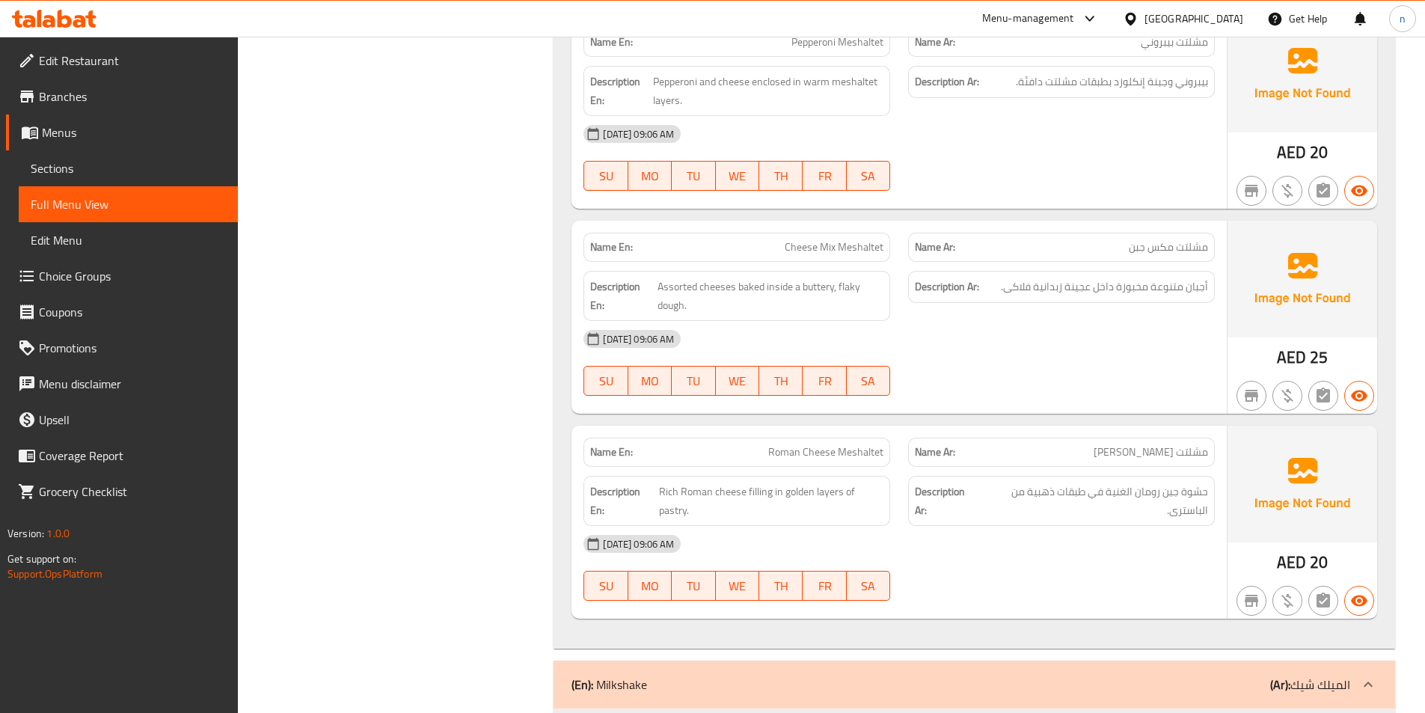
scroll to position [9263, 0]
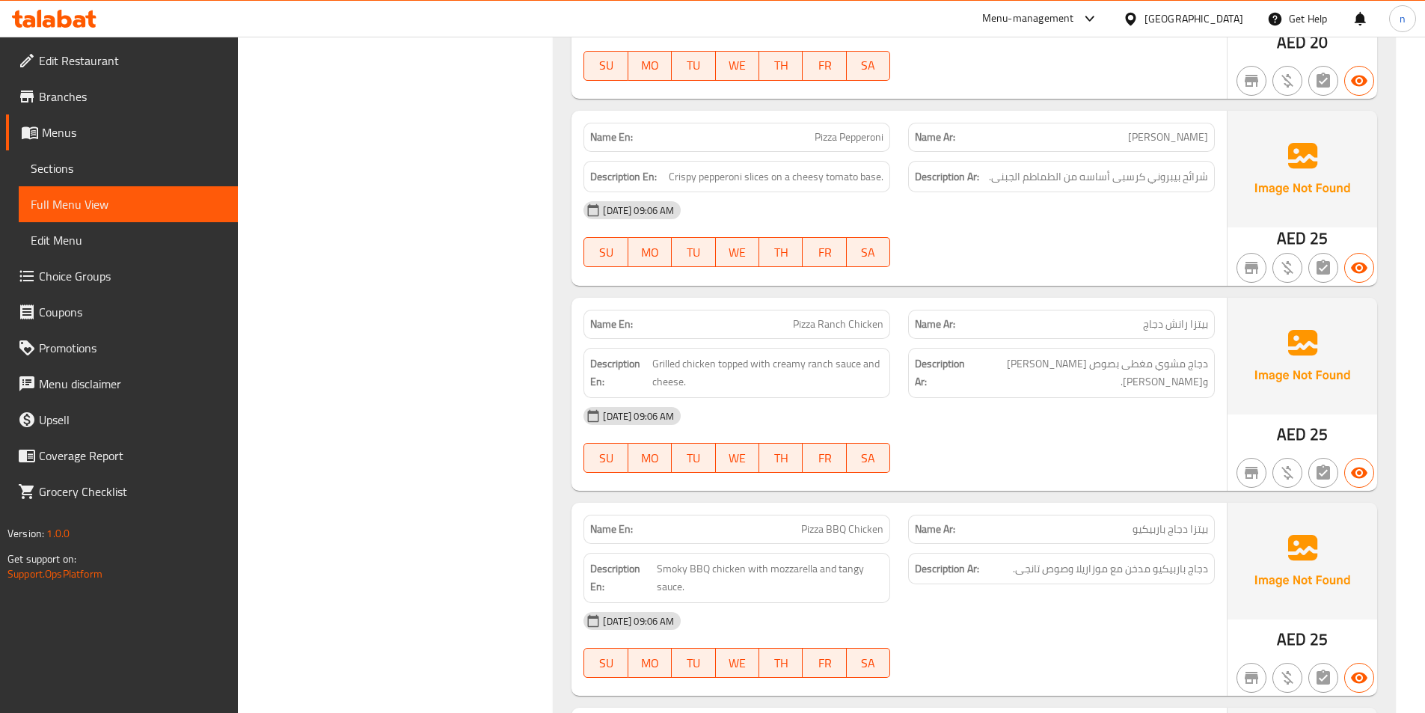
scroll to position [5075, 0]
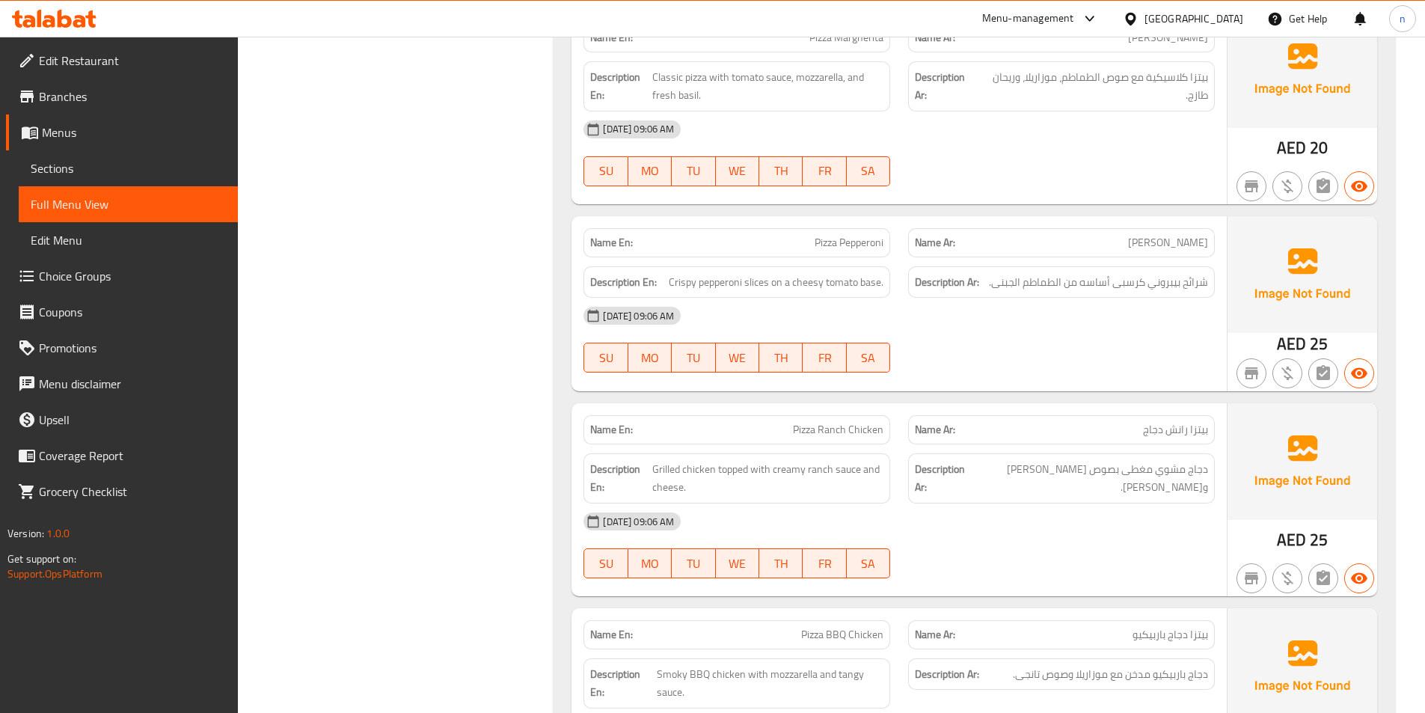
drag, startPoint x: 1421, startPoint y: 392, endPoint x: 1435, endPoint y: 364, distance: 32.1
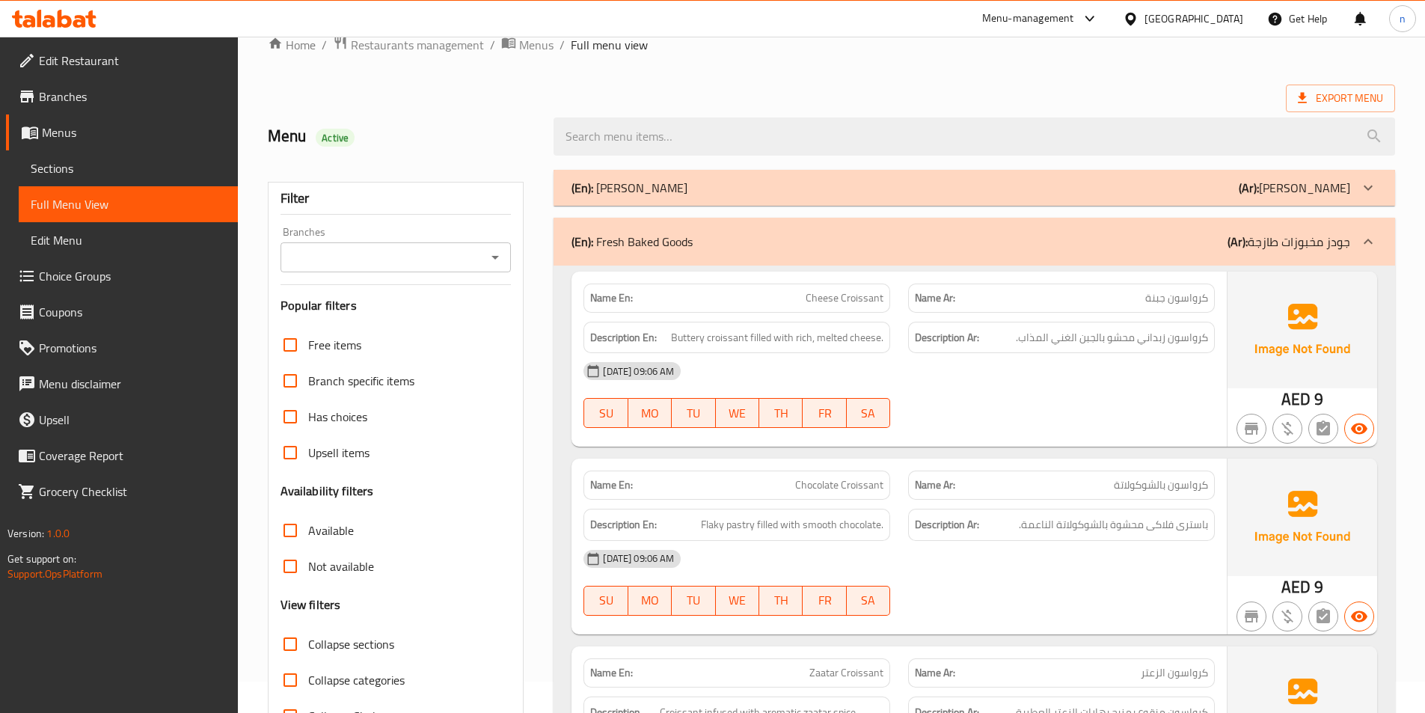
scroll to position [0, 0]
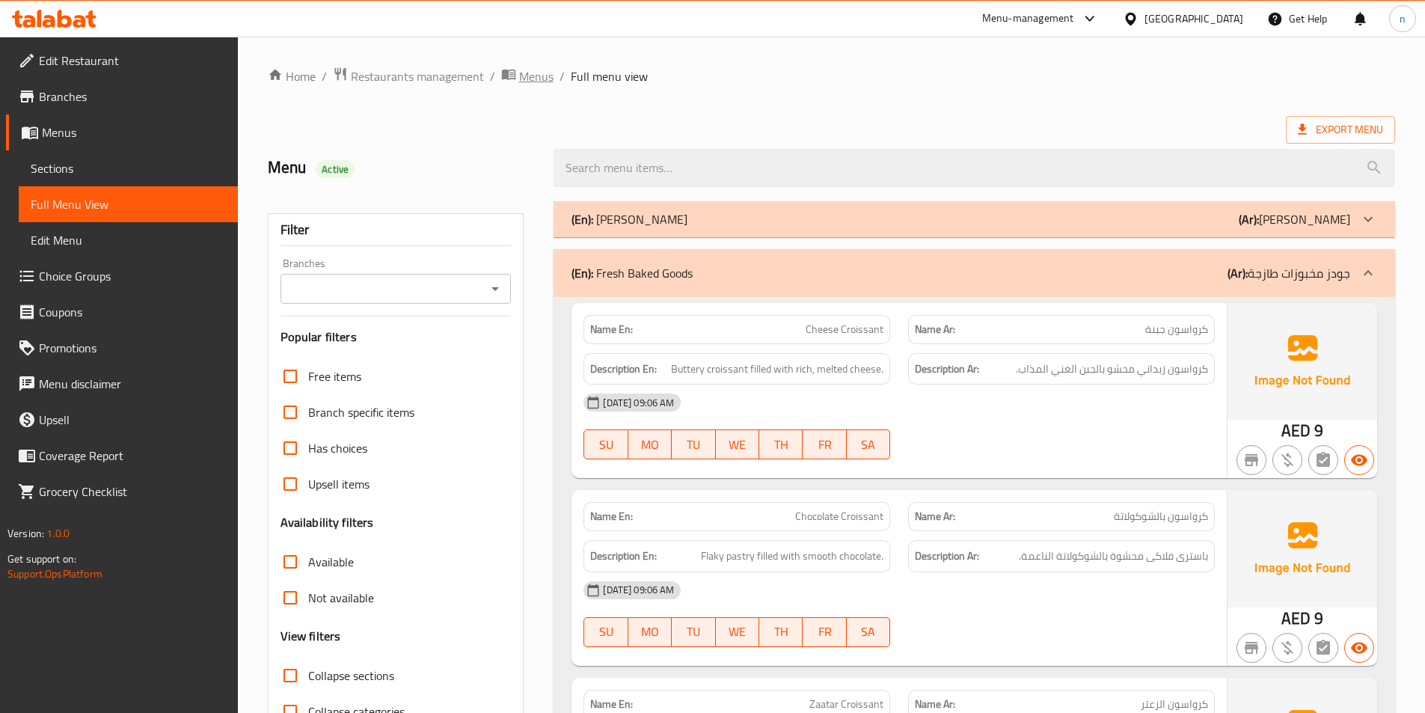
click at [527, 82] on span "Menus" at bounding box center [536, 76] width 34 height 18
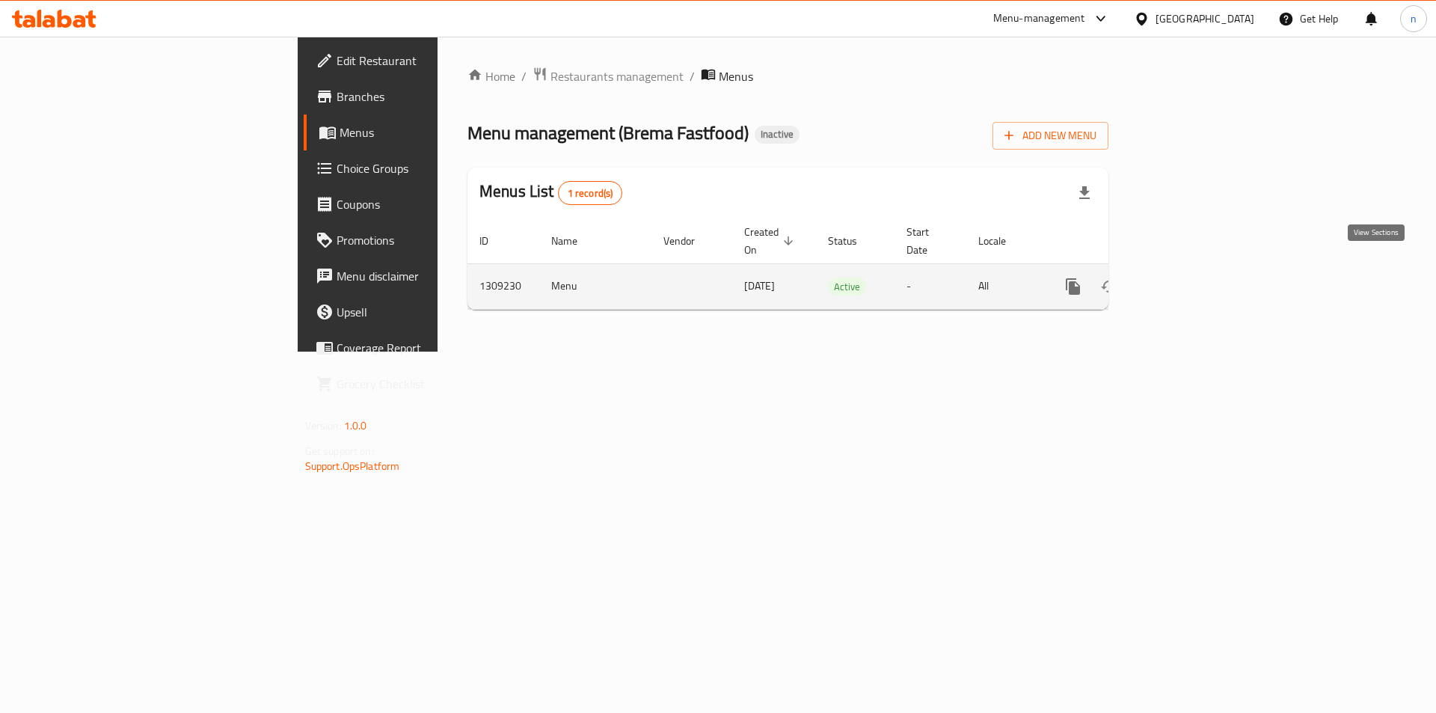
click at [1190, 278] on icon "enhanced table" at bounding box center [1181, 287] width 18 height 18
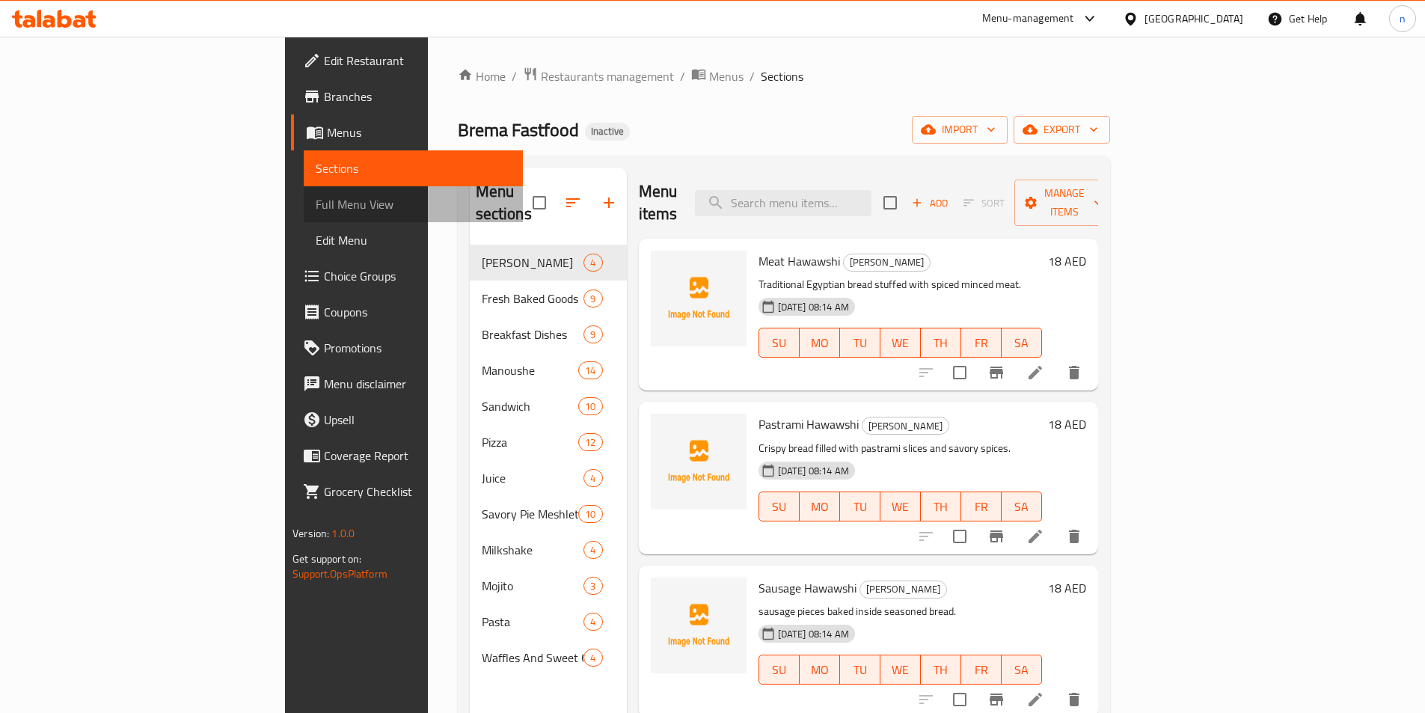
click at [316, 213] on span "Full Menu View" at bounding box center [413, 204] width 195 height 18
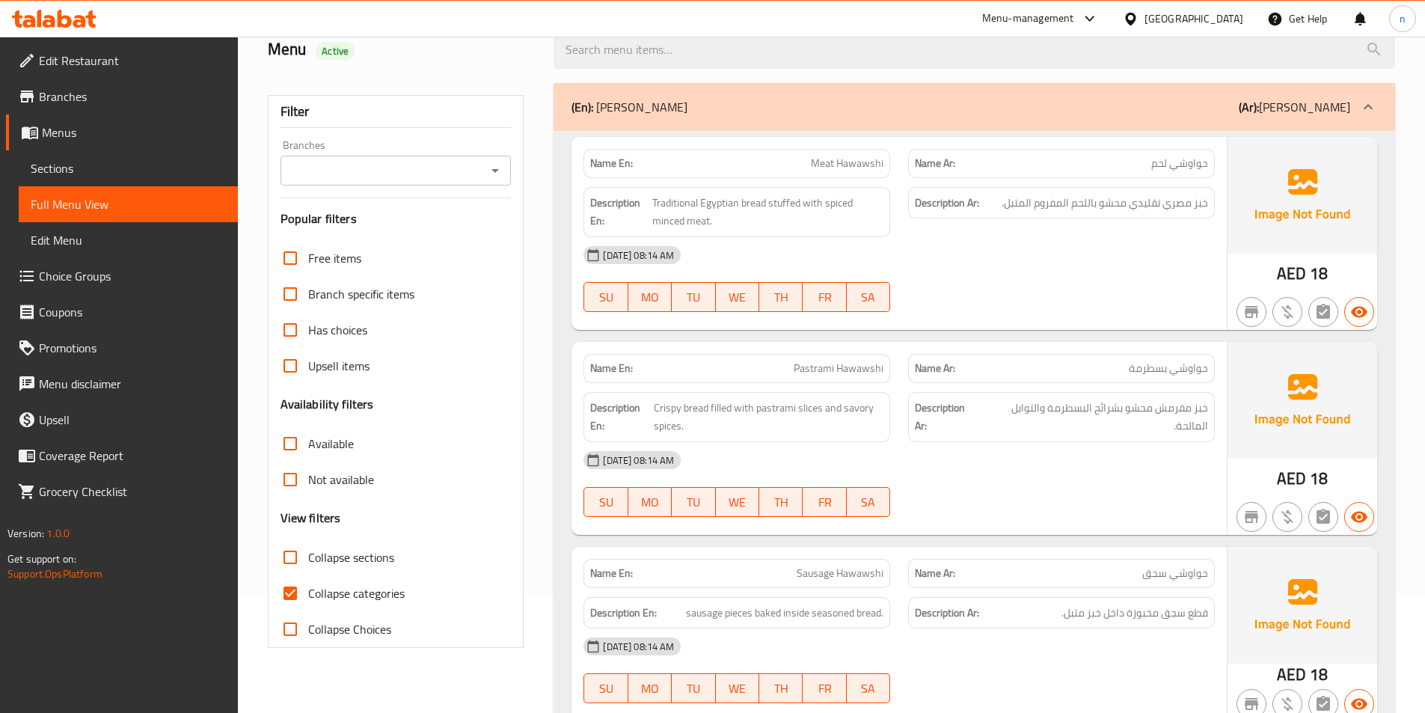
scroll to position [374, 0]
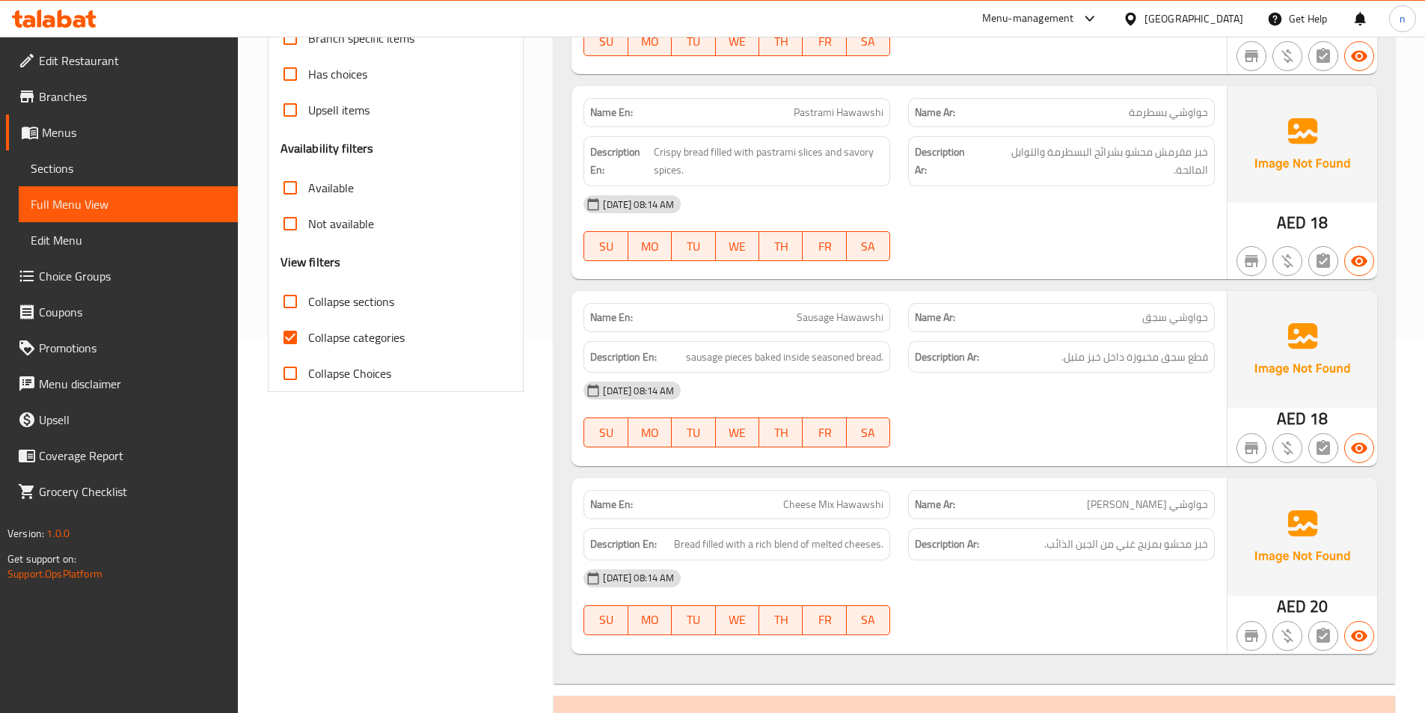
click at [343, 340] on span "Collapse categories" at bounding box center [356, 337] width 96 height 18
click at [308, 340] on input "Collapse categories" at bounding box center [290, 337] width 36 height 36
checkbox input "false"
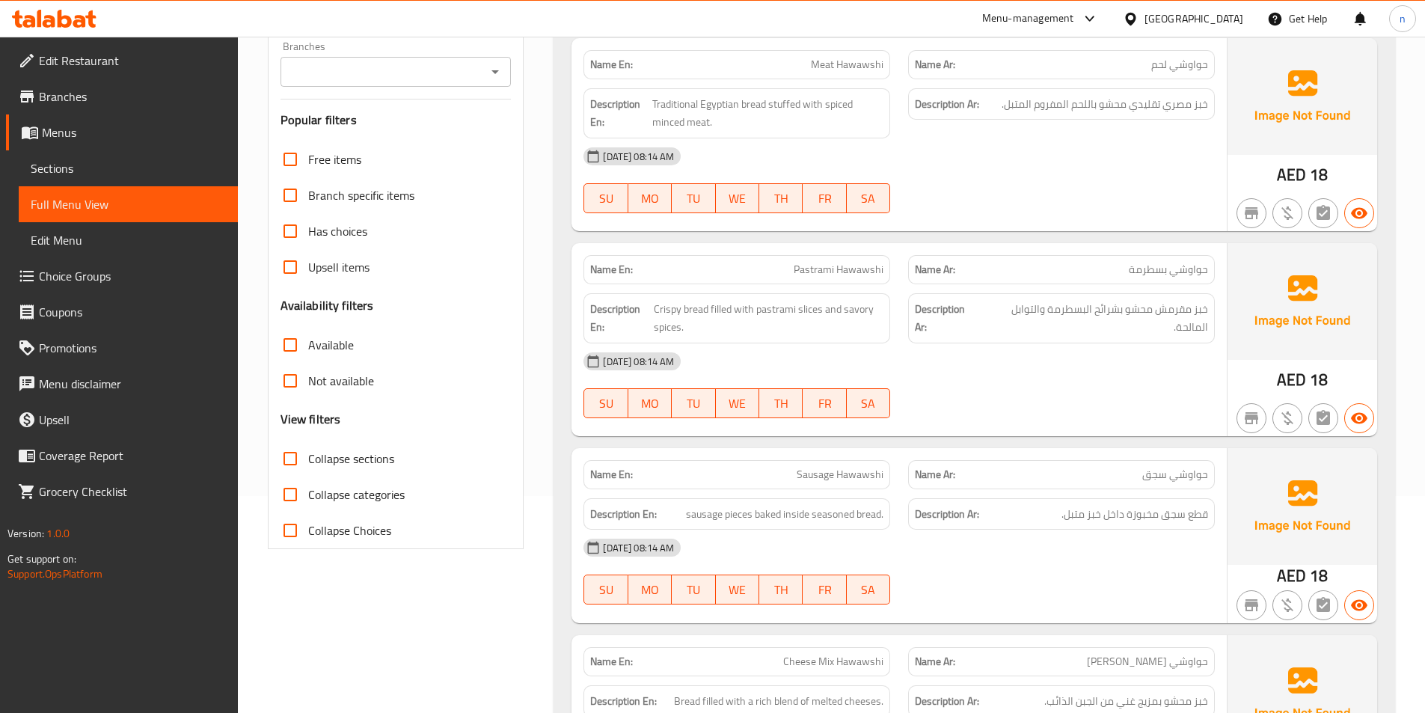
scroll to position [0, 0]
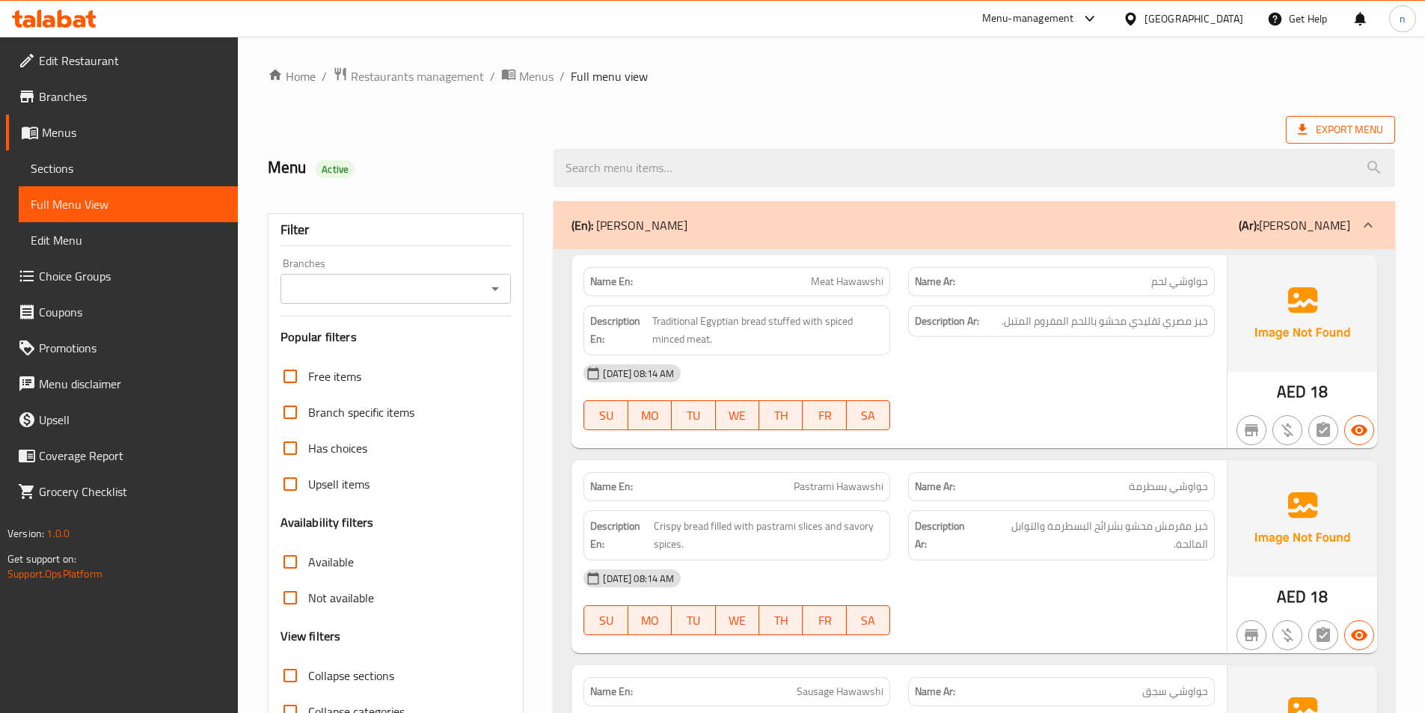
click at [1327, 124] on span "Export Menu" at bounding box center [1340, 129] width 85 height 19
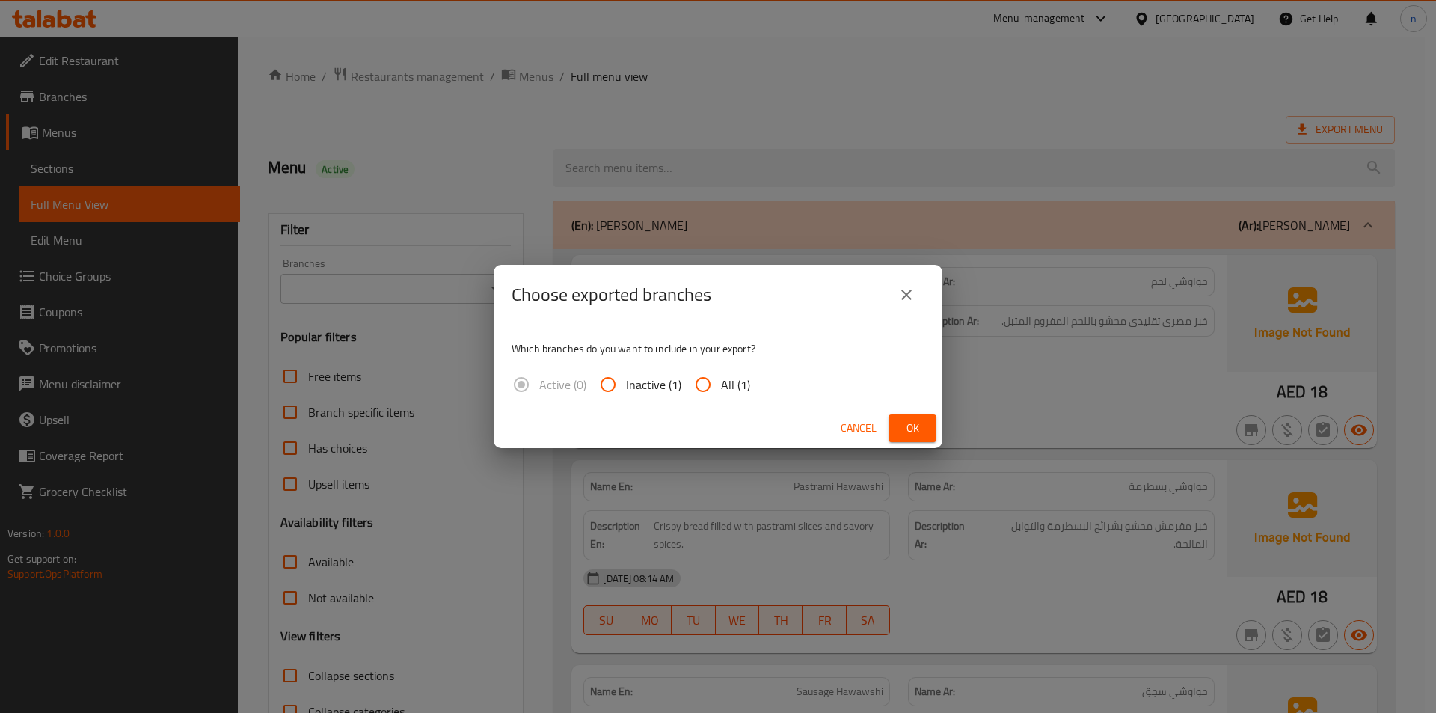
click at [724, 387] on span "All (1)" at bounding box center [735, 385] width 29 height 18
click at [721, 387] on input "All (1)" at bounding box center [703, 385] width 36 height 36
radio input "true"
click at [897, 427] on button "Ok" at bounding box center [913, 428] width 48 height 28
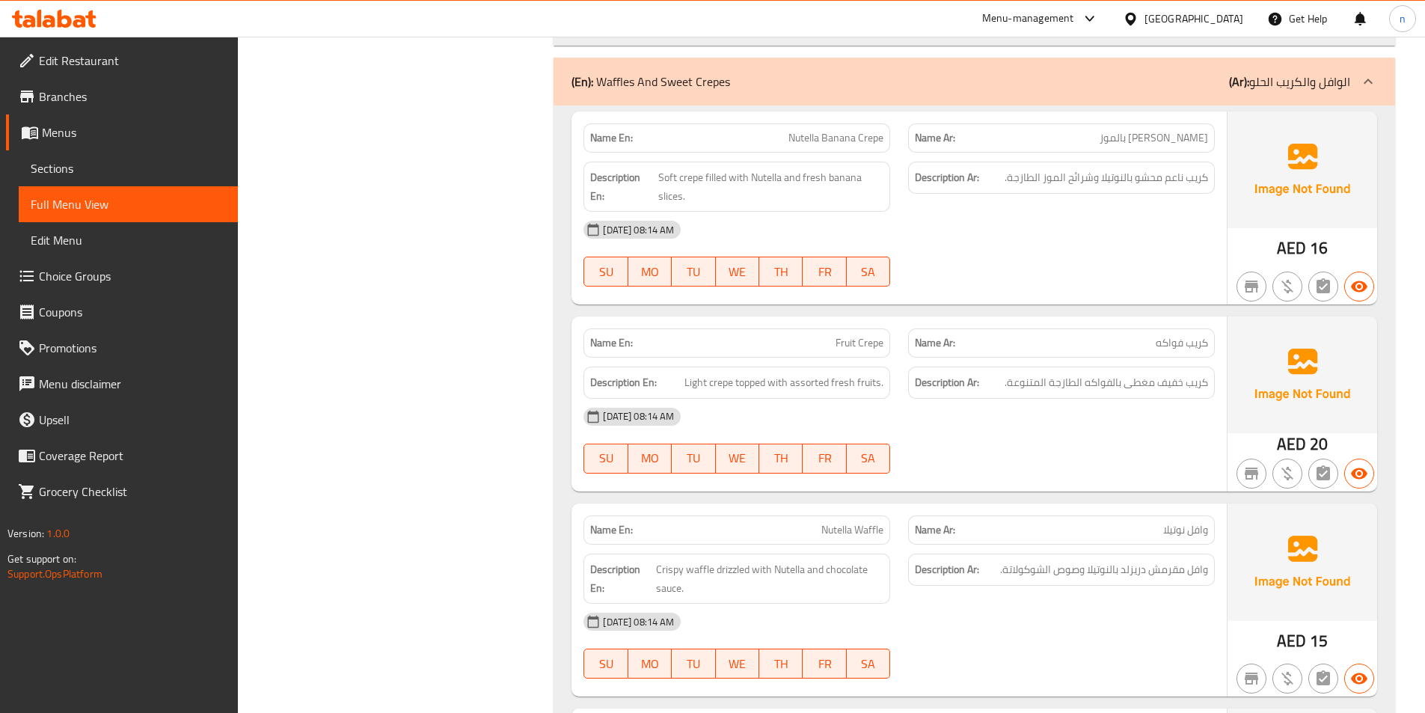
scroll to position [17622, 0]
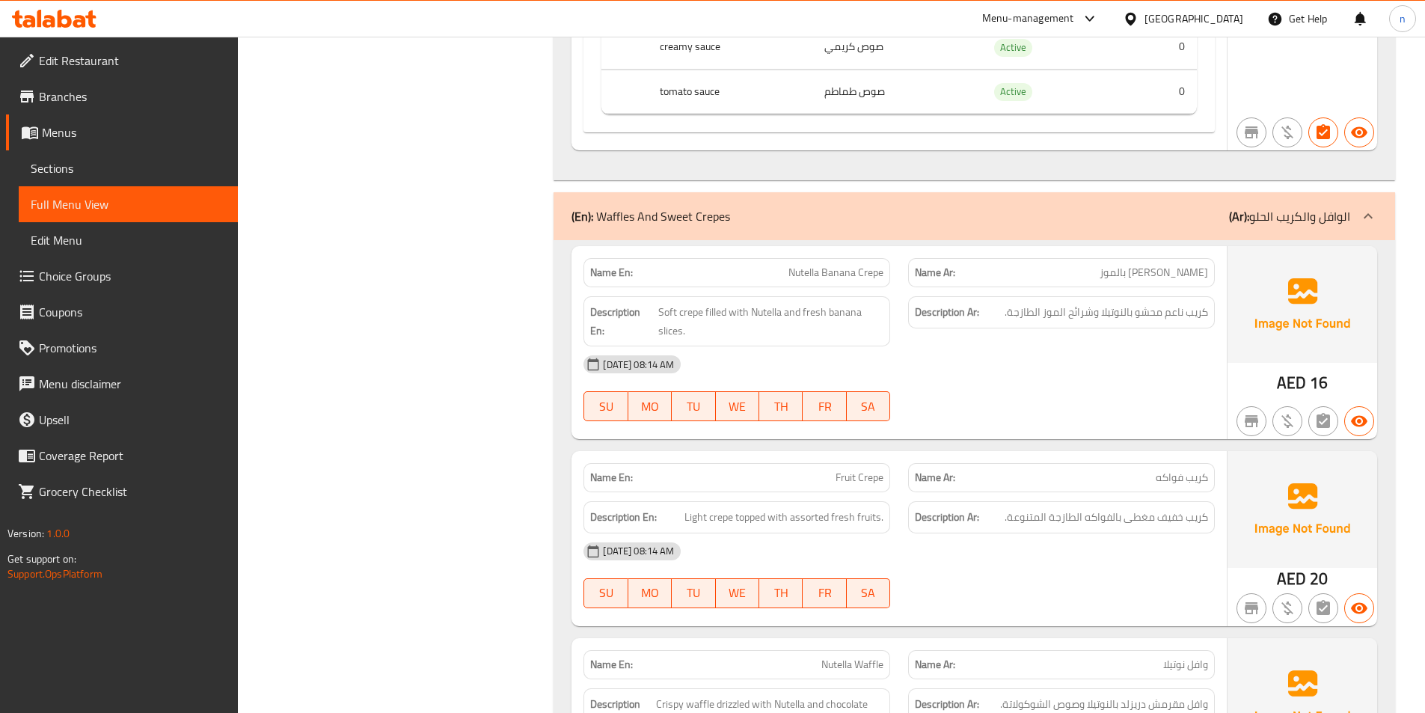
click at [83, 17] on icon at bounding box center [79, 21] width 13 height 13
